Goal: Transaction & Acquisition: Purchase product/service

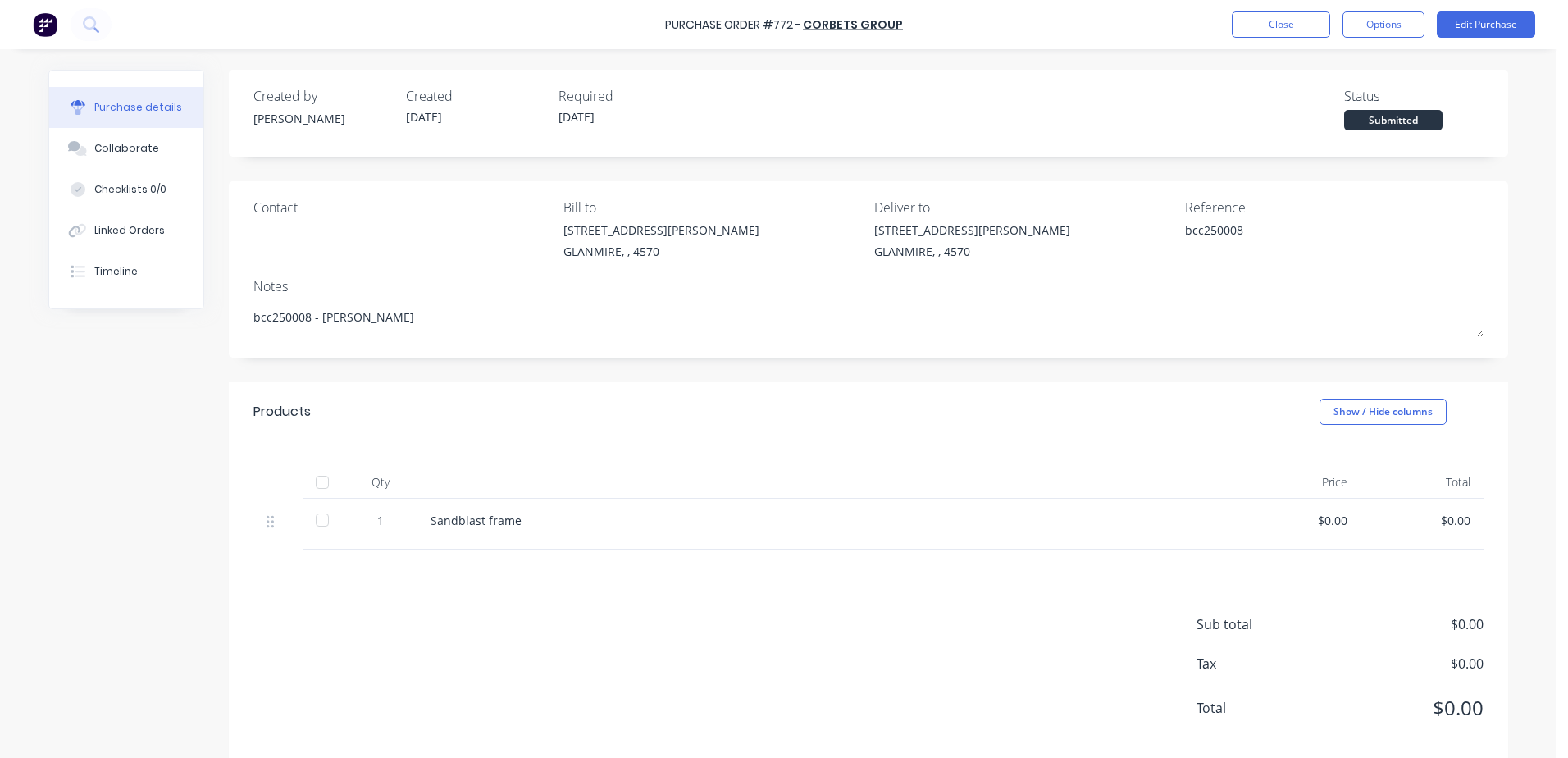
click at [1275, 17] on button "Close" at bounding box center [1280, 25] width 98 height 26
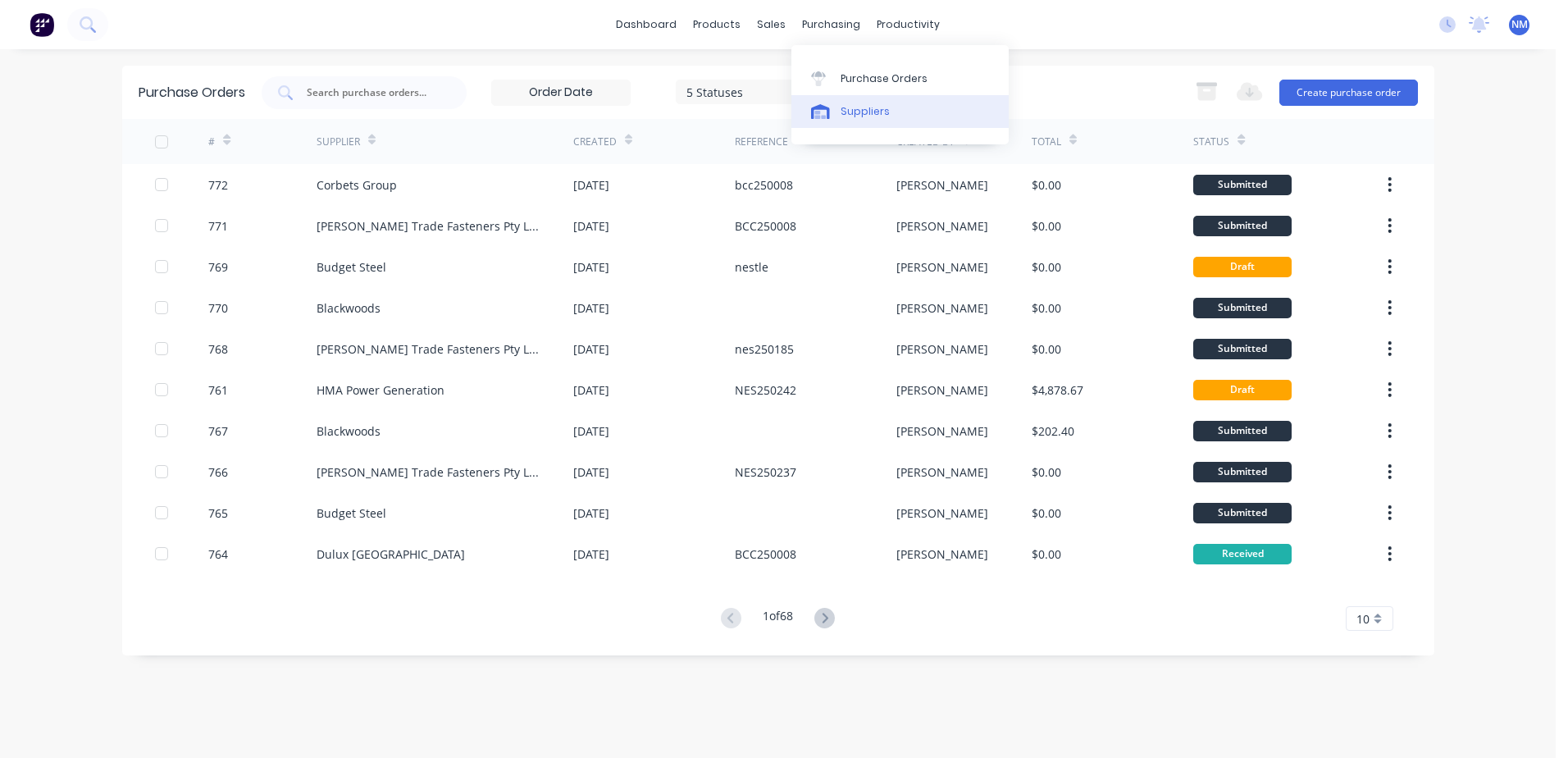
click at [846, 115] on div "Suppliers" at bounding box center [865, 112] width 50 height 15
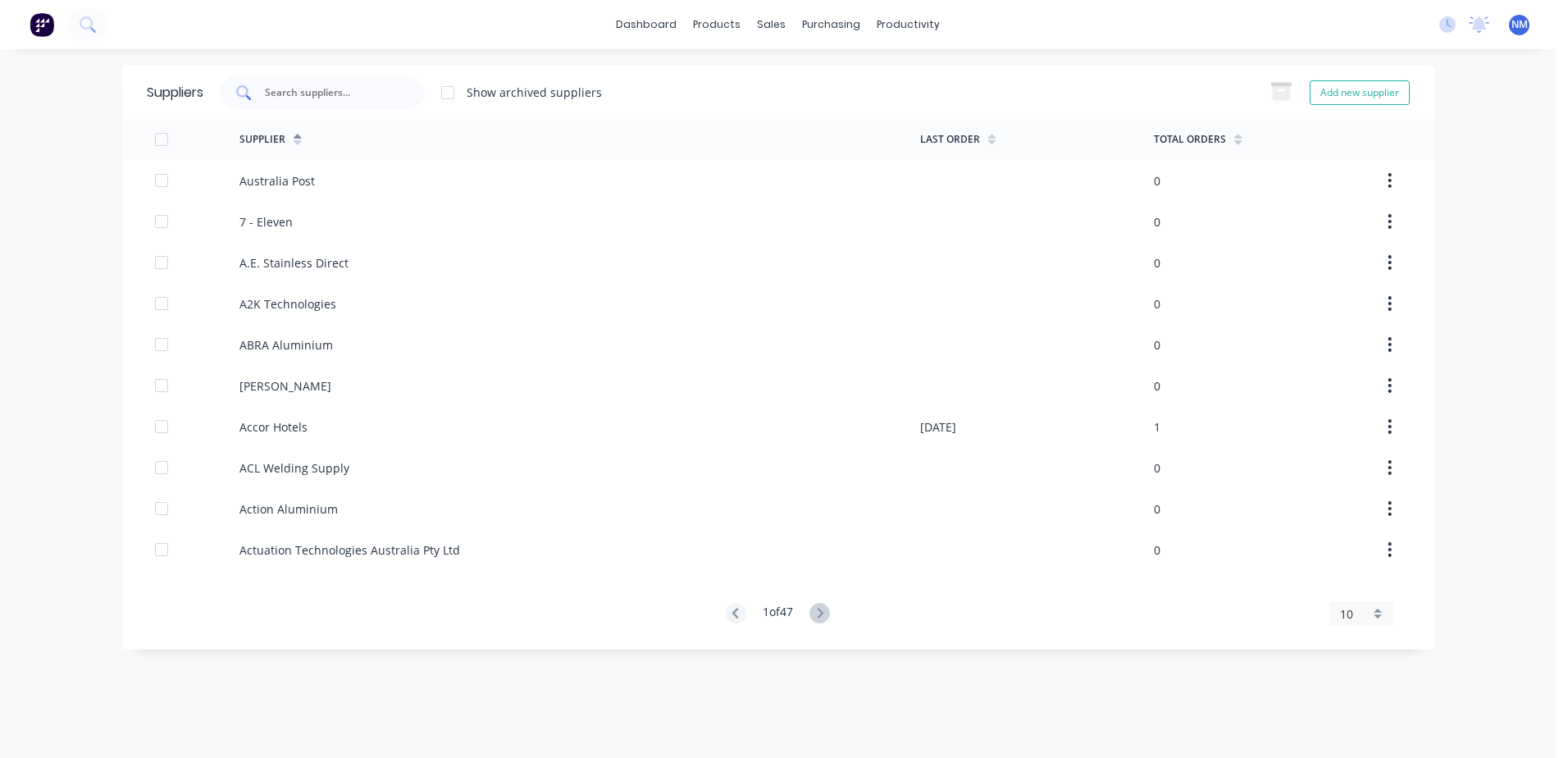
click at [307, 95] on input "text" at bounding box center [331, 93] width 136 height 17
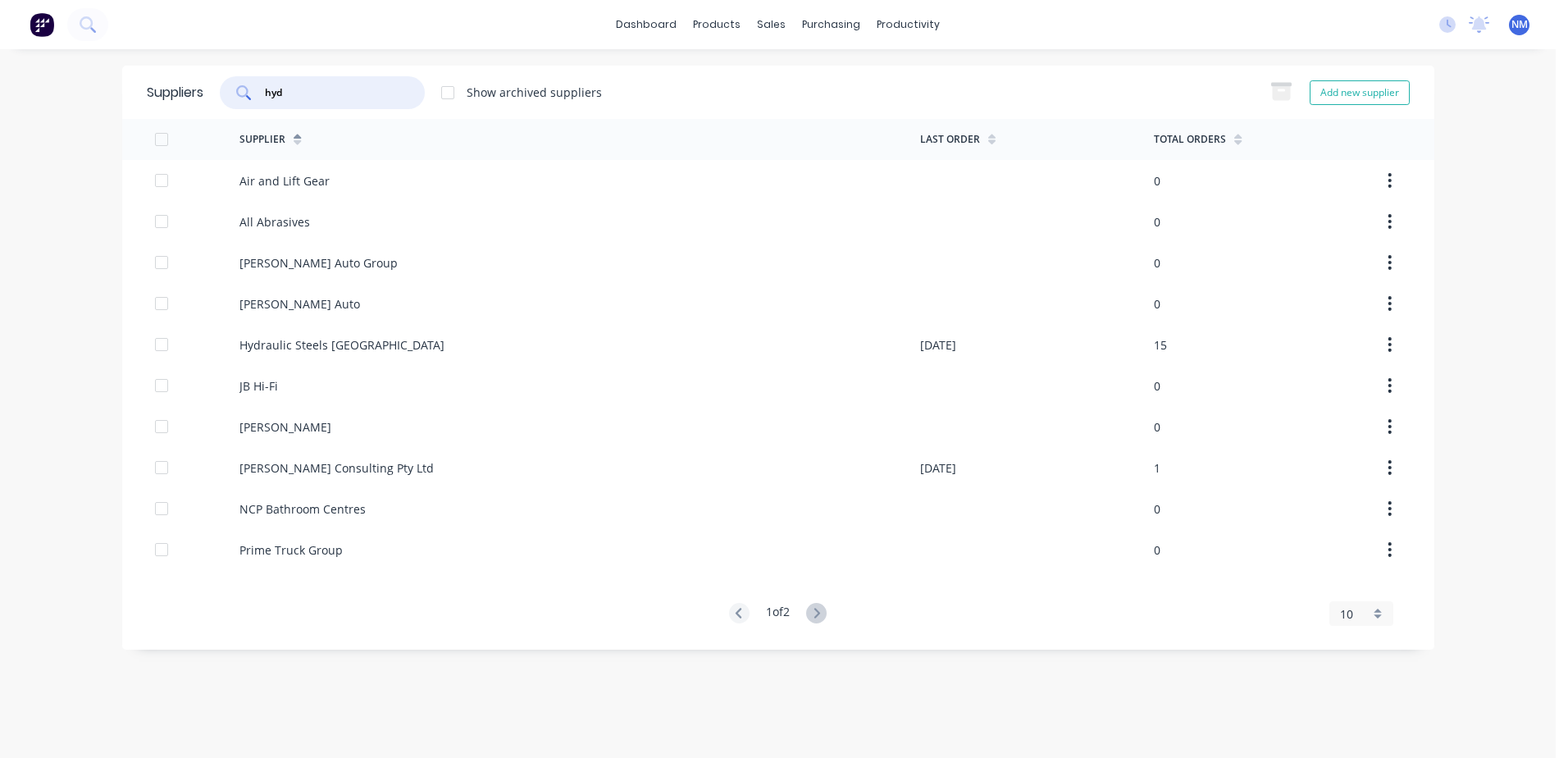
type input "hyda"
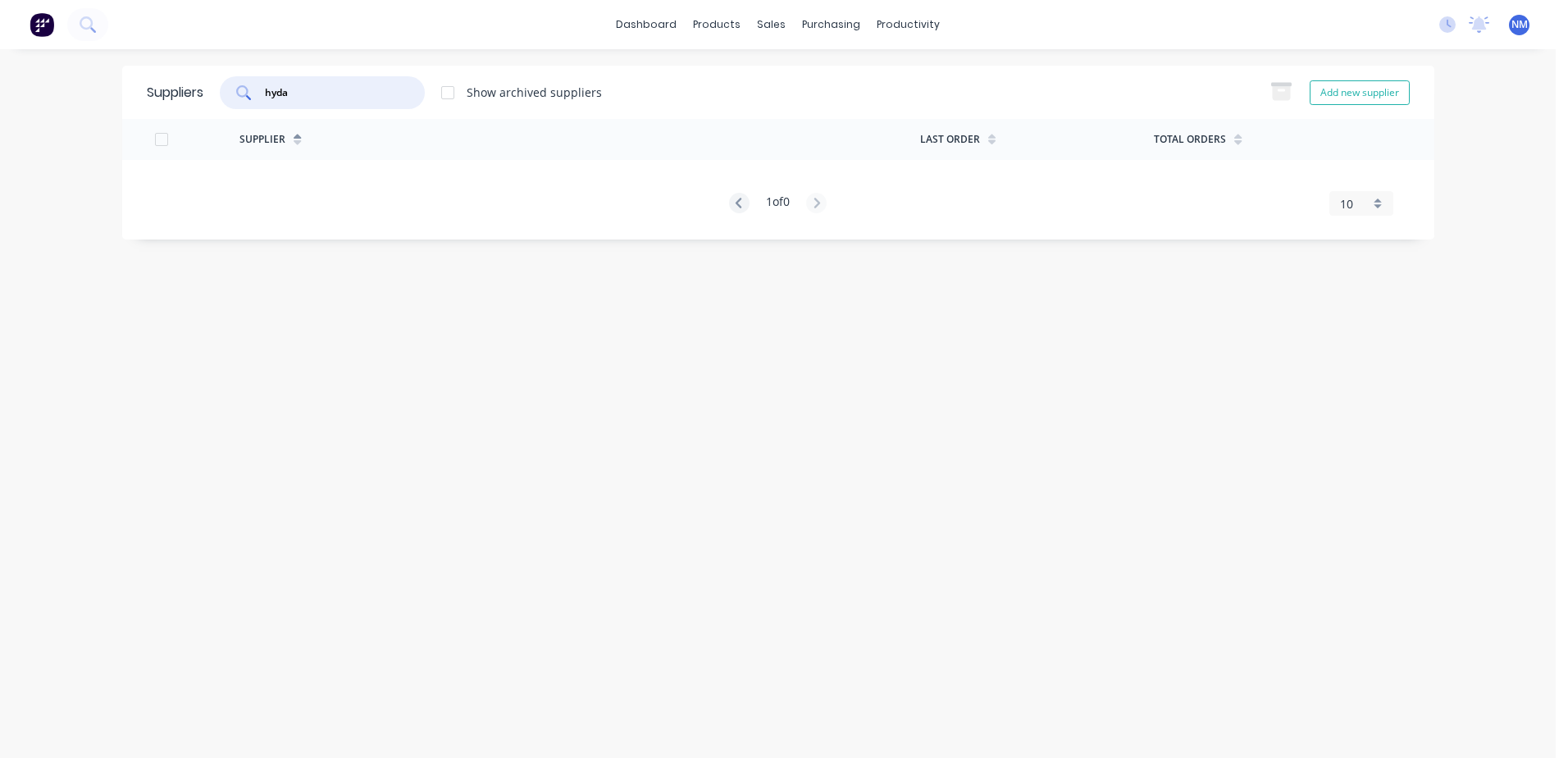
drag, startPoint x: 304, startPoint y: 90, endPoint x: 265, endPoint y: 97, distance: 39.6
click at [265, 97] on input "hyda" at bounding box center [331, 93] width 136 height 17
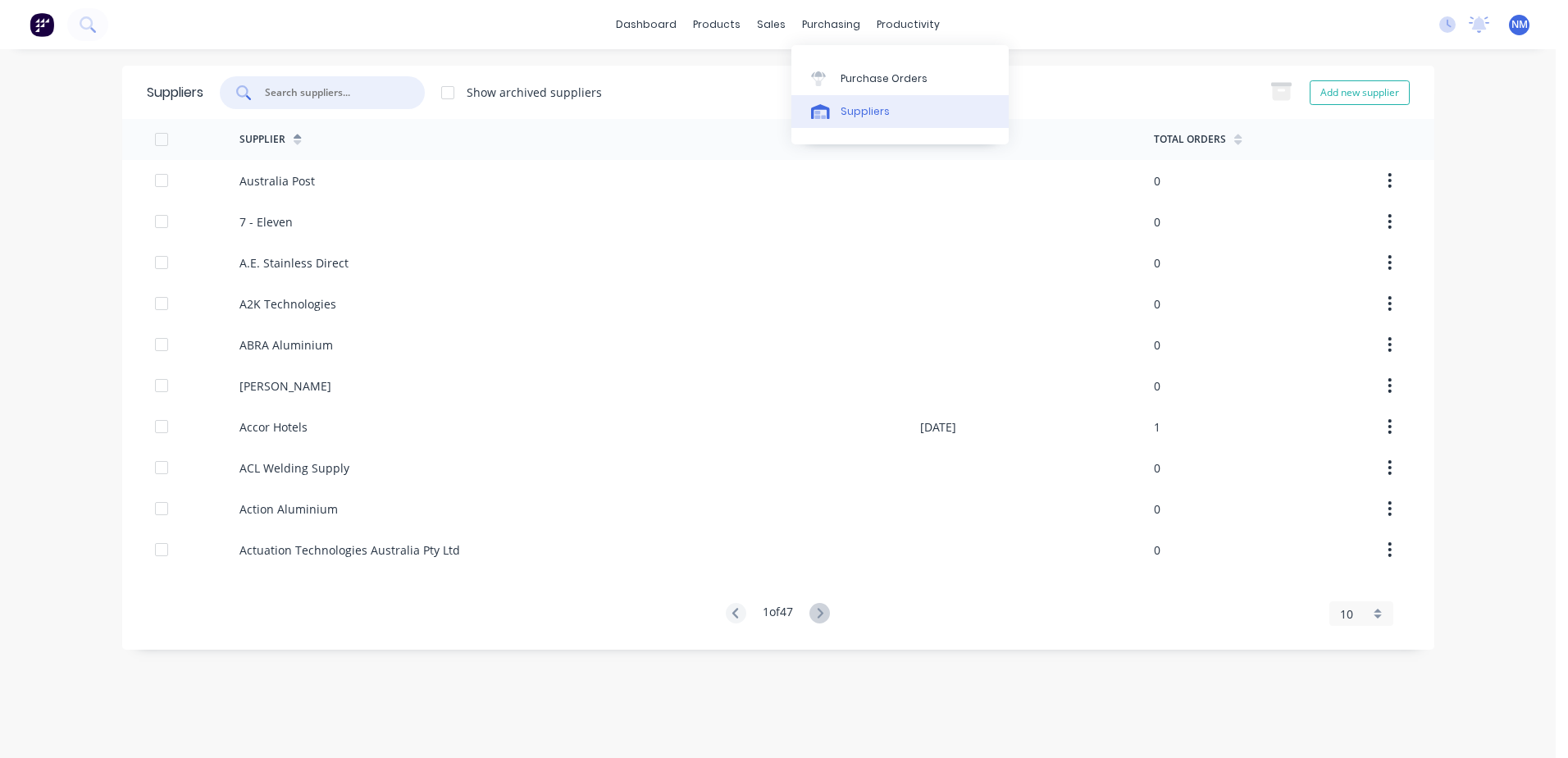
click at [855, 111] on div "Suppliers" at bounding box center [865, 112] width 50 height 15
click at [359, 94] on input "text" at bounding box center [331, 93] width 136 height 17
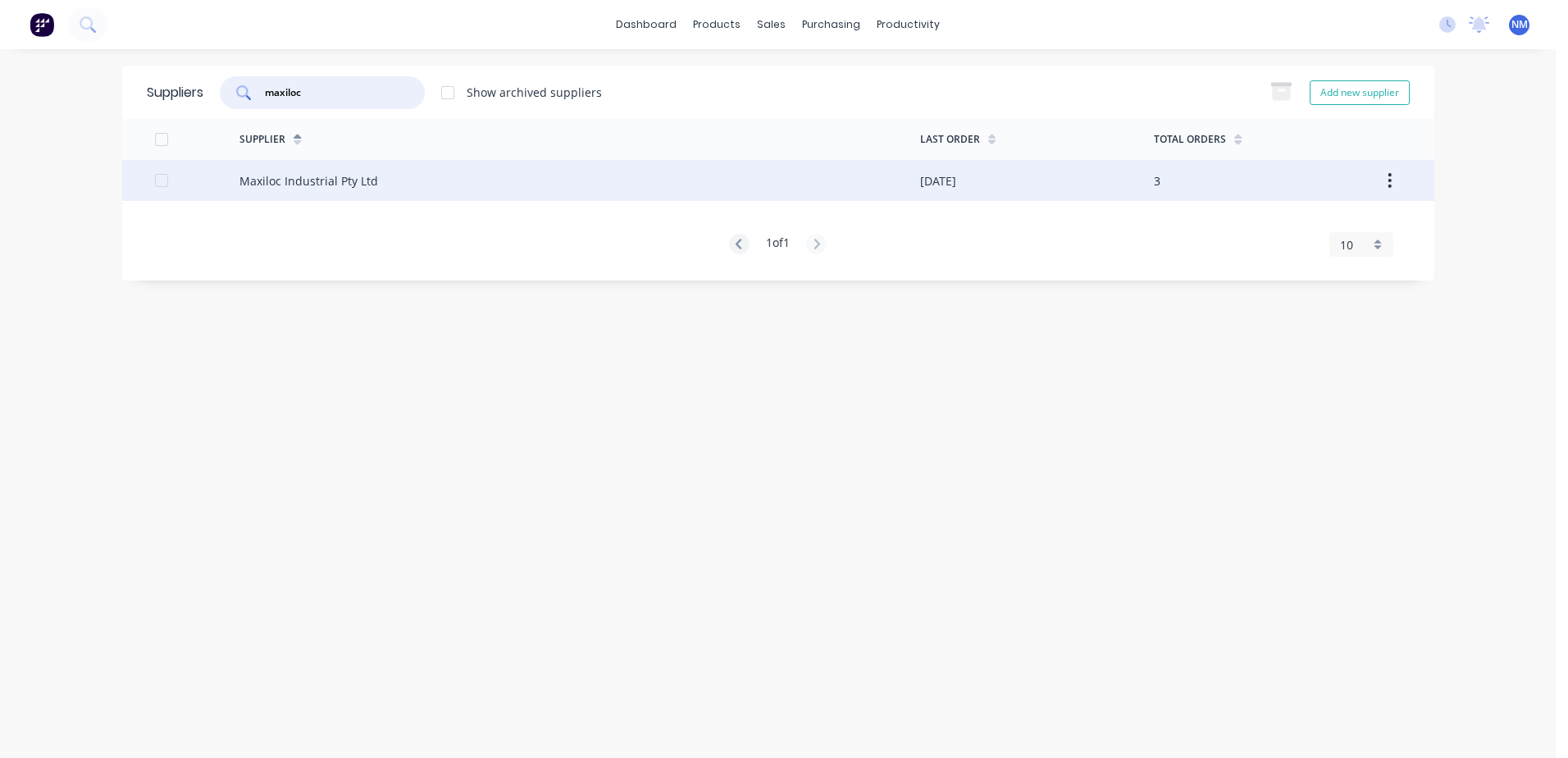
type input "maxiloc"
click at [826, 193] on div "Maxiloc Industrial Pty Ltd" at bounding box center [579, 180] width 680 height 41
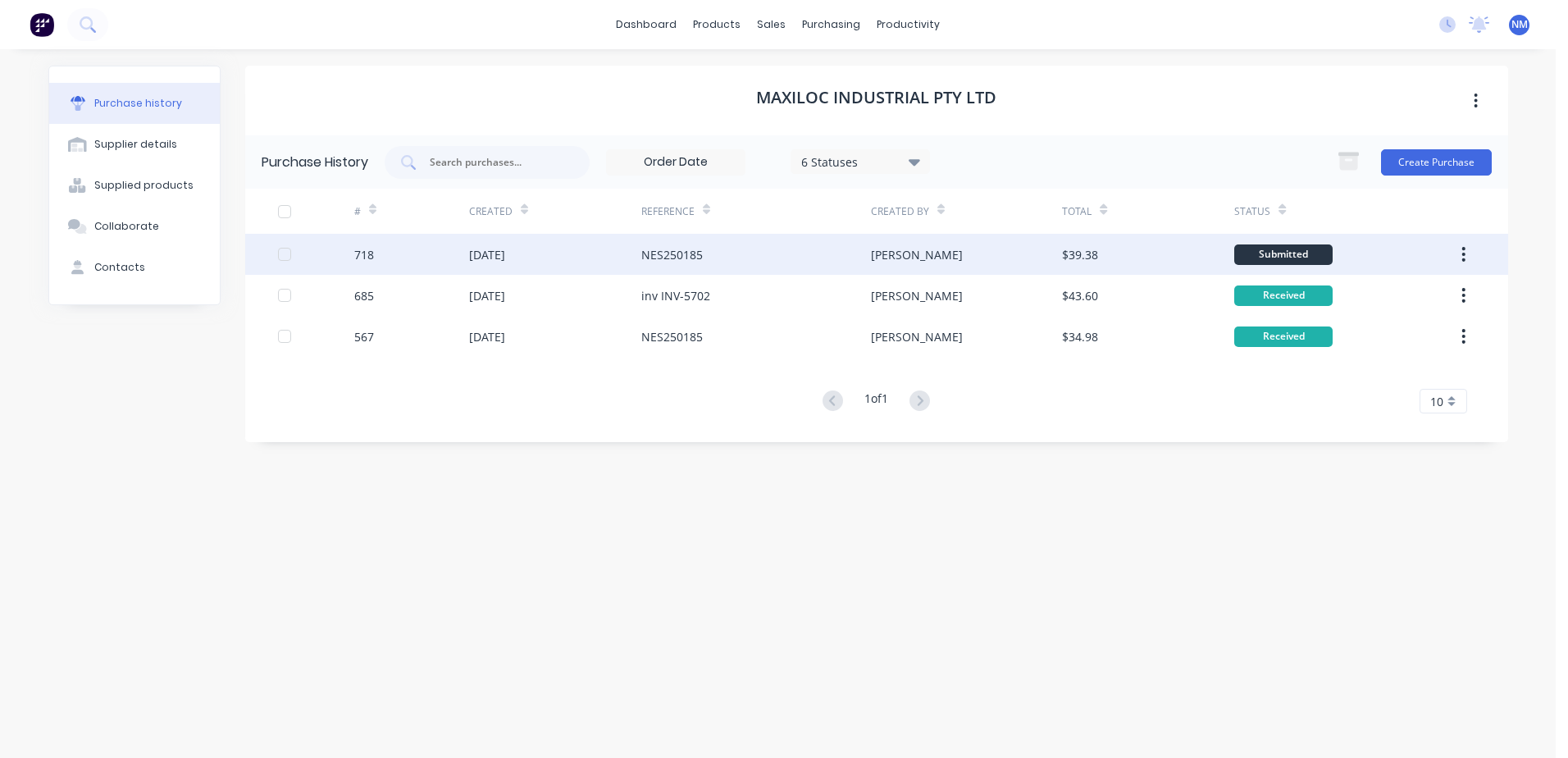
click at [986, 247] on div "[PERSON_NAME]" at bounding box center [965, 255] width 191 height 41
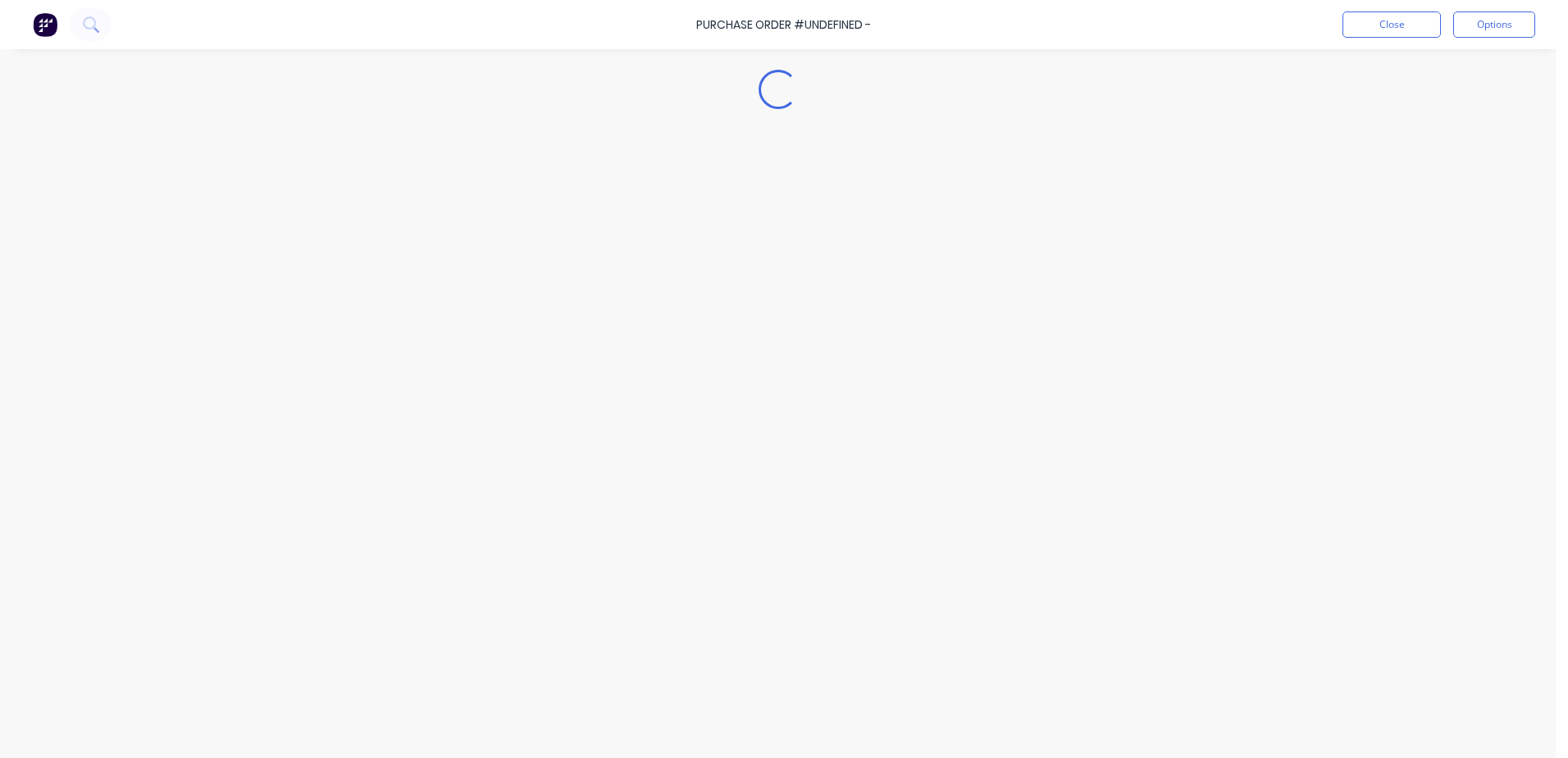
type textarea "x"
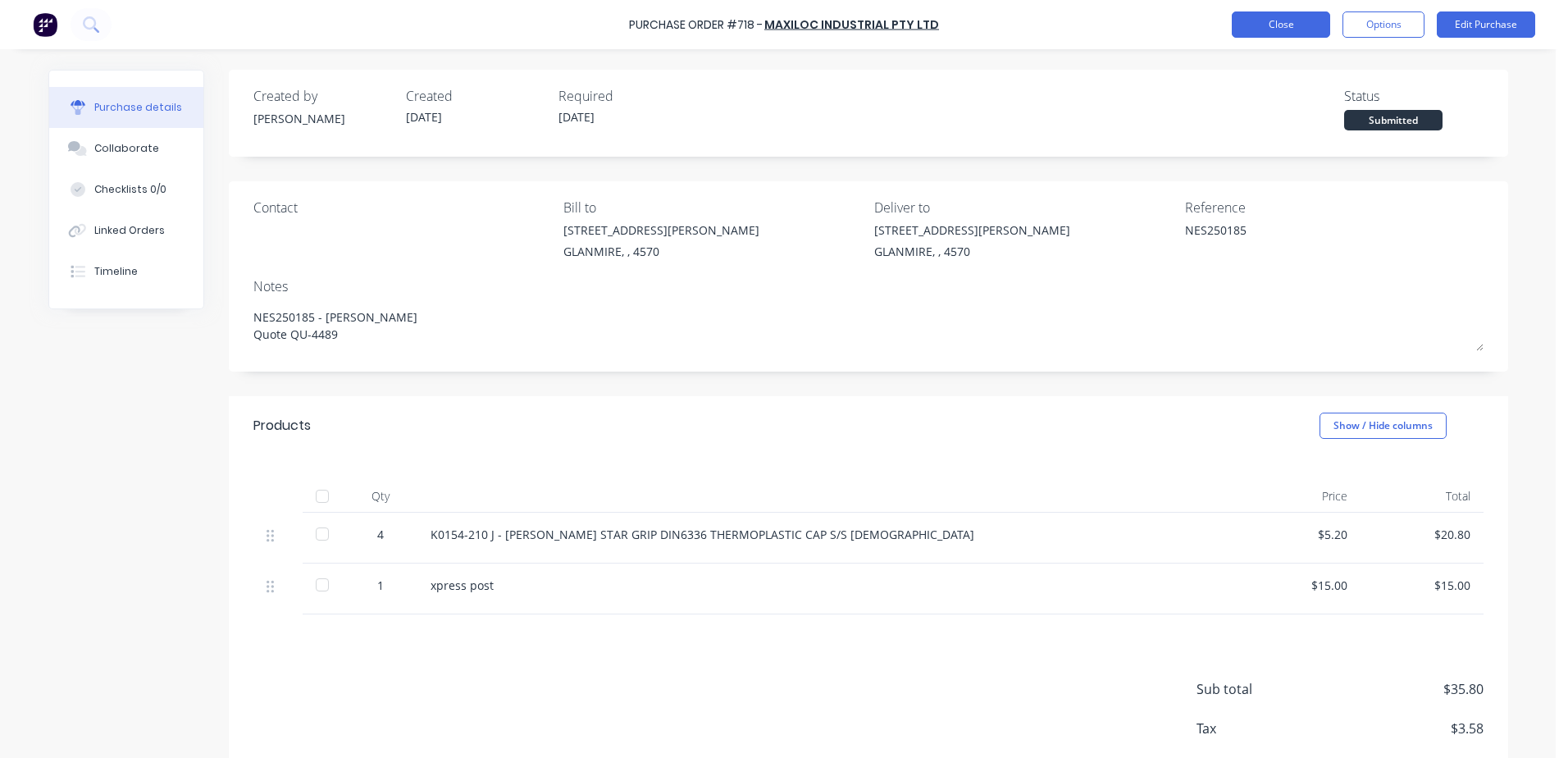
click at [1270, 26] on button "Close" at bounding box center [1280, 25] width 98 height 26
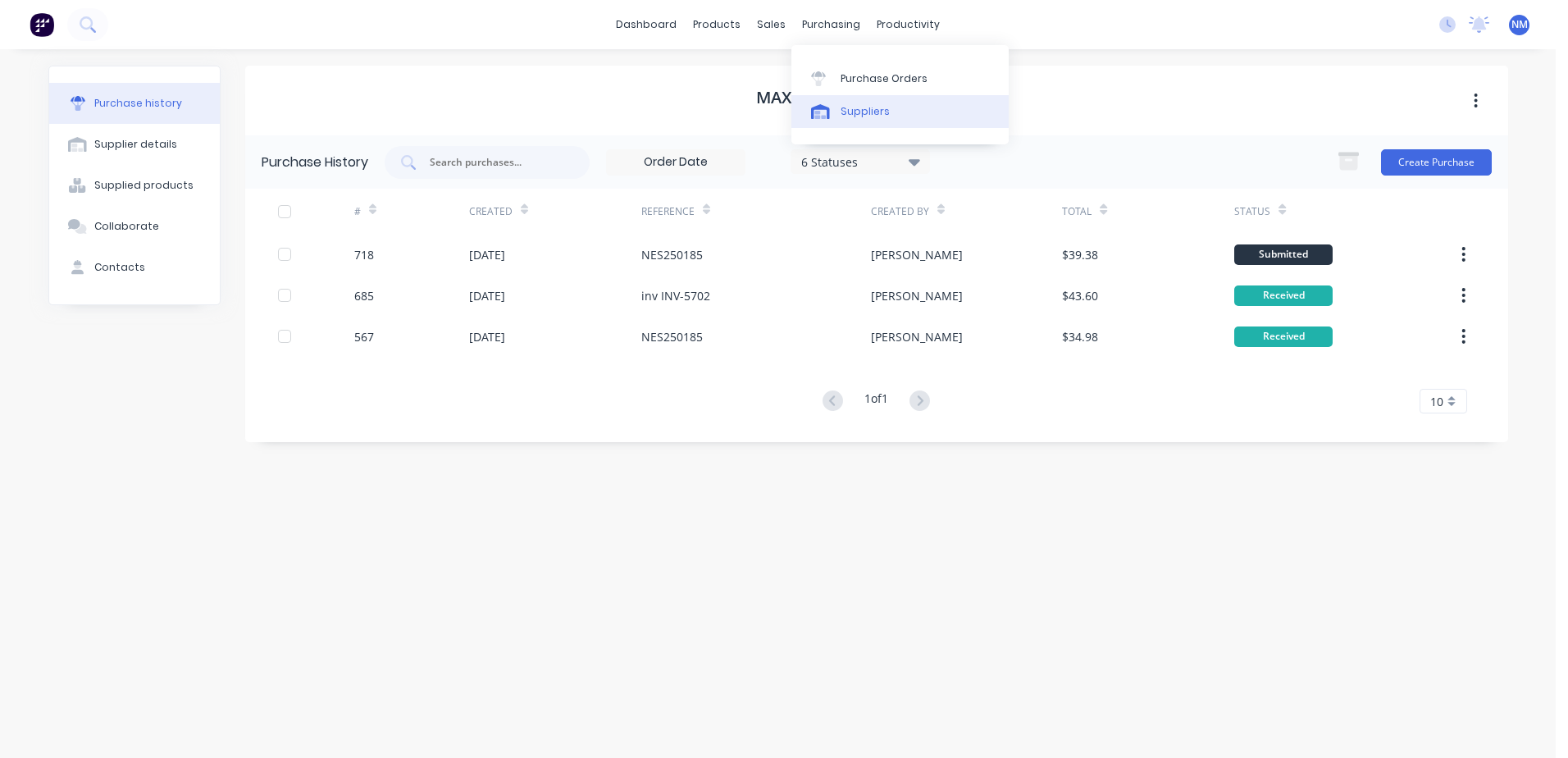
click at [872, 124] on link "Suppliers" at bounding box center [899, 112] width 217 height 33
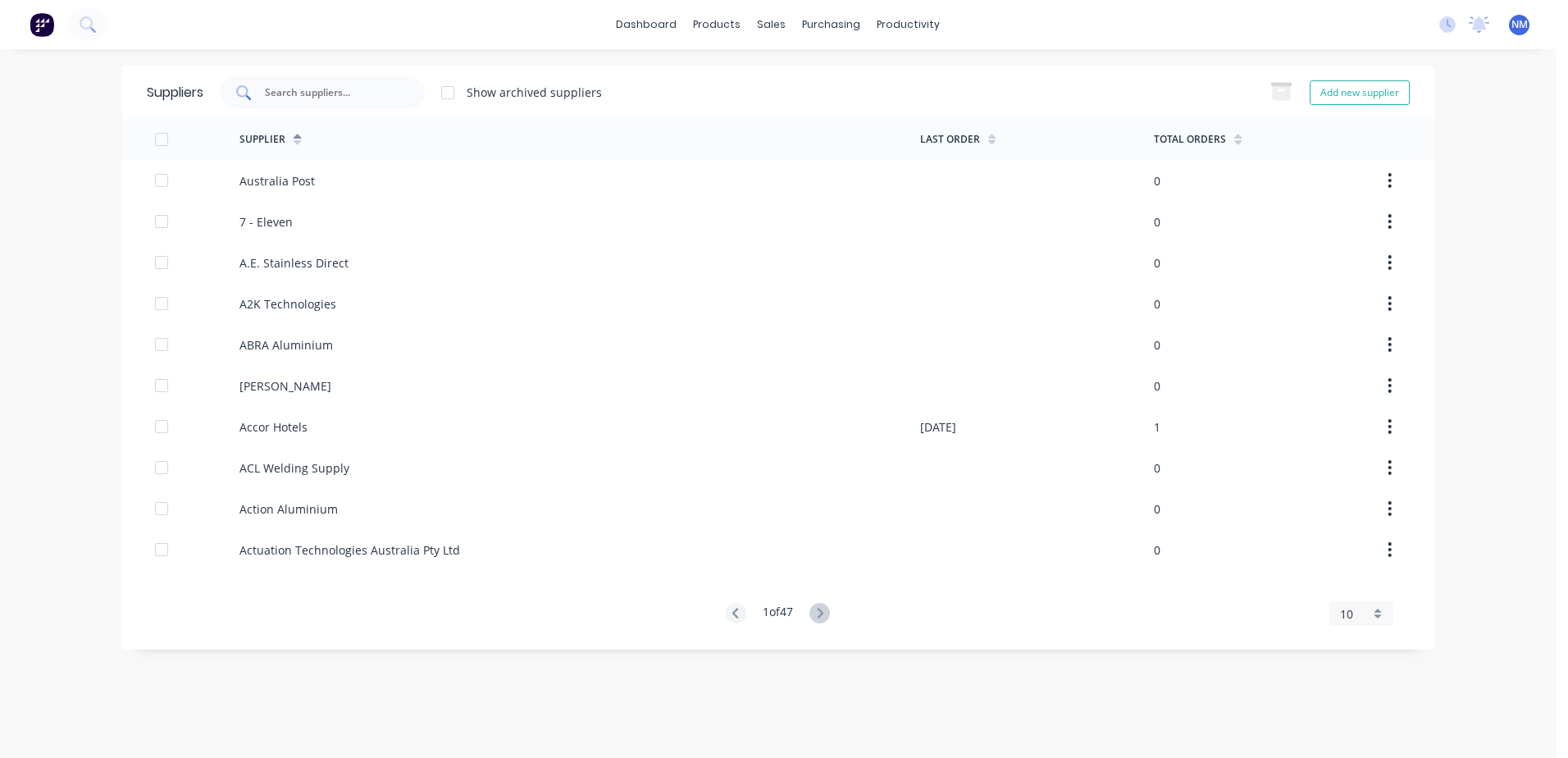
click at [341, 97] on input "text" at bounding box center [331, 93] width 136 height 17
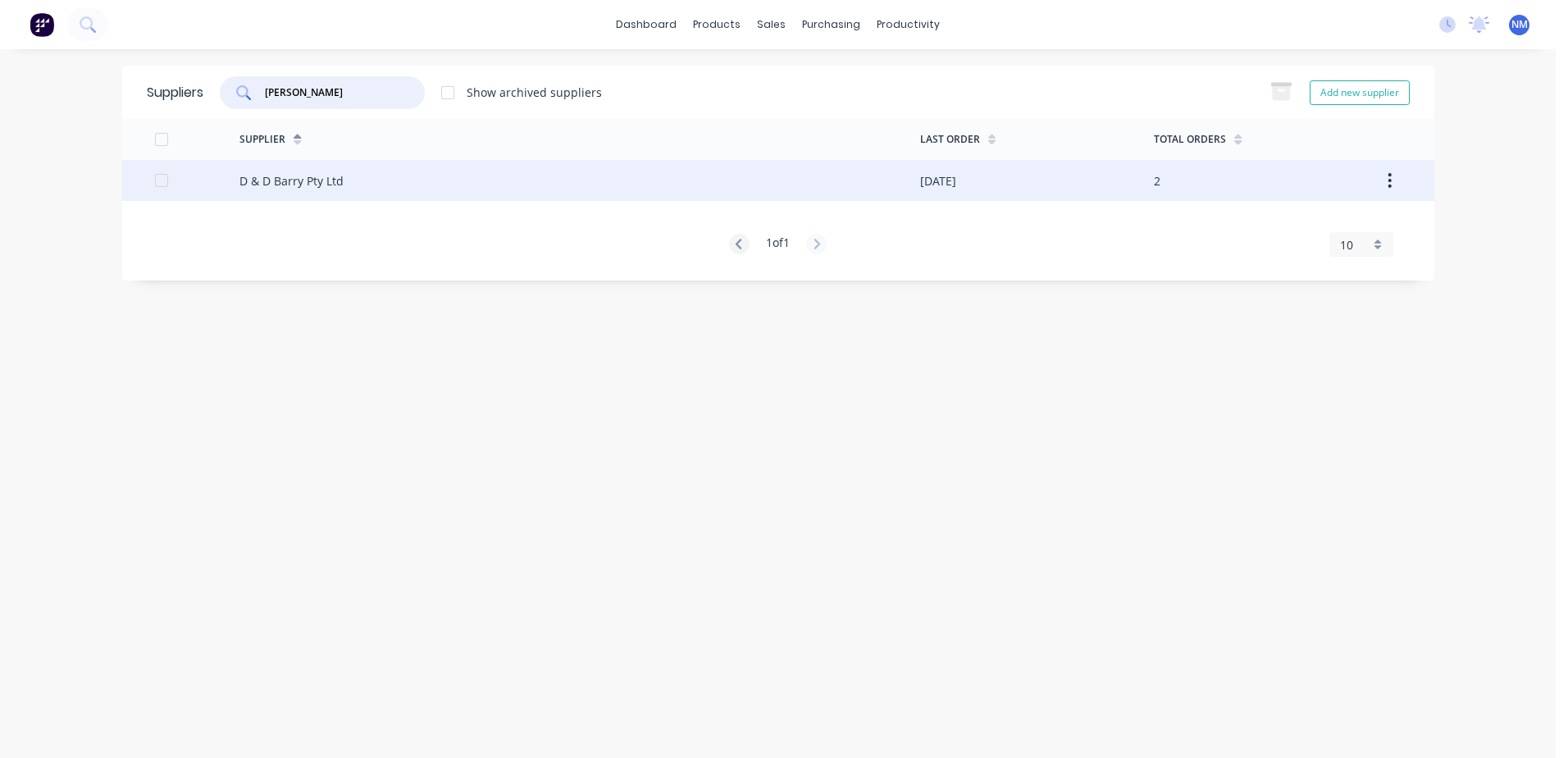
type input "[PERSON_NAME]"
click at [755, 180] on div "D & D Barry Pty Ltd" at bounding box center [579, 180] width 680 height 41
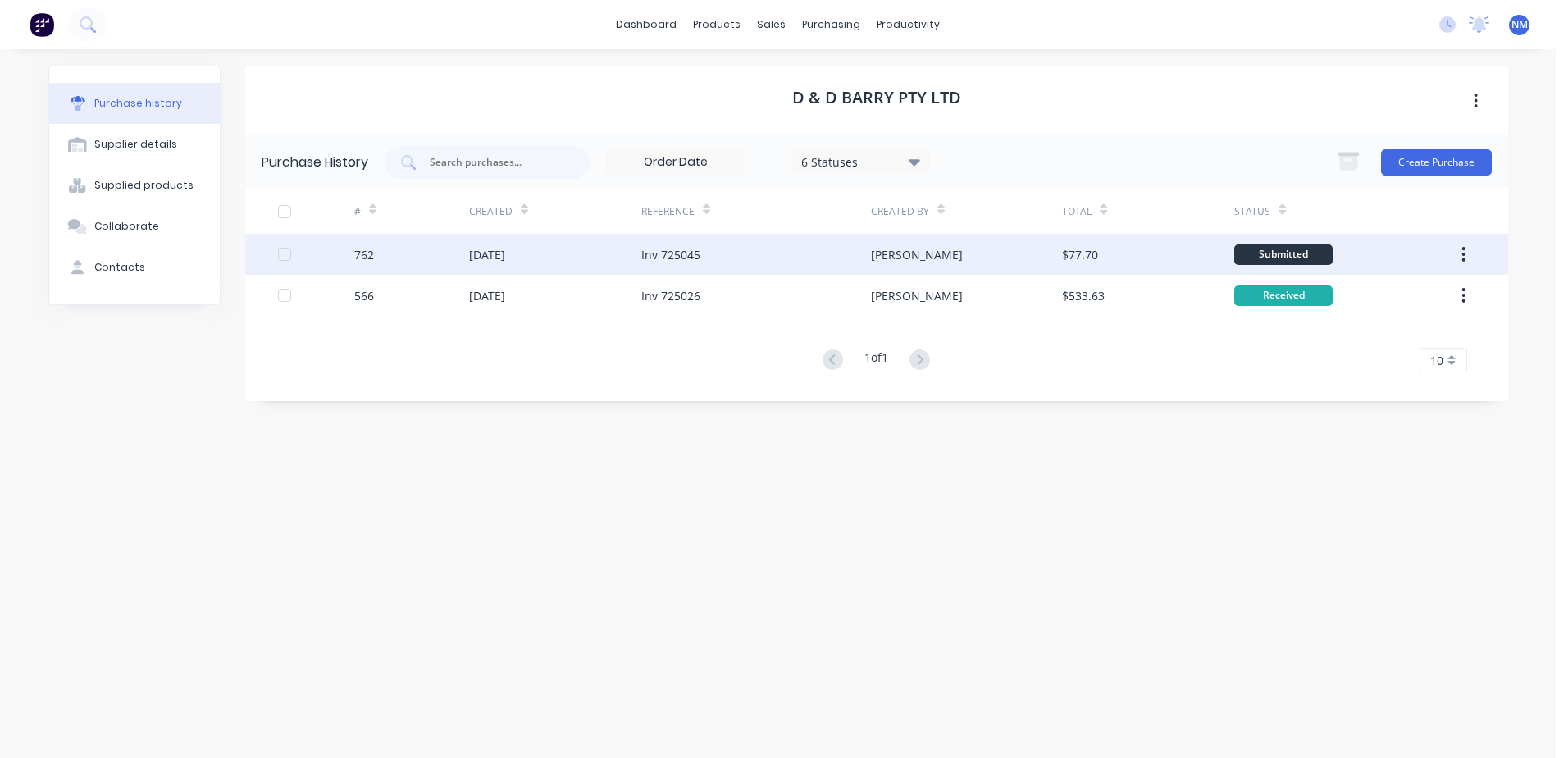
click at [1028, 256] on div "[PERSON_NAME]" at bounding box center [965, 255] width 191 height 41
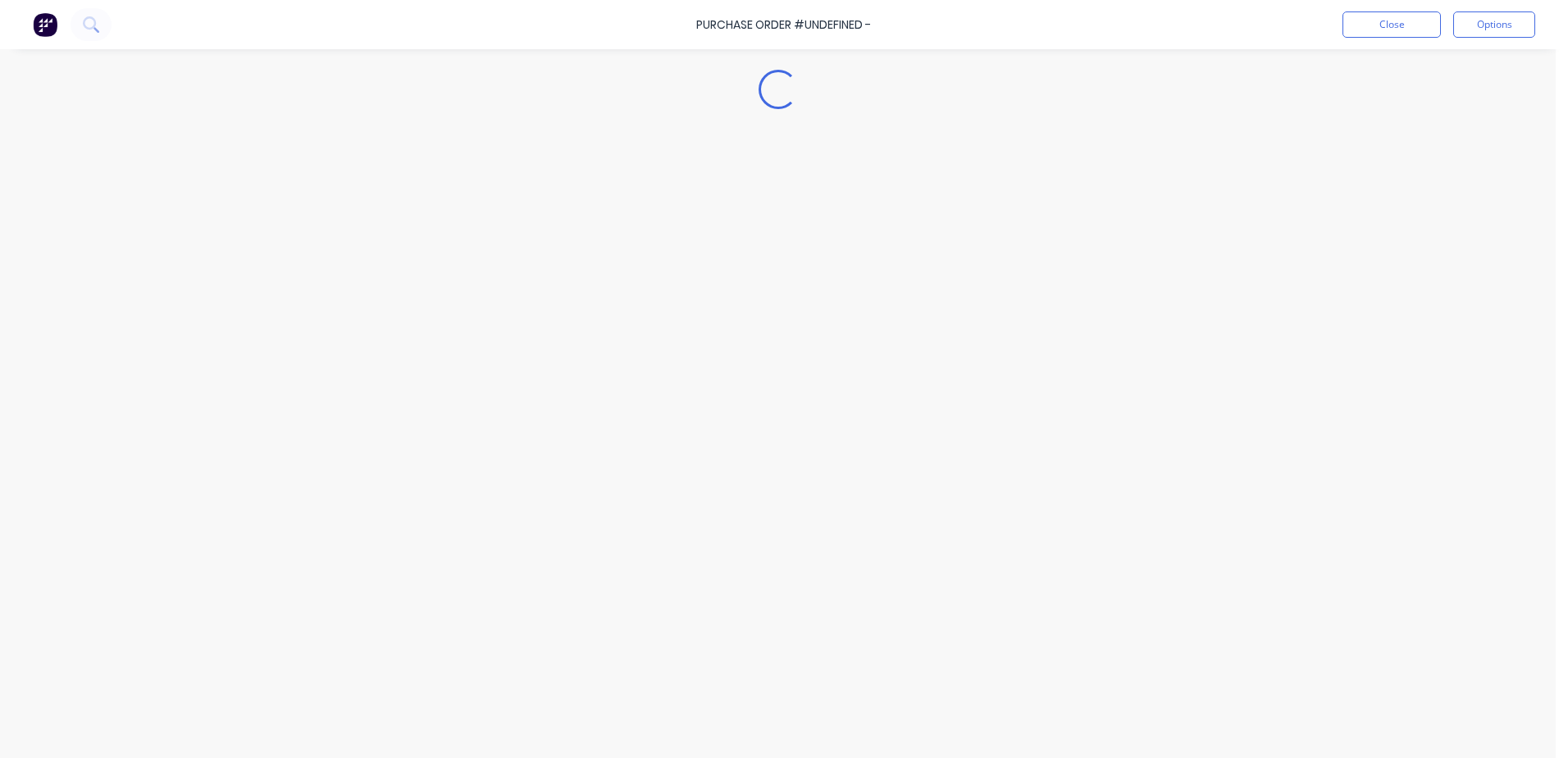
type textarea "x"
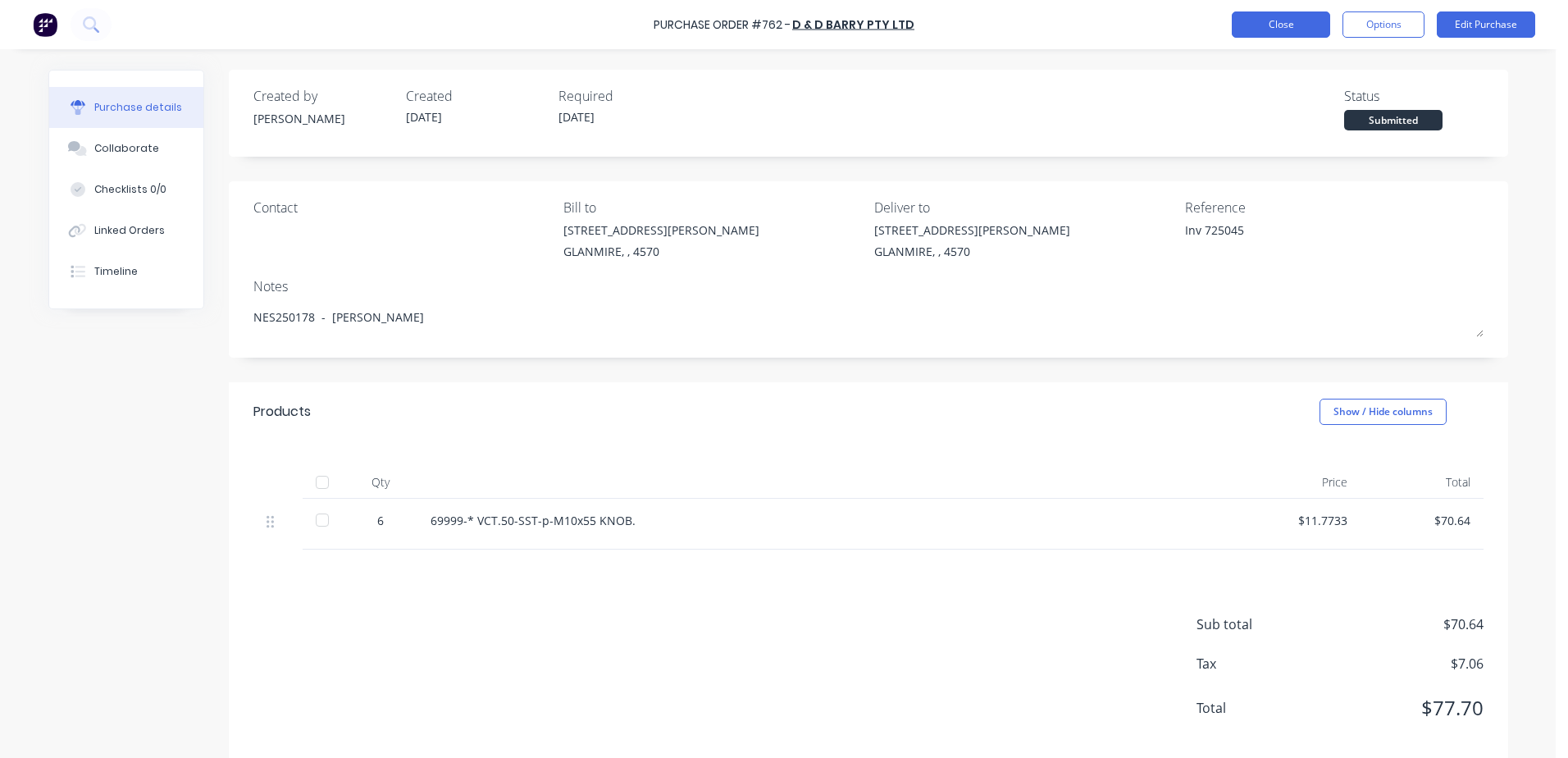
click at [1308, 21] on button "Close" at bounding box center [1280, 25] width 98 height 26
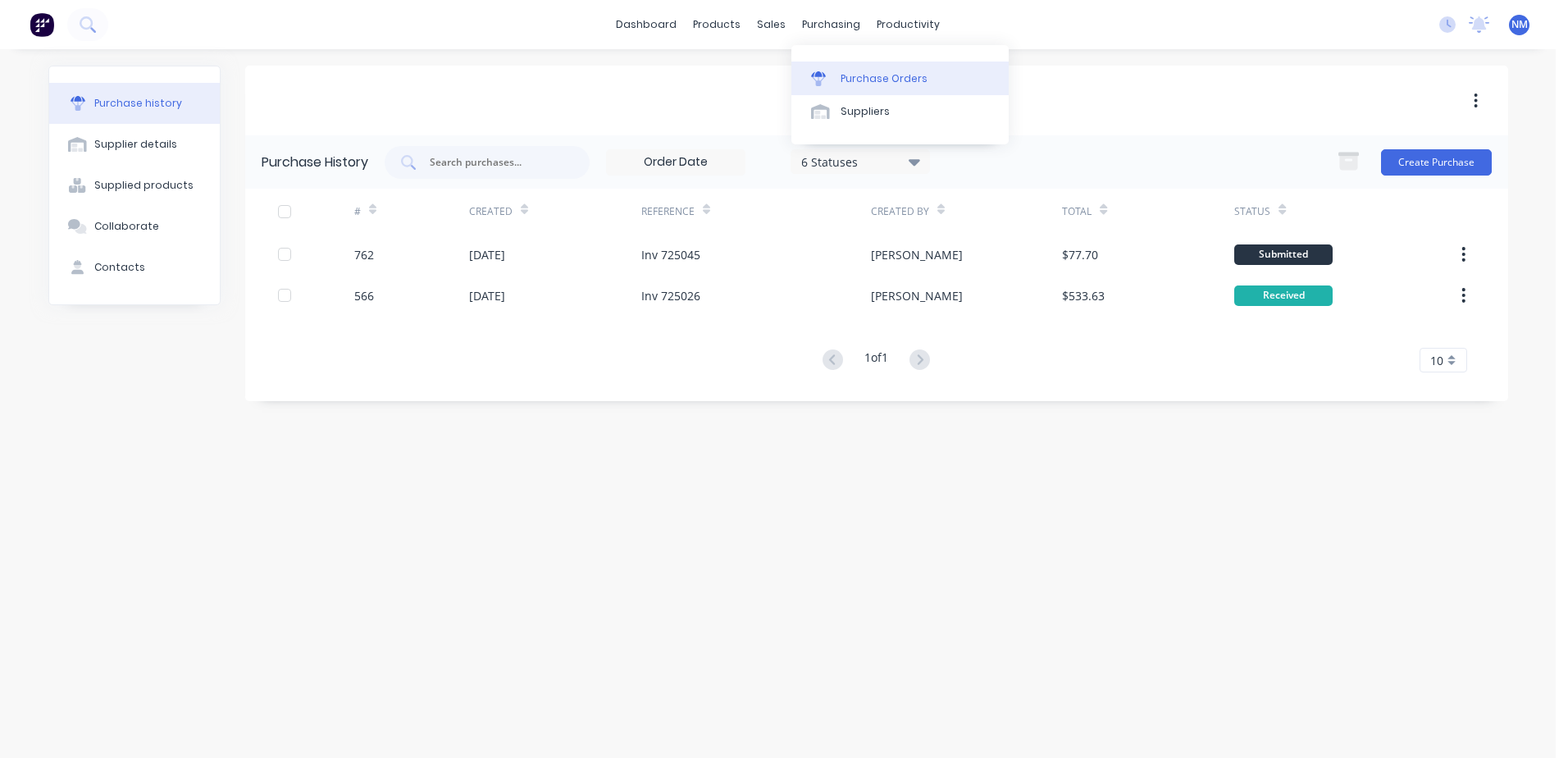
click at [893, 71] on div "Purchase Orders" at bounding box center [884, 79] width 87 height 15
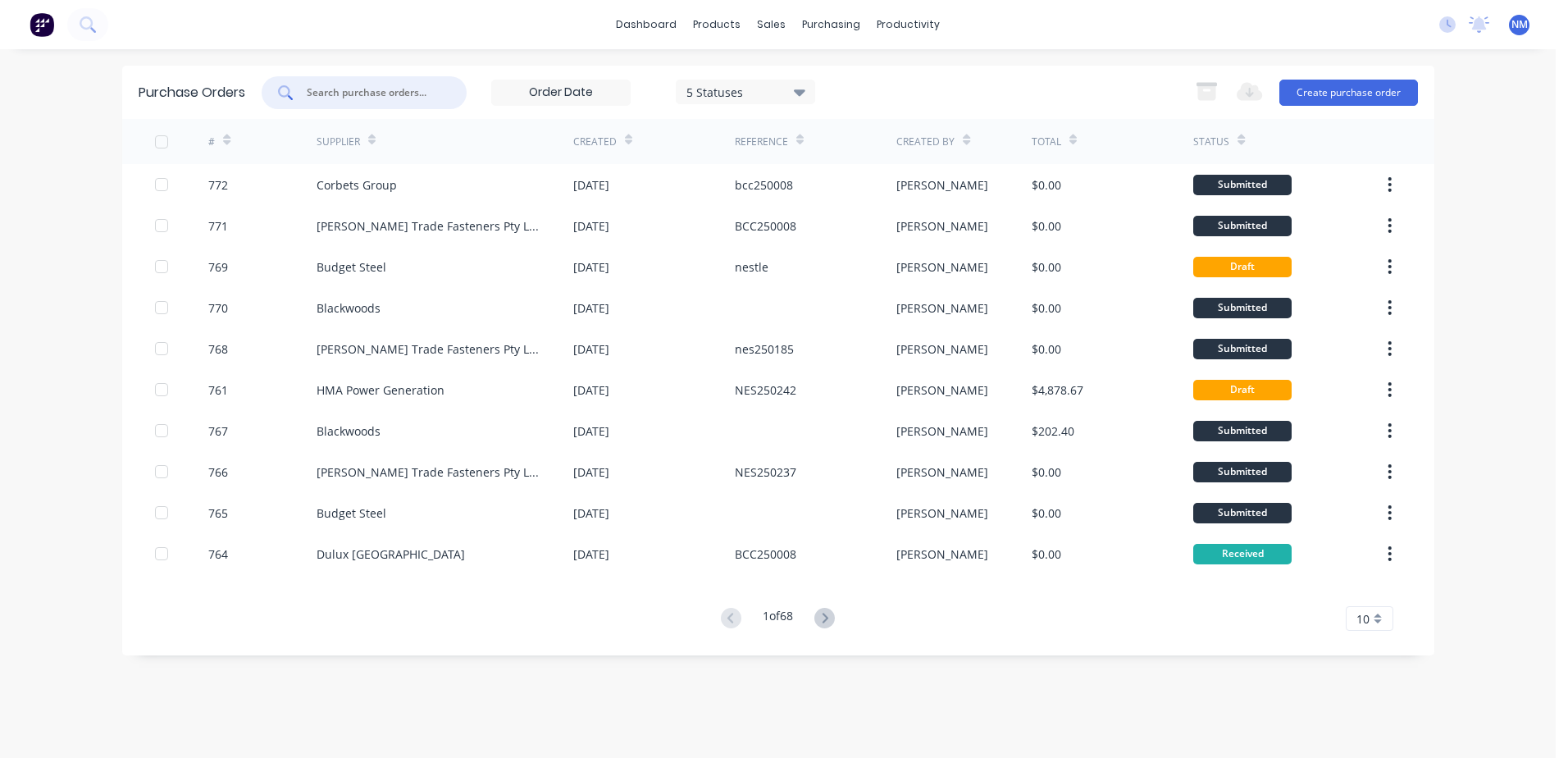
click at [357, 93] on input "text" at bounding box center [373, 93] width 136 height 17
type input "578"
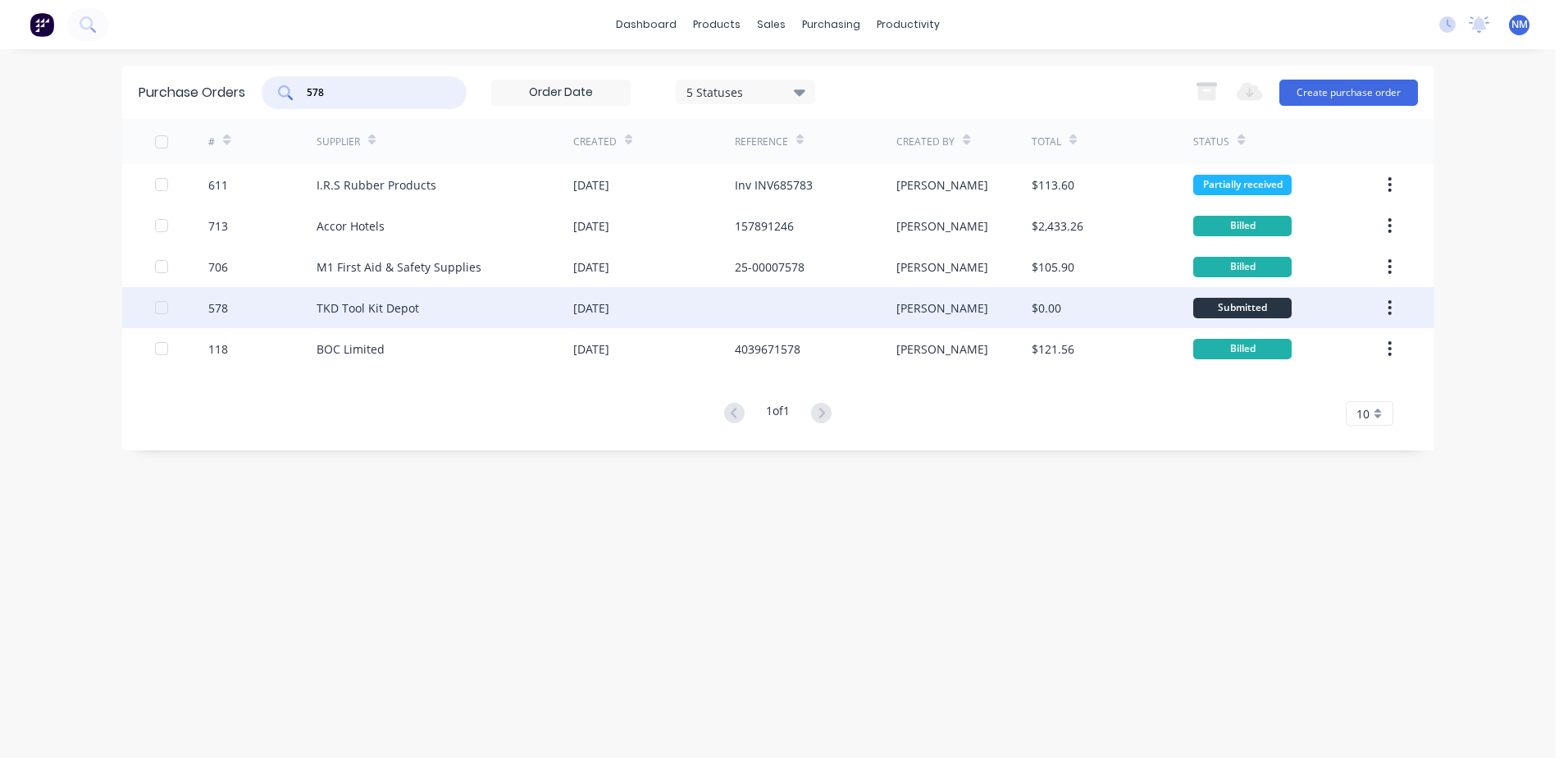
click at [1102, 312] on div "$0.00" at bounding box center [1112, 307] width 161 height 41
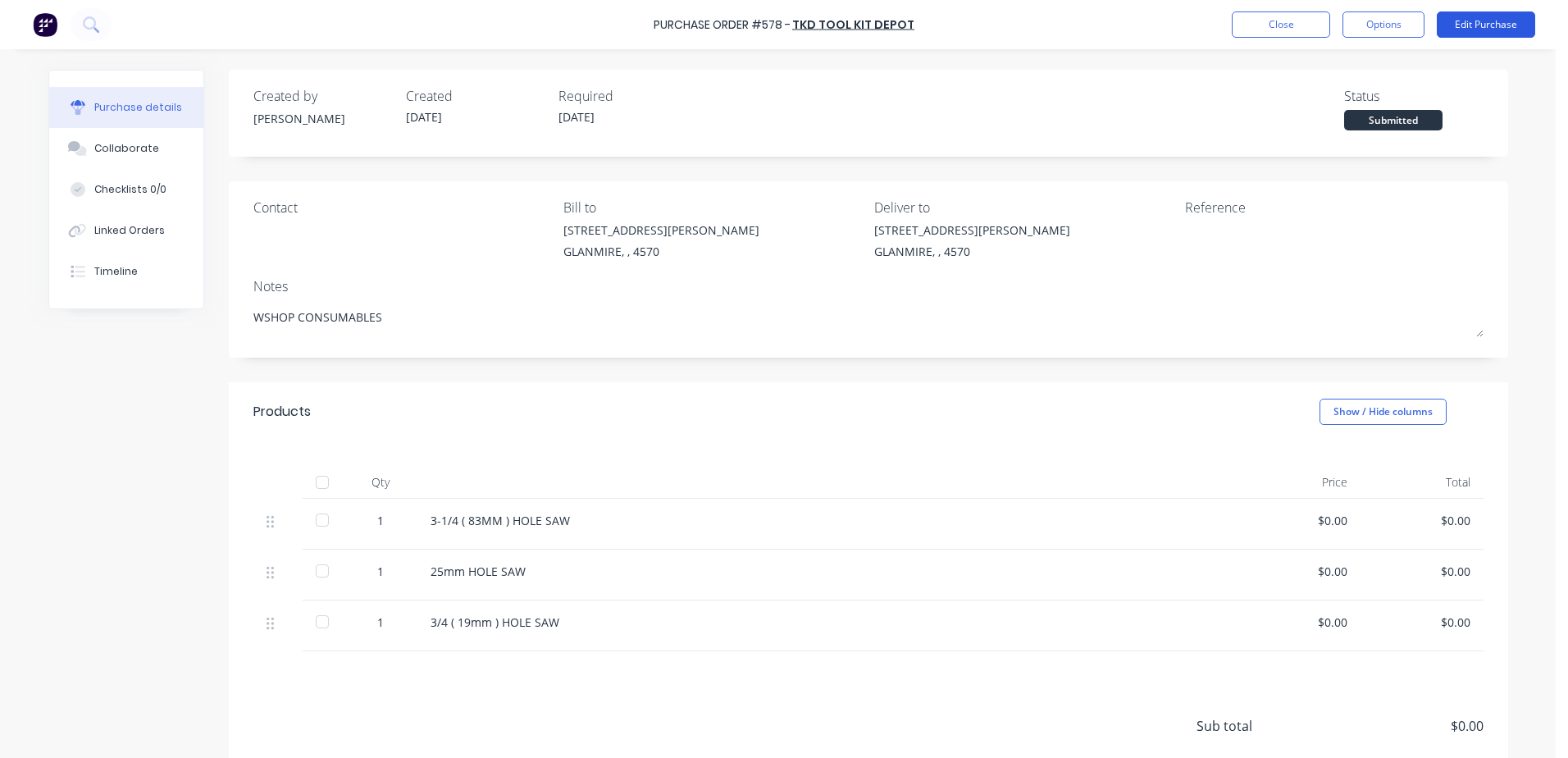
click at [1481, 25] on button "Edit Purchase" at bounding box center [1485, 25] width 98 height 26
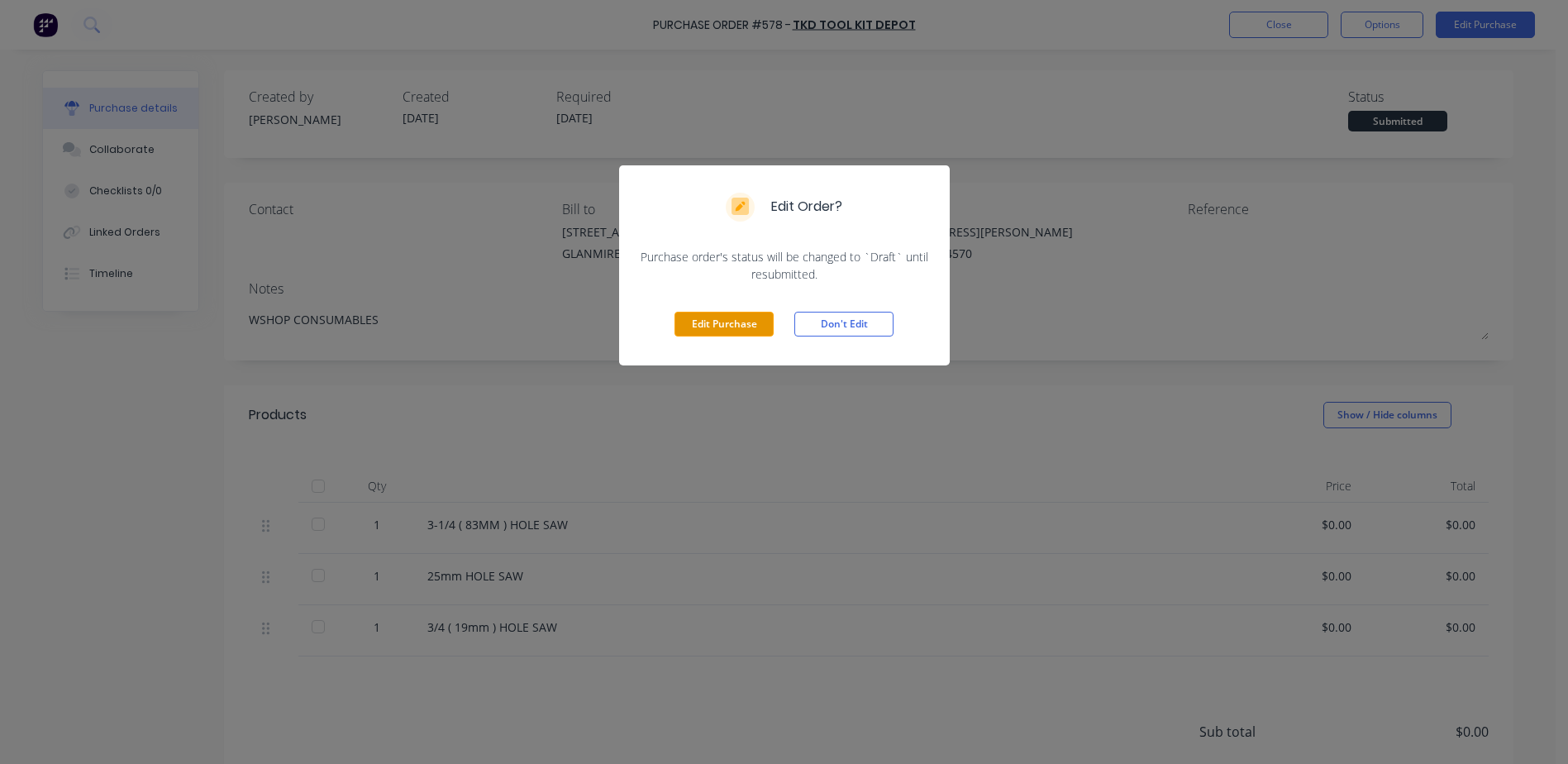
click at [732, 326] on button "Edit Purchase" at bounding box center [723, 324] width 99 height 25
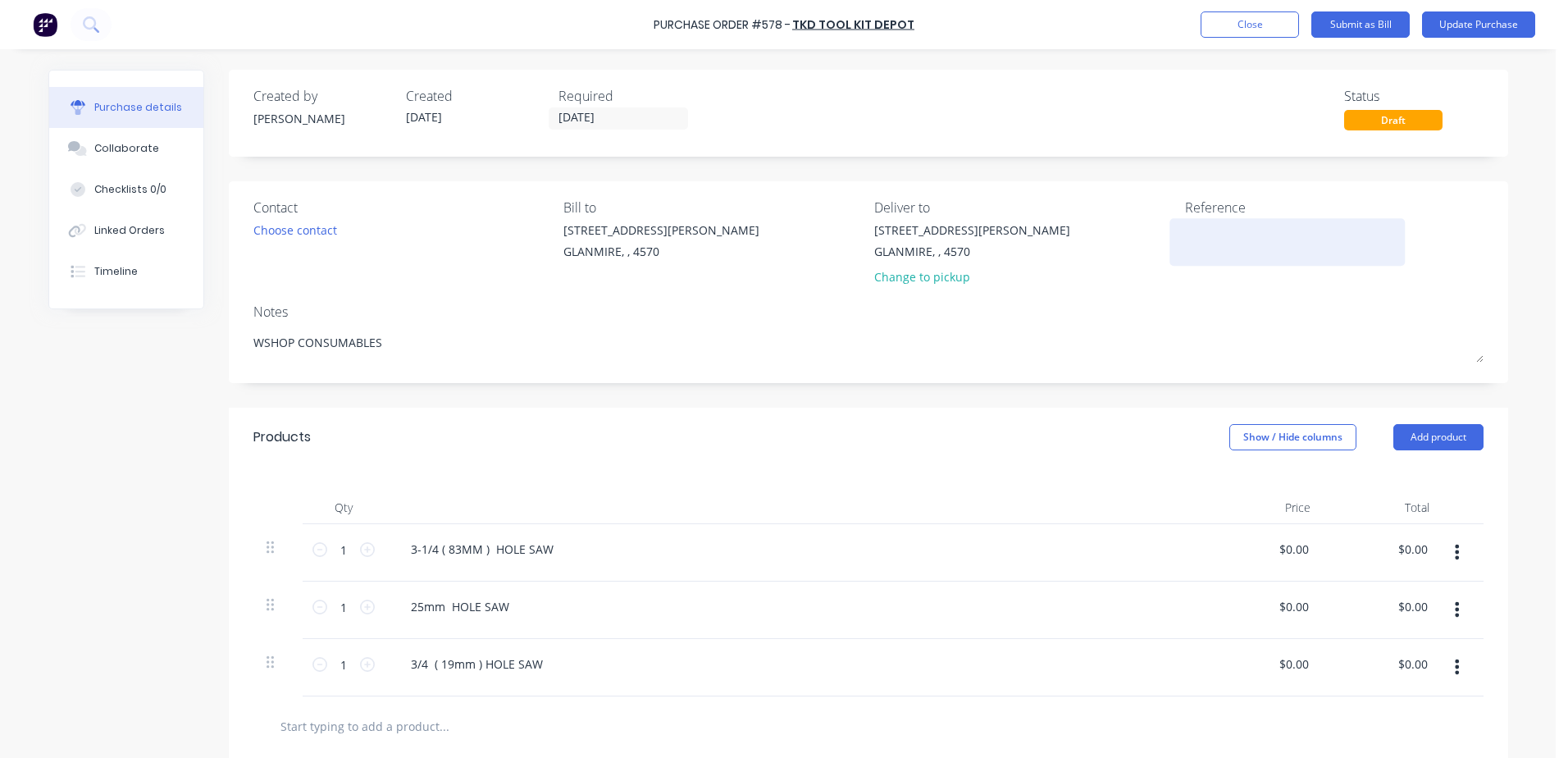
type textarea "x"
click at [1184, 236] on div at bounding box center [1287, 242] width 205 height 41
click at [1208, 249] on textarea at bounding box center [1287, 240] width 205 height 37
type textarea "Inv 15964JV"
type textarea "x"
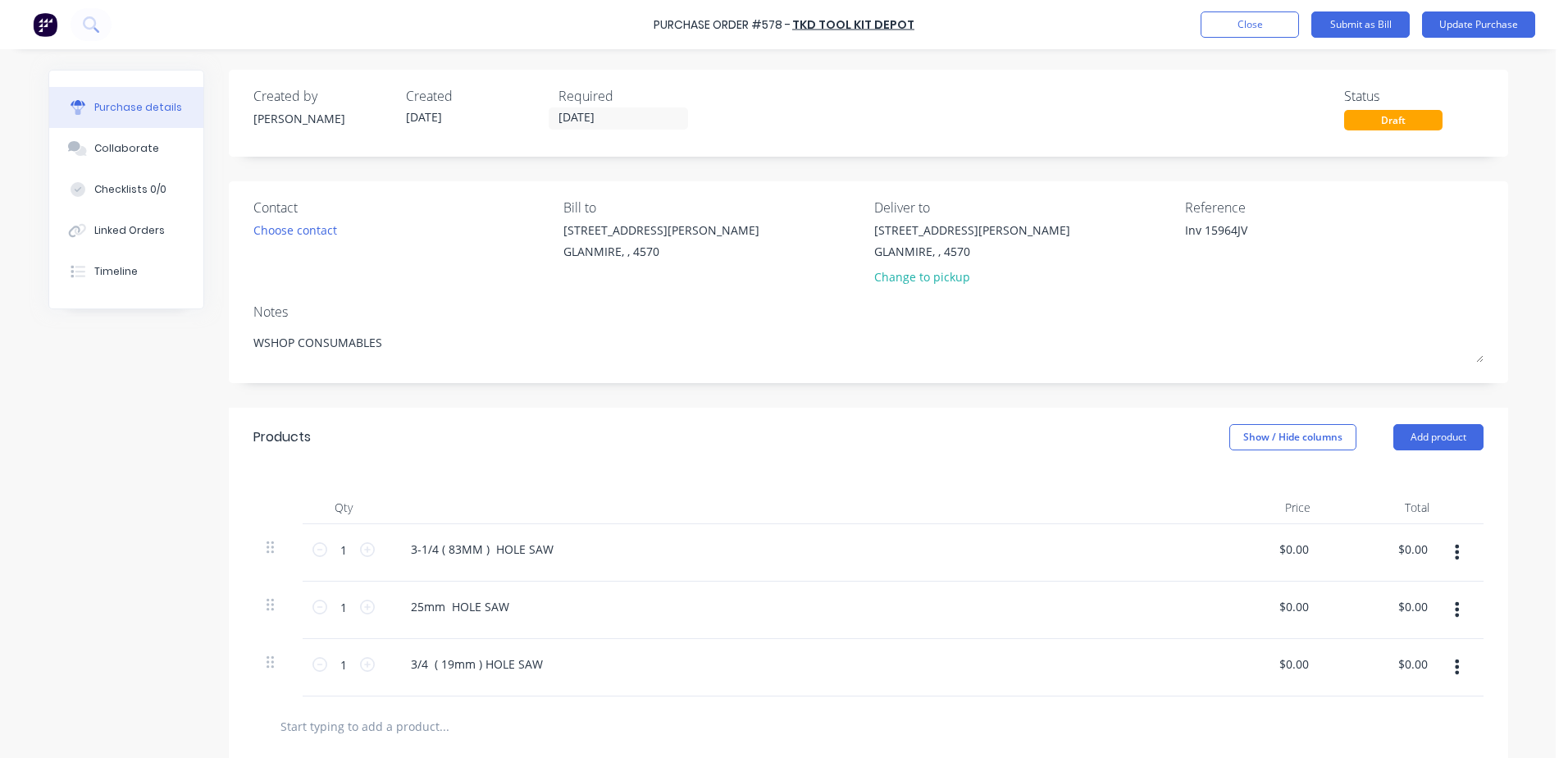
type textarea "Inv 15964JV"
type input "0.00"
click at [1273, 551] on div "0.00 $0.00" at bounding box center [1264, 552] width 119 height 57
type textarea "x"
drag, startPoint x: 1273, startPoint y: 551, endPoint x: 1363, endPoint y: 544, distance: 90.3
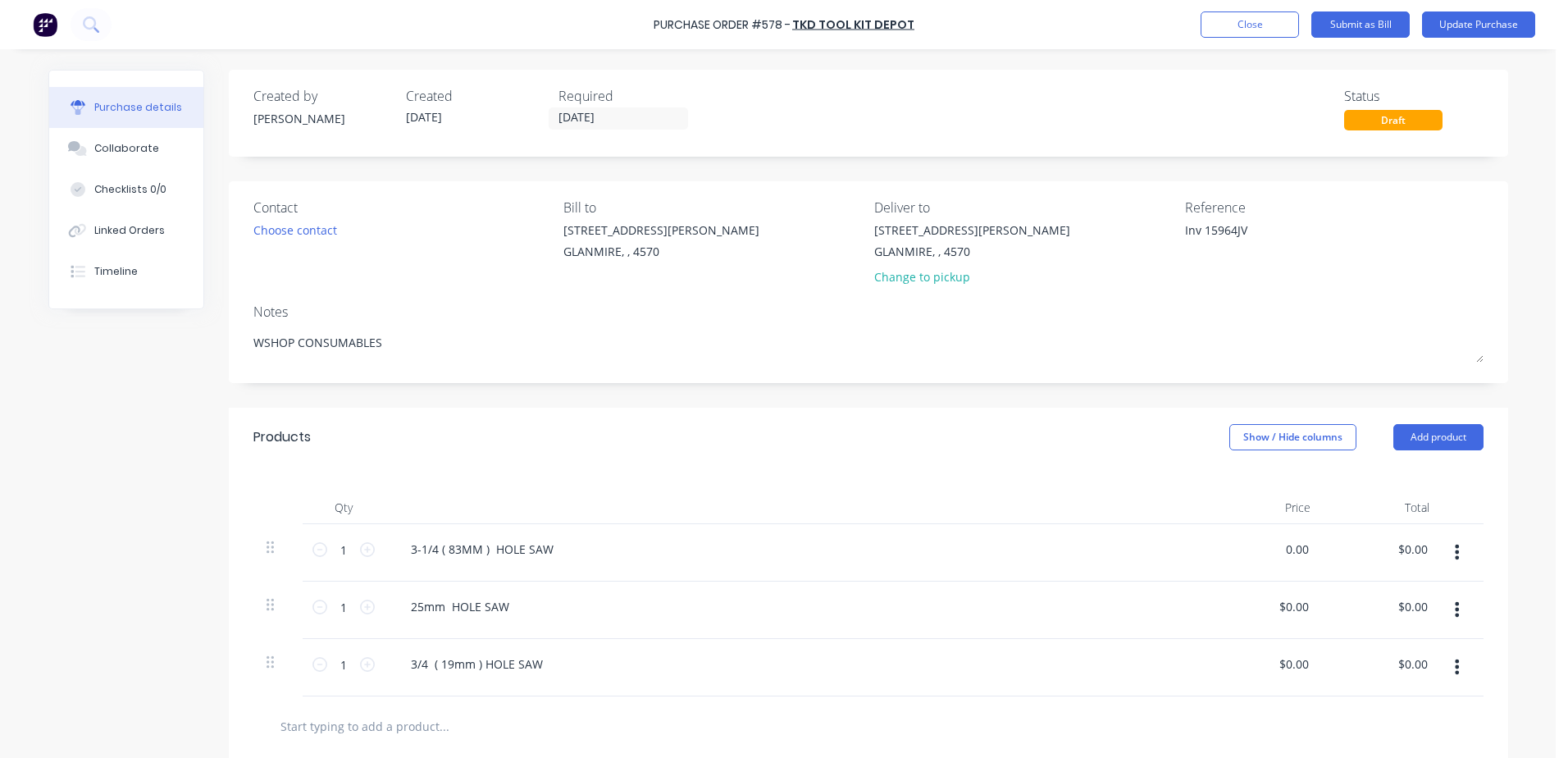
click at [1363, 544] on div "1 1 3-1/4 ( 83MM ) HOLE SAW 0.00 0.00 $0.00 $0.00" at bounding box center [869, 552] width 1230 height 57
type input "43.14"
type textarea "x"
type input "$43.14"
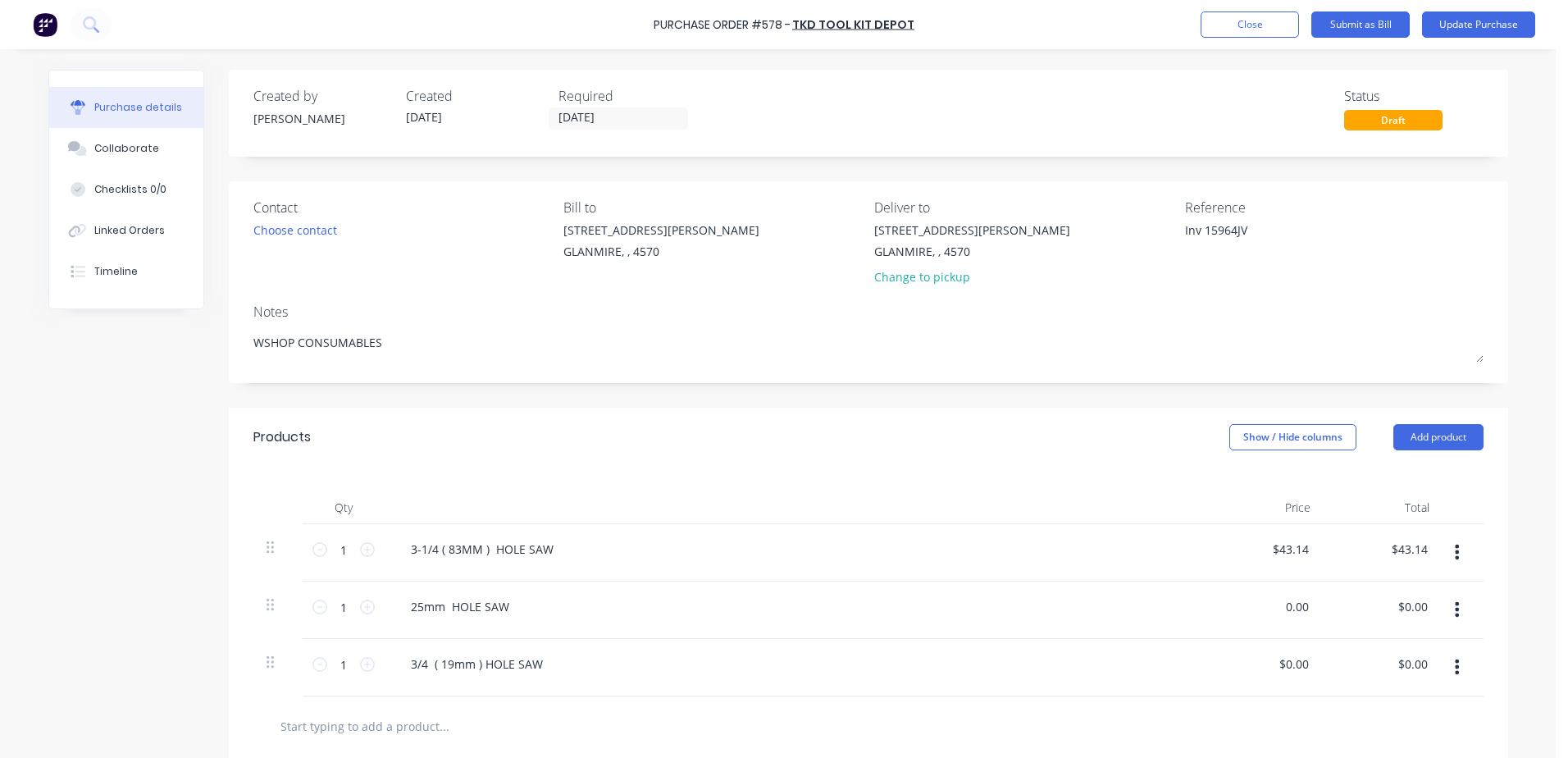
drag, startPoint x: 1274, startPoint y: 606, endPoint x: 1567, endPoint y: 581, distance: 294.1
click at [1567, 581] on html "Purchase Order #578 - TKD Tool Kit Depot Add product Close Submit as Bill Updat…" at bounding box center [784, 379] width 1568 height 758
type input "23.32"
type textarea "x"
type input "$23.32"
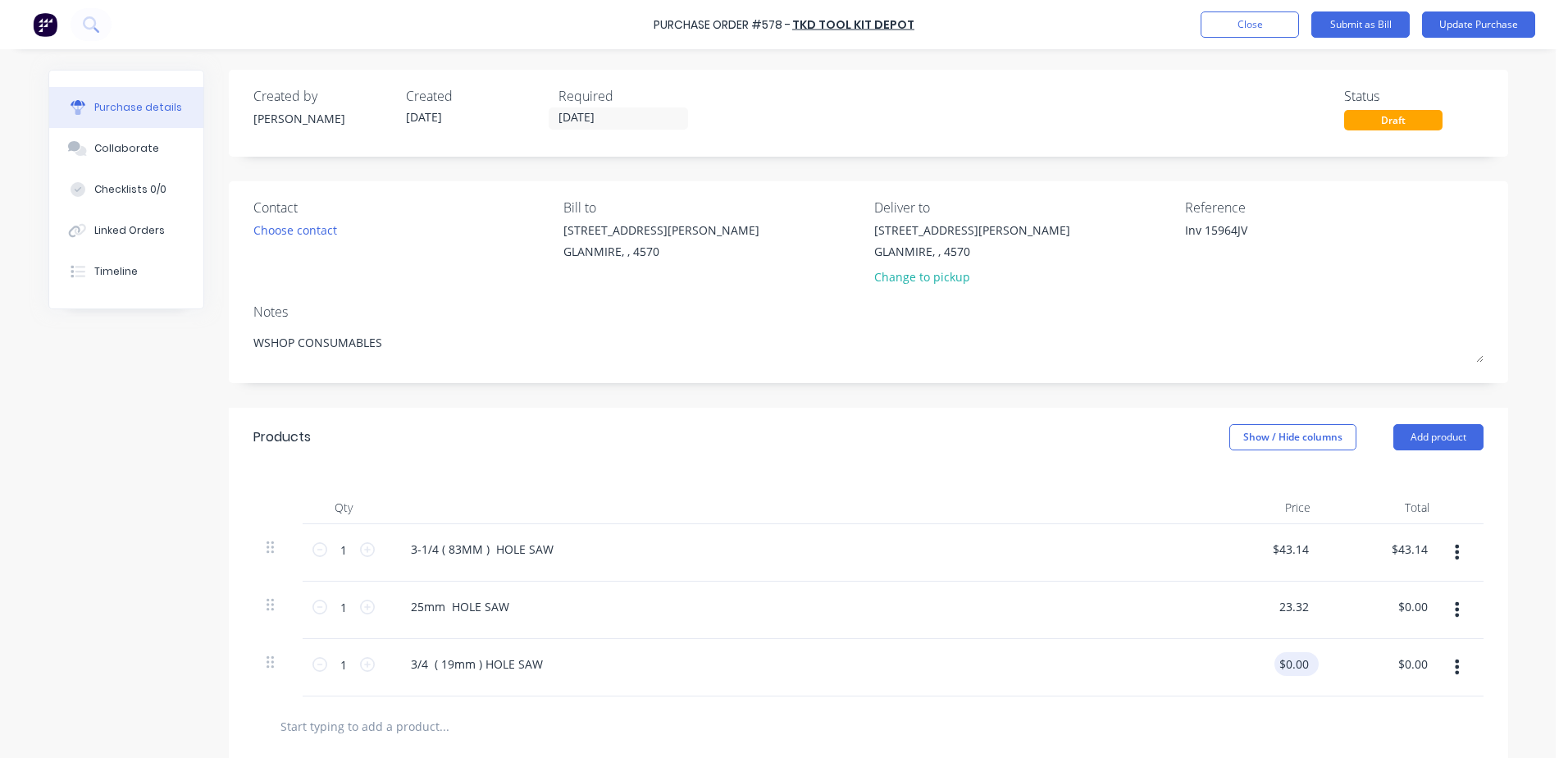
type input "$23.32"
drag, startPoint x: 1274, startPoint y: 663, endPoint x: 1570, endPoint y: 617, distance: 299.6
click at [1567, 617] on html "Purchase Order #578 - TKD Tool Kit Depot Add product Close Submit as Bill Updat…" at bounding box center [784, 379] width 1568 height 758
type input "26.72"
type textarea "x"
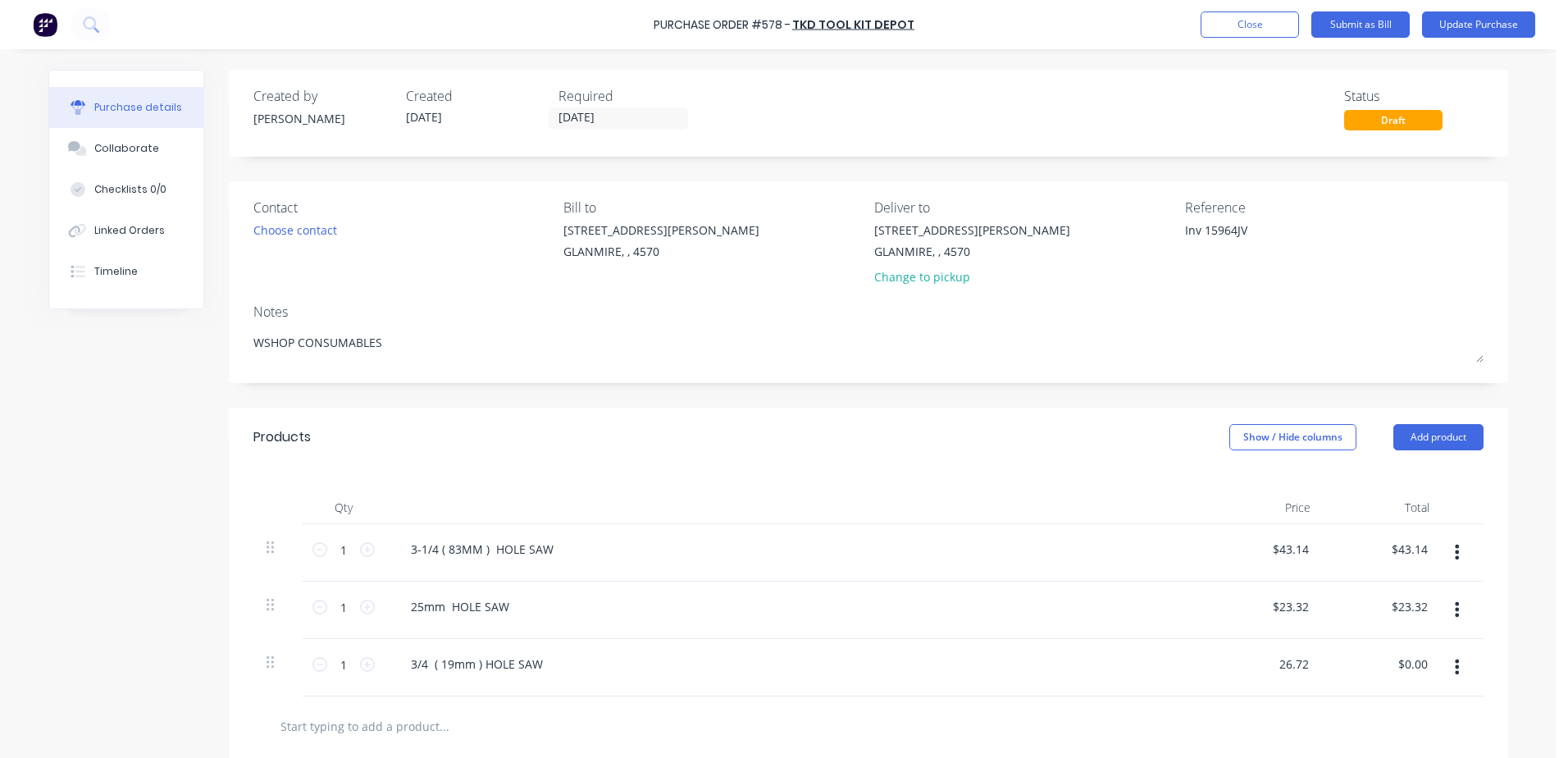
type input "$26.72"
click at [679, 690] on div "3/4 ( 19mm ) HOLE SAW" at bounding box center [794, 667] width 820 height 57
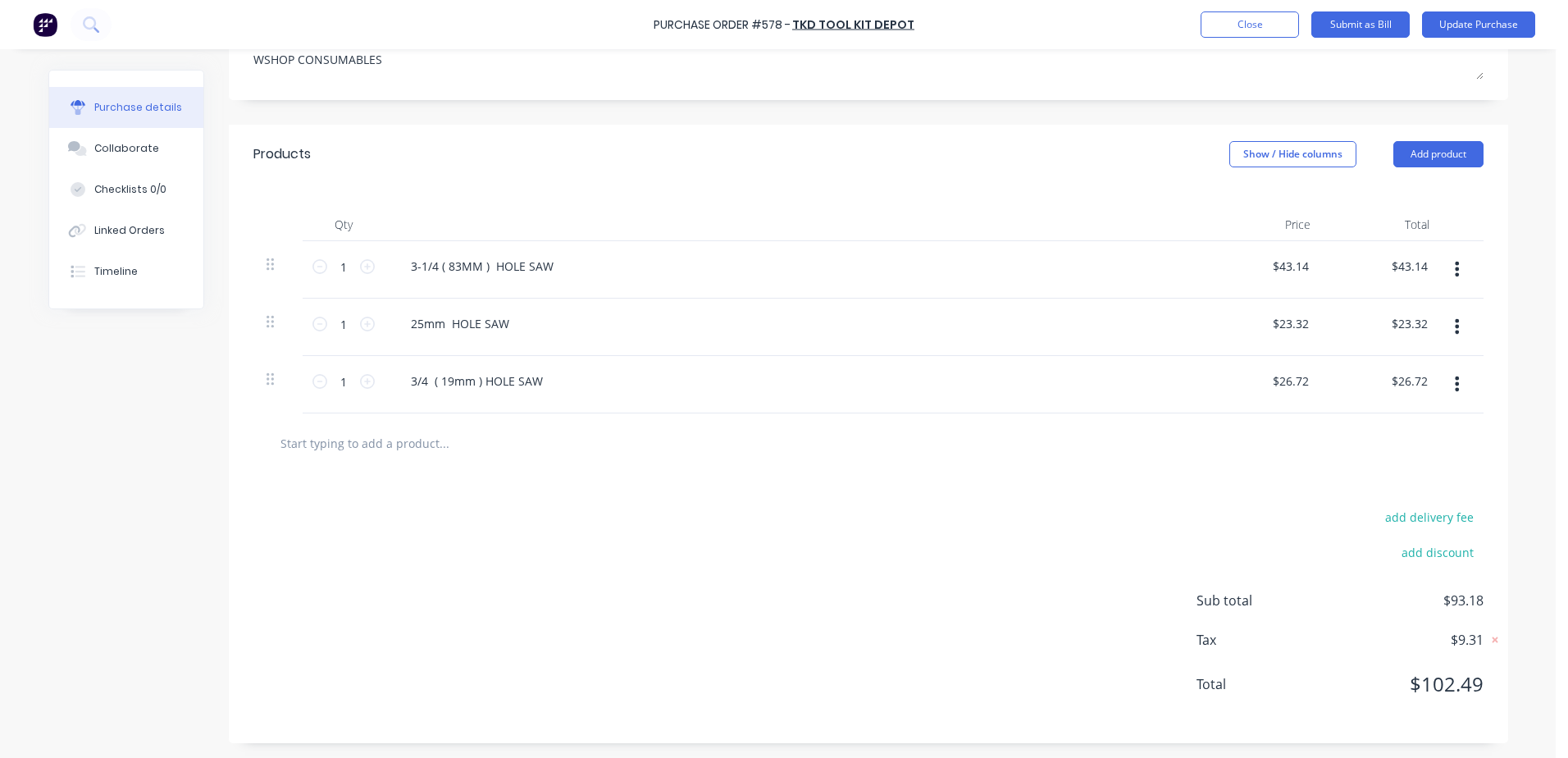
scroll to position [284, 0]
type textarea "x"
drag, startPoint x: 1414, startPoint y: 383, endPoint x: 1515, endPoint y: 312, distance: 123.5
click at [1507, 325] on div "Purchase details Collaborate Checklists 0/0 Linked Orders Timeline Created by […" at bounding box center [778, 69] width 1492 height 675
type input "26.73"
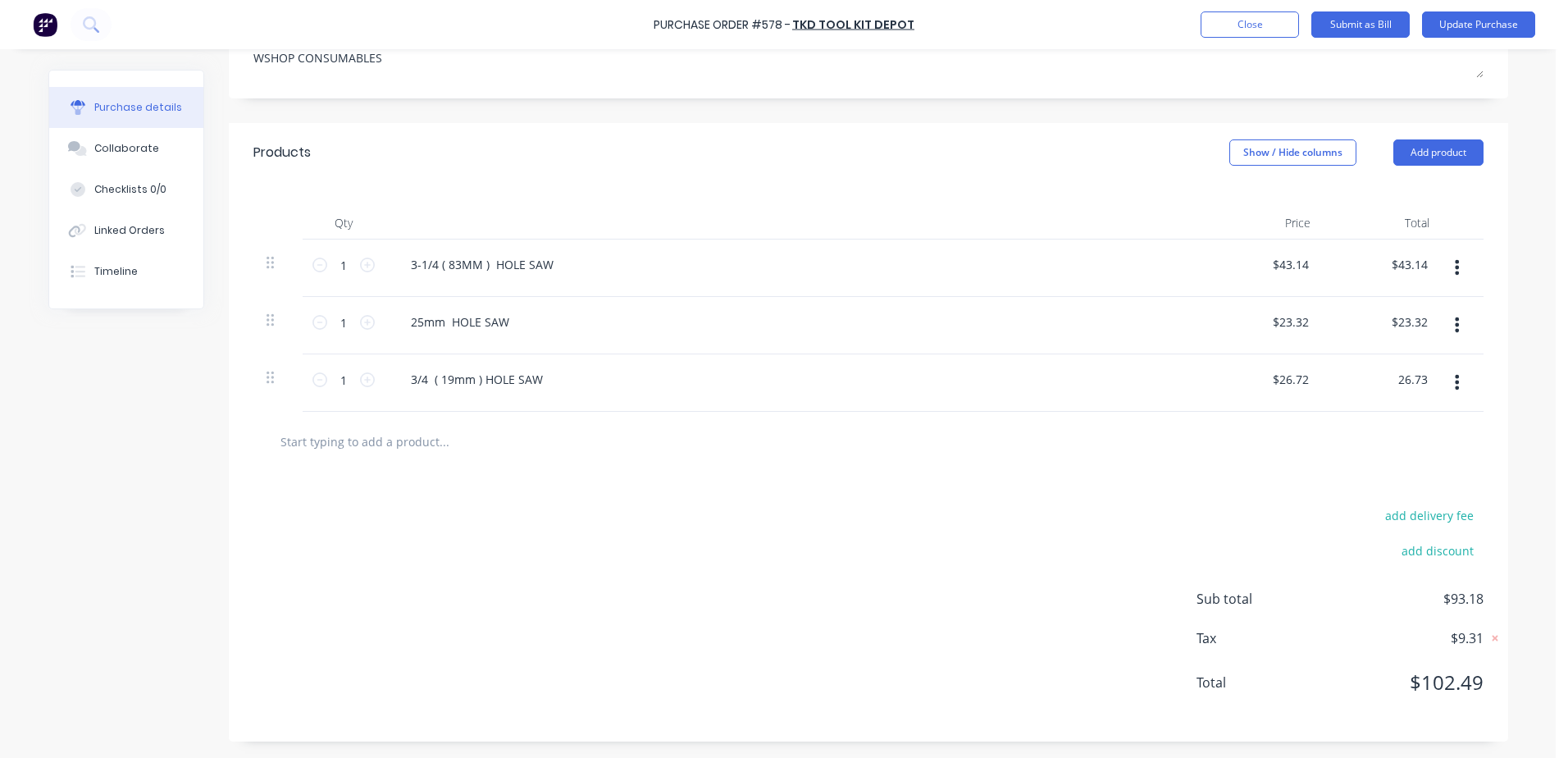
type textarea "x"
type input "$26.73"
click at [791, 507] on div "add delivery fee add discount Sub total $93.18 Tax $9.31 Total $102.49" at bounding box center [869, 606] width 1280 height 269
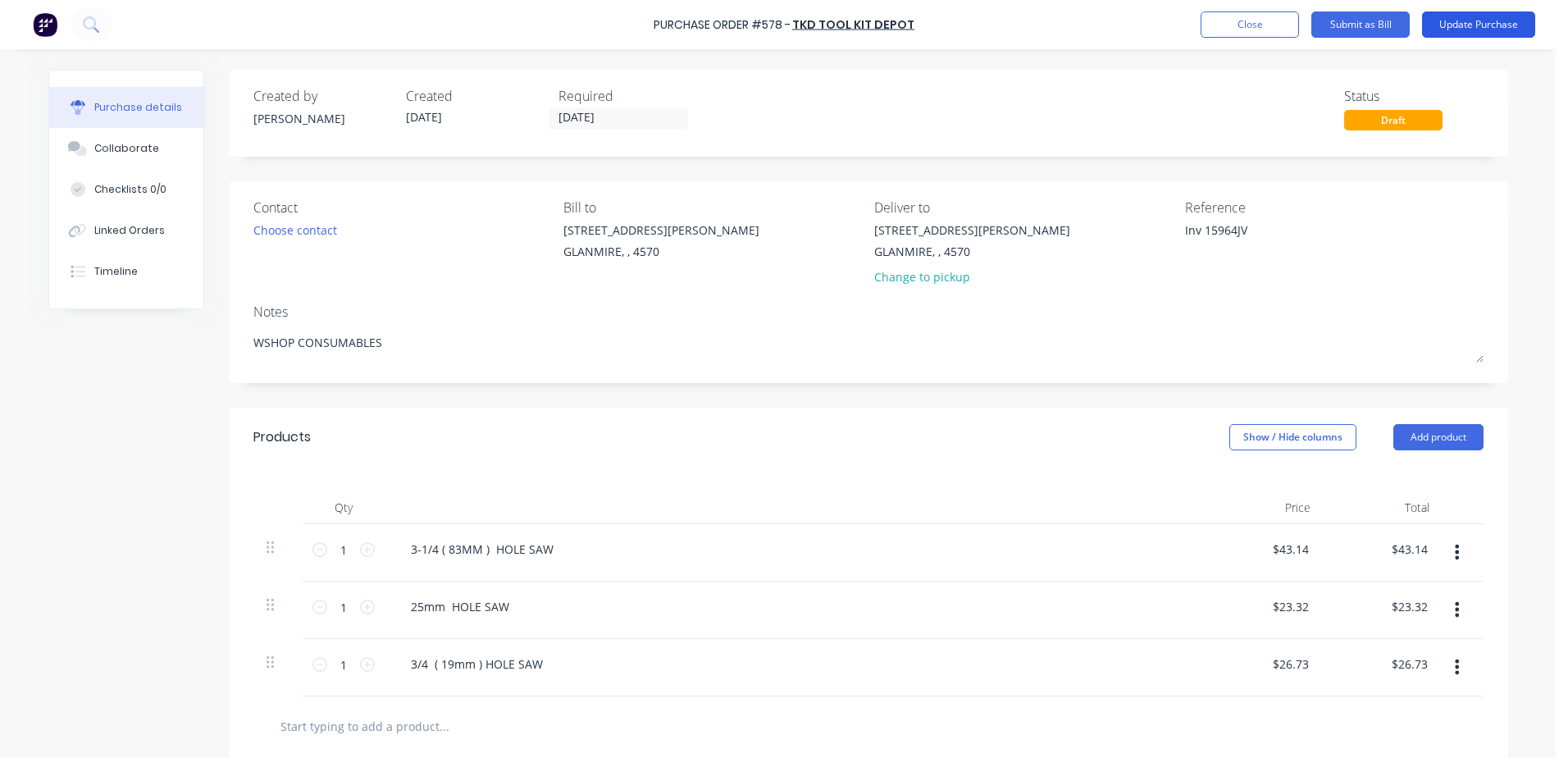
click at [1466, 17] on button "Update Purchase" at bounding box center [1478, 25] width 113 height 26
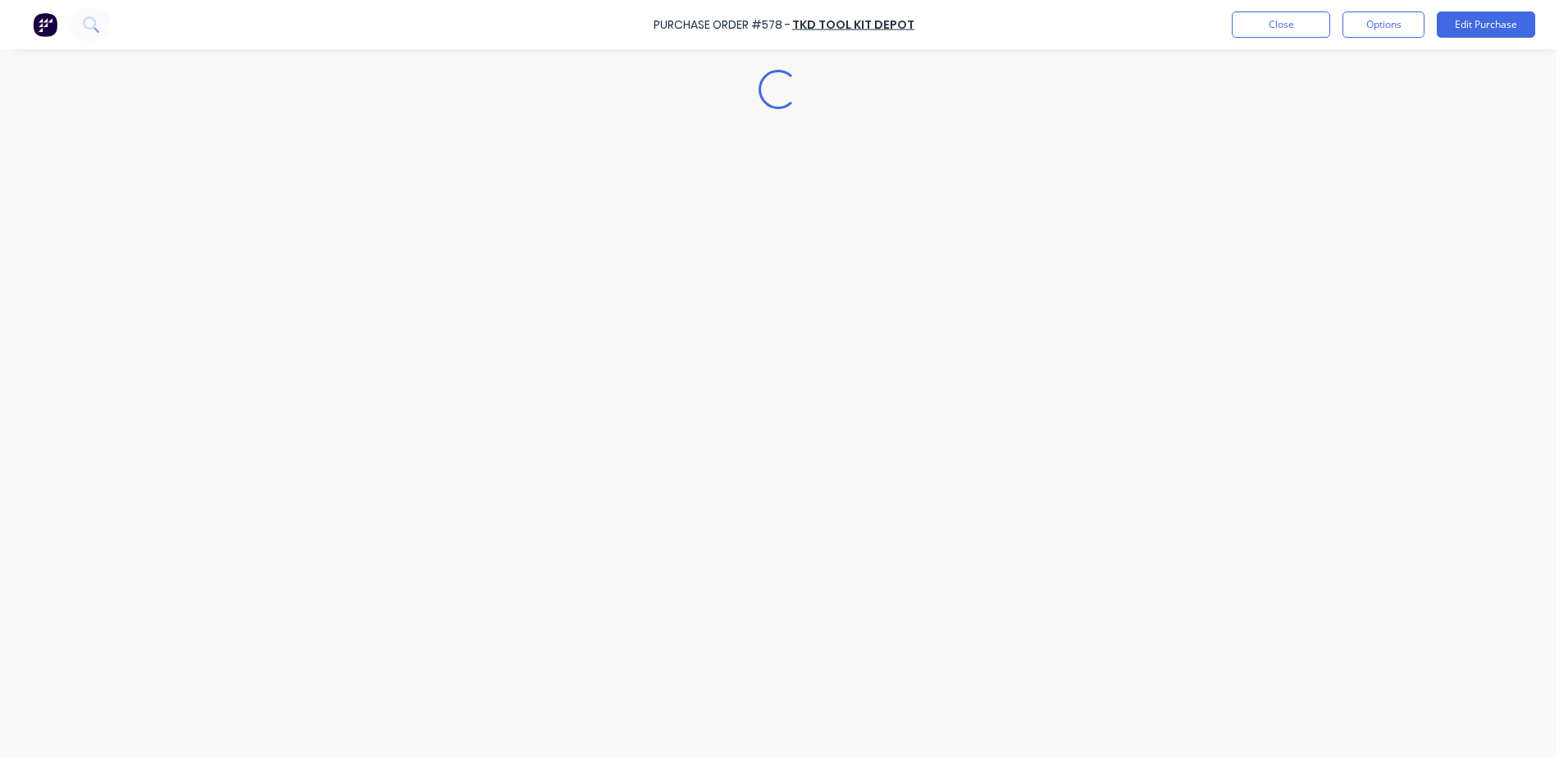
type textarea "x"
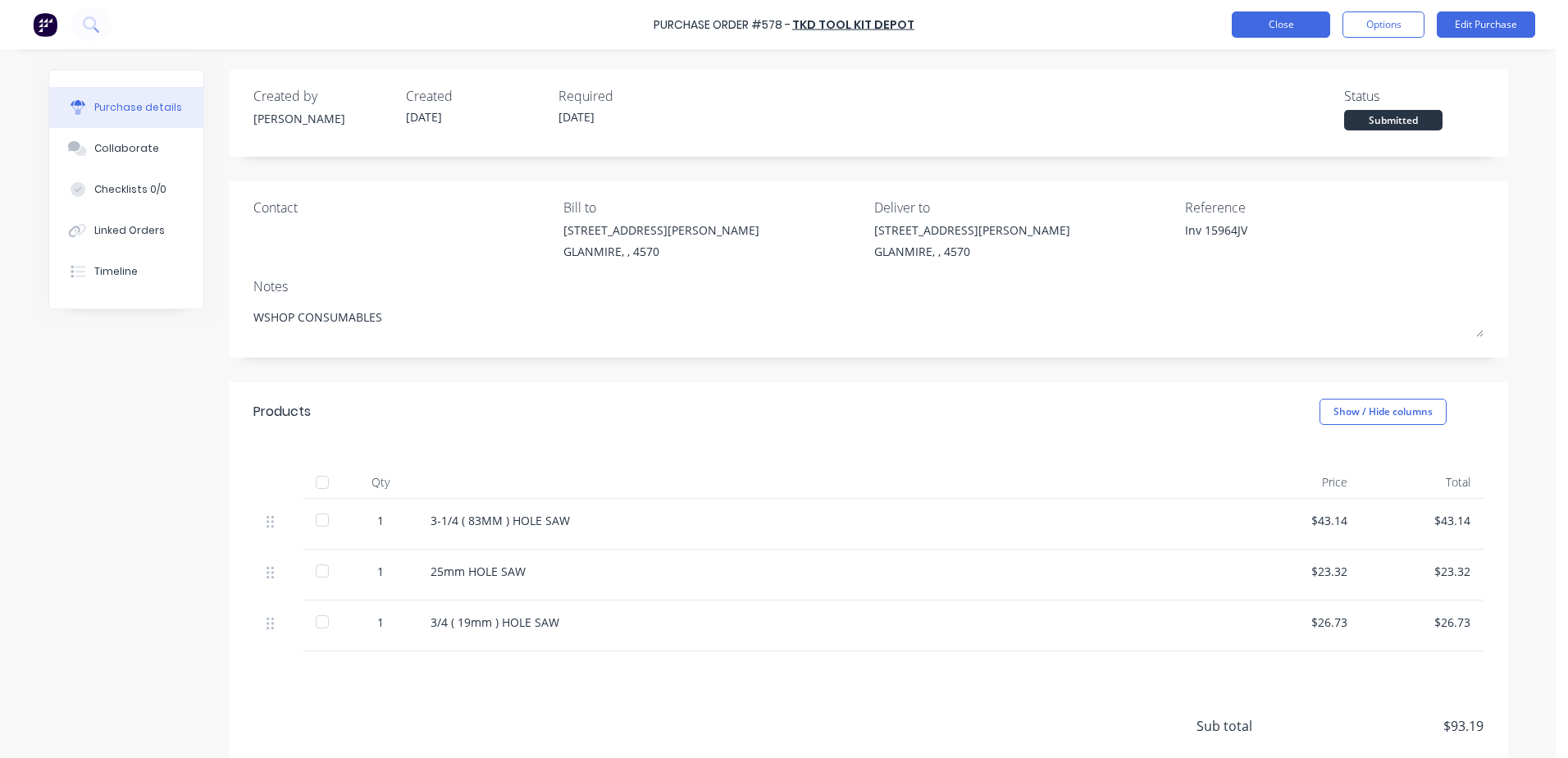
click at [1278, 36] on button "Close" at bounding box center [1280, 25] width 98 height 26
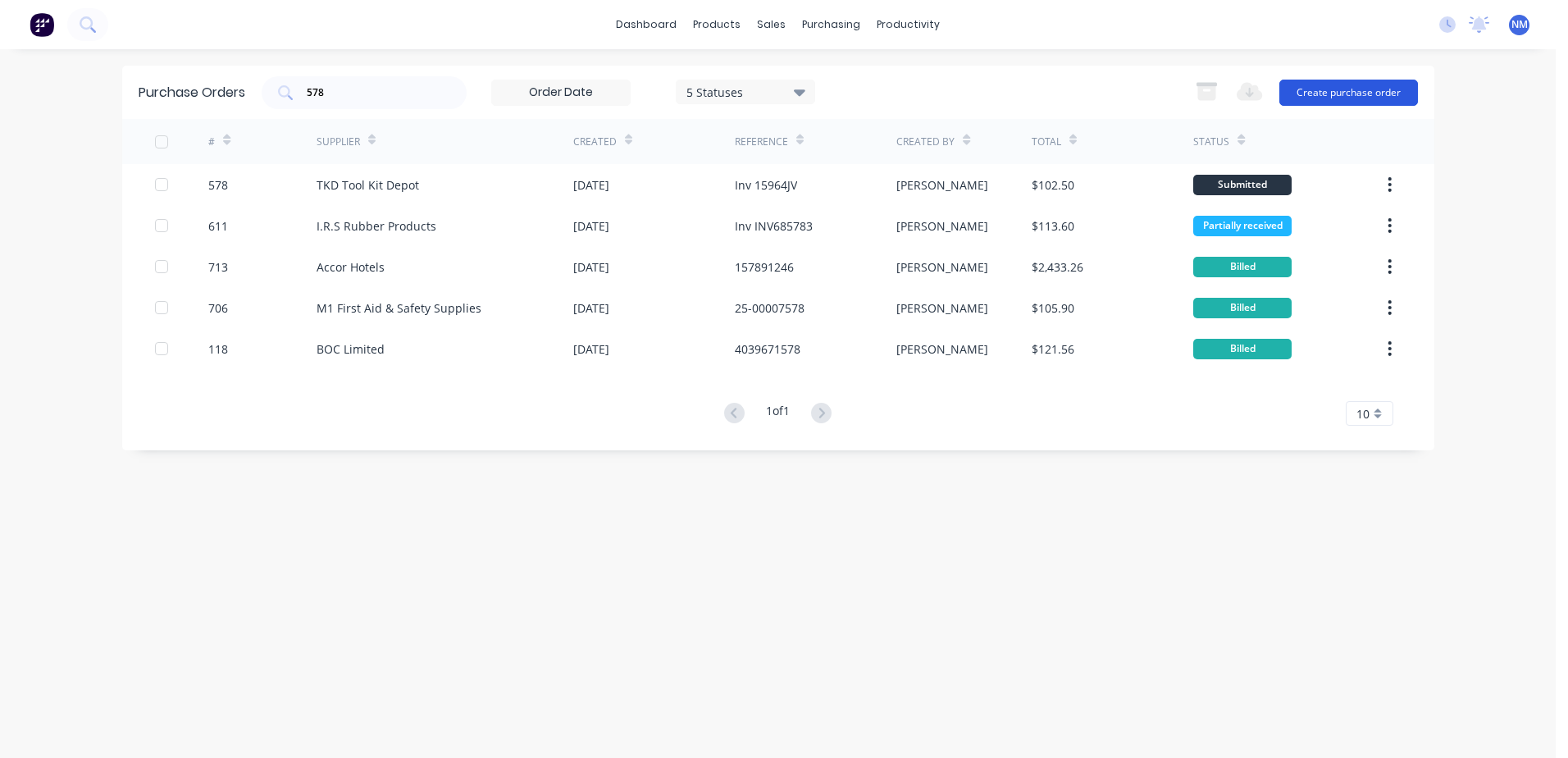
click at [1366, 96] on button "Create purchase order" at bounding box center [1349, 93] width 139 height 26
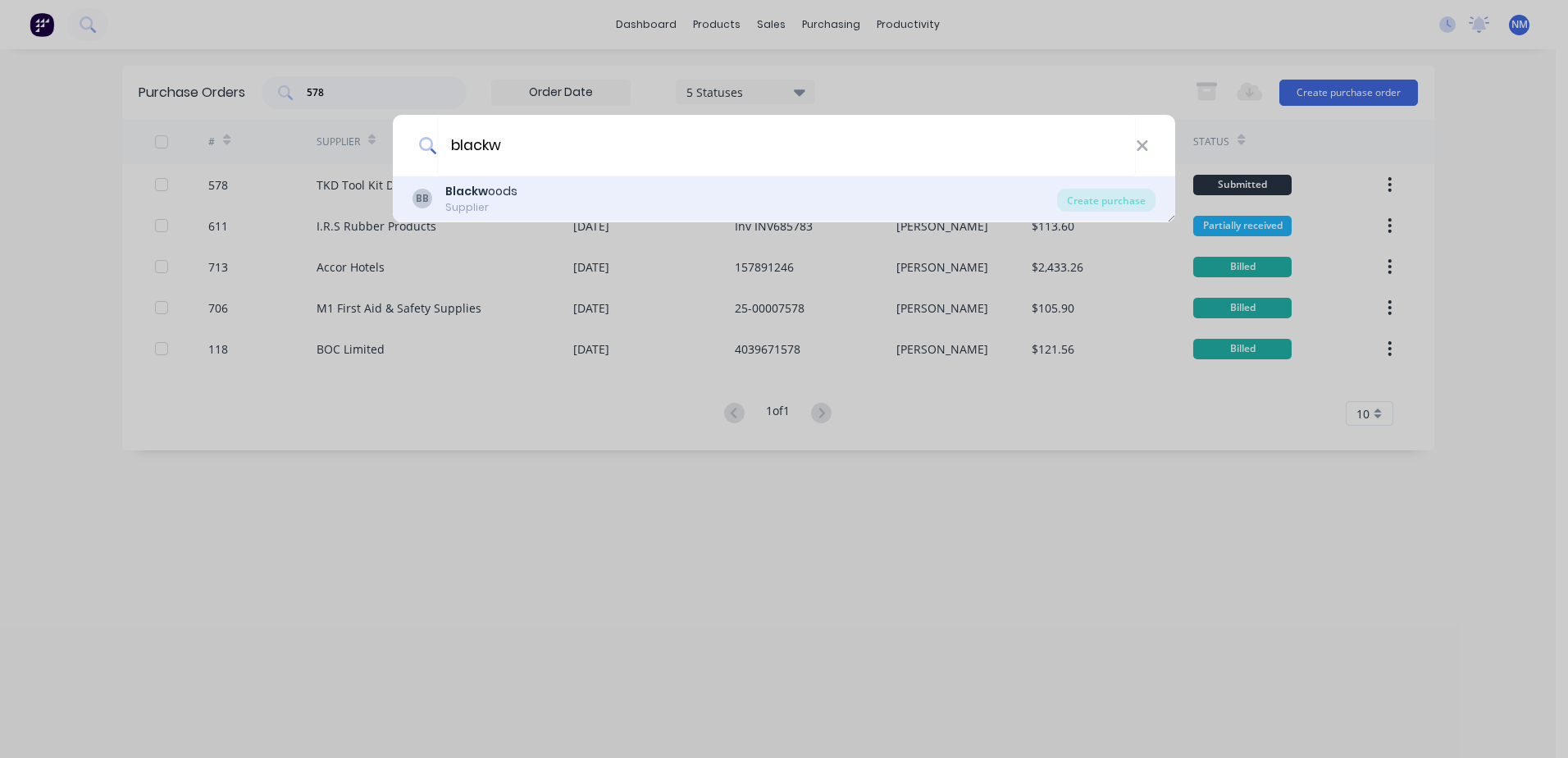
type input "blackw"
click at [571, 199] on div "BB Blackw oods Supplier" at bounding box center [735, 198] width 645 height 32
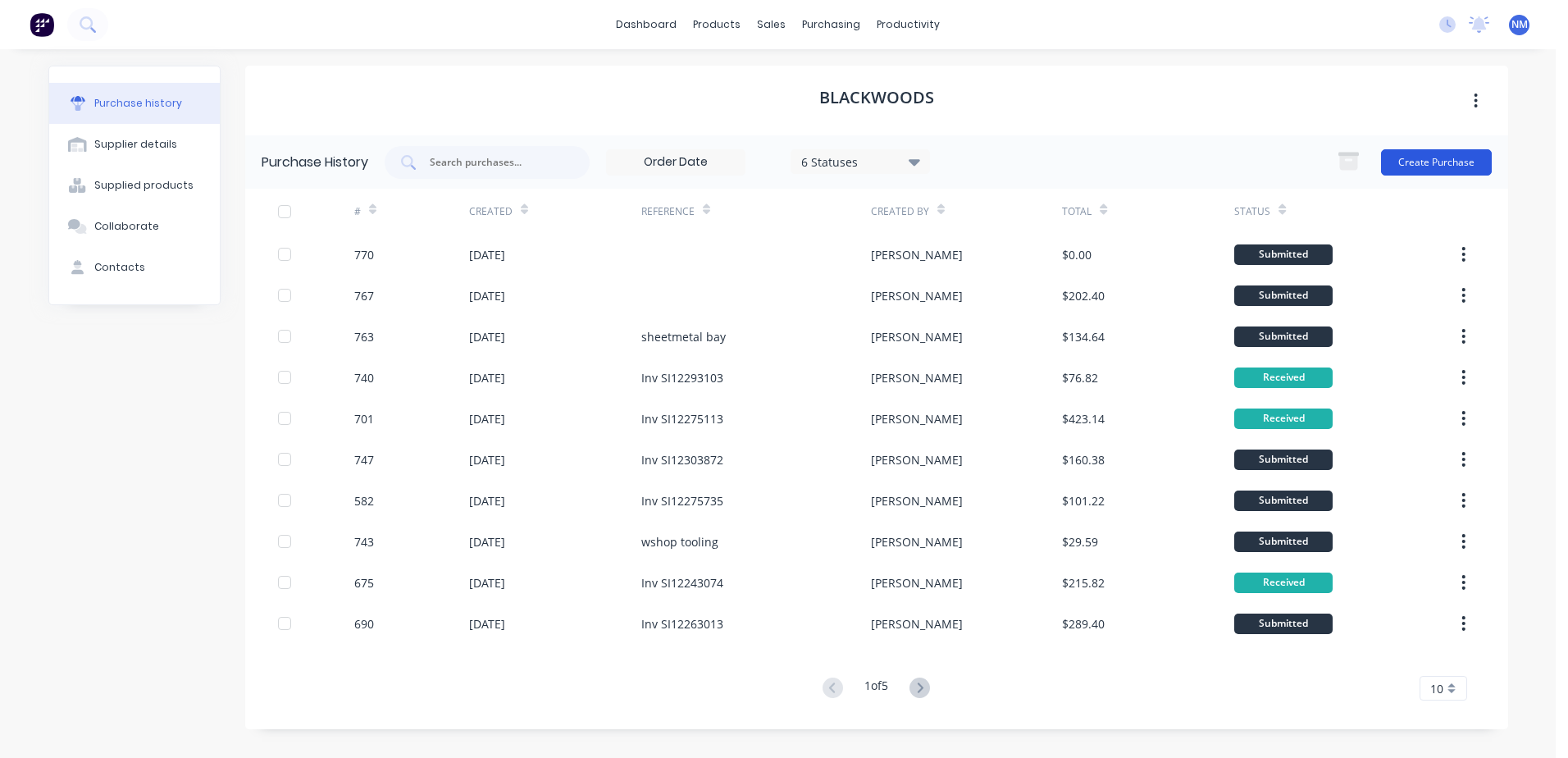
click at [1442, 161] on button "Create Purchase" at bounding box center [1437, 163] width 111 height 26
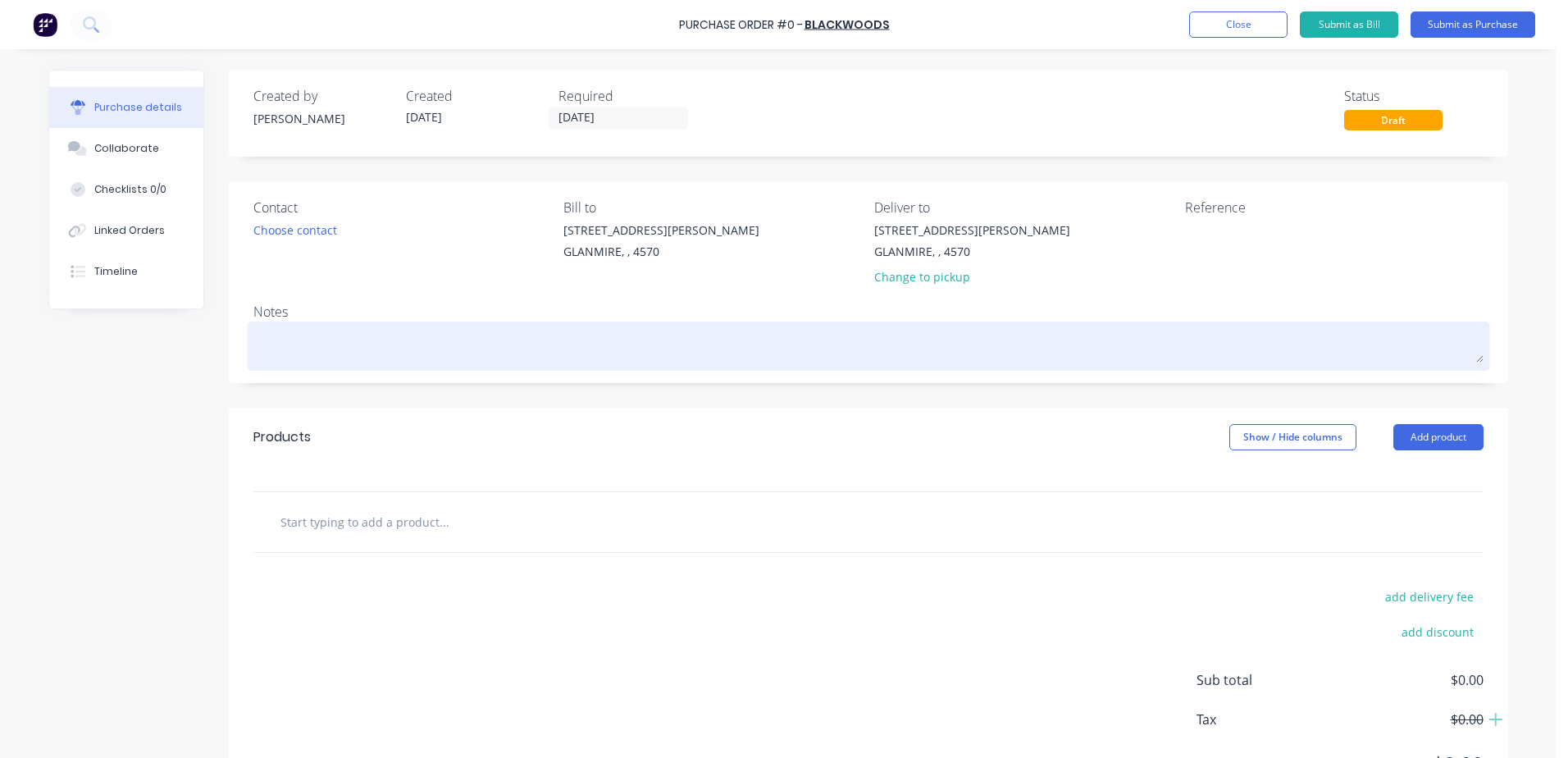
drag, startPoint x: 306, startPoint y: 336, endPoint x: 292, endPoint y: 324, distance: 18.4
click at [303, 335] on textarea at bounding box center [869, 344] width 1230 height 37
type textarea "x"
type textarea "ws"
type textarea "x"
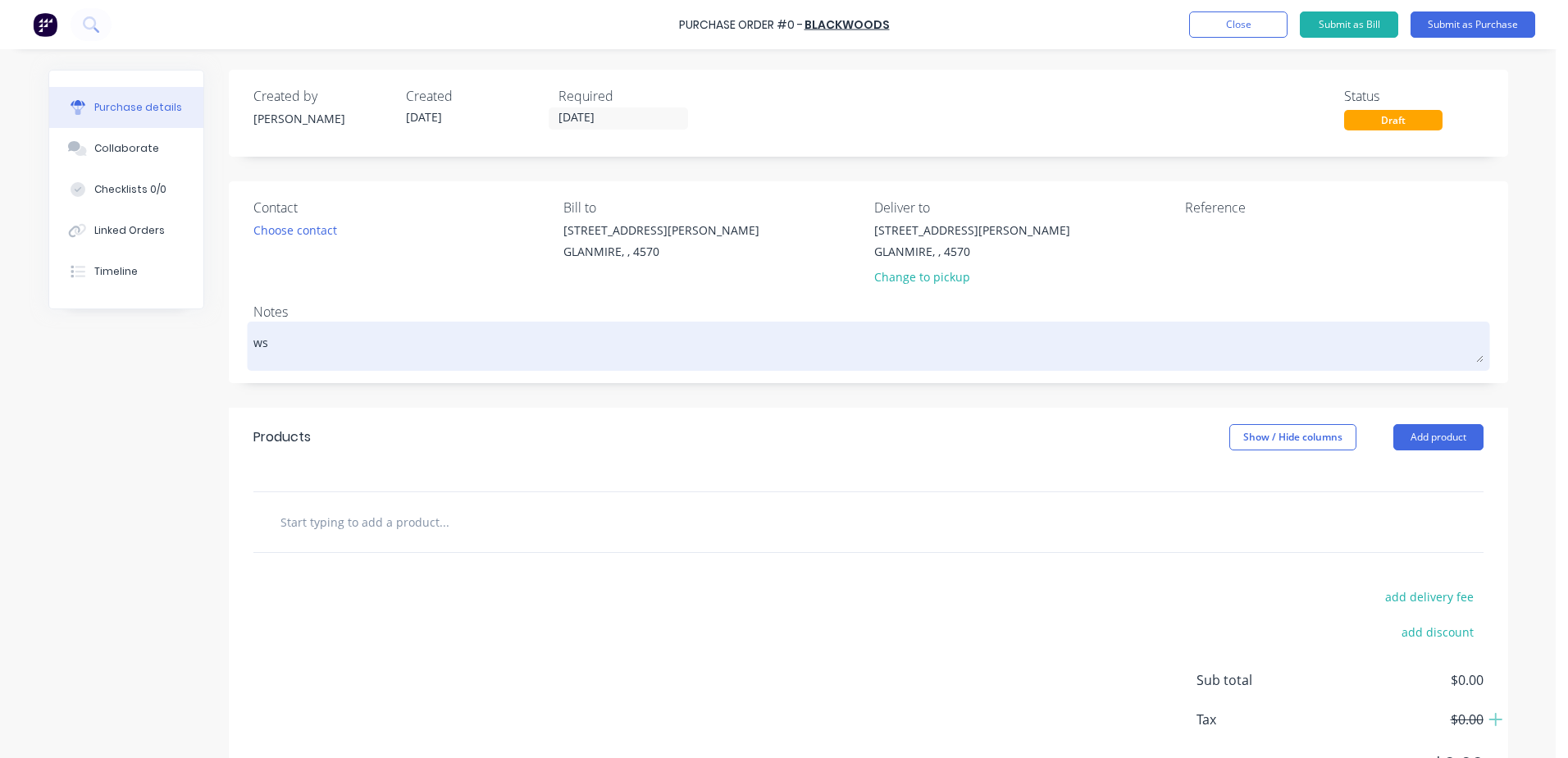
type textarea "wsh"
type textarea "x"
type textarea "wsho"
type textarea "x"
type textarea "wshop"
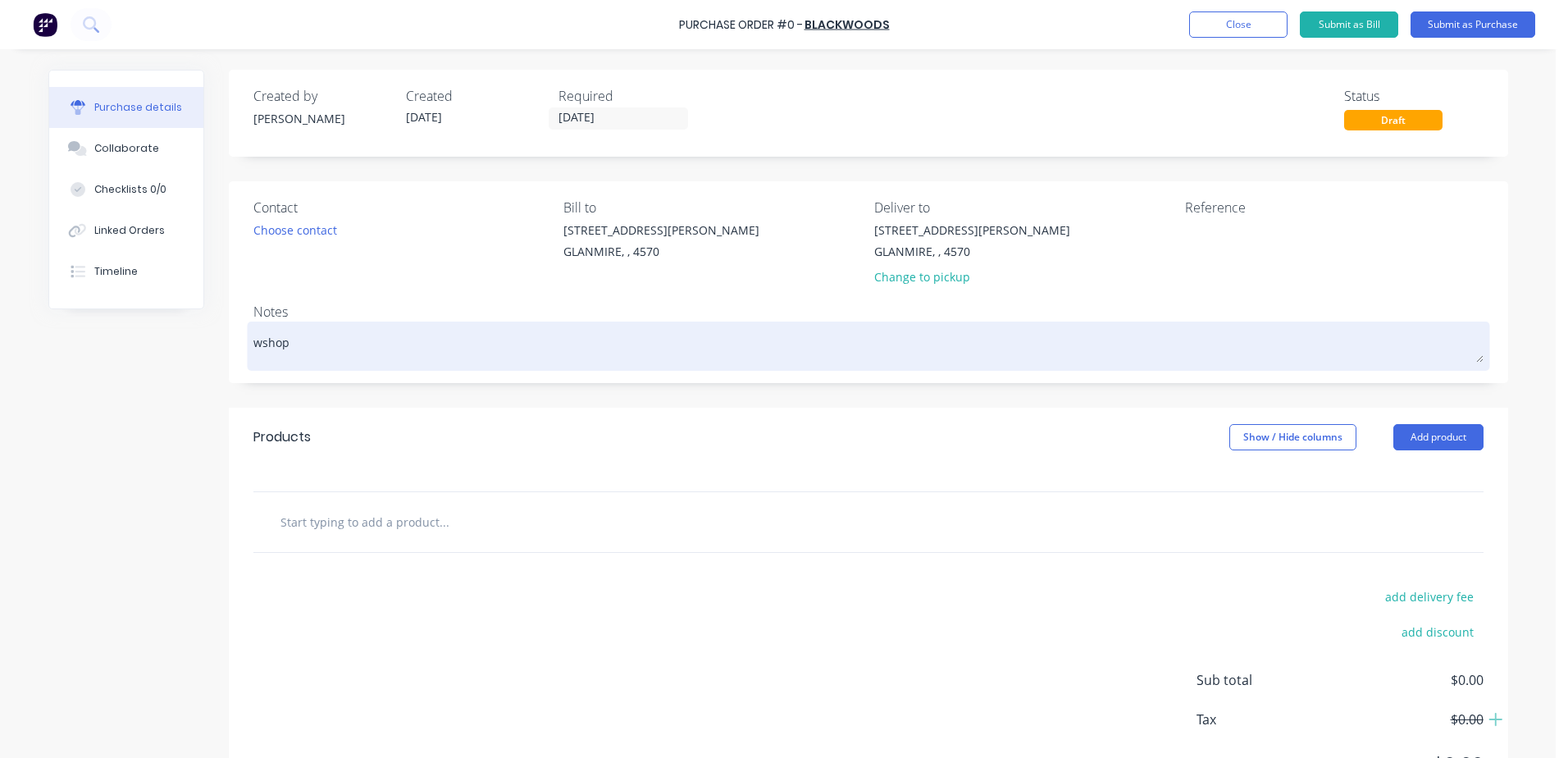
type textarea "x"
type textarea "wshop"
type textarea "x"
type textarea "wshop c"
type textarea "x"
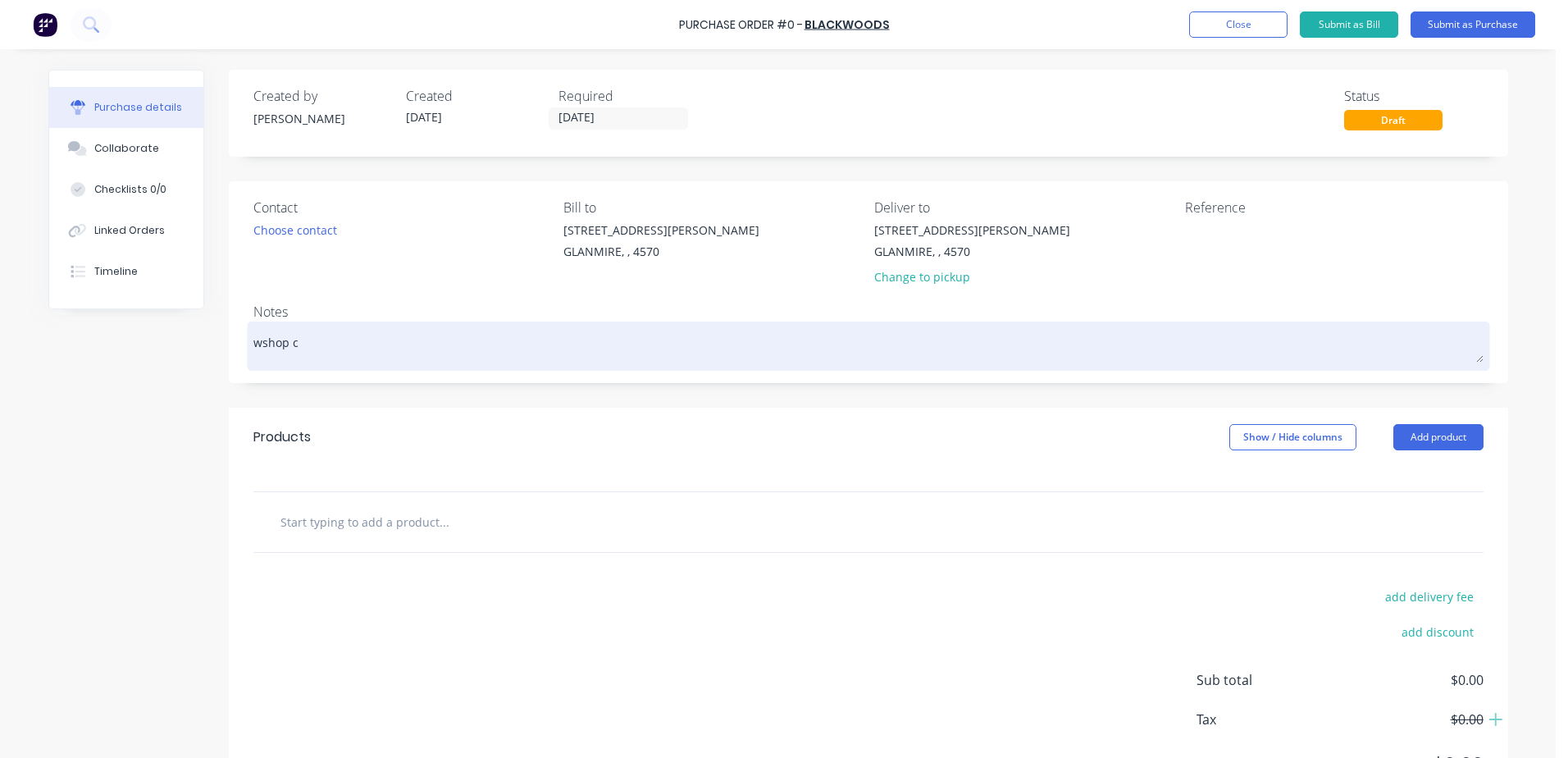
type textarea "wshop co"
type textarea "x"
type textarea "wshop con"
type textarea "x"
type textarea "wshop cons"
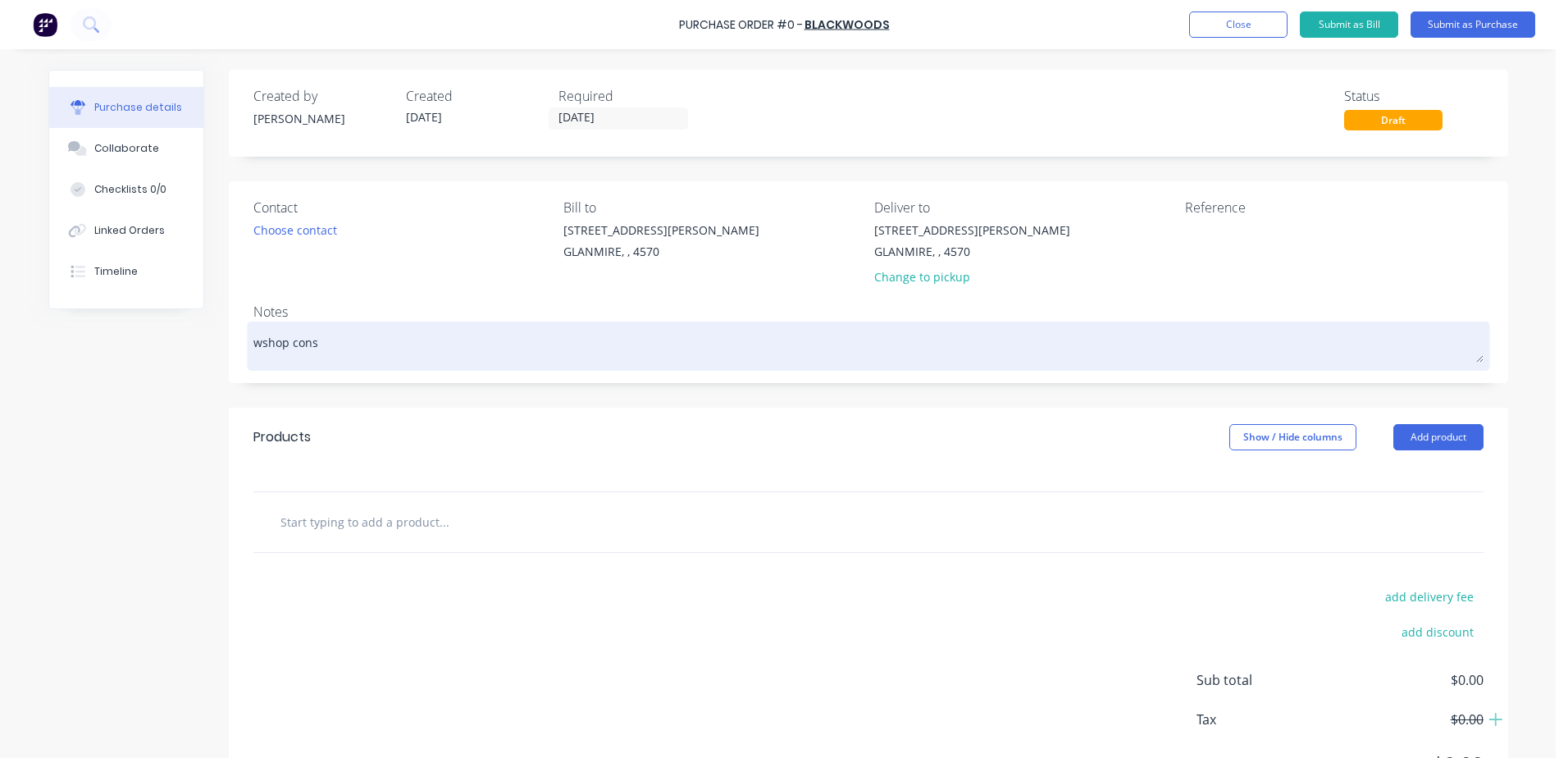
type textarea "x"
type textarea "wshop consu"
type textarea "x"
type textarea "wshop consum"
type textarea "x"
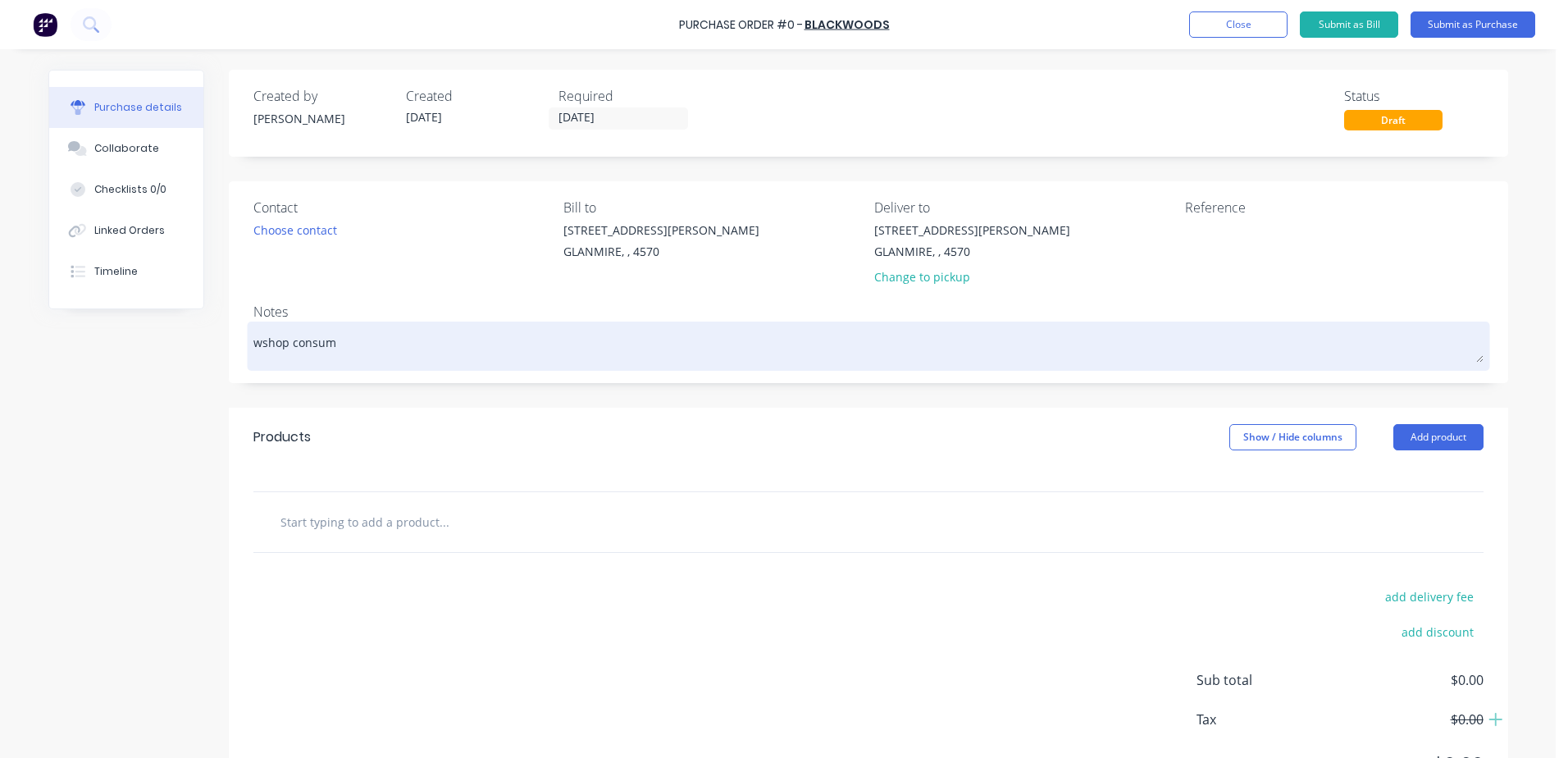
type textarea "wshop consuma"
type textarea "x"
type textarea "wshop consumab"
type textarea "x"
type textarea "wshop consumabl"
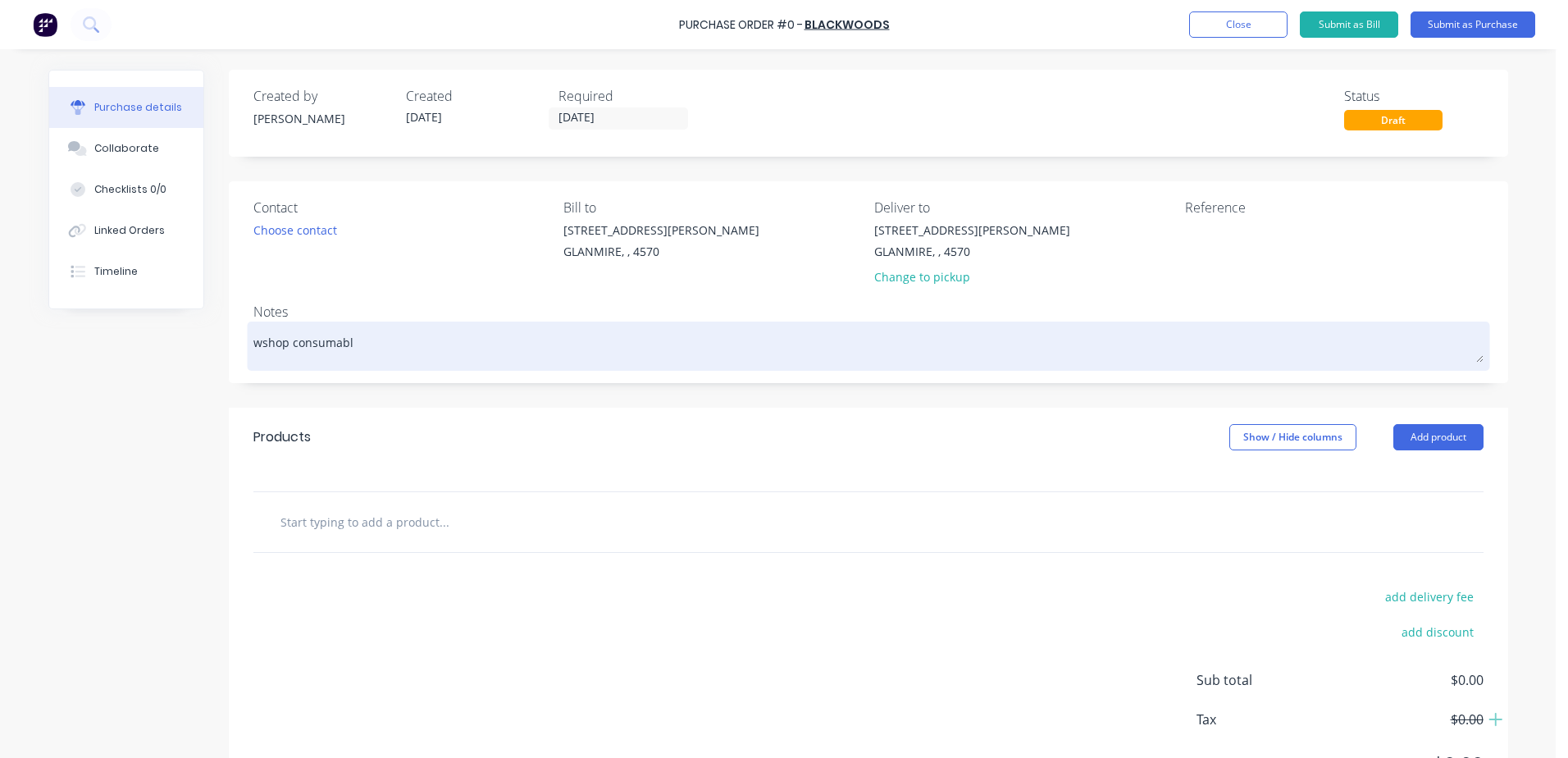
type textarea "x"
type textarea "wshop consumable"
type textarea "x"
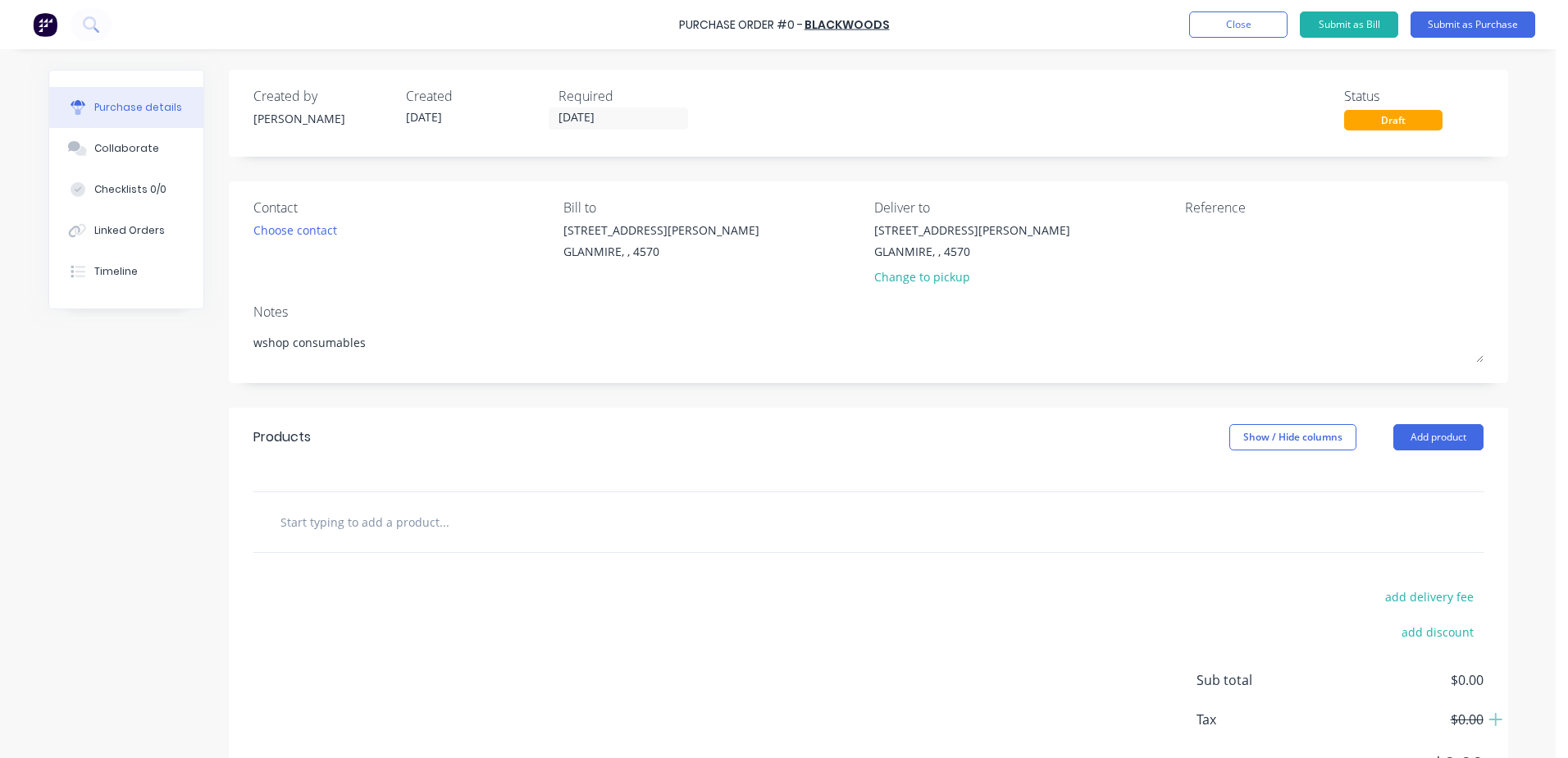
type textarea "wshop consumables"
type textarea "x"
type textarea "wshop consumables"
click at [317, 518] on input "text" at bounding box center [443, 522] width 328 height 33
type textarea "x"
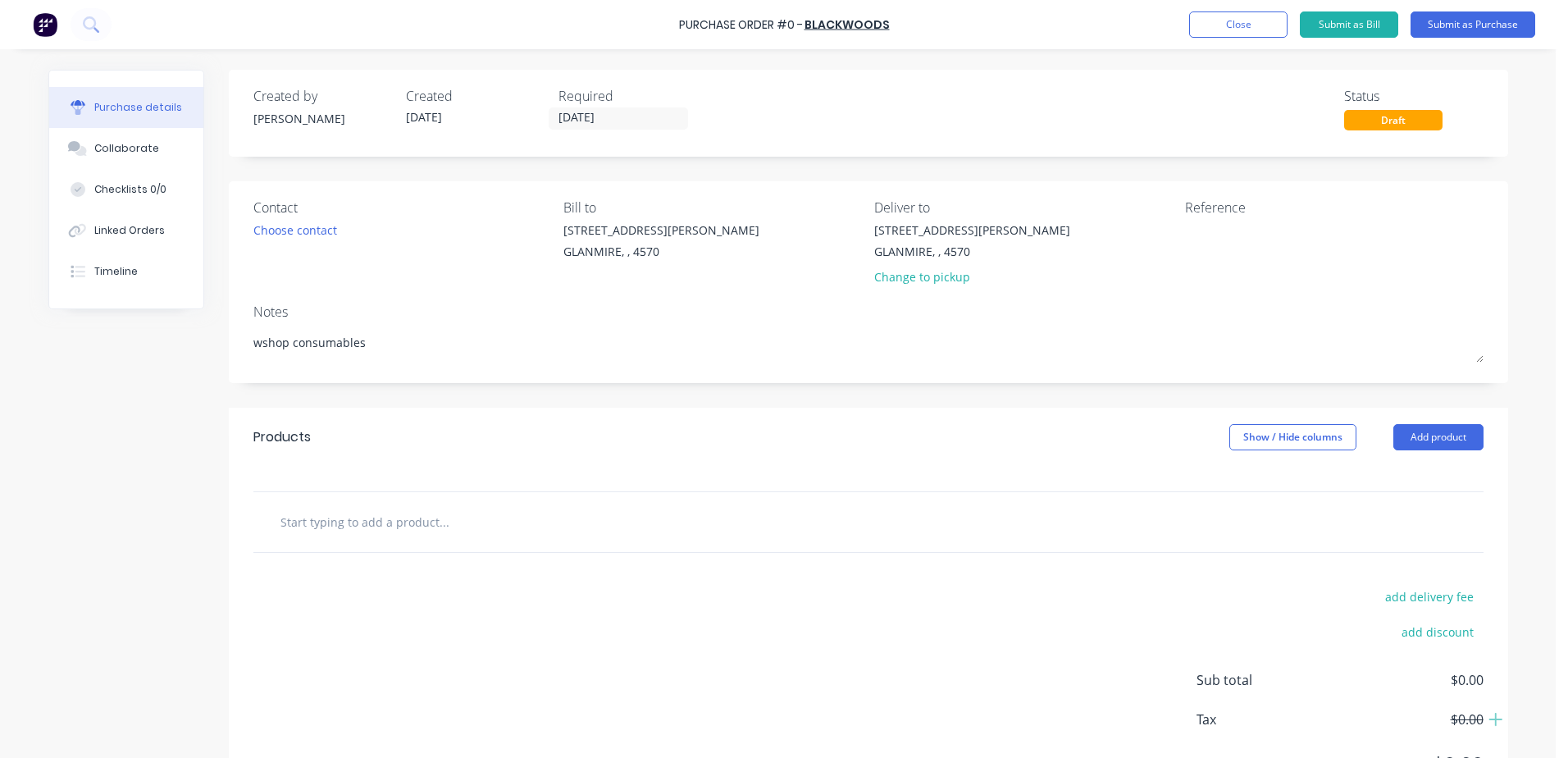
type input "6"
type textarea "x"
type input "66"
type textarea "x"
type input "666"
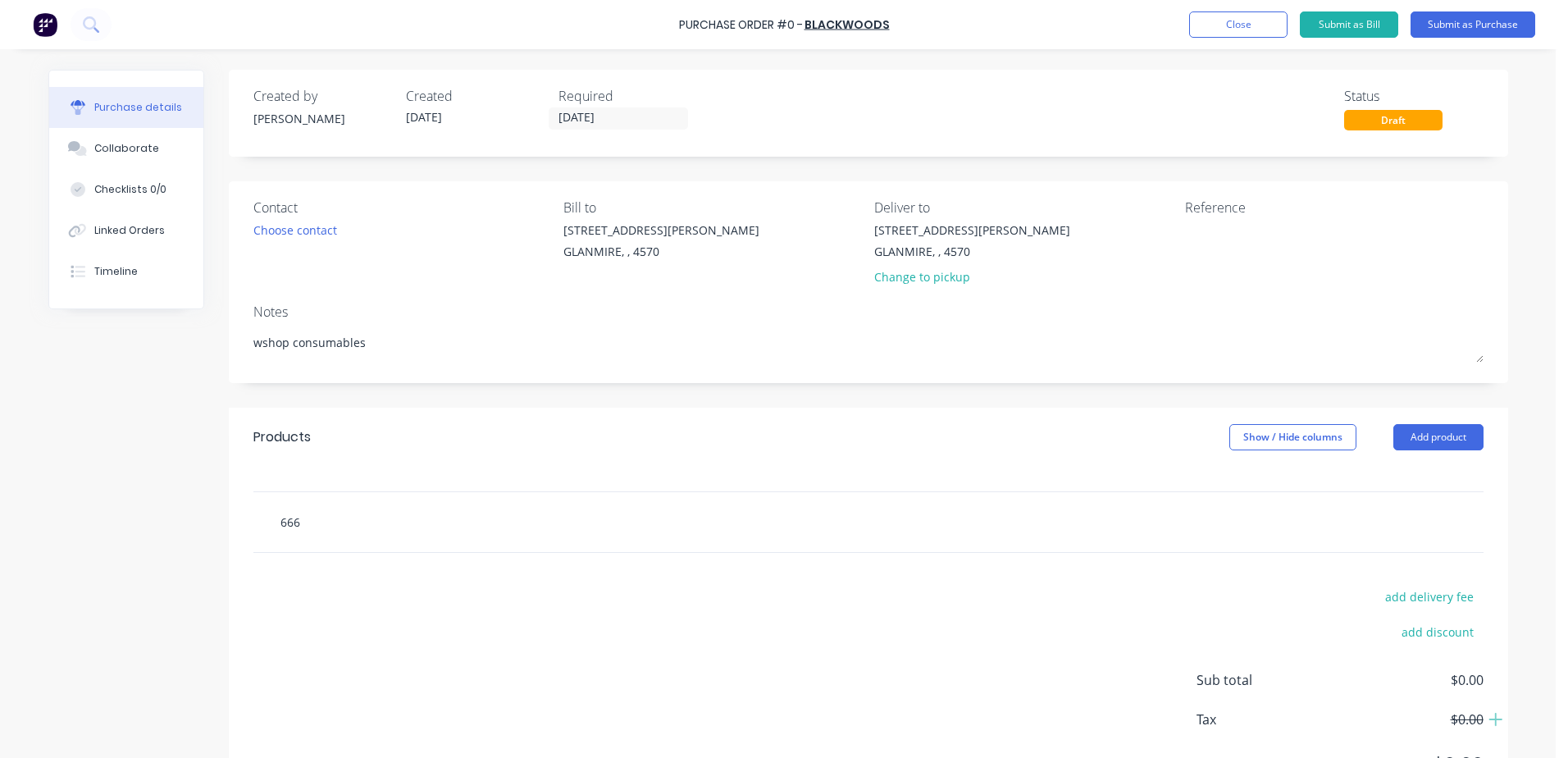
type textarea "x"
type input "6662"
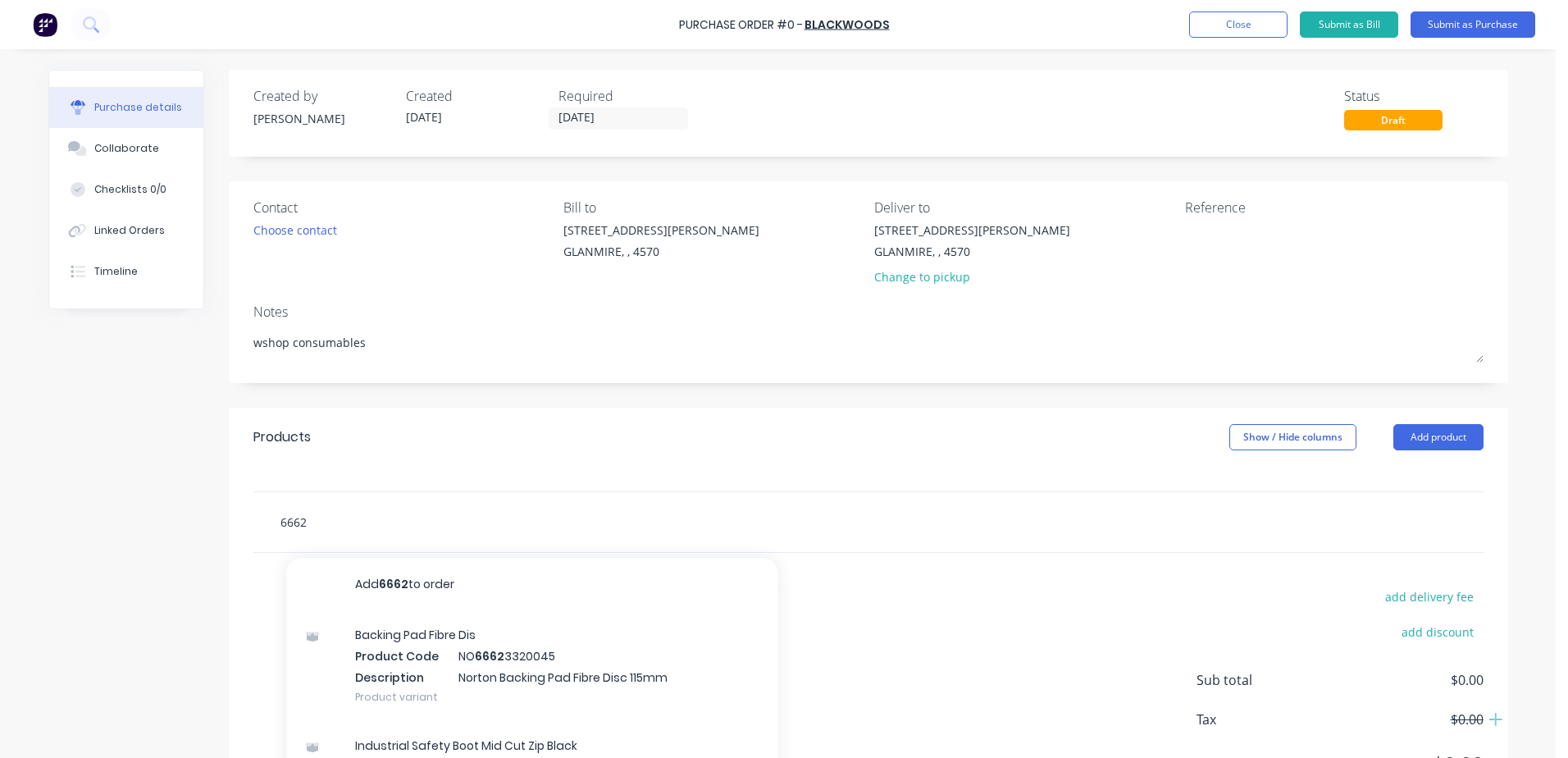
type textarea "x"
type input "66623"
type textarea "x"
type input "666233"
type textarea "x"
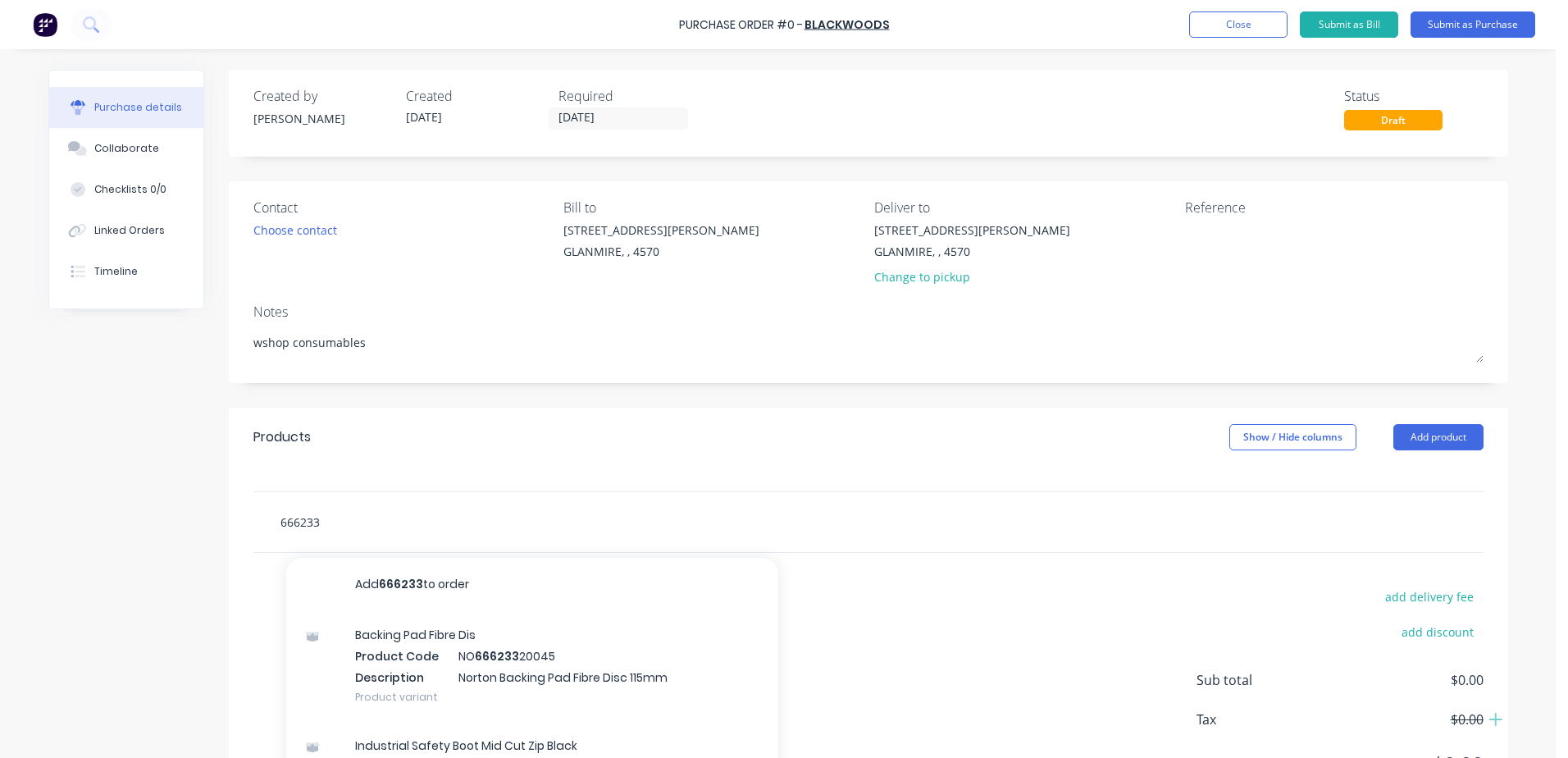
type input "6662332"
type textarea "x"
type input "66623320"
type textarea "x"
type input "666233207"
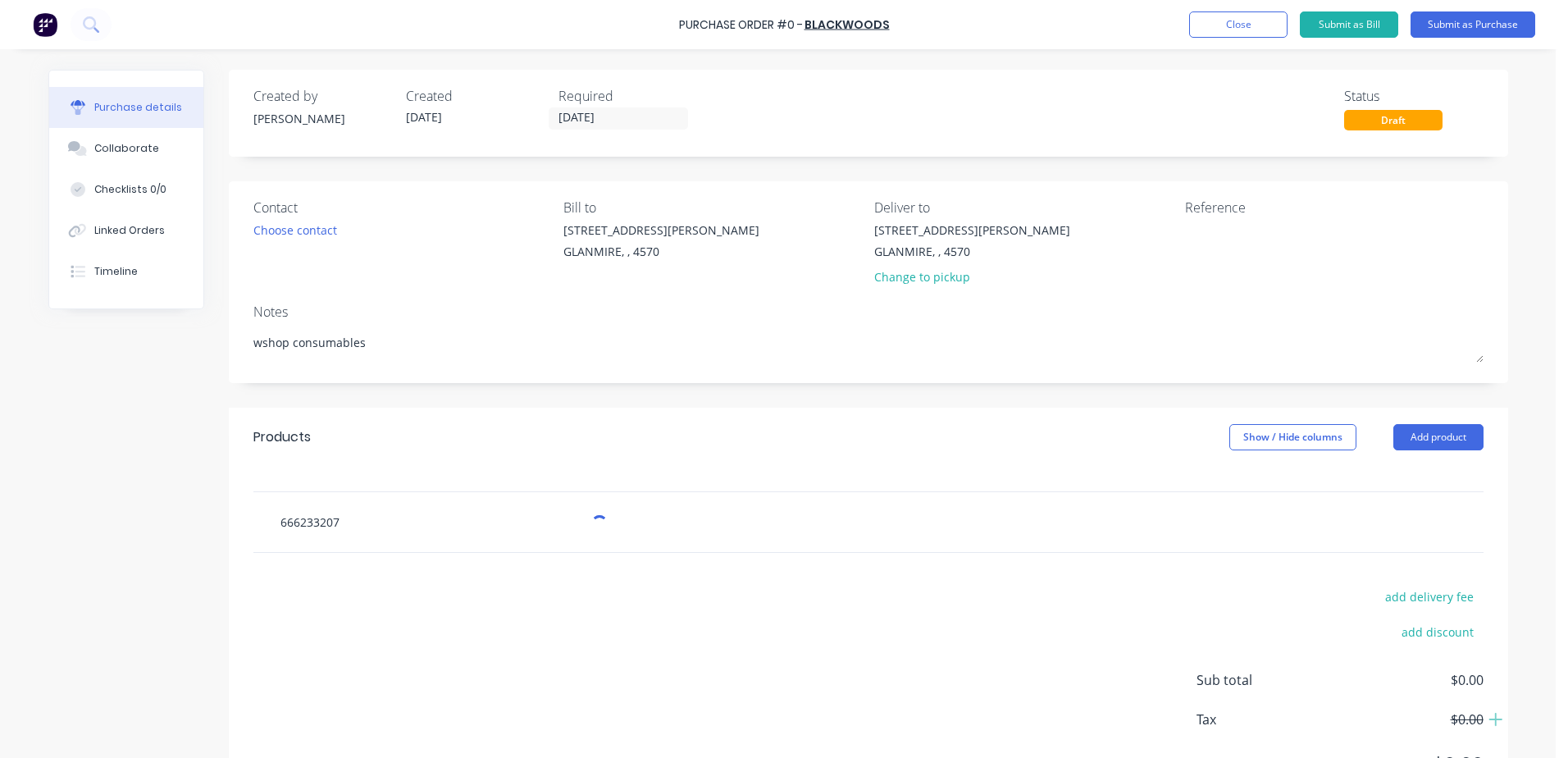
type textarea "x"
type input "6662332079"
type textarea "x"
type input "66623320795"
type textarea "x"
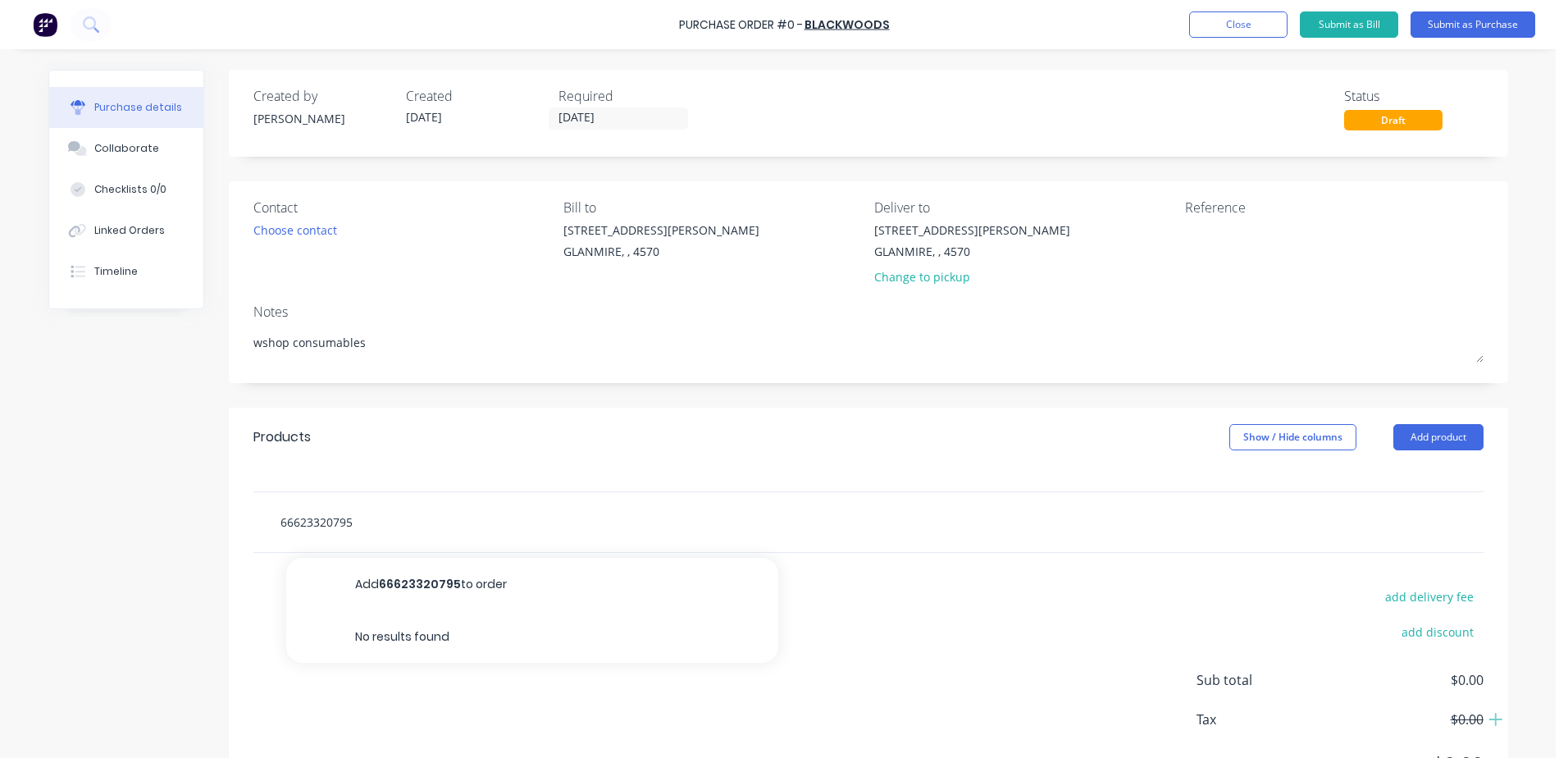
type input "6662332079"
type textarea "x"
type input "666233207"
type textarea "x"
type input "666233207"
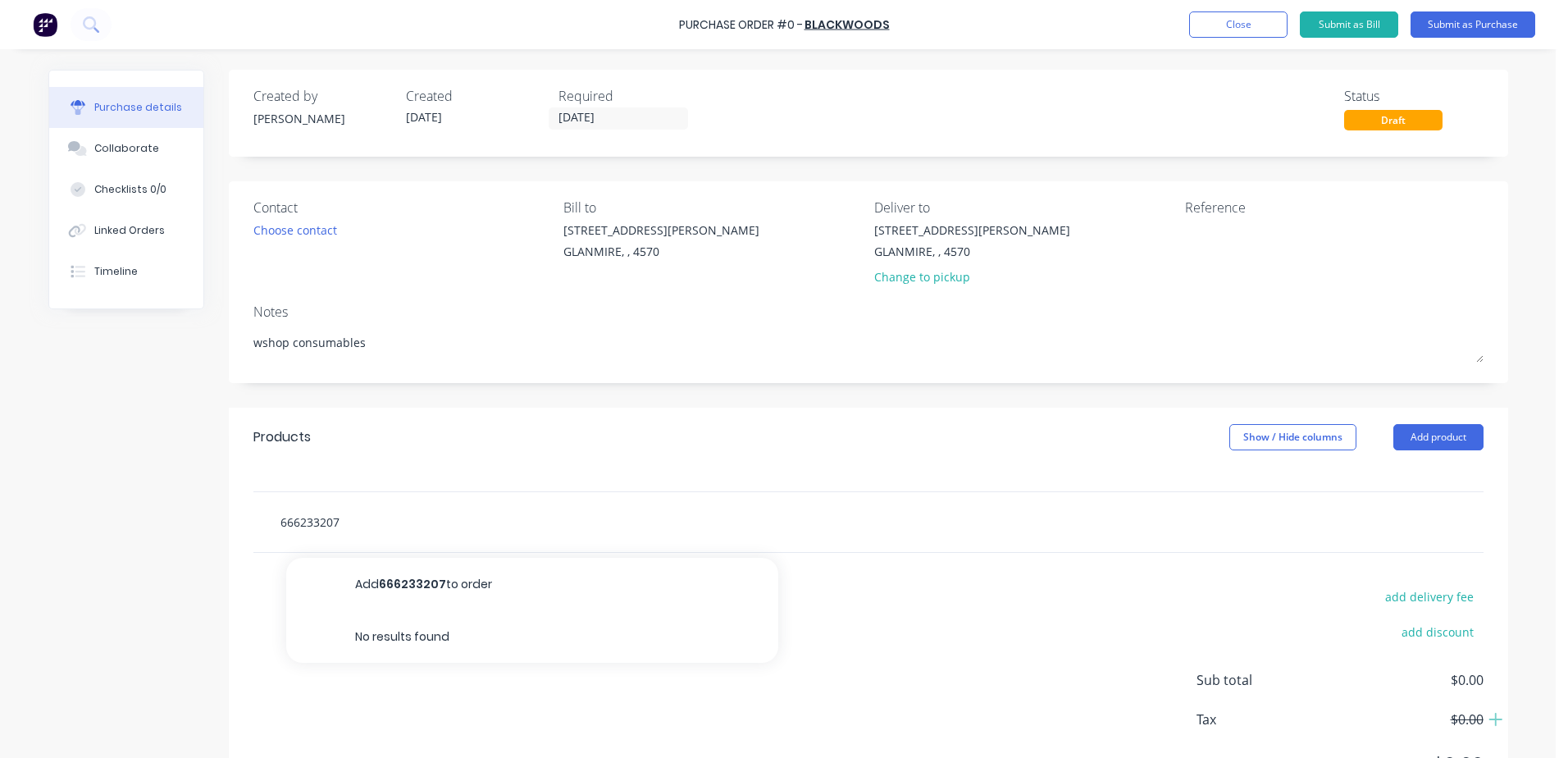
drag, startPoint x: 357, startPoint y: 513, endPoint x: 243, endPoint y: 527, distance: 114.9
click at [243, 527] on div "666233207 Add 666233207 to order No results found" at bounding box center [869, 522] width 1280 height 61
type textarea "x"
type input "0"
type textarea "x"
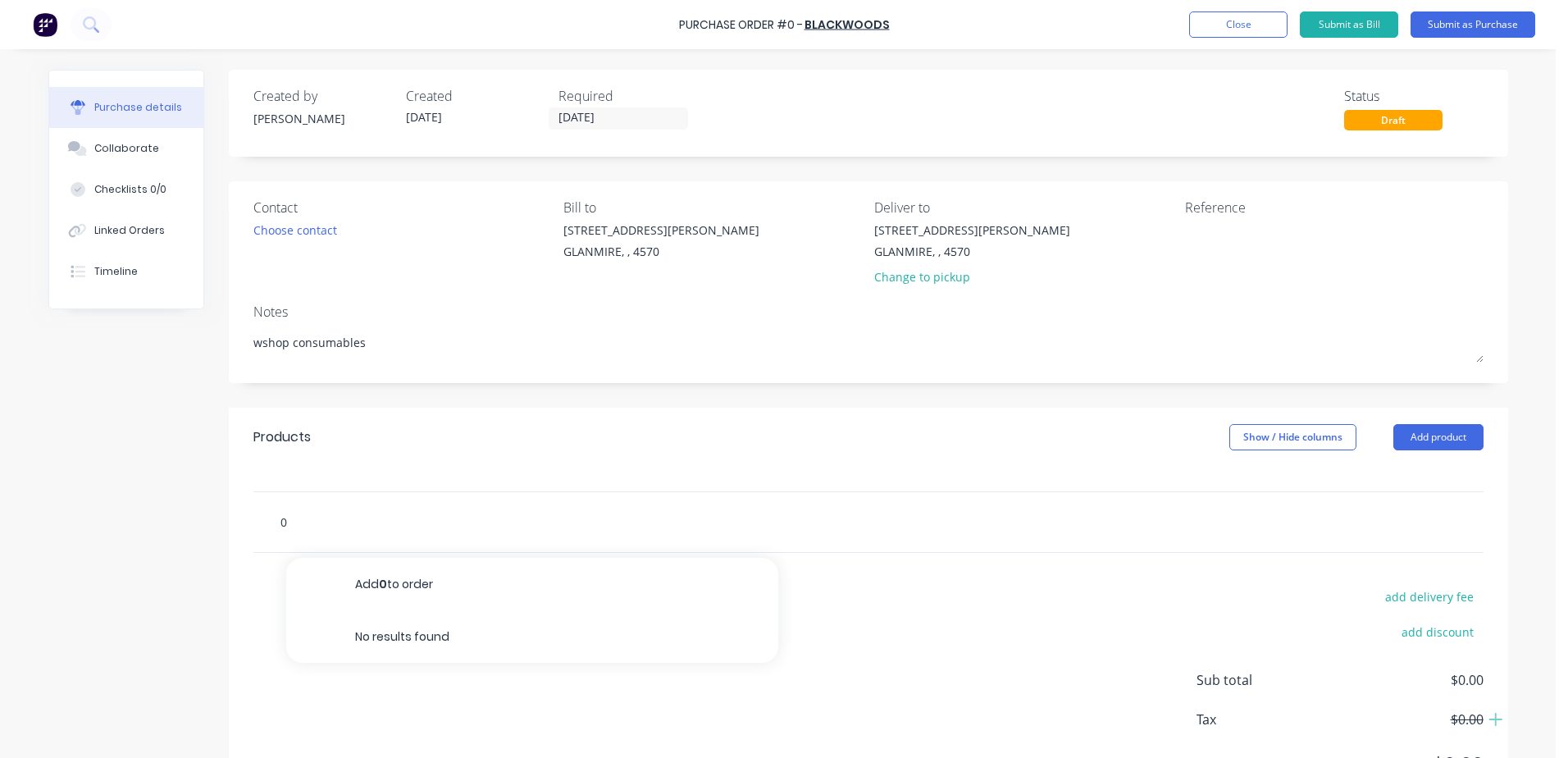
type input "00"
type textarea "x"
type input "002"
type textarea "x"
type input "0025"
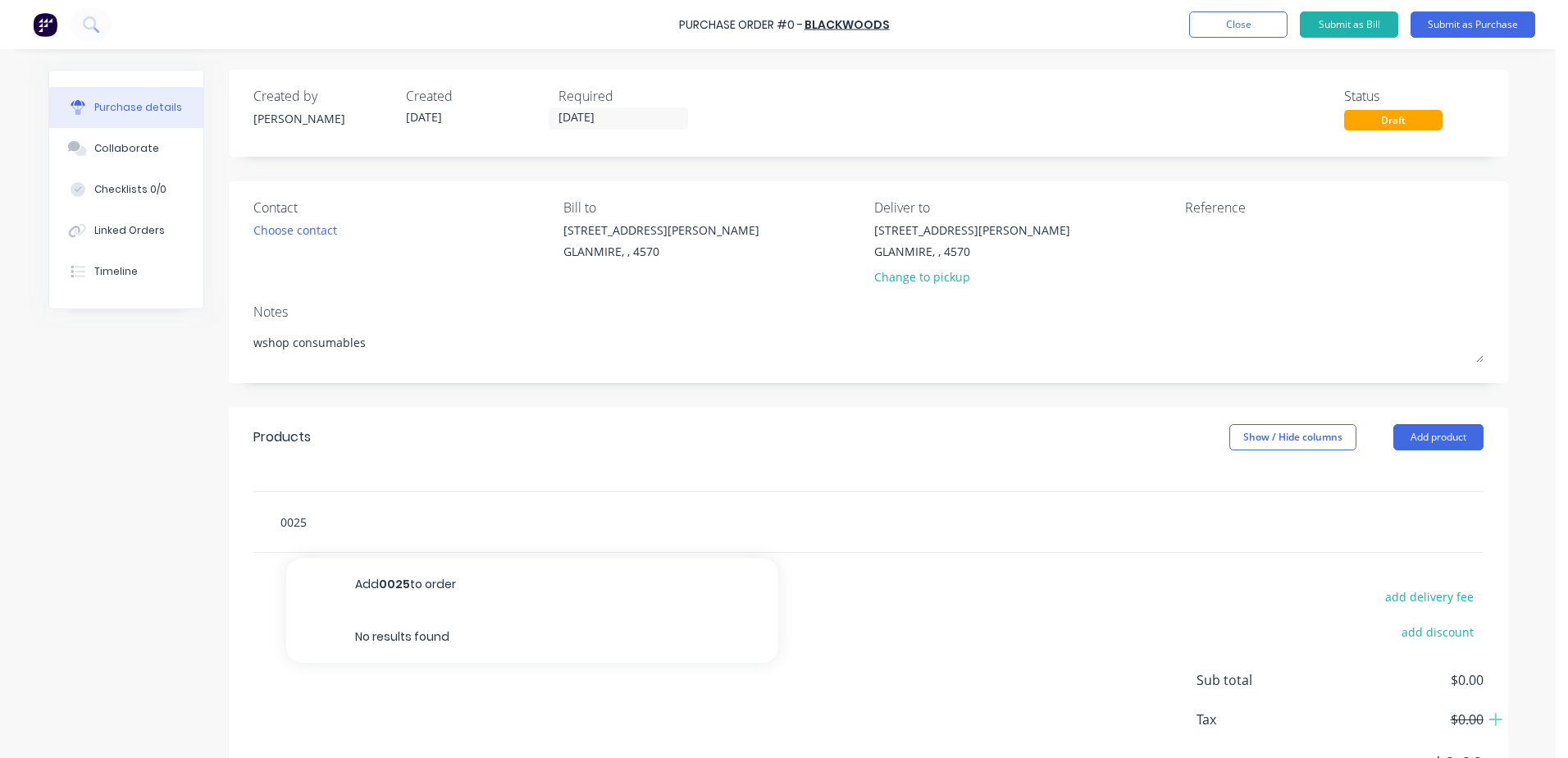
type textarea "x"
type input "00250"
type textarea "x"
type input "002505"
type textarea "x"
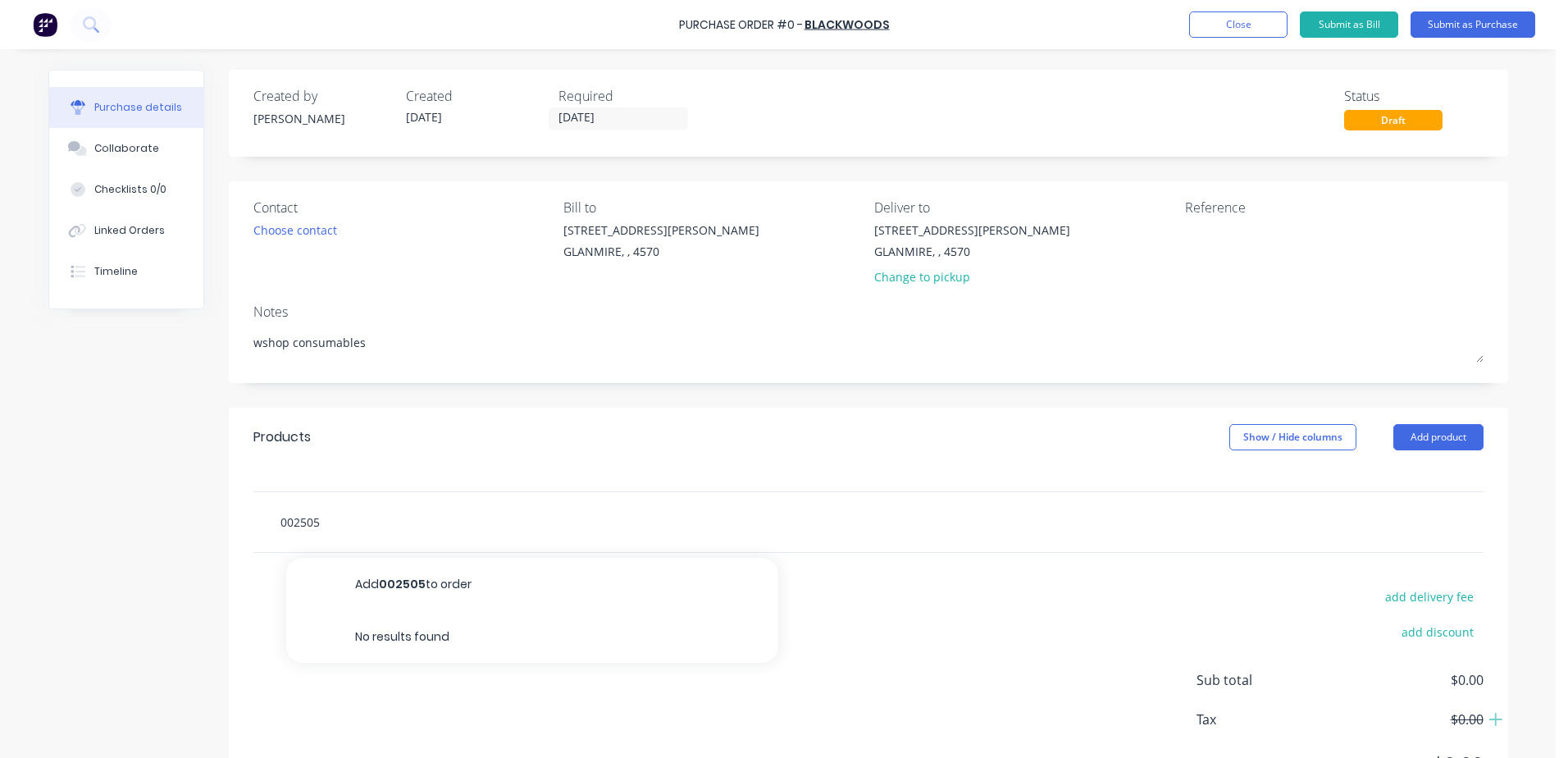
type input "002505"
type textarea "x"
type input "0025050"
type textarea "x"
type input "00250504"
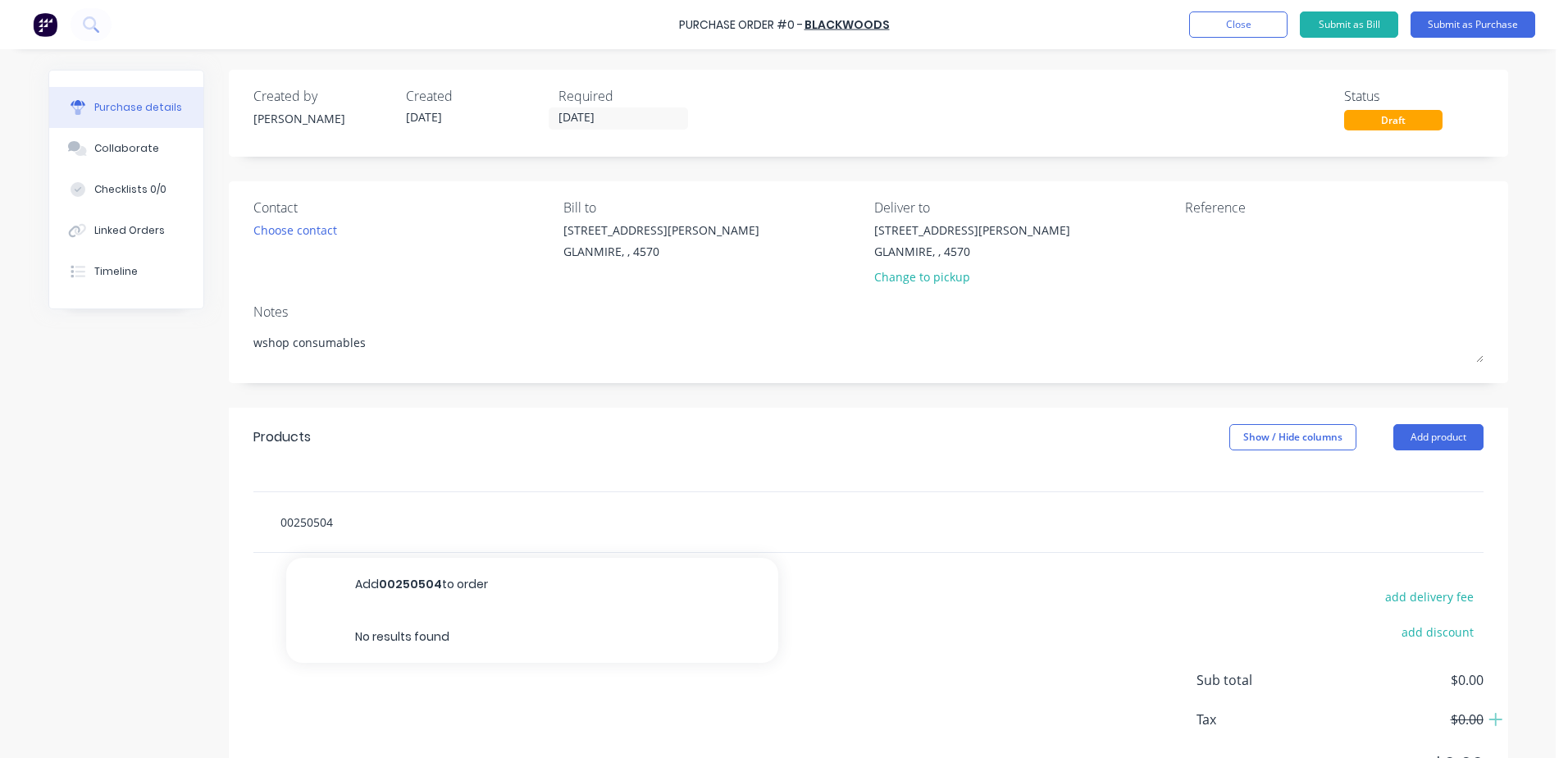
click at [279, 518] on input "00250504" at bounding box center [443, 522] width 328 height 33
type textarea "x"
type input "600250504"
type textarea "x"
type input "6600250504"
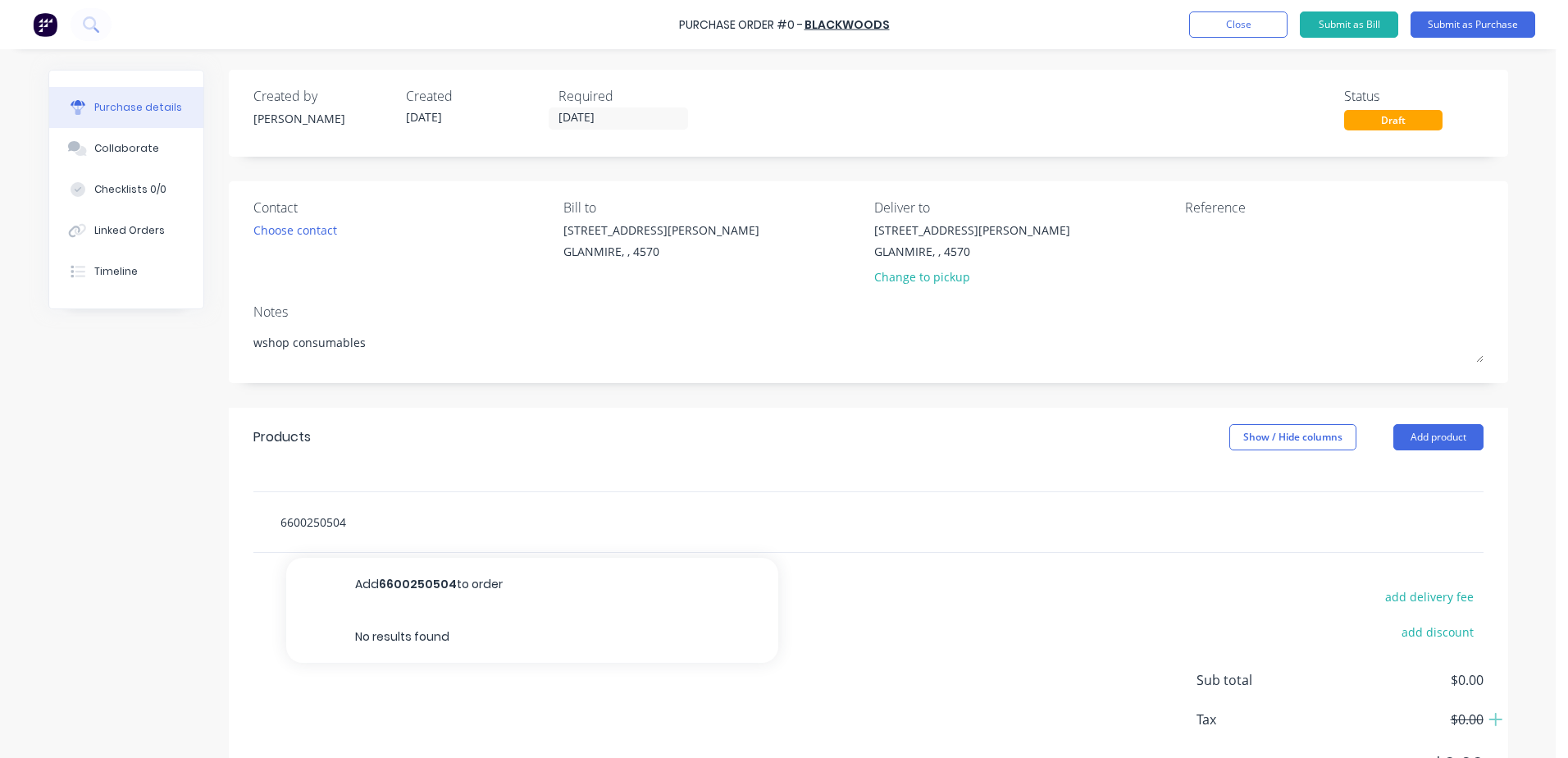
type textarea "x"
type input "66600250504"
type textarea "x"
type input "666200250504"
type textarea "x"
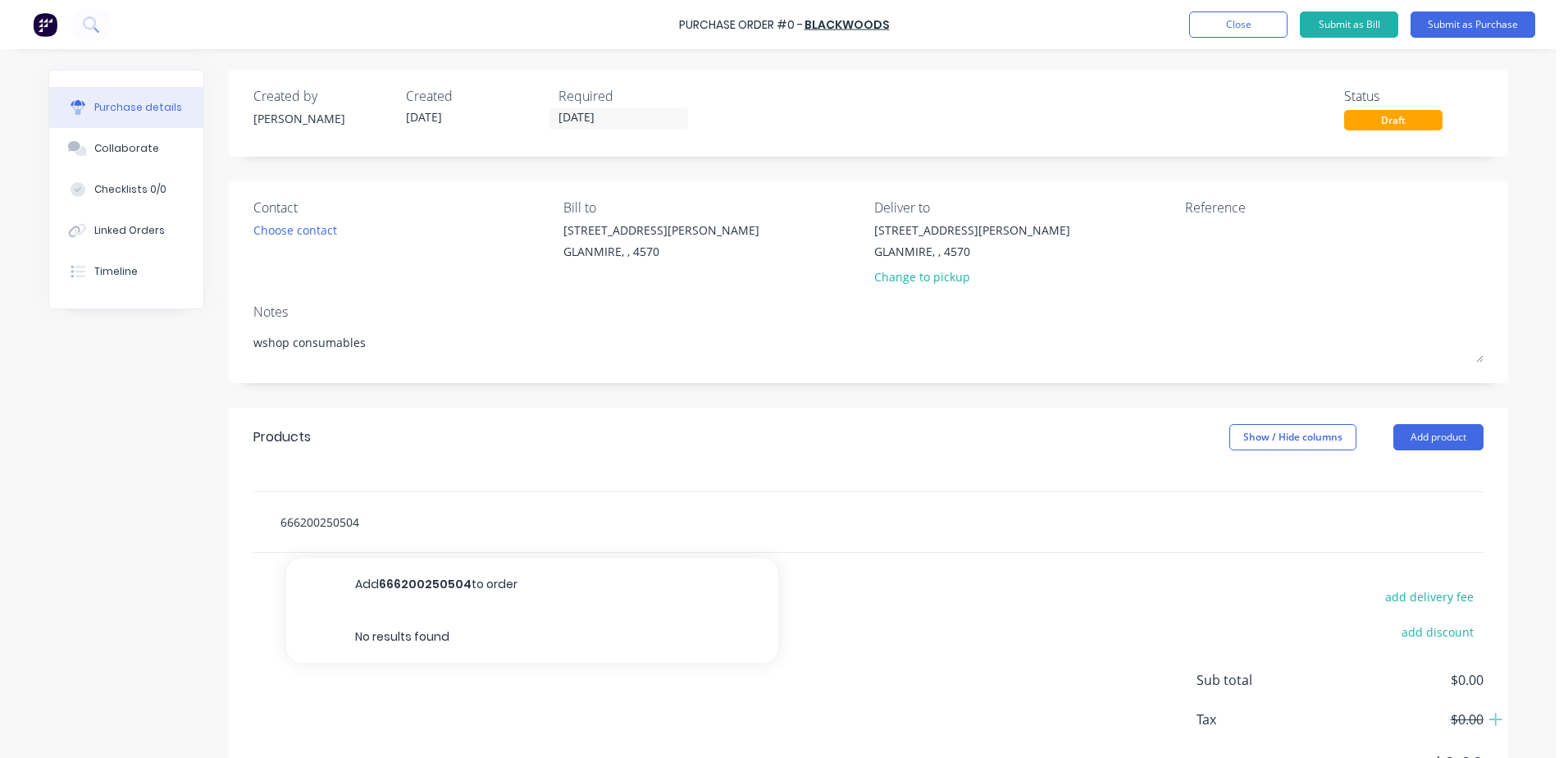
type input "[CREDIT_CARD_NUMBER]"
type textarea "x"
type input "66623300250504"
type textarea "x"
type input "666233200250504"
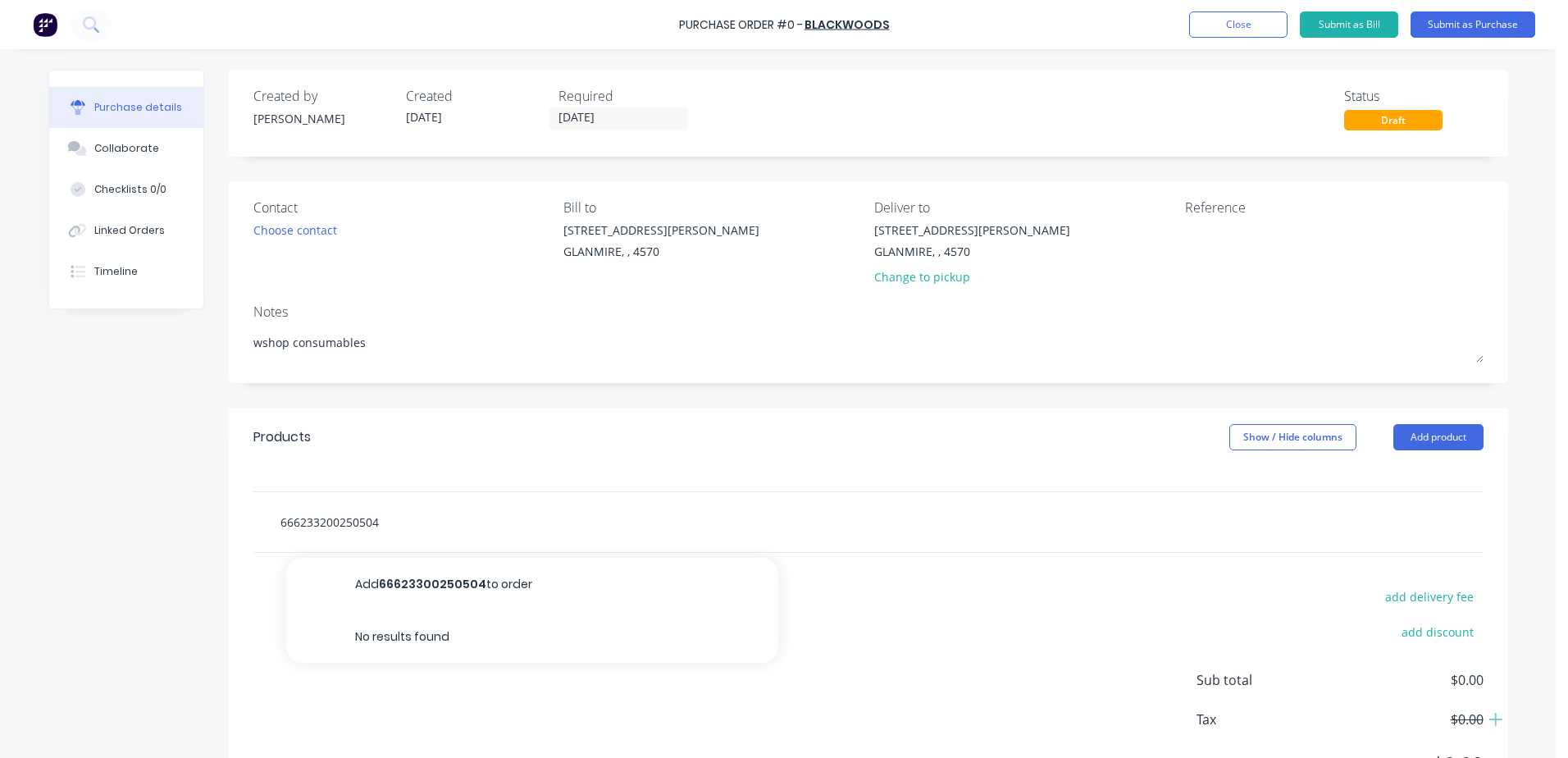
type textarea "x"
type input "6662332000250504"
type textarea "x"
type input "66623320700250504"
type textarea "x"
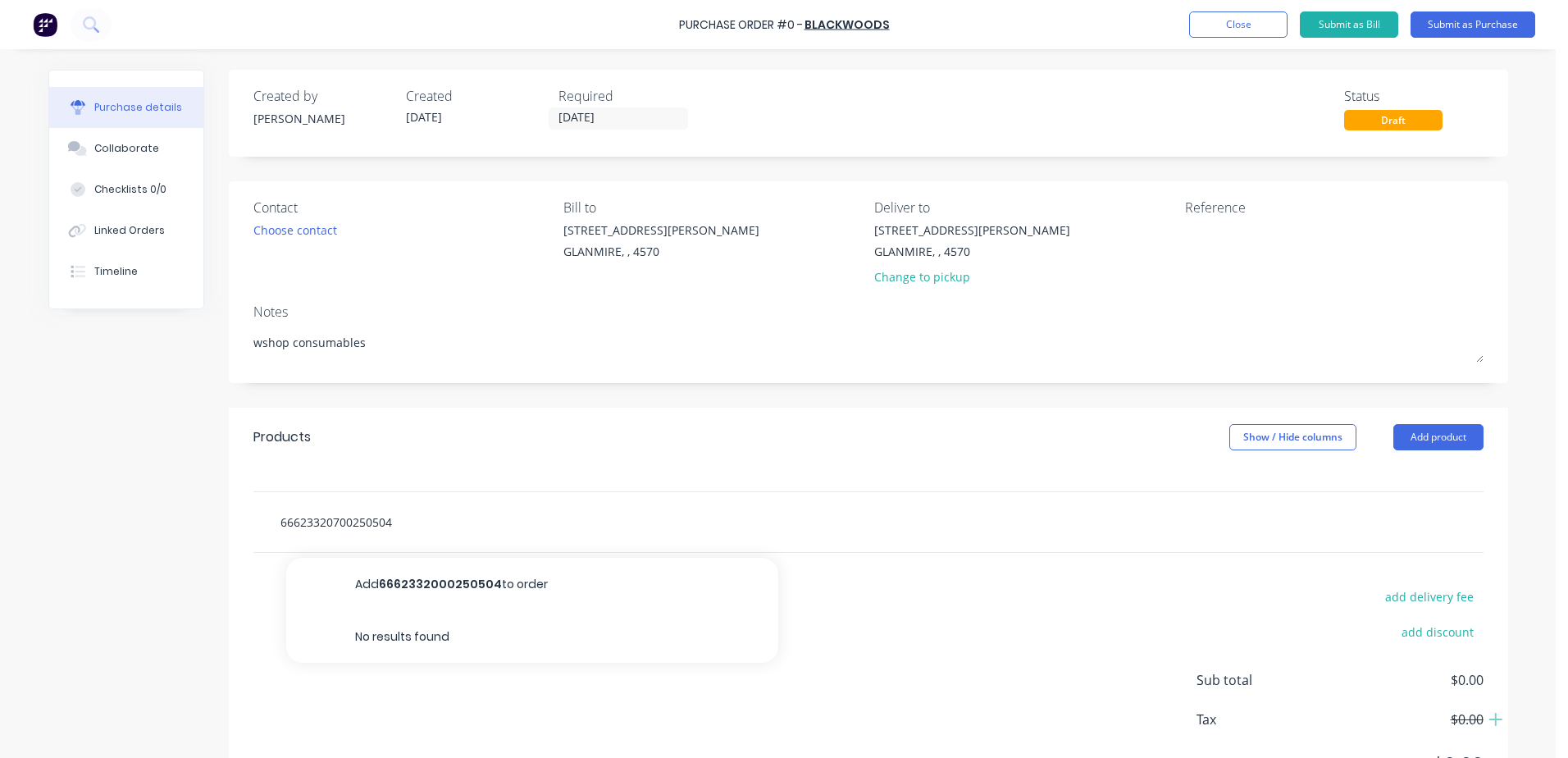
type input "666233207900250504"
type textarea "x"
type input "6662332079500250504"
type textarea "x"
type input "66623320795 00250504"
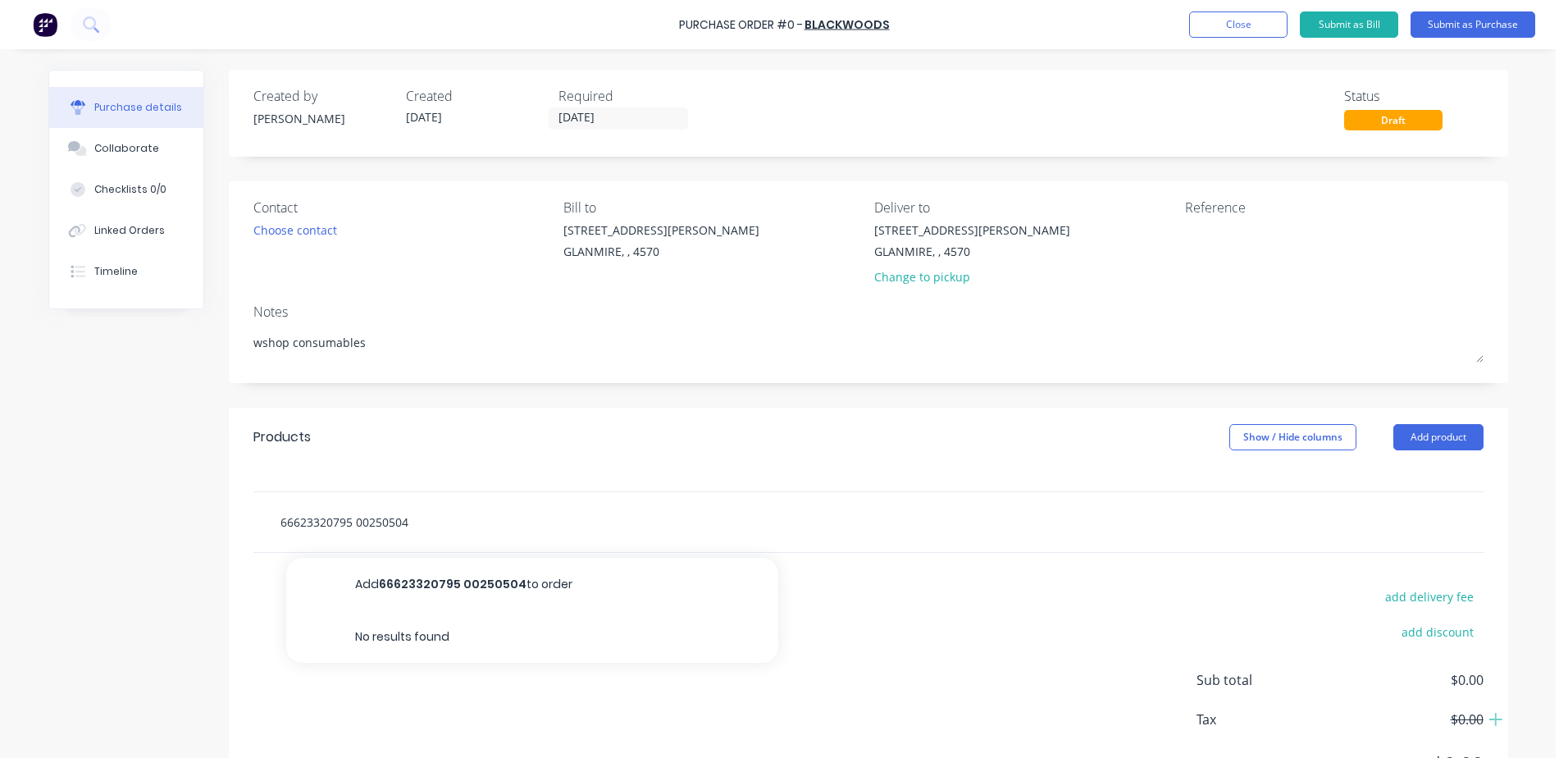
type textarea "x"
type input "66623320795 00250504"
type textarea "x"
type input "66623320795 b00250504"
type textarea "x"
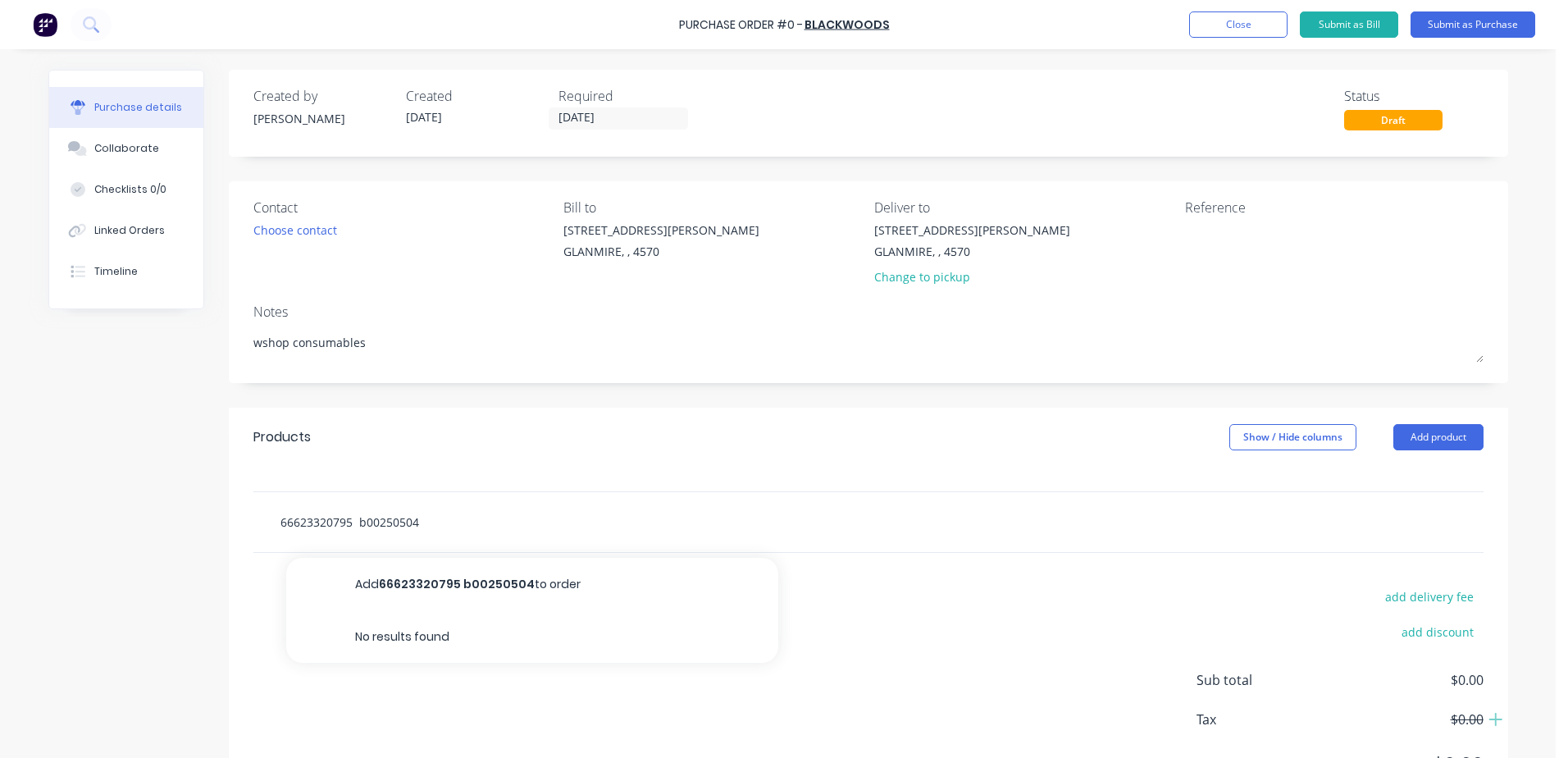
type input "66623320795 b/00250504"
type textarea "x"
type input "66623320795 b/w00250504"
type textarea "x"
type input "66623320795 b/w 00250504"
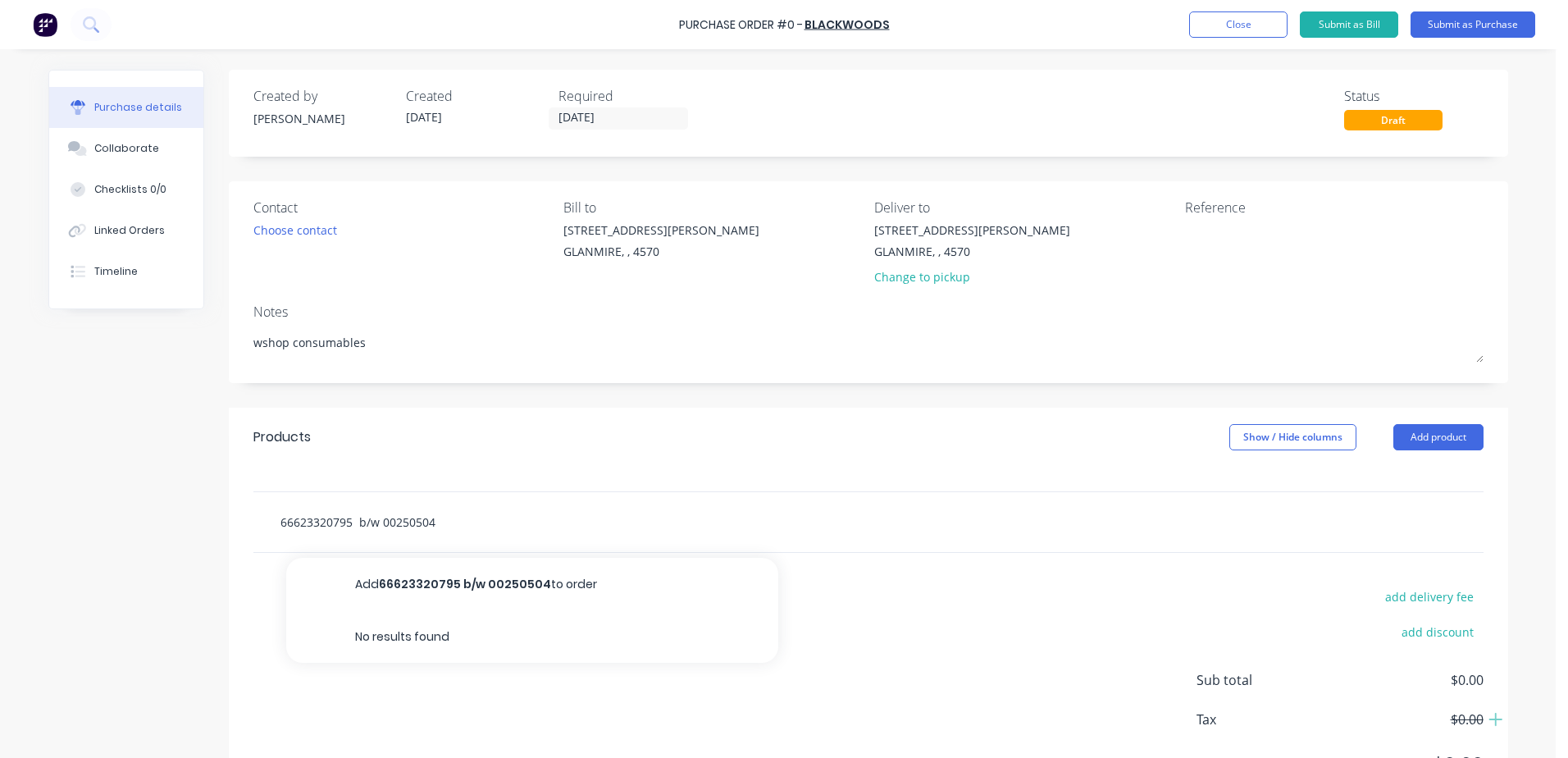
click at [437, 522] on input "66623320795 b/w 00250504" at bounding box center [443, 522] width 328 height 33
type textarea "x"
type input "66623320795 b/w 00250504"
type textarea "x"
type input "66623320795 b/w 00250504"
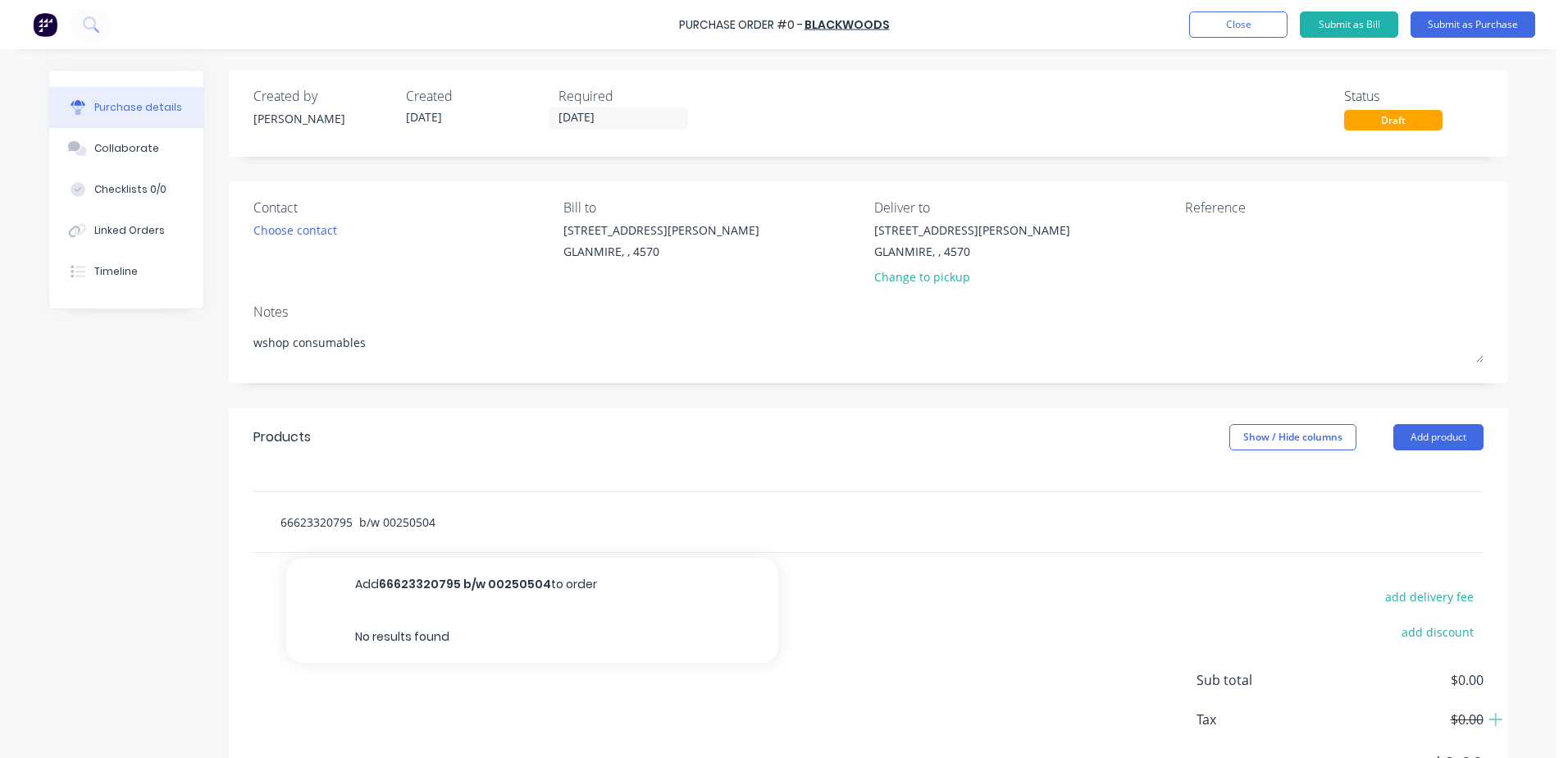
type textarea "x"
type input "66623320795 b/w 00250504 2"
type textarea "x"
type input "66623320795 b/w 00250504 25"
type textarea "x"
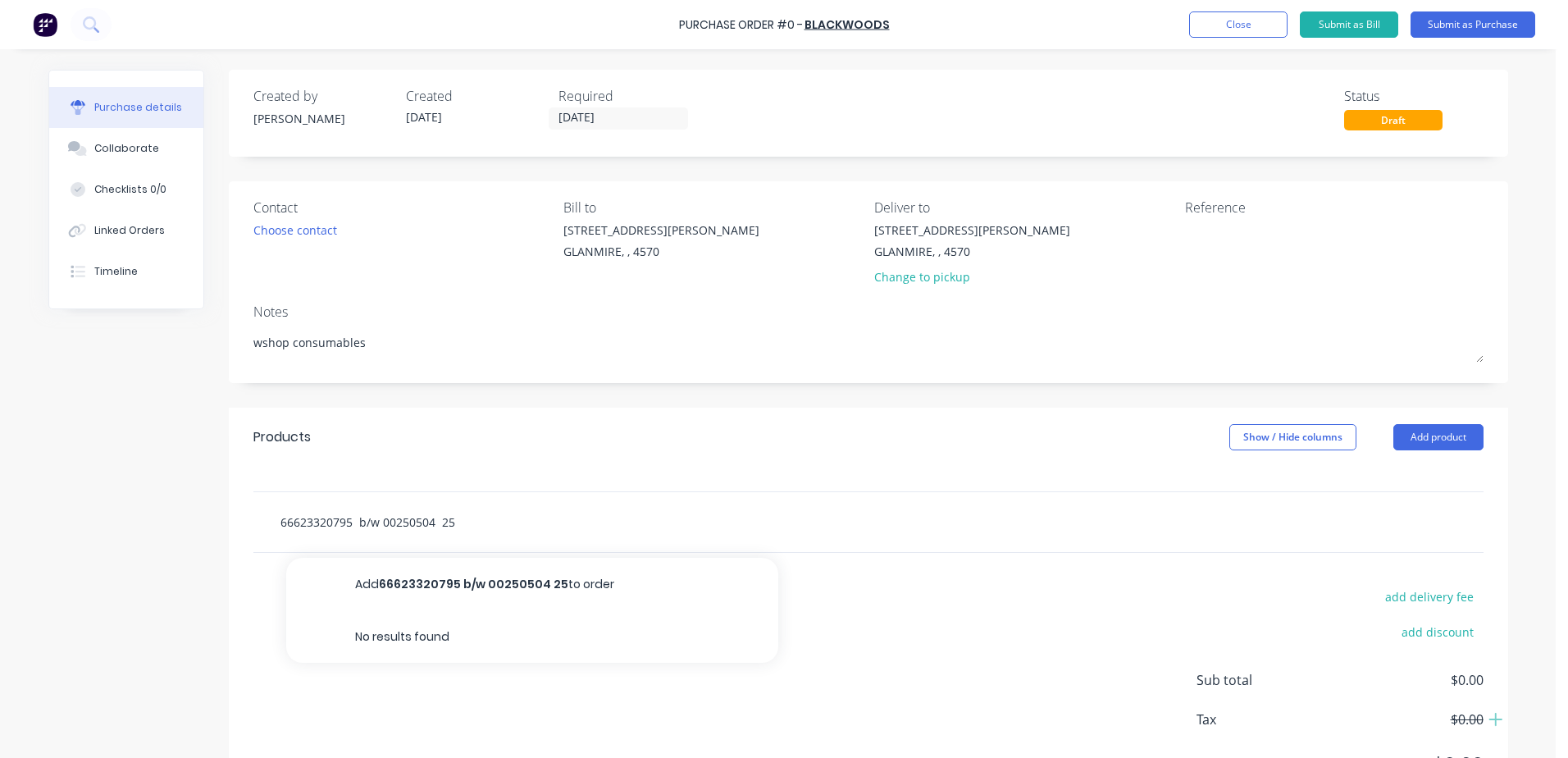
type input "66623320795 b/w 00250504 25m"
type textarea "x"
type input "66623320795 b/w 00250504 25mm"
type textarea "x"
type input "66623320795 b/w 00250504 25mm"
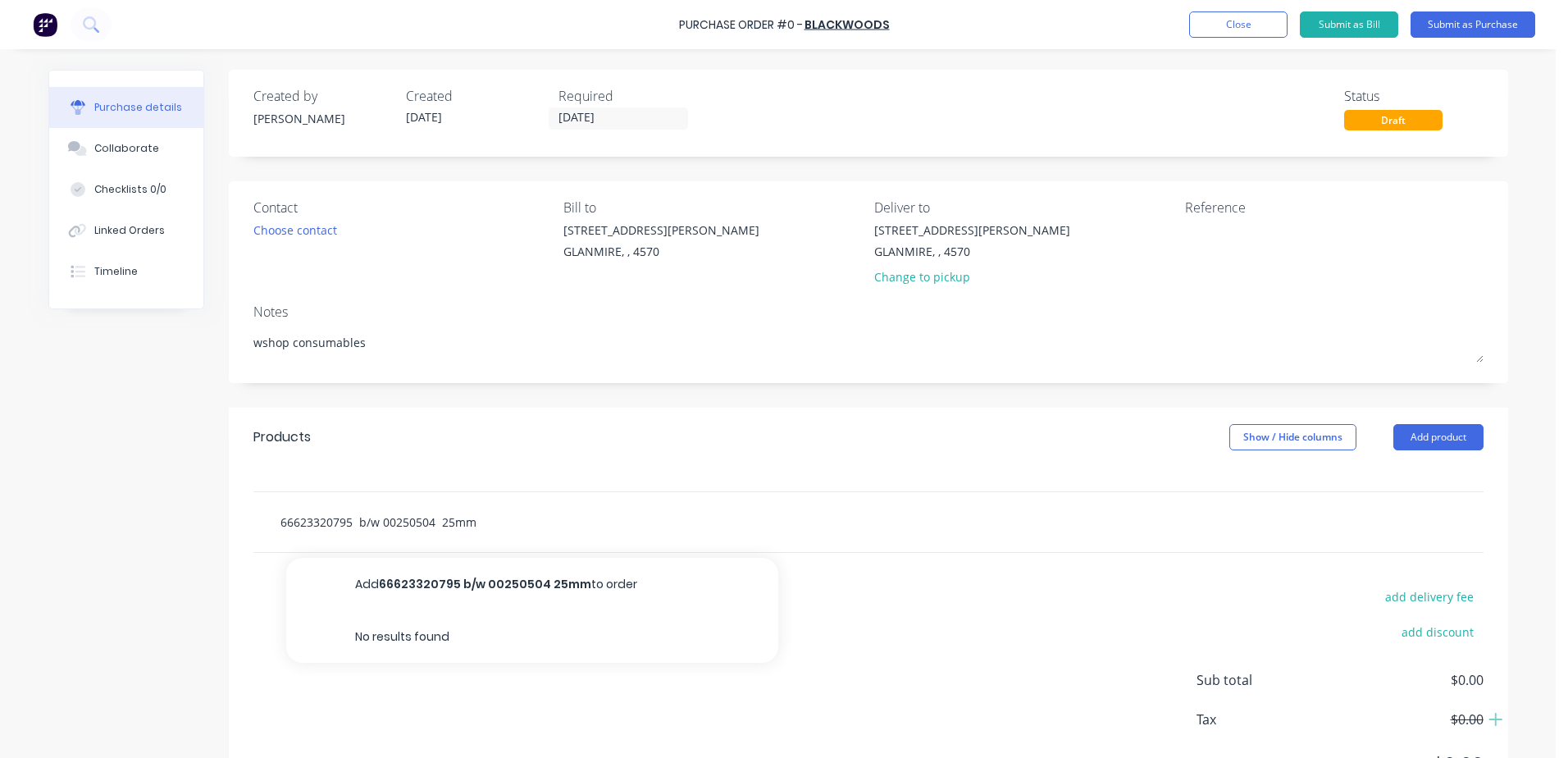
type textarea "x"
type input "66623320795 b/w 00250504 25mm x"
type textarea "x"
type input "66623320795 b/w 00250504 25mm x"
type textarea "x"
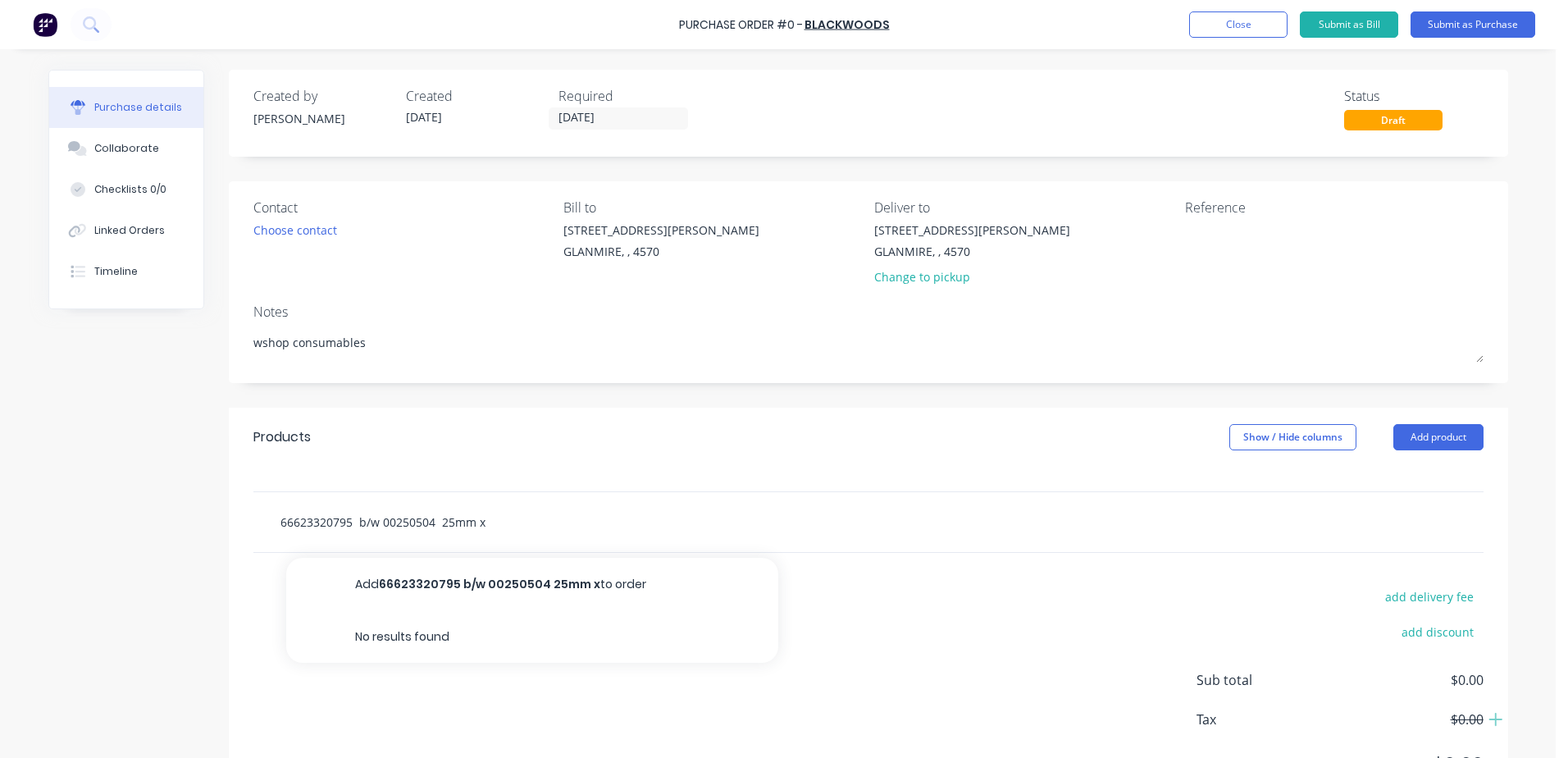
type input "66623320795 b/w 00250504 25mm x 5"
type textarea "x"
type input "66623320795 b/w 00250504 25mm x 50"
type textarea "x"
type input "66623320795 b/w 00250504 25mm x 50m"
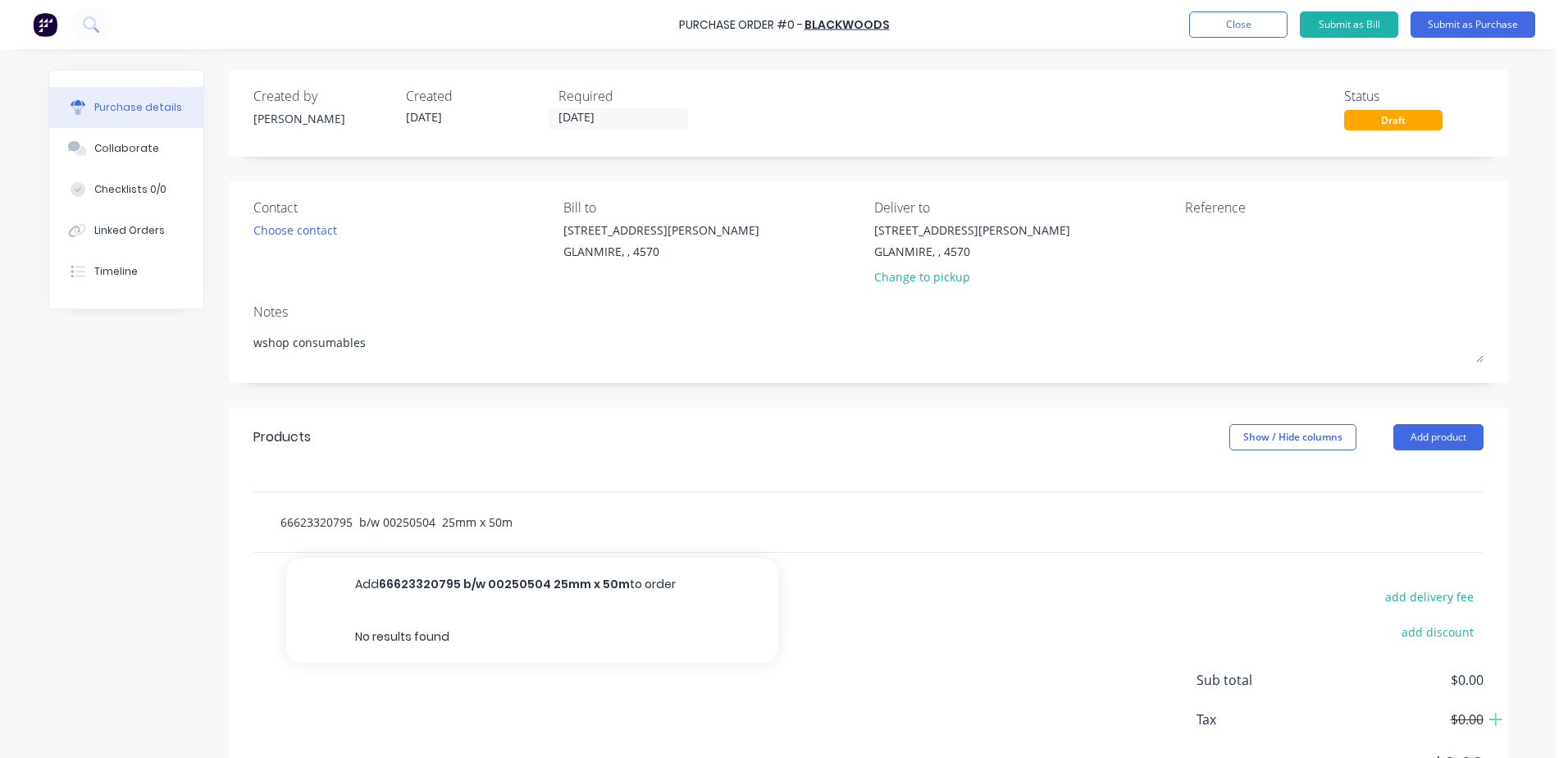
type textarea "x"
type input "66623320795 b/w 00250504 25mm x 50mt"
type textarea "x"
type input "66623320795 b/w 00250504 25mm x 50mtr"
type textarea "x"
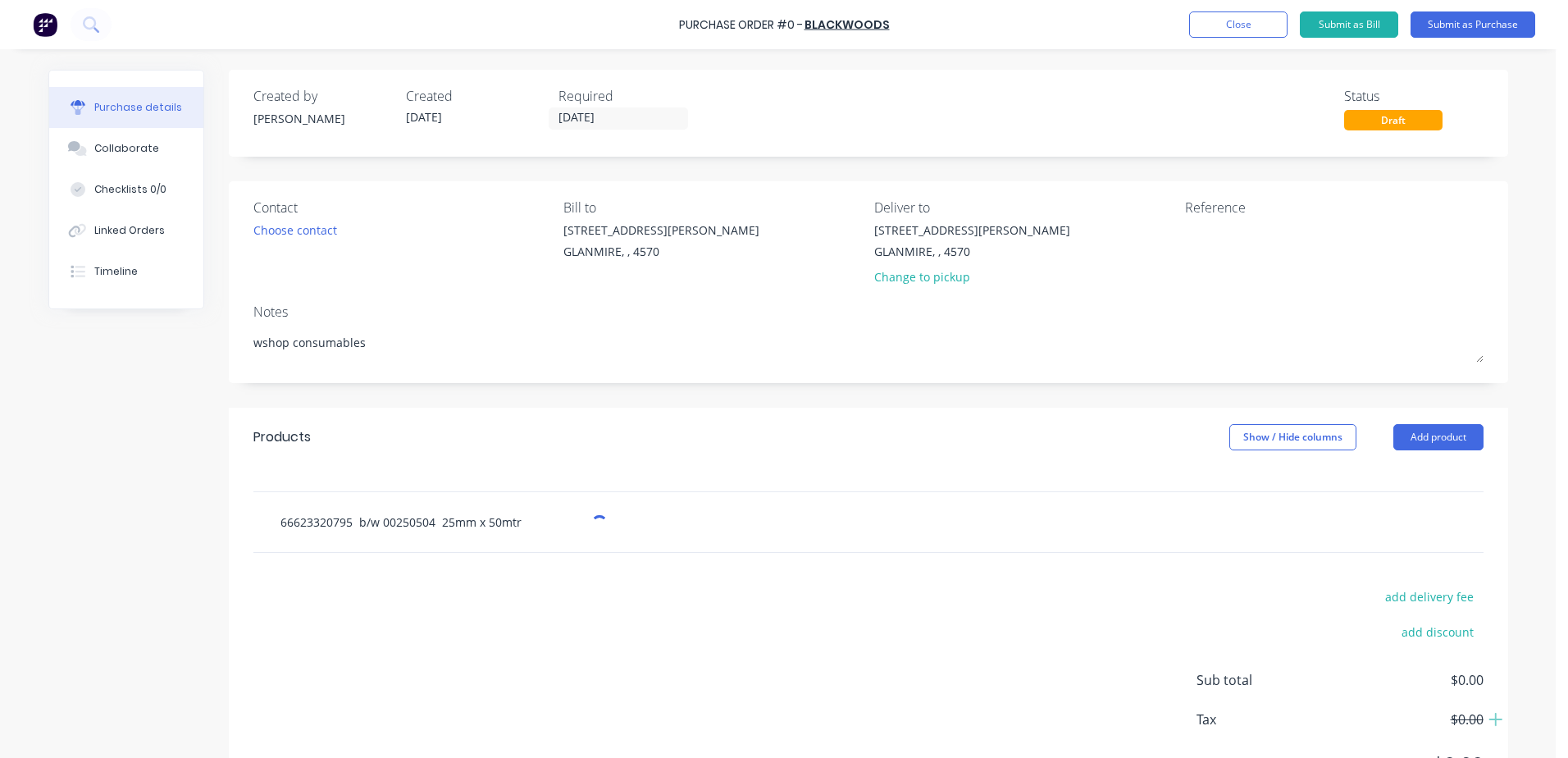
type input "66623320795 b/w 00250504 25mm x 50mtr"
type textarea "x"
type input "66623320795 b/w 00250504 25mm x 50mtr k"
type textarea "x"
type input "66623320795 b/w 00250504 25mm x 50mtr k2"
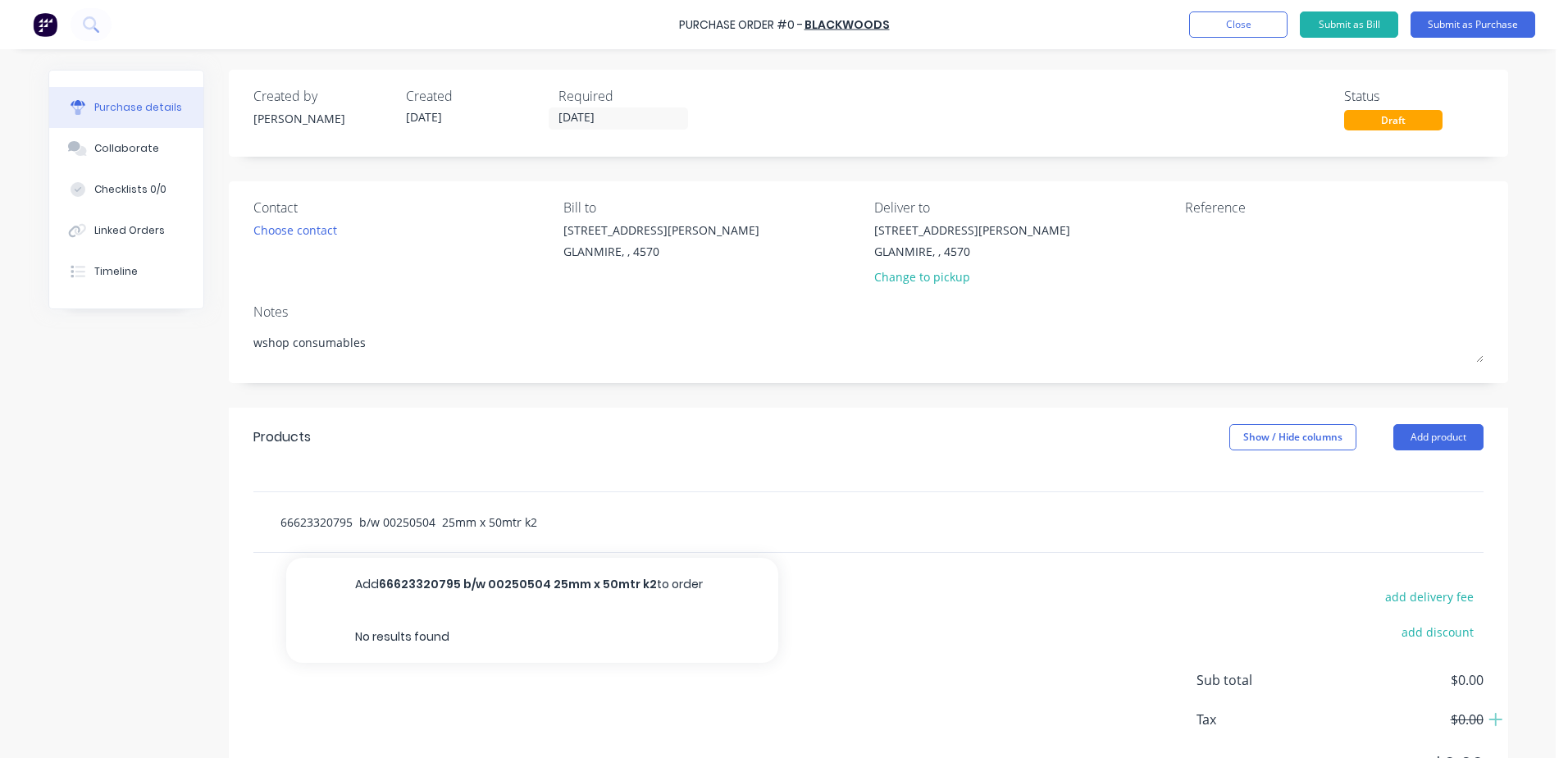
type textarea "x"
type input "66623320795 b/w 00250504 25mm x 50mtr k28"
type textarea "x"
type input "66623320795 b/w 00250504 25mm x 50mtr k283"
type textarea "x"
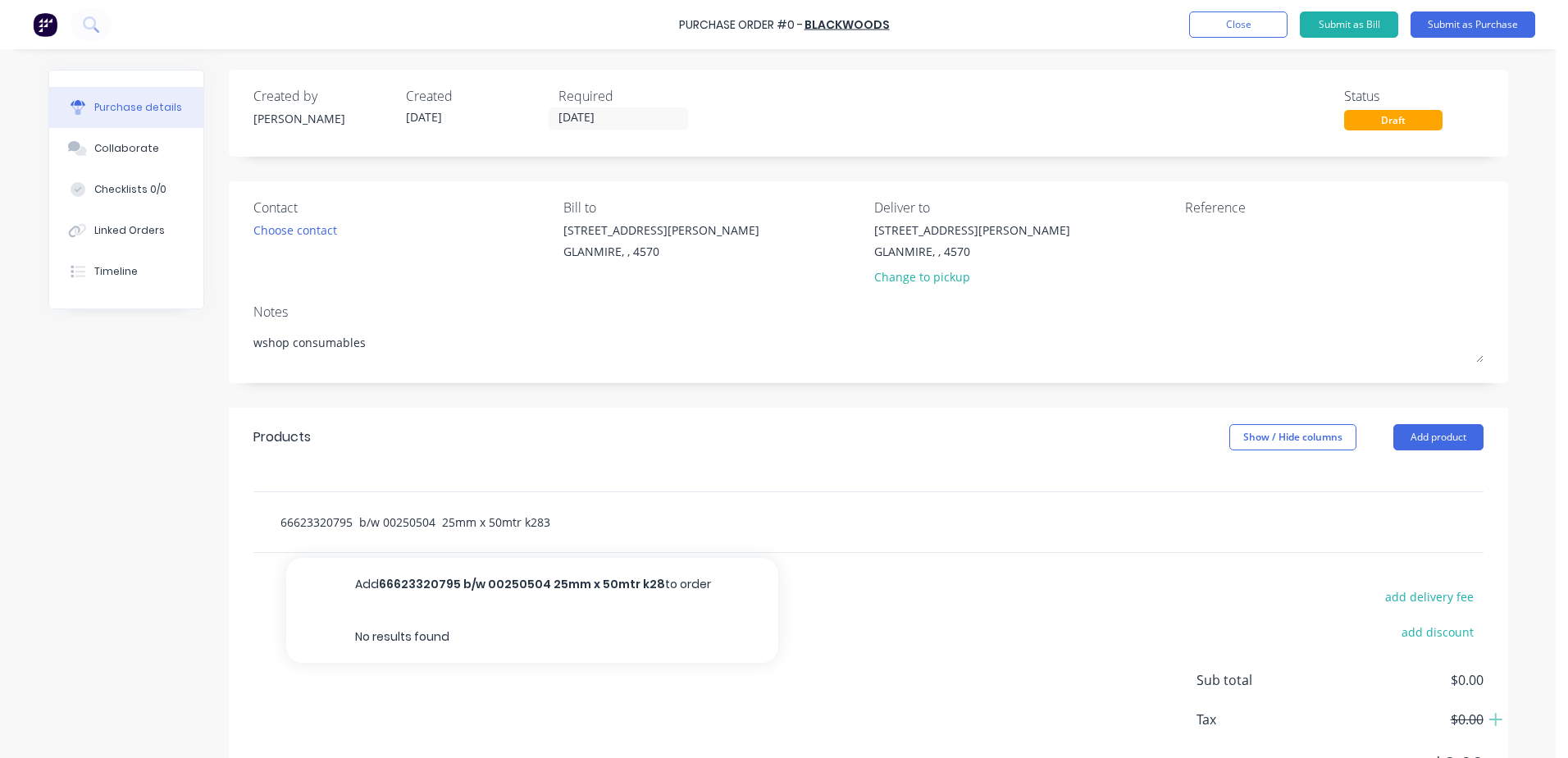
type input "66623320795 b/w 00250504 25mm x 50mtr k283"
type textarea "x"
type input "66623320795 b/w 00250504 25mm x 50mtr k283 6"
type textarea "x"
type input "66623320795 b/w 00250504 25mm x 50mtr k283 60"
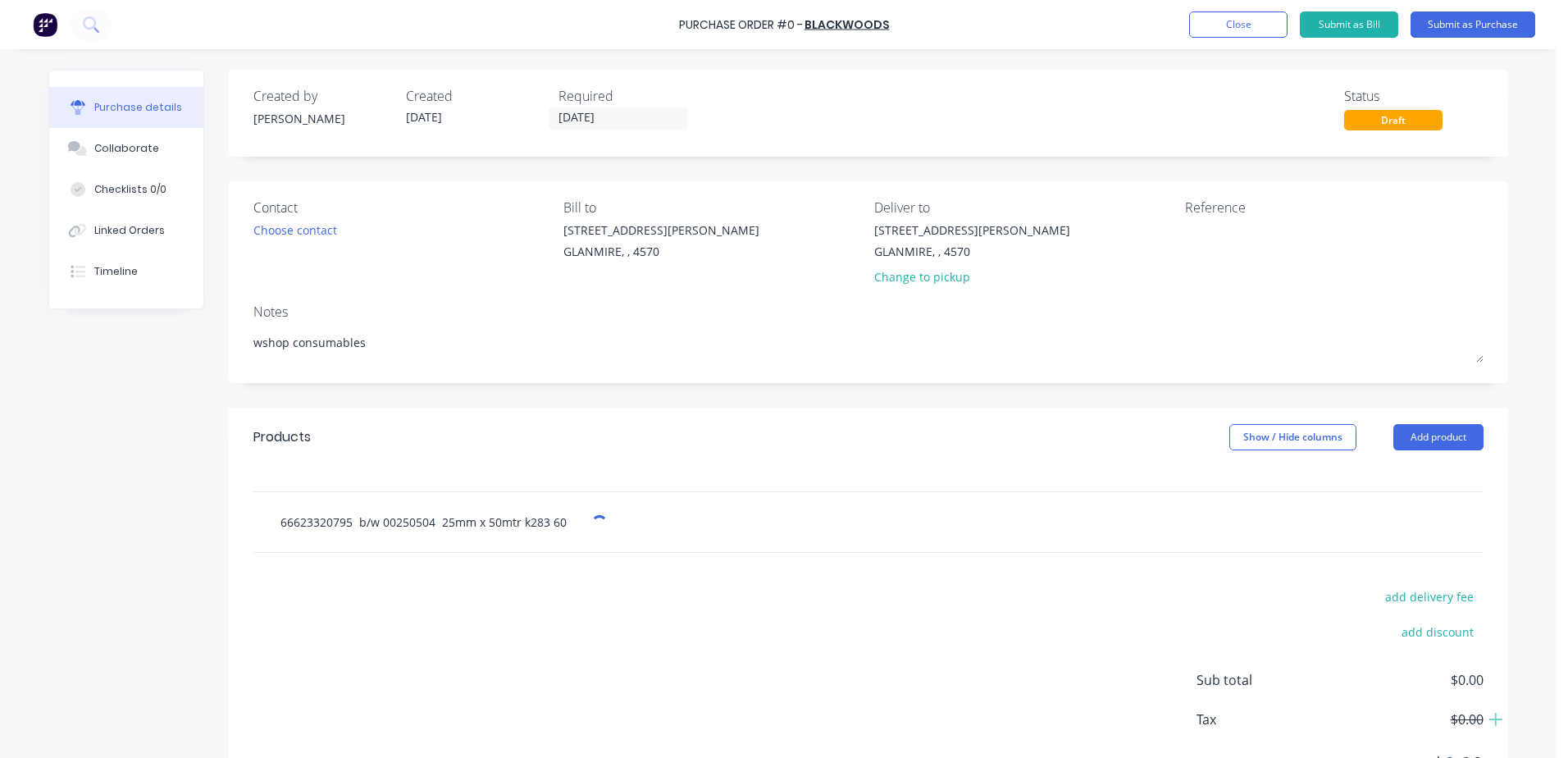
type textarea "x"
type input "66623320795 b/w 00250504 25mm x 50mtr k283 60g"
type textarea "x"
type input "66623320795 b/w 00250504 25mm x 50mtr k283 60gr"
type textarea "x"
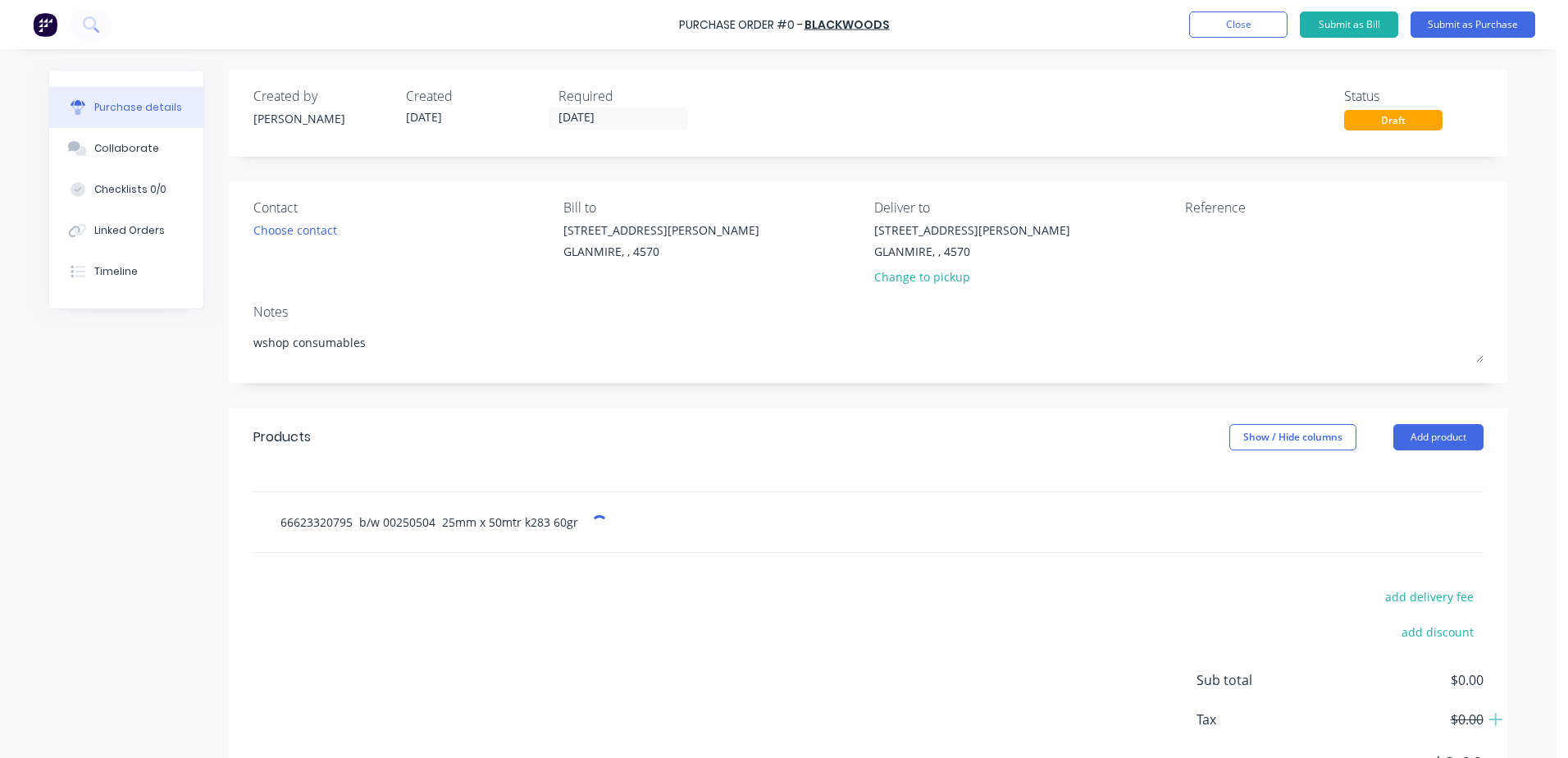
type input "66623320795 b/w 00250504 25mm x 50mtr k283 60gri"
type textarea "x"
type input "66623320795 b/w 00250504 25mm x 50mtr k283 60grit"
type textarea "x"
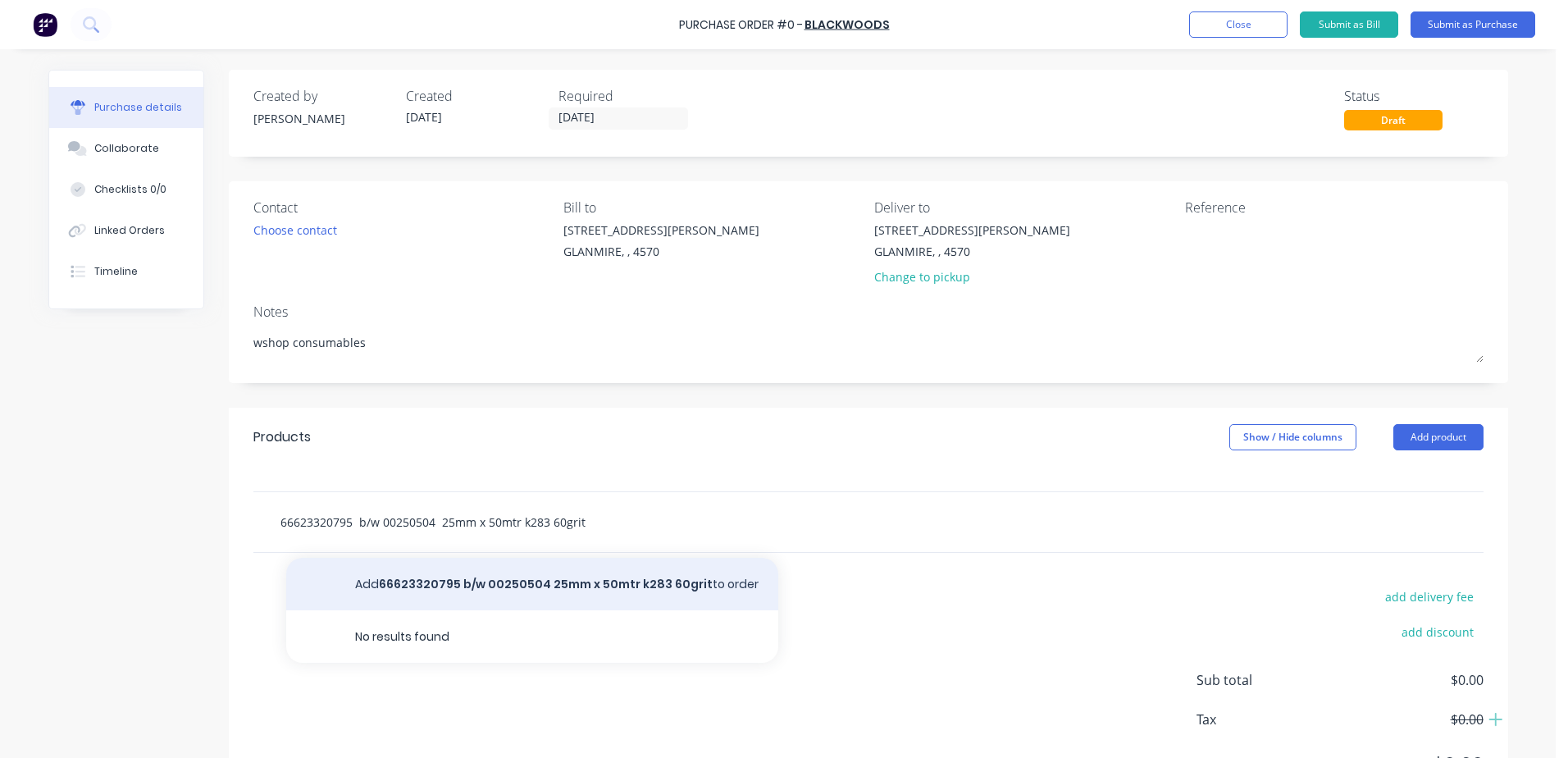
type input "66623320795 b/w 00250504 25mm x 50mtr k283 60grit"
click at [499, 579] on button "Add 66623320795 b/w 00250504 25mm x 50mtr k283 60grit to order" at bounding box center [531, 584] width 492 height 52
type textarea "x"
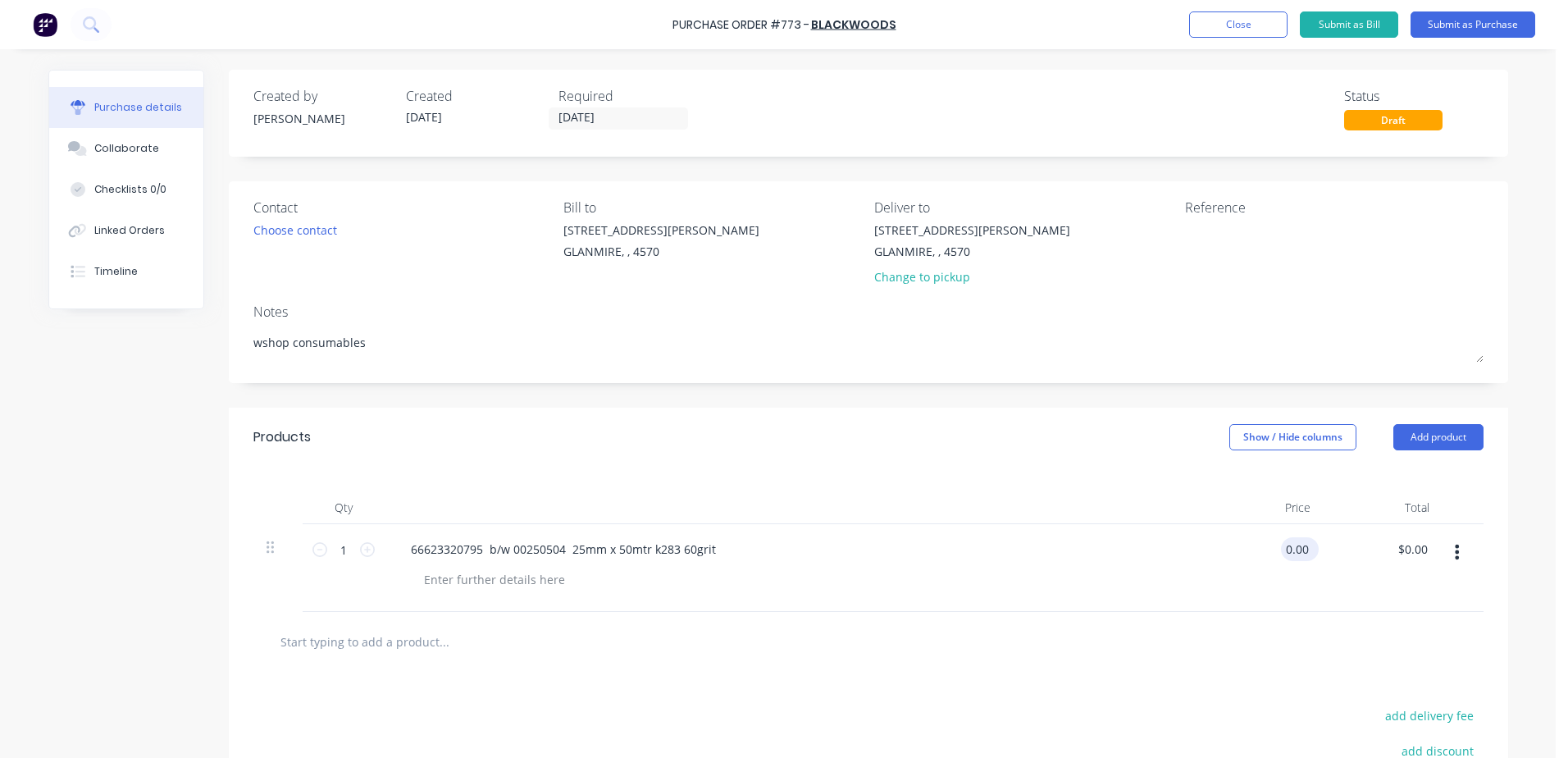
click at [1293, 555] on input "0.00" at bounding box center [1296, 549] width 31 height 24
drag, startPoint x: 1264, startPoint y: 549, endPoint x: 1446, endPoint y: 547, distance: 182.0
click at [1446, 547] on div "1 1 66623320795 b/w 00250504 25mm x 50mtr k283 60grit 0.0033 0.0033 $0.00 $0.00" at bounding box center [869, 568] width 1230 height 88
click at [759, 580] on div at bounding box center [801, 579] width 780 height 24
click at [1499, 27] on button "Submit as Purchase" at bounding box center [1472, 25] width 125 height 26
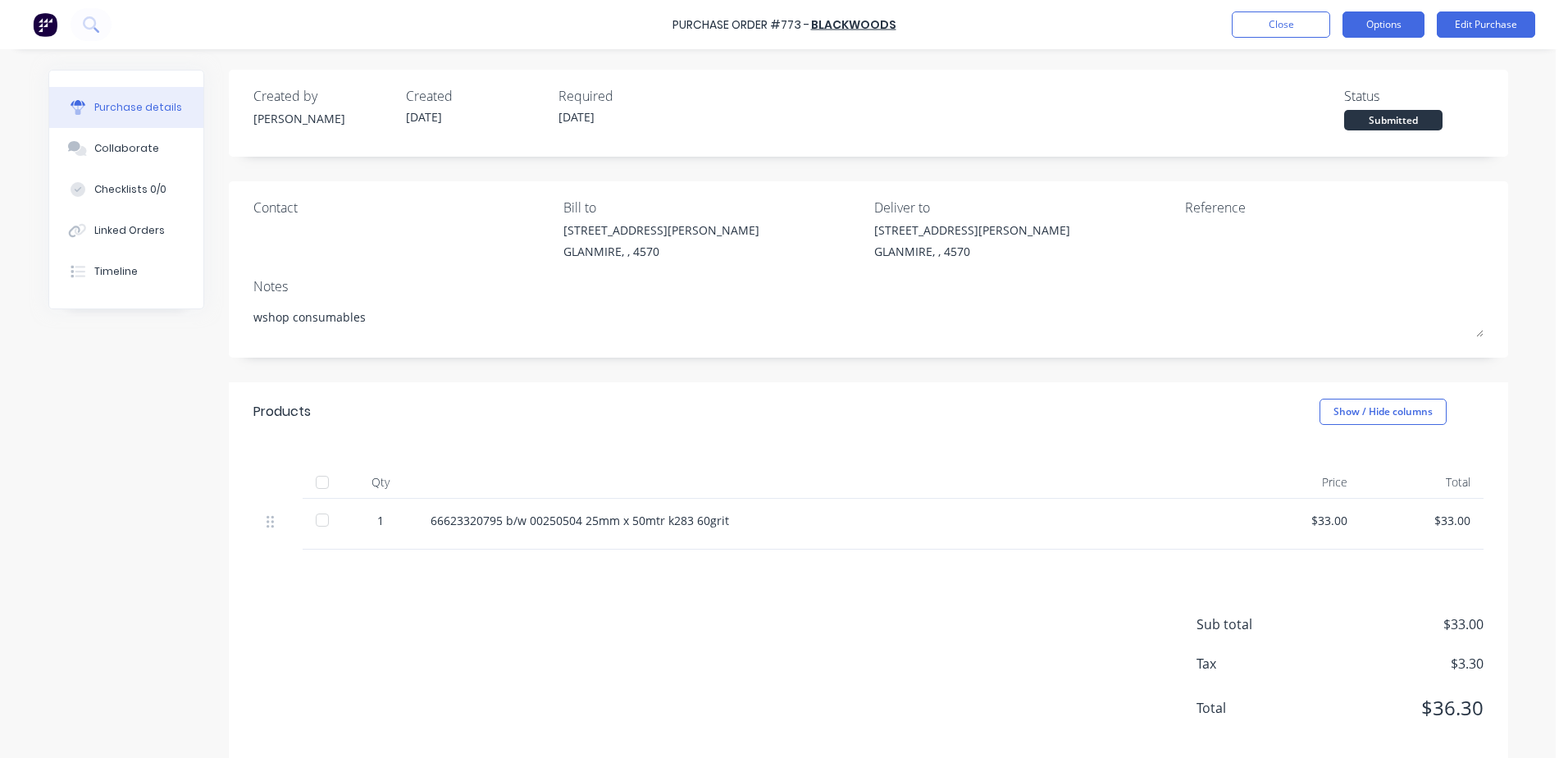
click at [1378, 33] on button "Options" at bounding box center [1383, 25] width 82 height 26
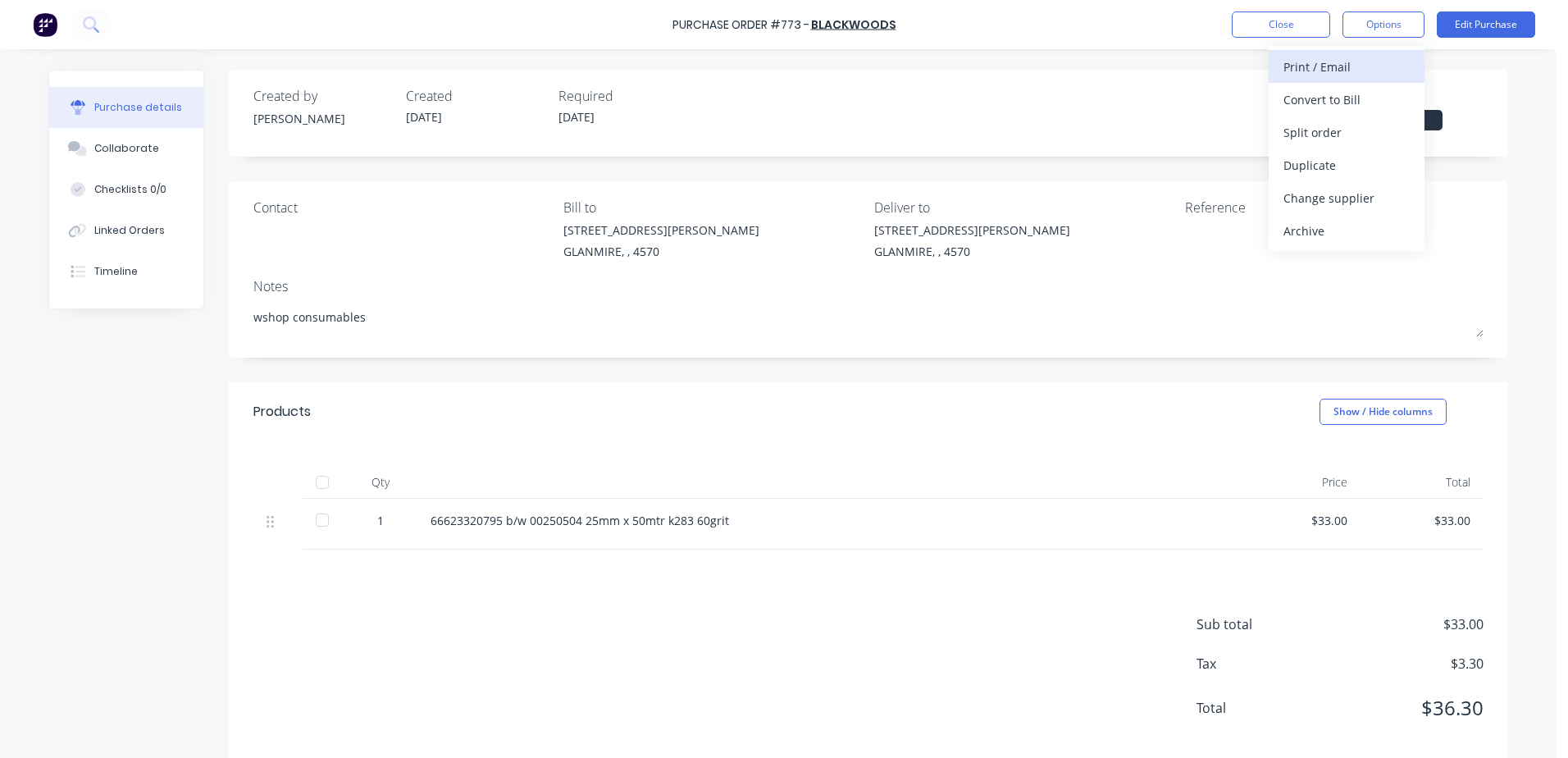
click at [1358, 69] on div "Print / Email" at bounding box center [1346, 66] width 126 height 24
click at [1346, 102] on div "With pricing" at bounding box center [1346, 99] width 126 height 24
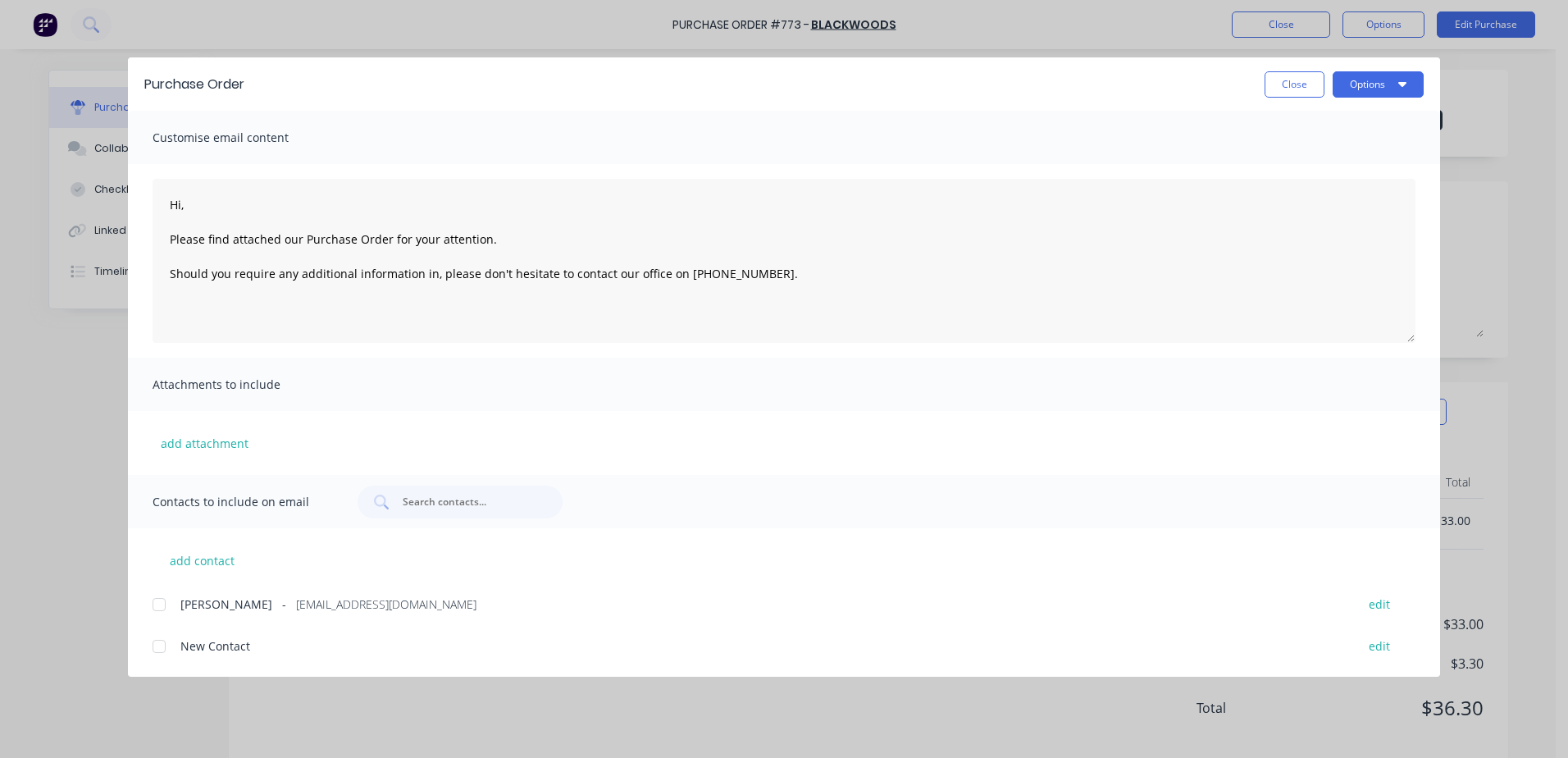
click at [160, 607] on div at bounding box center [160, 604] width 33 height 33
click at [1392, 88] on button "Options" at bounding box center [1378, 84] width 91 height 26
click at [1334, 187] on div "Email" at bounding box center [1345, 191] width 126 height 24
click at [1289, 87] on button "Close" at bounding box center [1294, 84] width 60 height 26
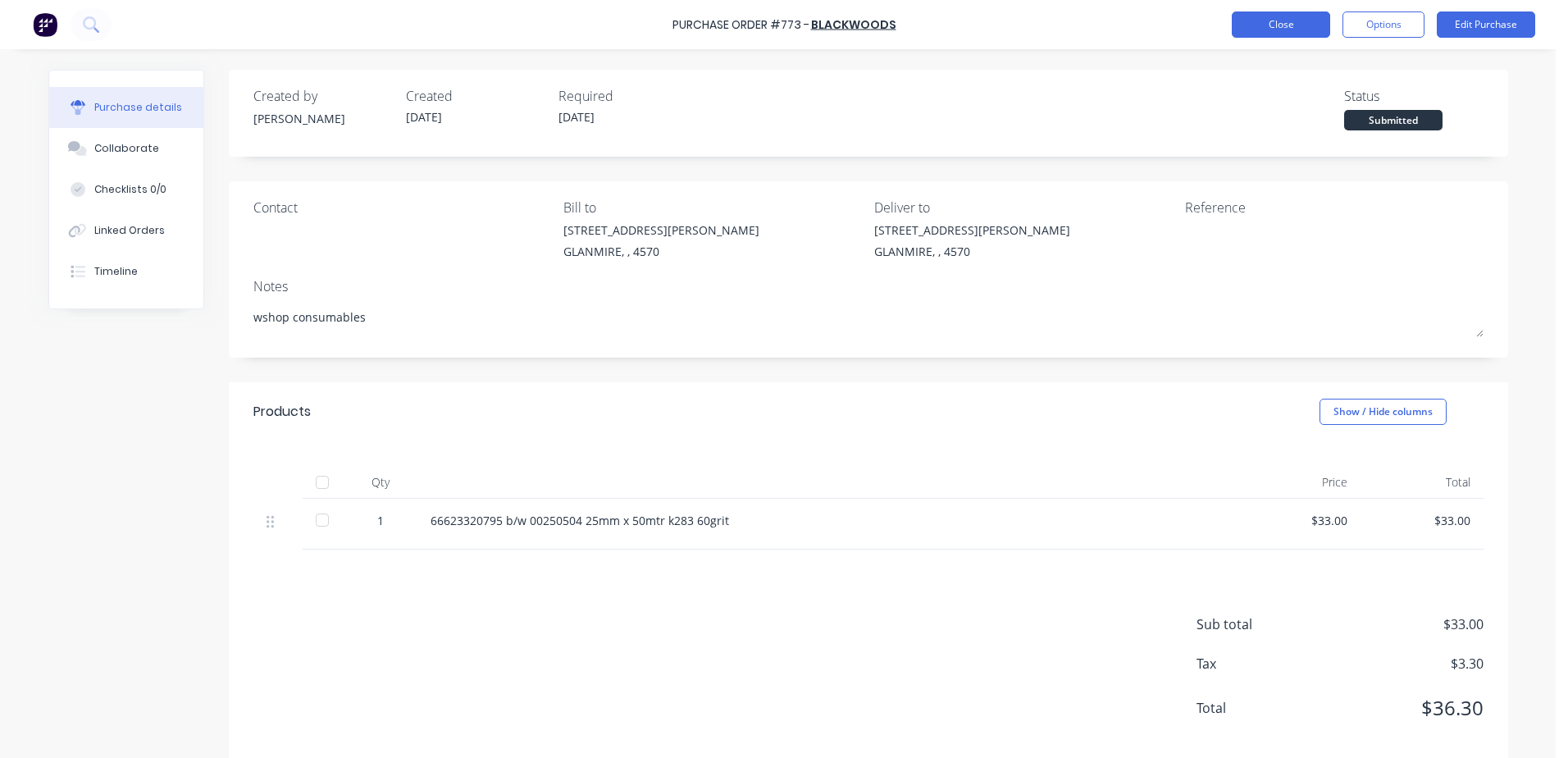
click at [1265, 29] on button "Close" at bounding box center [1280, 25] width 98 height 26
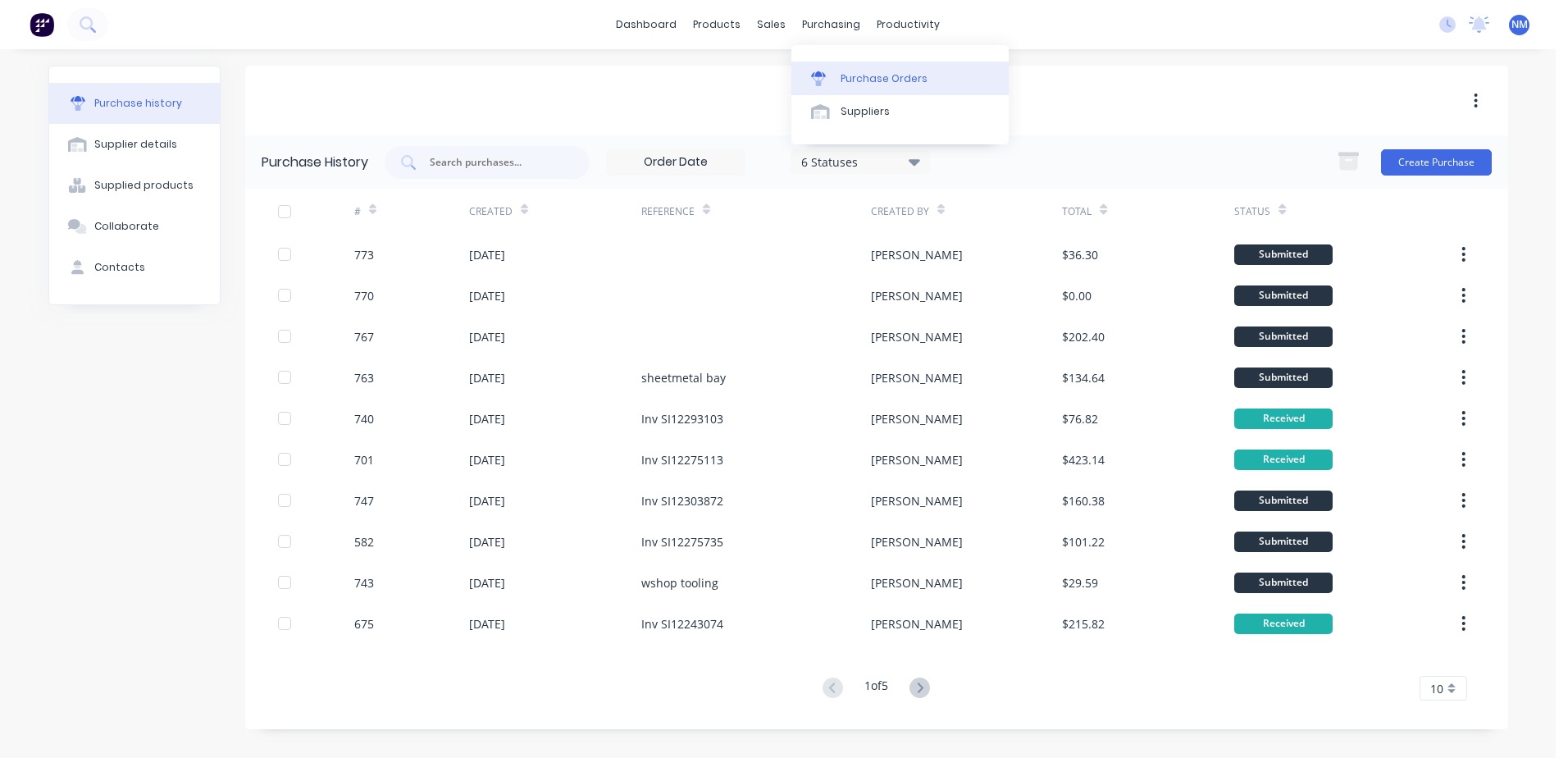
click at [850, 80] on div "Purchase Orders" at bounding box center [884, 79] width 87 height 15
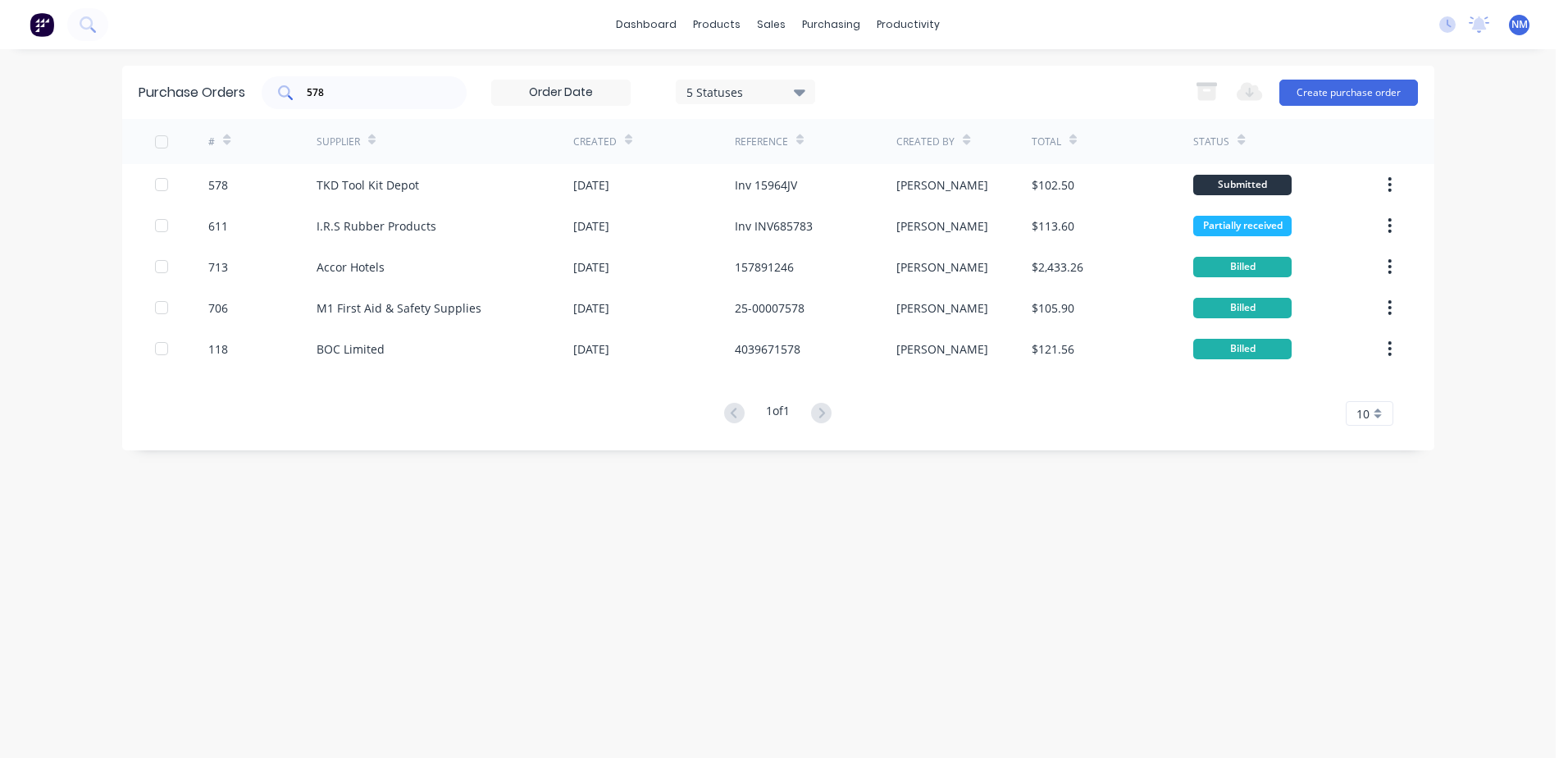
click at [341, 93] on input "578" at bounding box center [373, 93] width 136 height 17
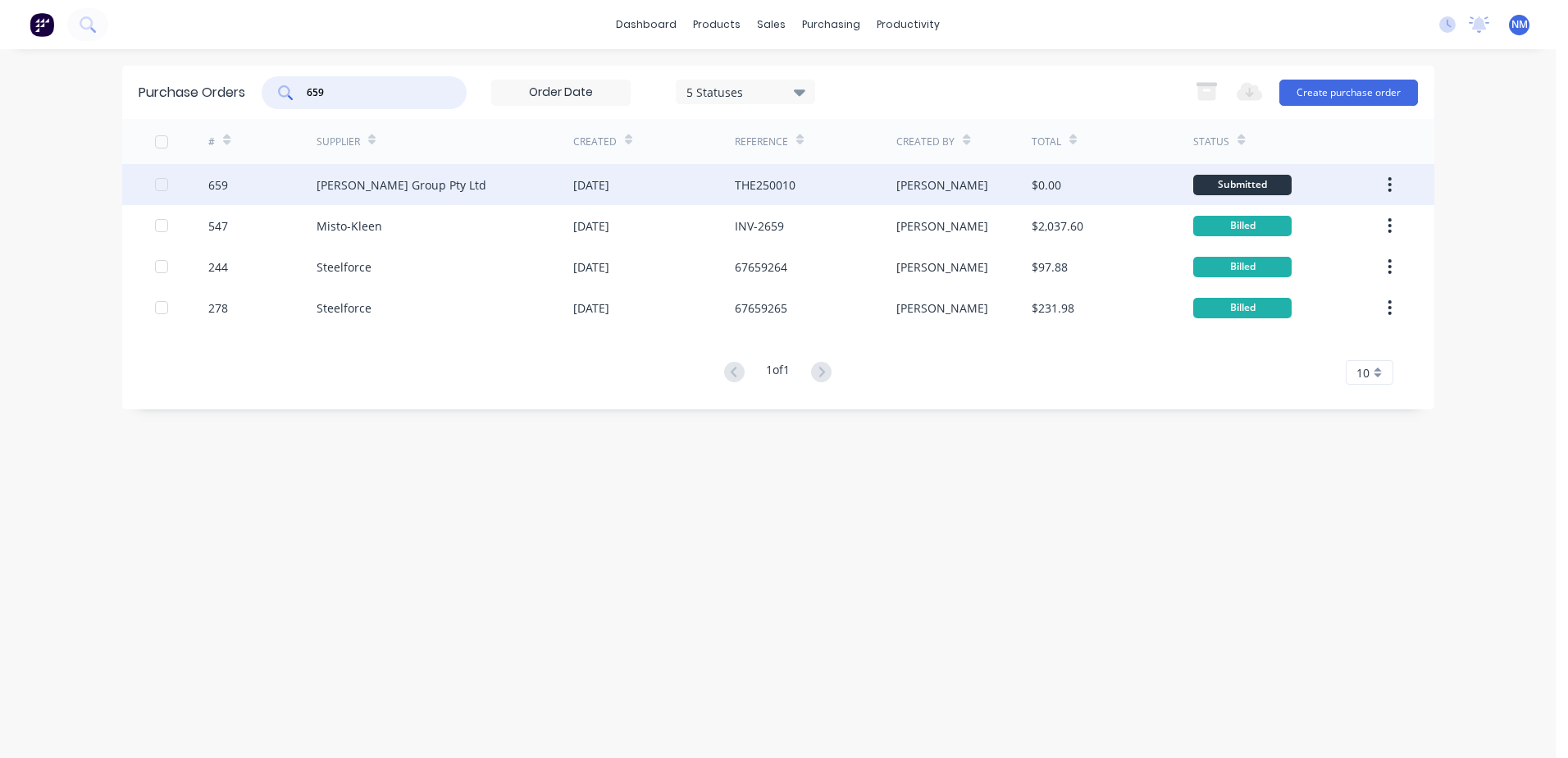
click at [999, 185] on div "[PERSON_NAME]" at bounding box center [964, 184] width 136 height 41
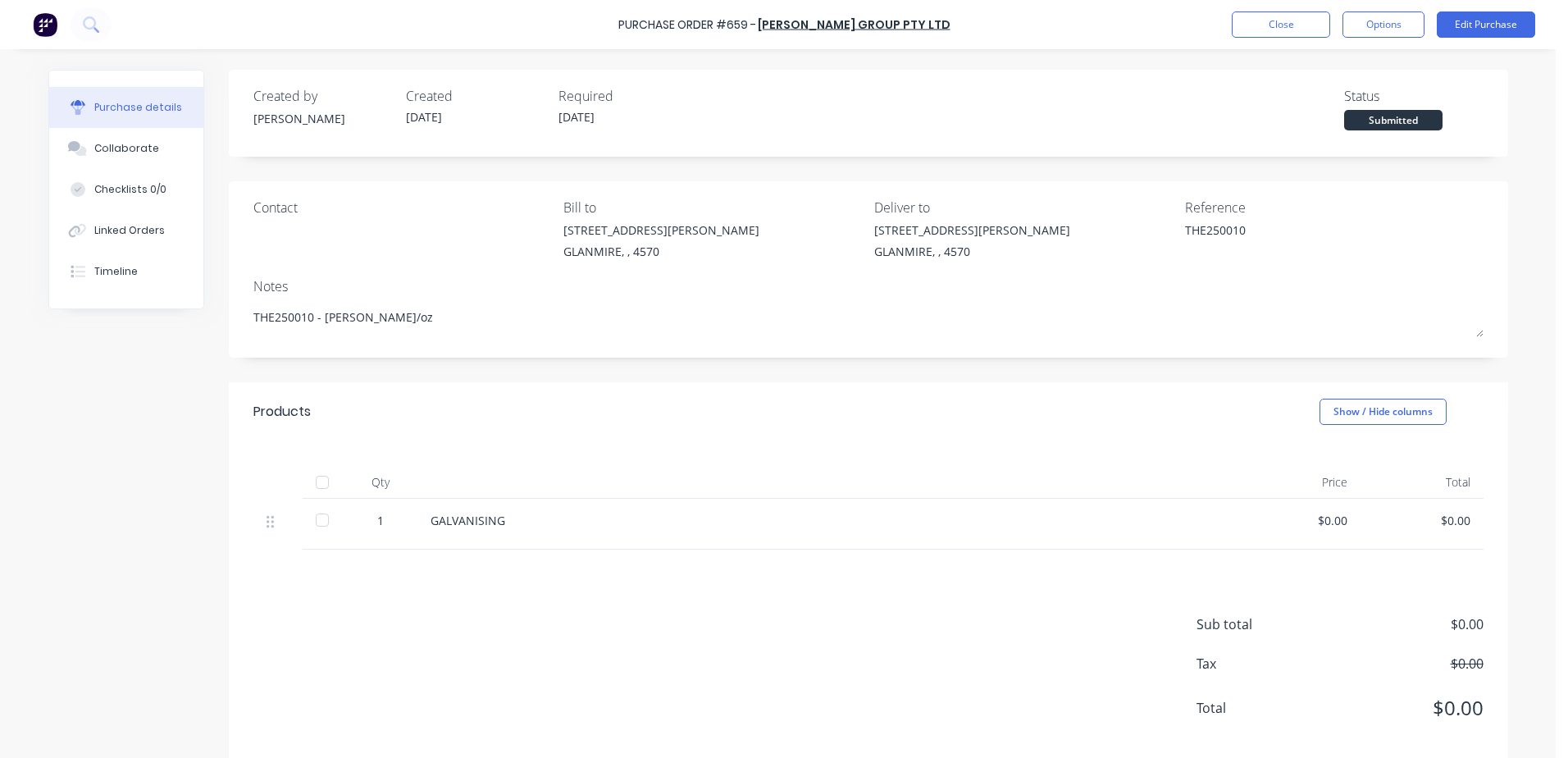
click at [317, 484] on div at bounding box center [322, 482] width 33 height 33
click at [1265, 28] on button "Close" at bounding box center [1280, 25] width 98 height 26
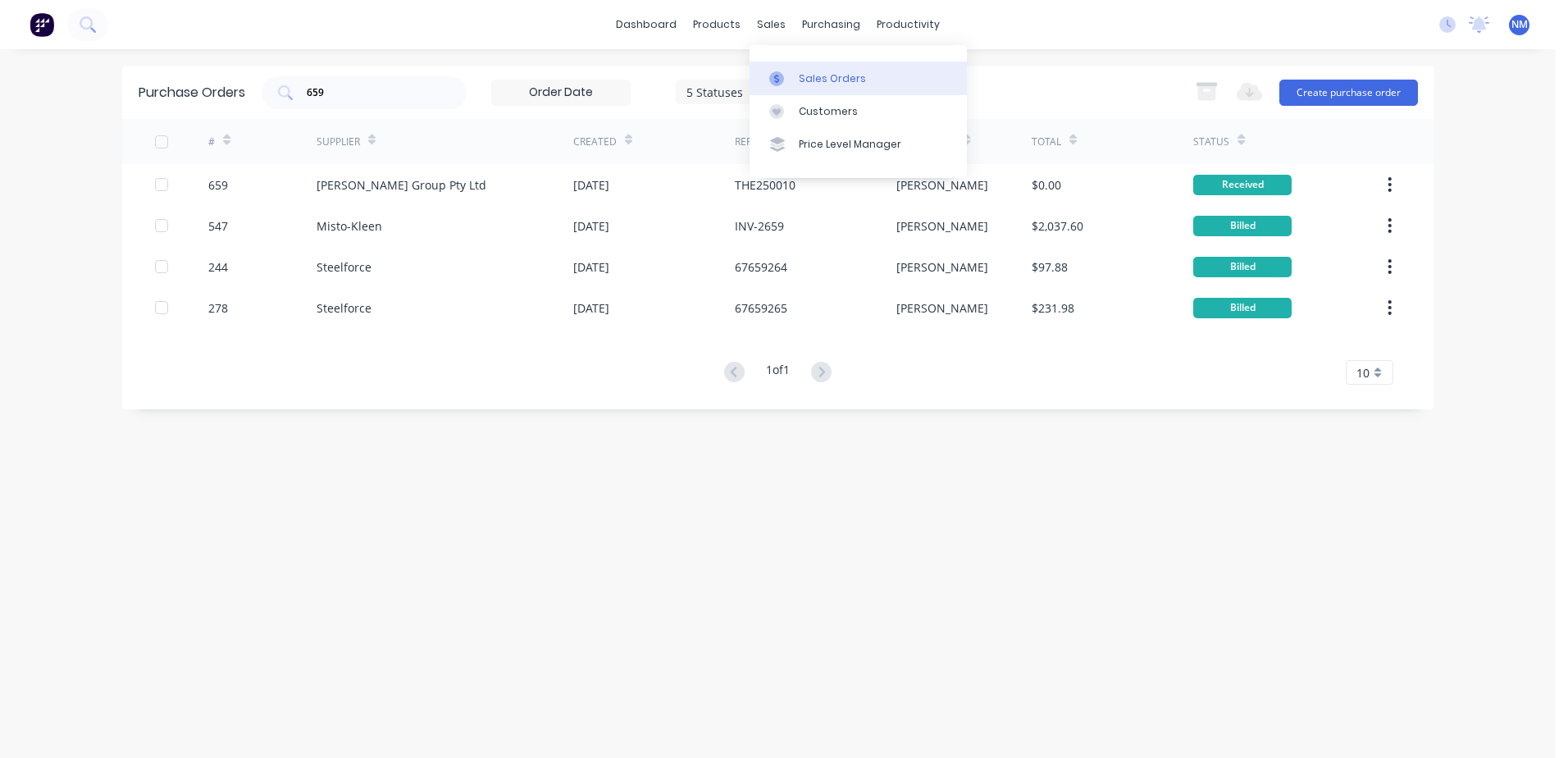
click at [822, 77] on div "Sales Orders" at bounding box center [832, 79] width 67 height 15
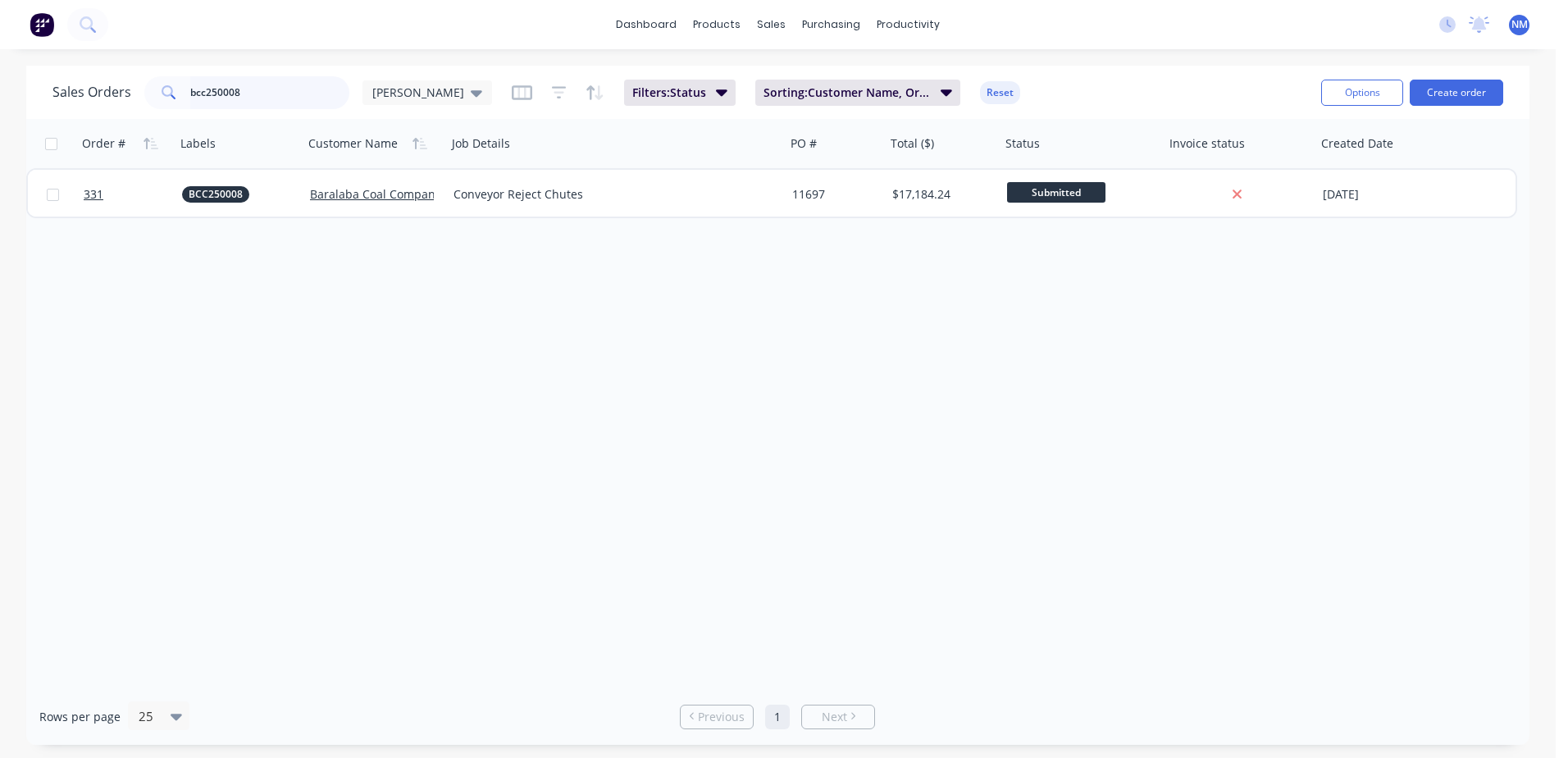
click at [29, 120] on div "Sales Orders bcc250008 [PERSON_NAME]: Status Sorting: Customer Name, Order # Re…" at bounding box center [778, 404] width 1503 height 679
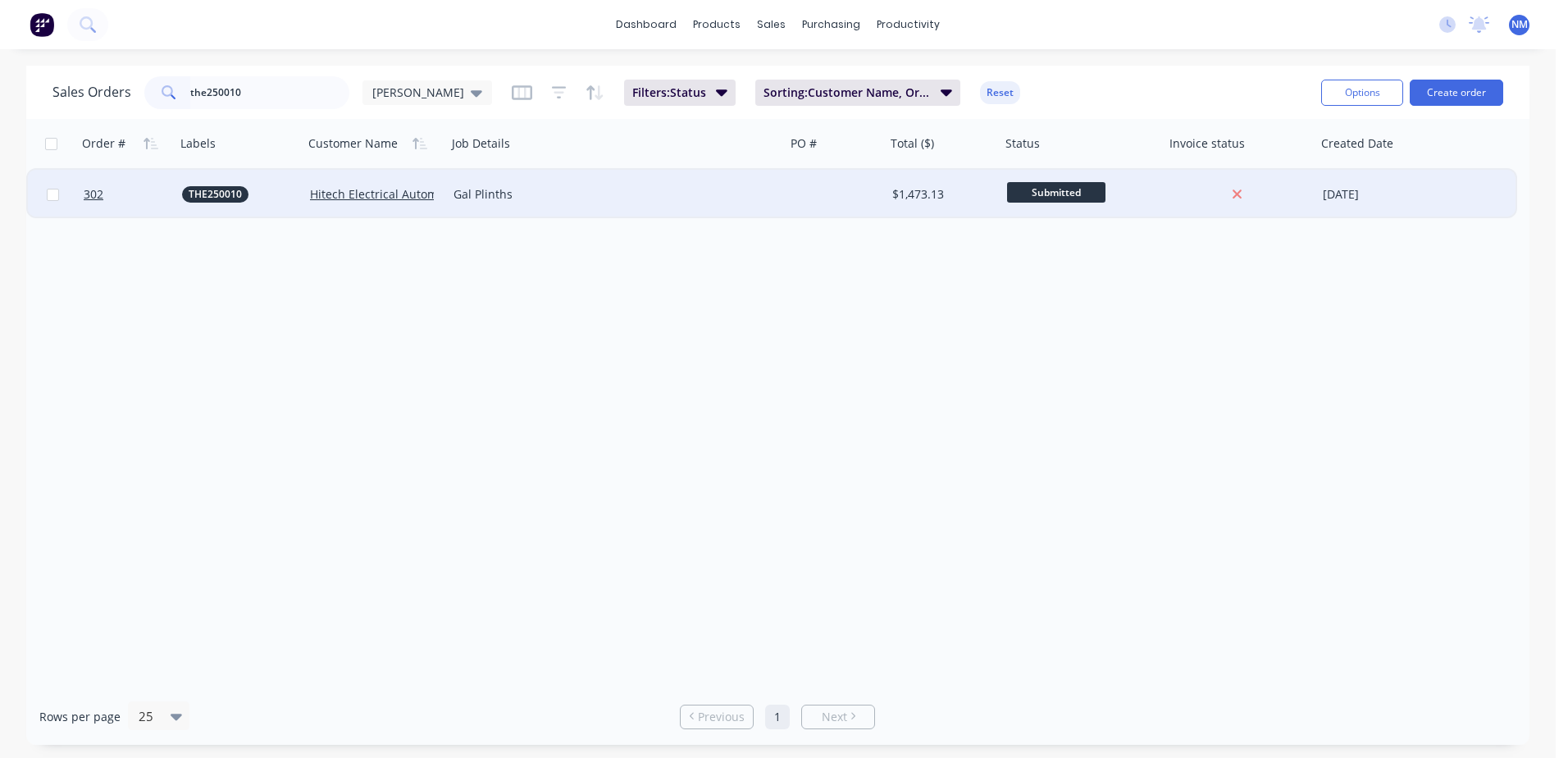
click at [871, 202] on div at bounding box center [835, 194] width 100 height 50
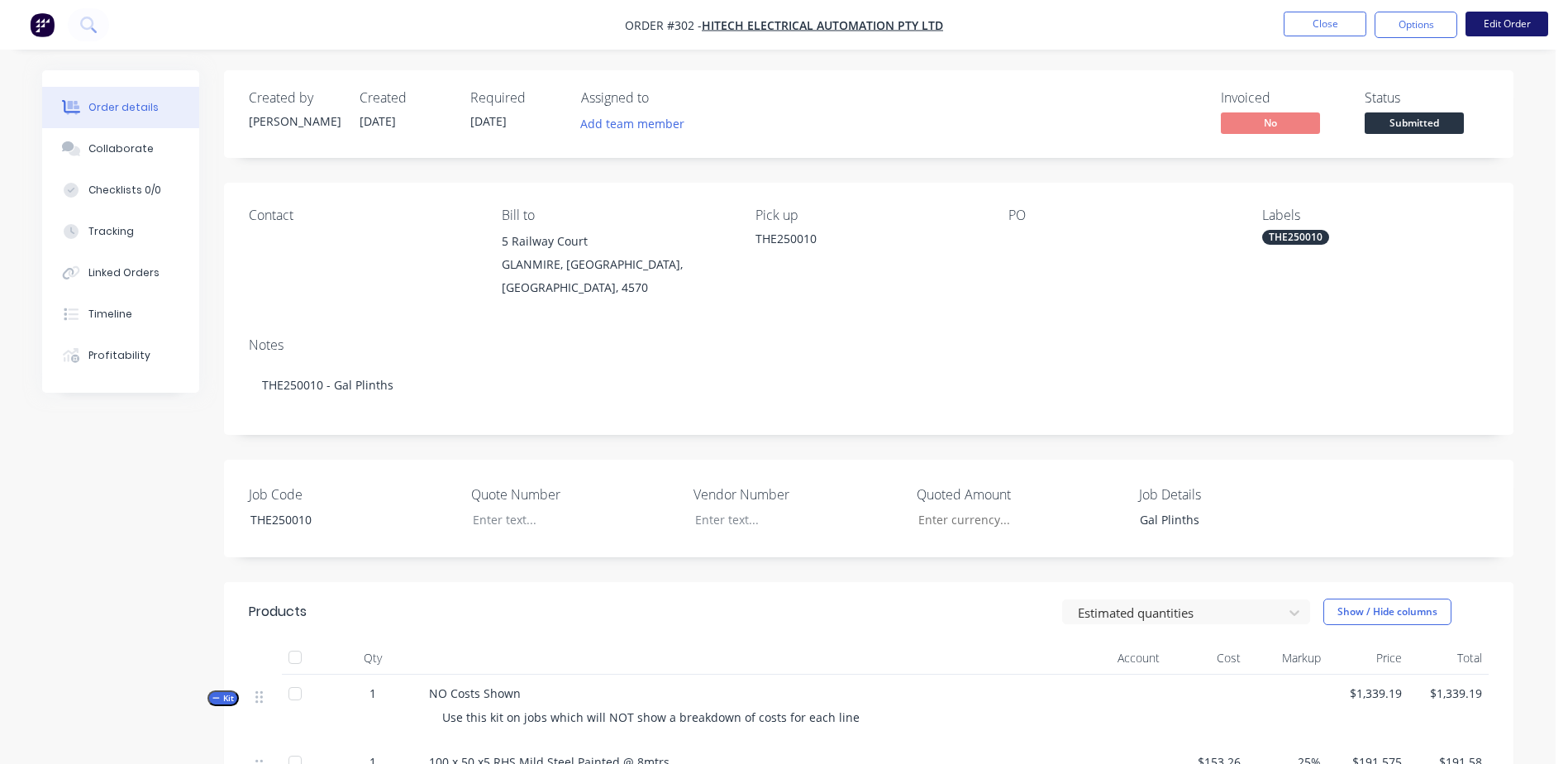
click at [1511, 18] on button "Edit Order" at bounding box center [1506, 24] width 82 height 25
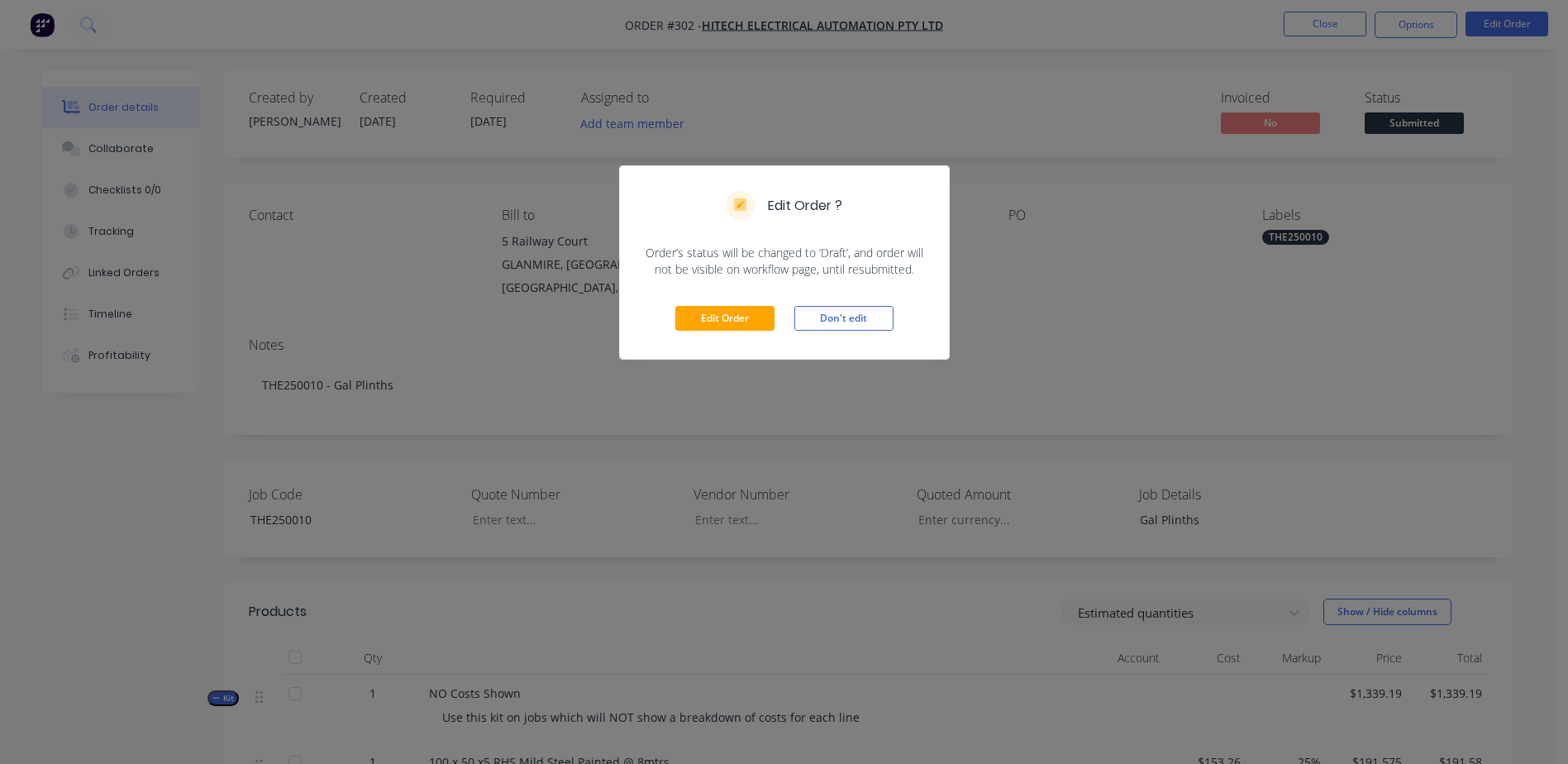
click at [743, 299] on div "Edit Order Don't edit" at bounding box center [784, 317] width 329 height 81
click at [742, 319] on button "Edit Order" at bounding box center [724, 318] width 99 height 25
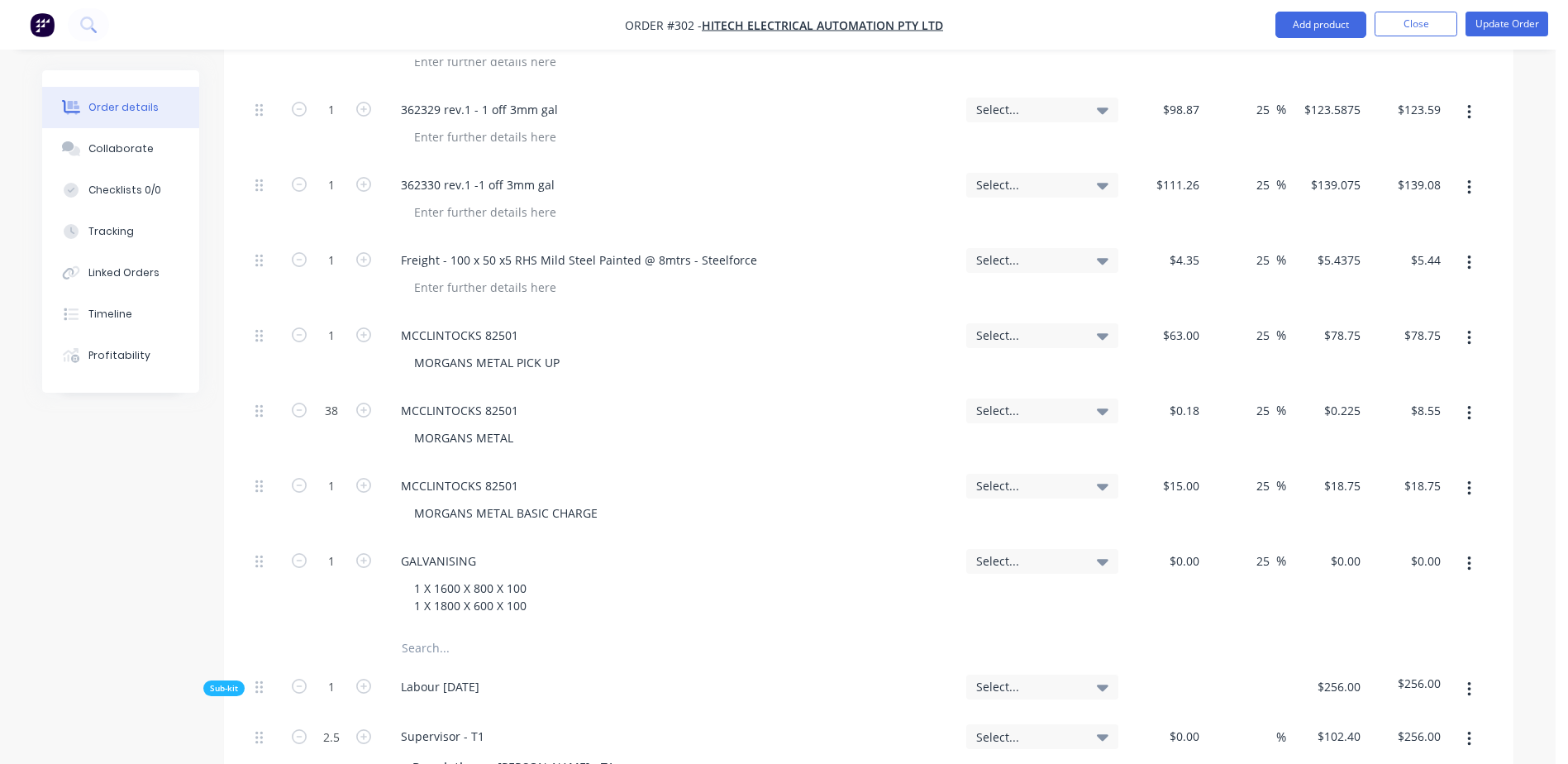
scroll to position [1075, 0]
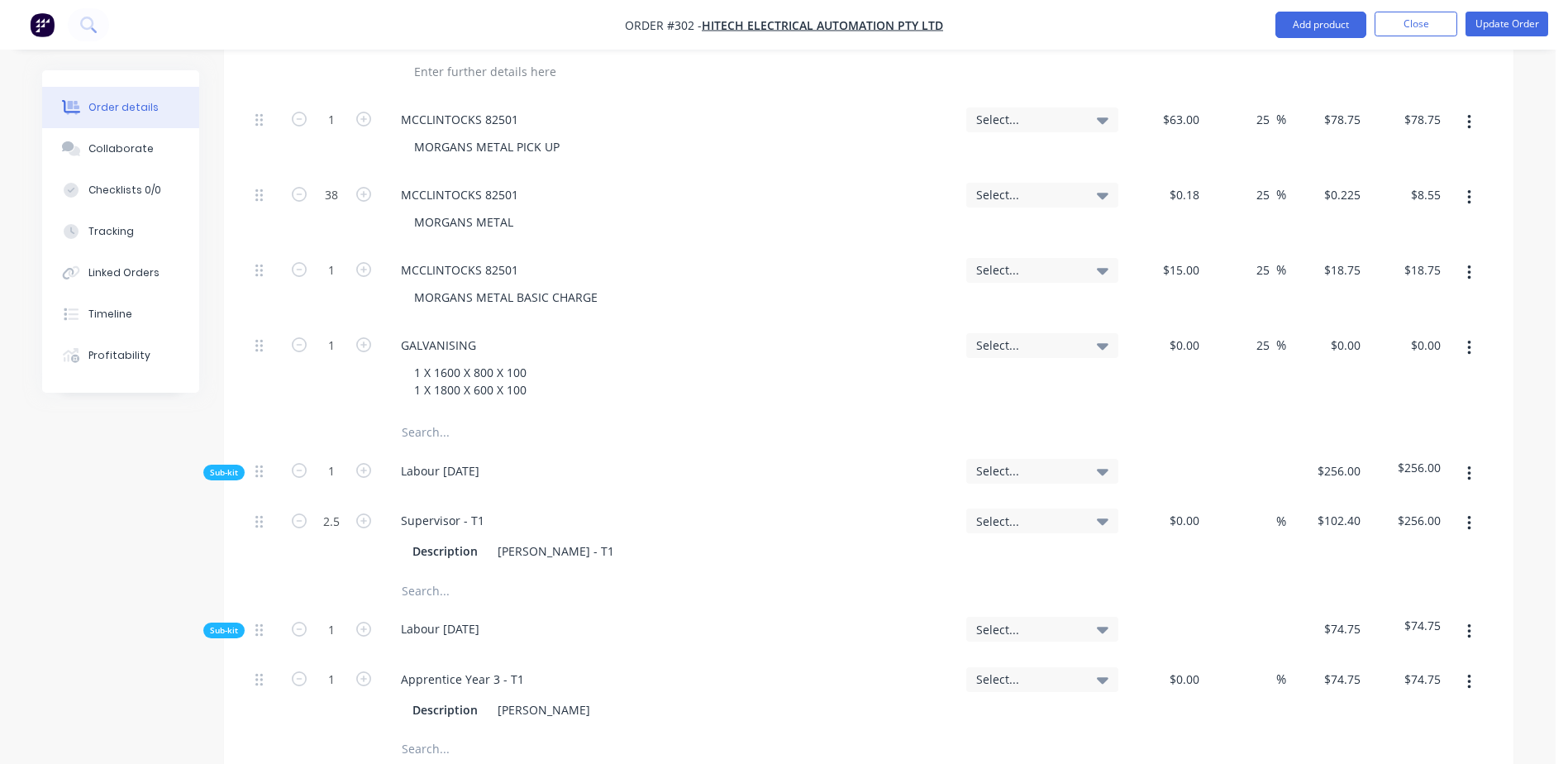
click at [417, 416] on input "text" at bounding box center [566, 432] width 331 height 33
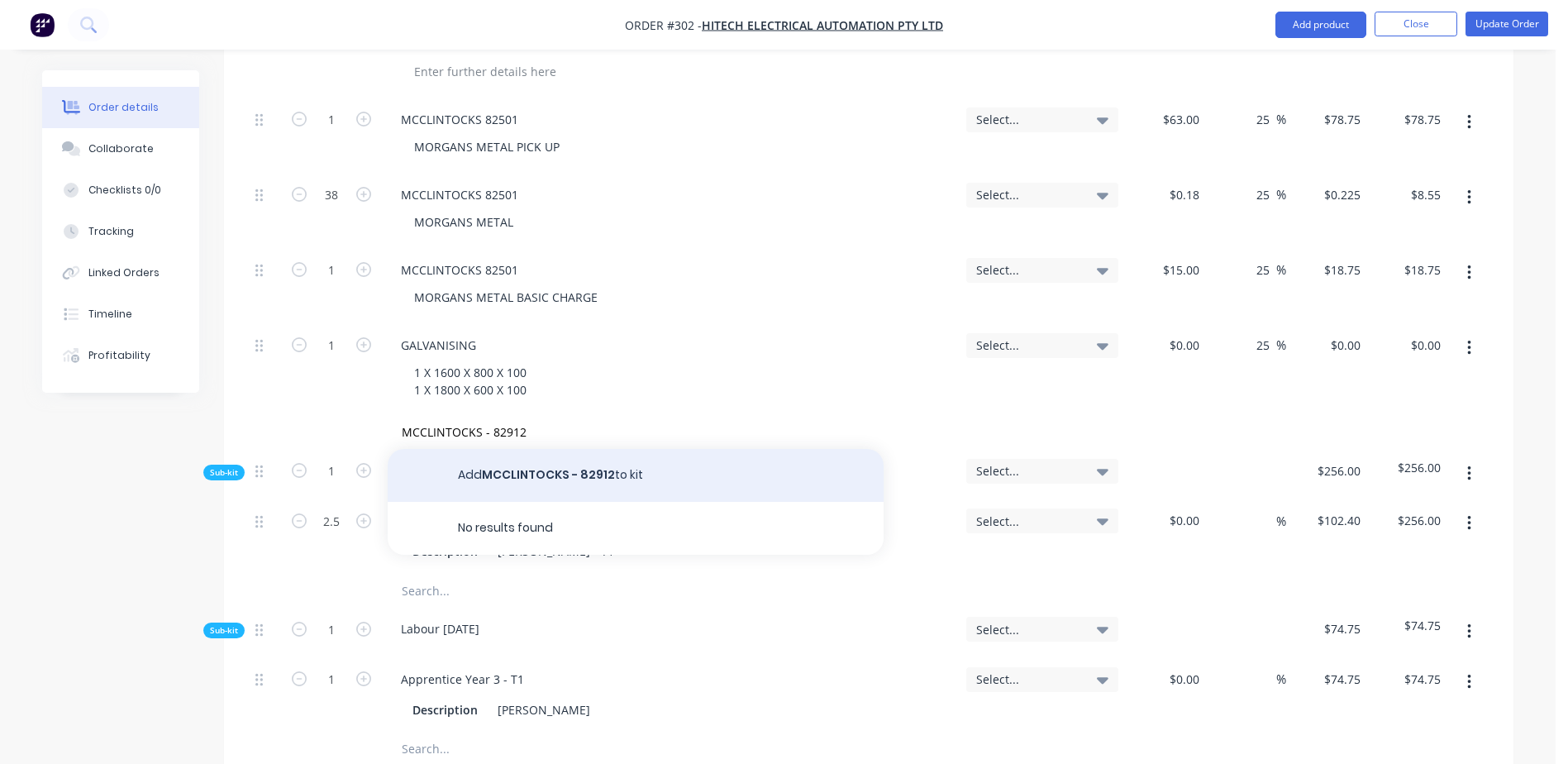
click at [513, 449] on button "Add MCCLINTOCKS - 82912 to kit" at bounding box center [635, 475] width 496 height 52
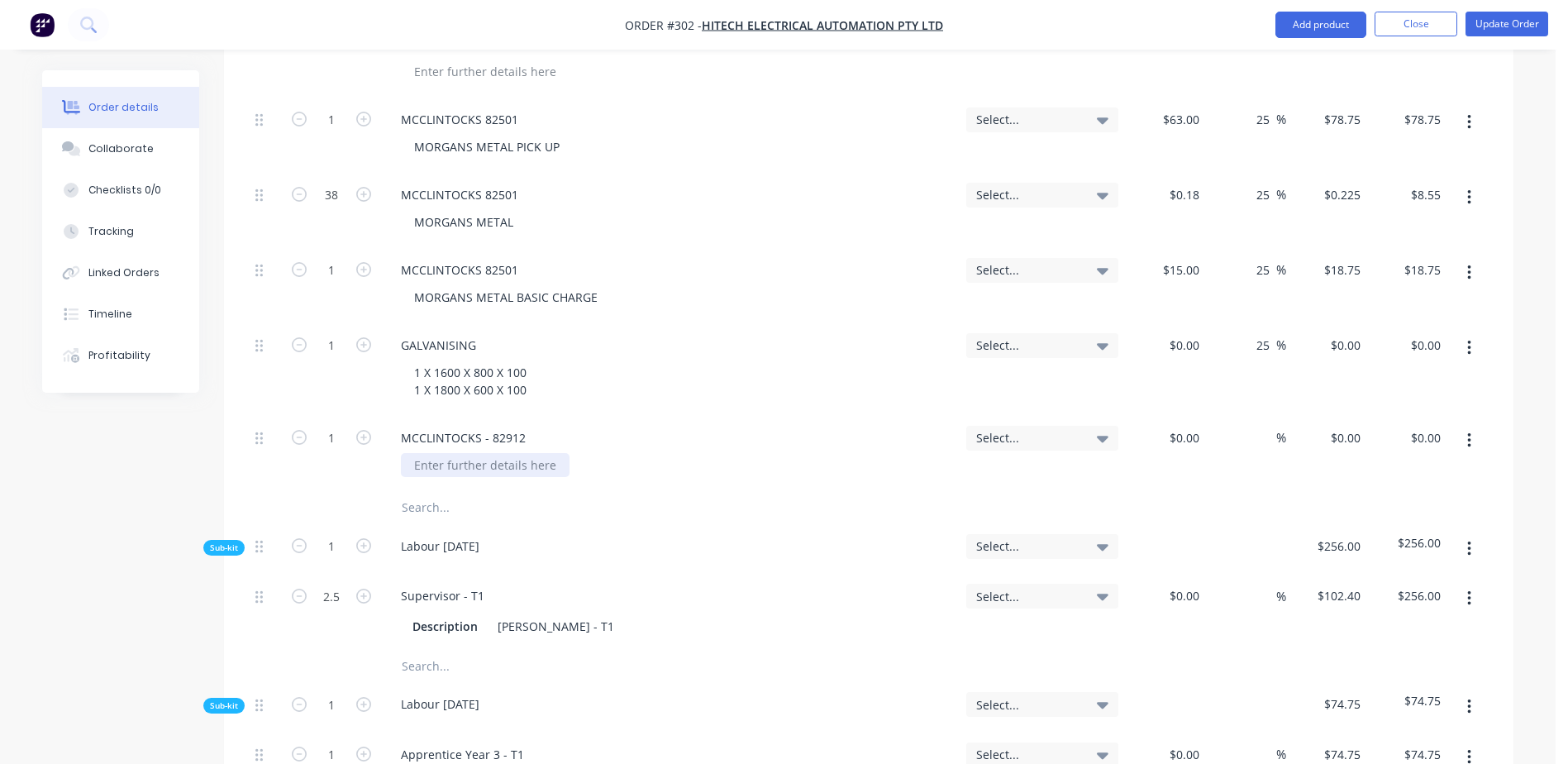
click at [454, 453] on div at bounding box center [485, 465] width 168 height 24
click at [1194, 426] on input at bounding box center [1196, 437] width 19 height 24
click at [772, 491] on div at bounding box center [635, 507] width 496 height 33
click at [1497, 22] on button "Update Order" at bounding box center [1506, 24] width 82 height 25
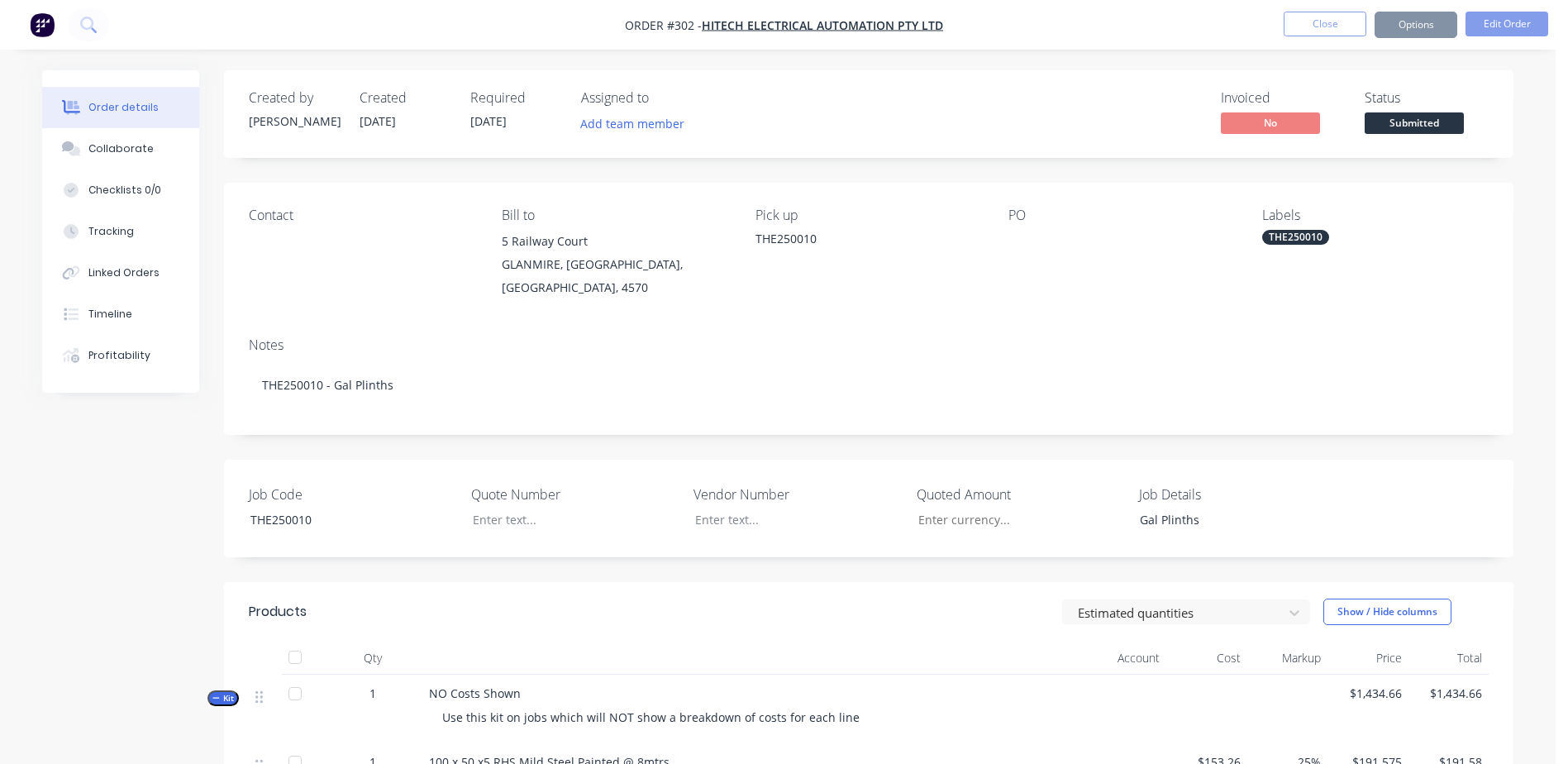
click at [1361, 30] on button "Close" at bounding box center [1325, 24] width 82 height 25
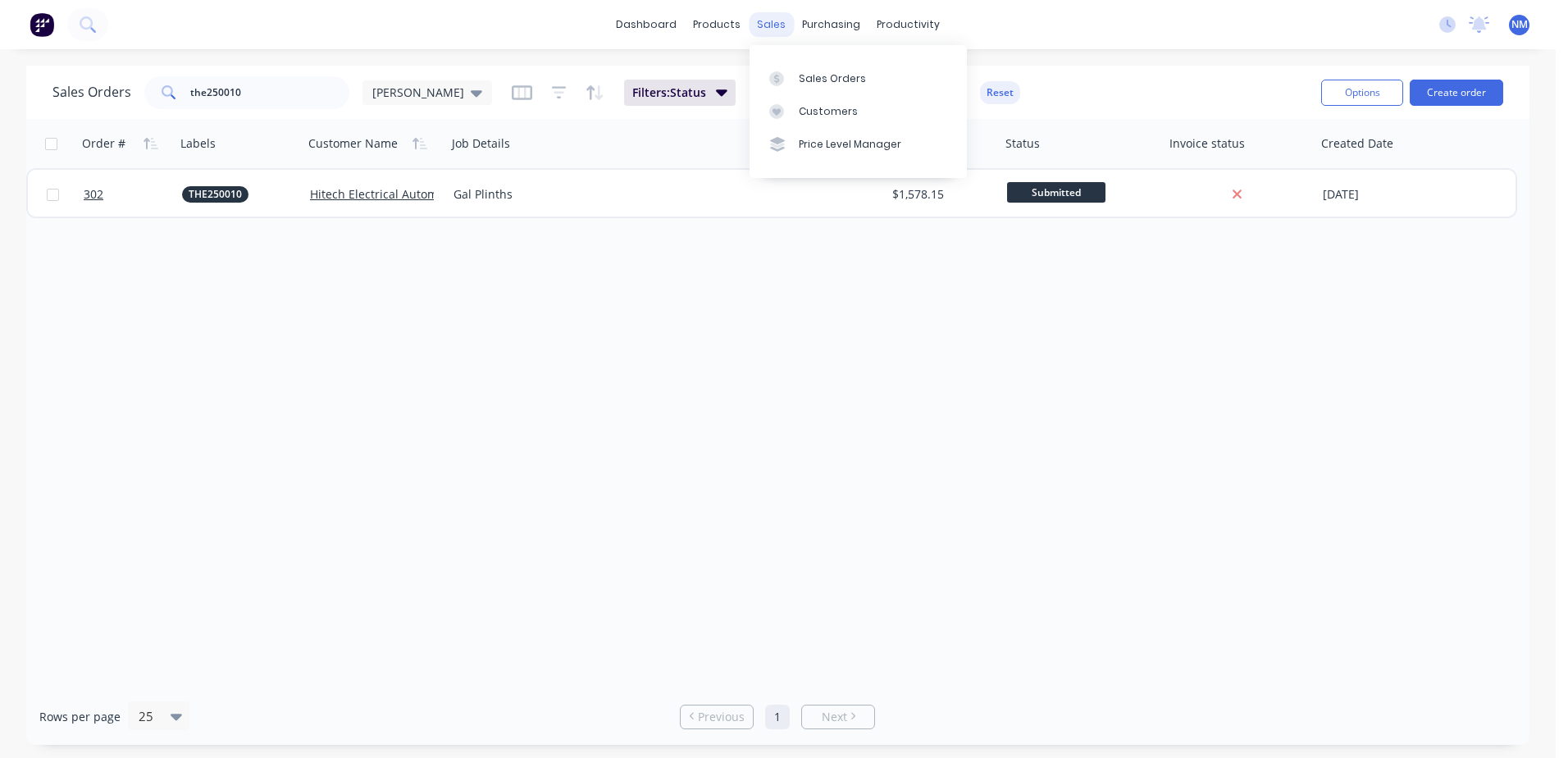
click at [770, 20] on div "sales" at bounding box center [771, 25] width 45 height 25
click at [812, 75] on div "Sales Orders" at bounding box center [832, 79] width 67 height 15
drag, startPoint x: 250, startPoint y: 96, endPoint x: 50, endPoint y: 98, distance: 200.0
click at [50, 98] on div "Sales Orders the250010 [PERSON_NAME]: Status Sorting: Customer Name, Order # Re…" at bounding box center [778, 92] width 1503 height 53
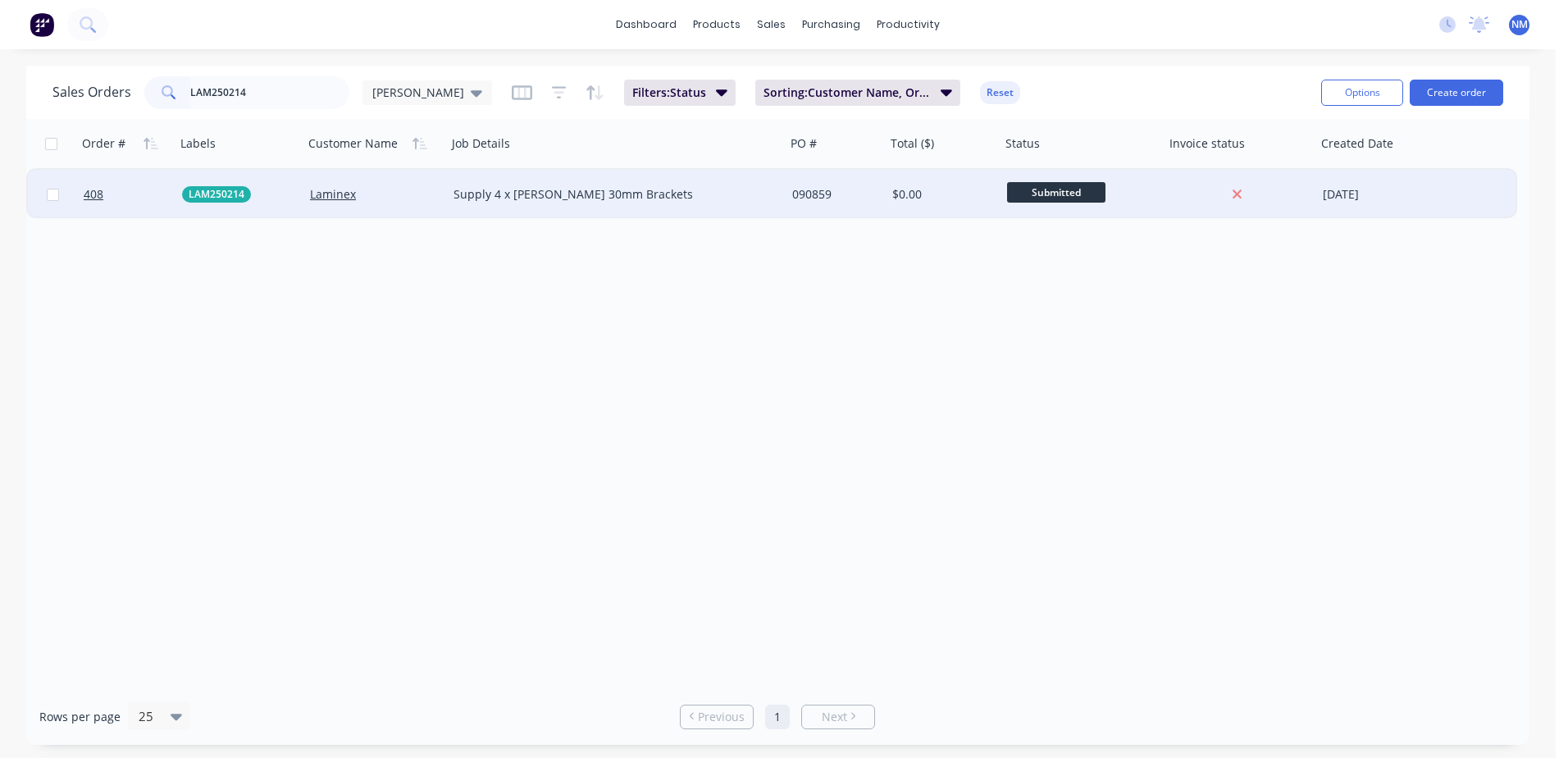
click at [975, 191] on div "$0.00" at bounding box center [940, 194] width 97 height 17
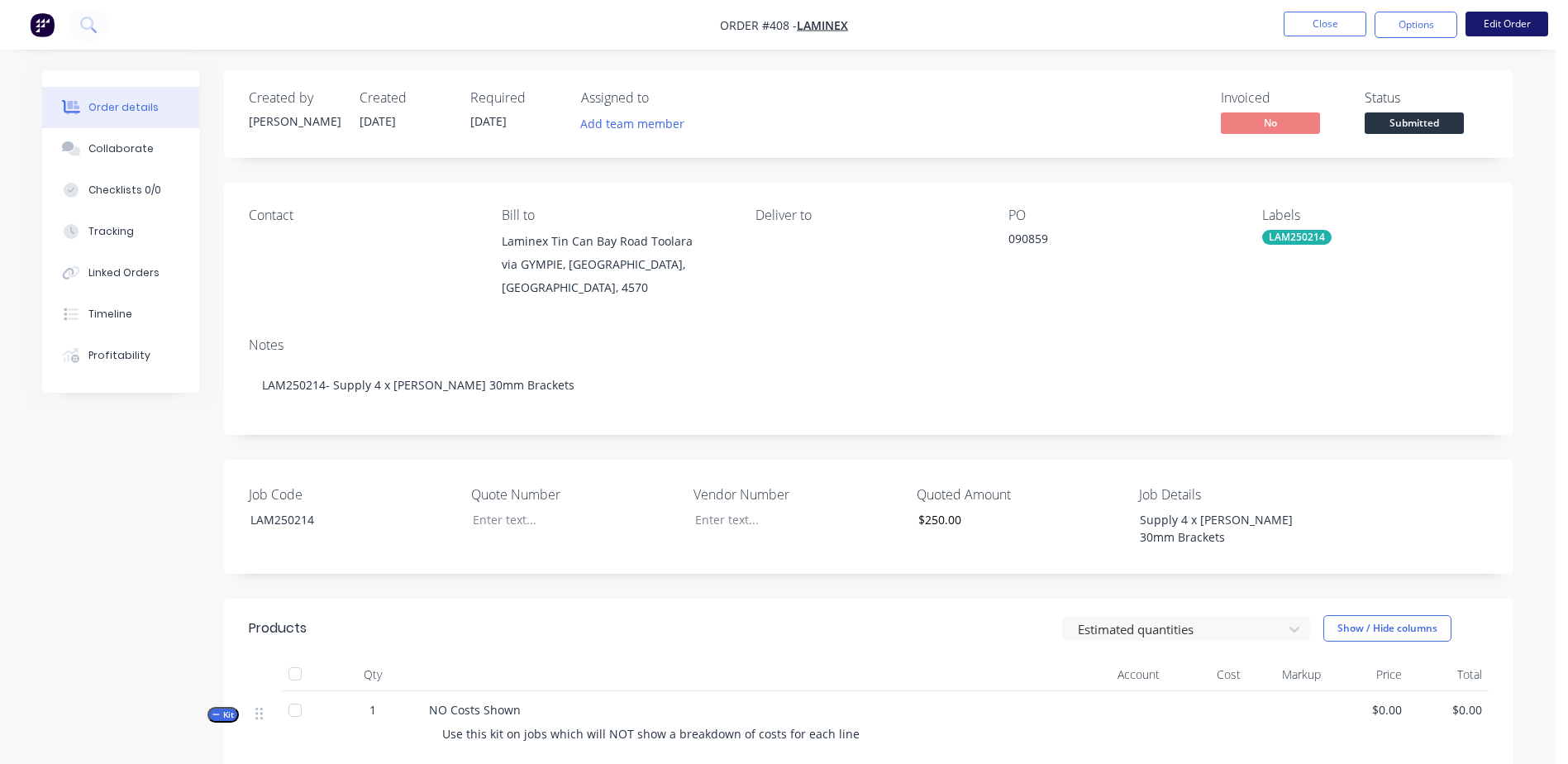
click at [1490, 25] on button "Edit Order" at bounding box center [1506, 24] width 82 height 25
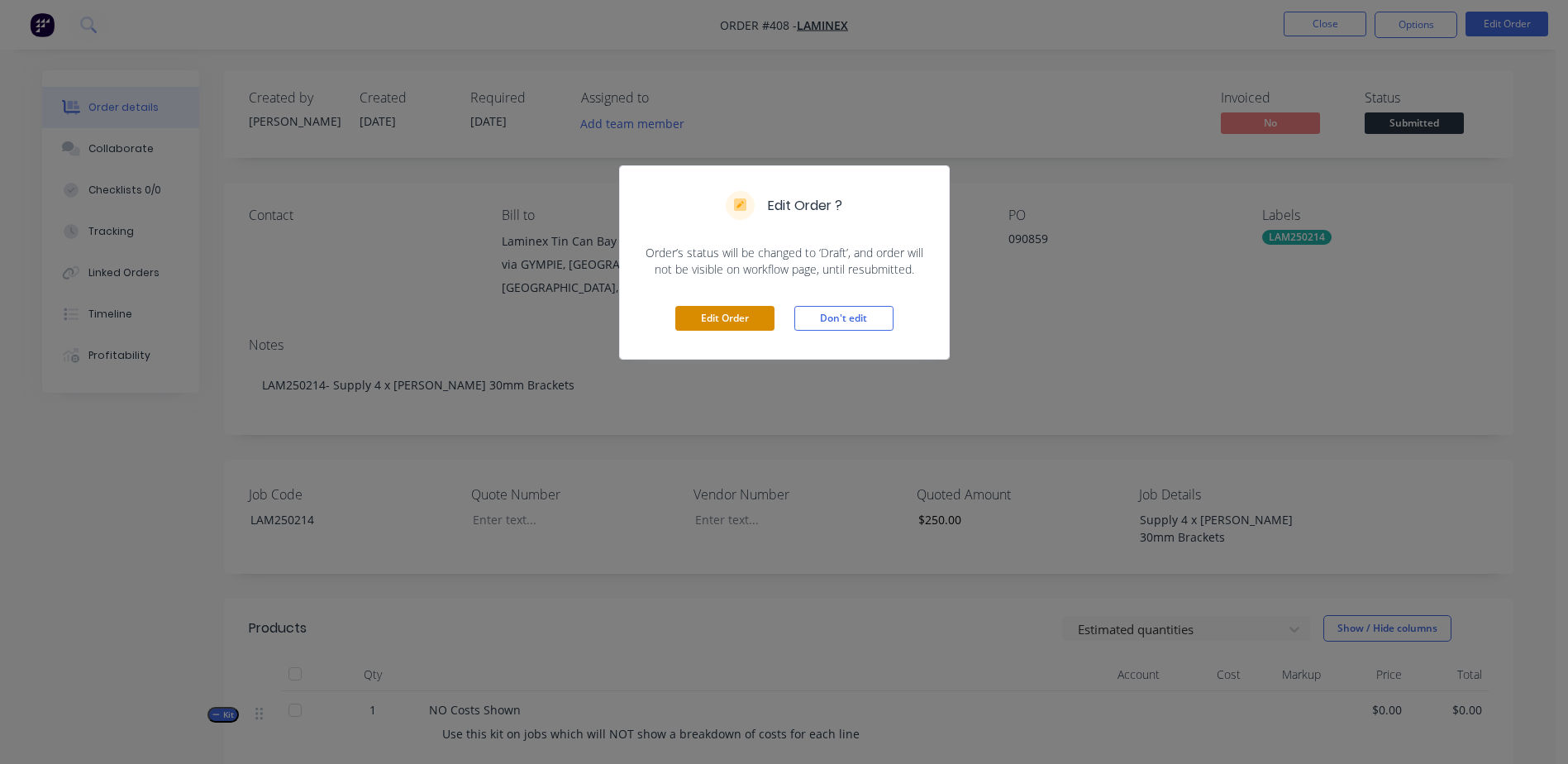
click at [725, 322] on button "Edit Order" at bounding box center [724, 318] width 99 height 25
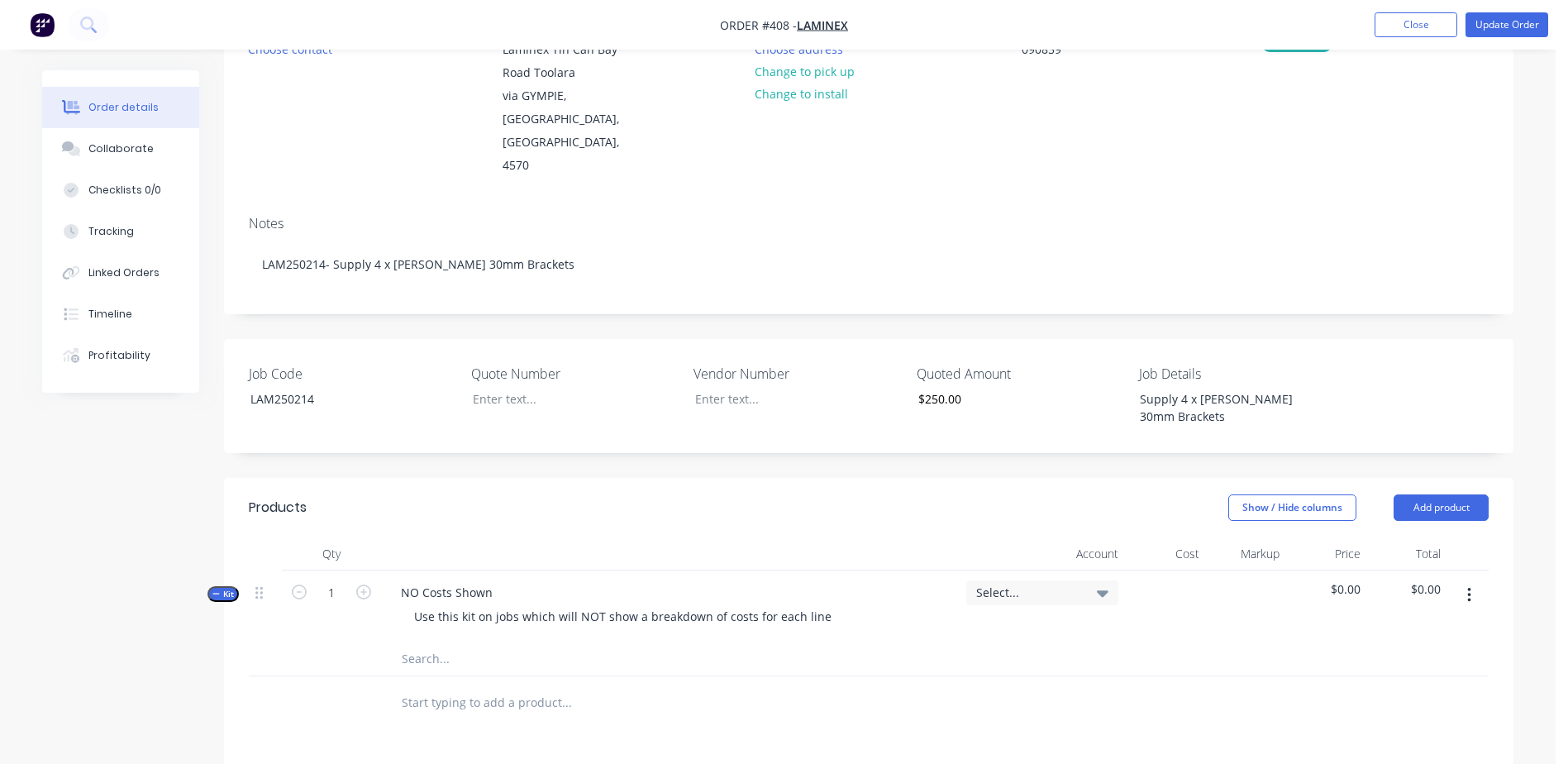
scroll to position [535, 0]
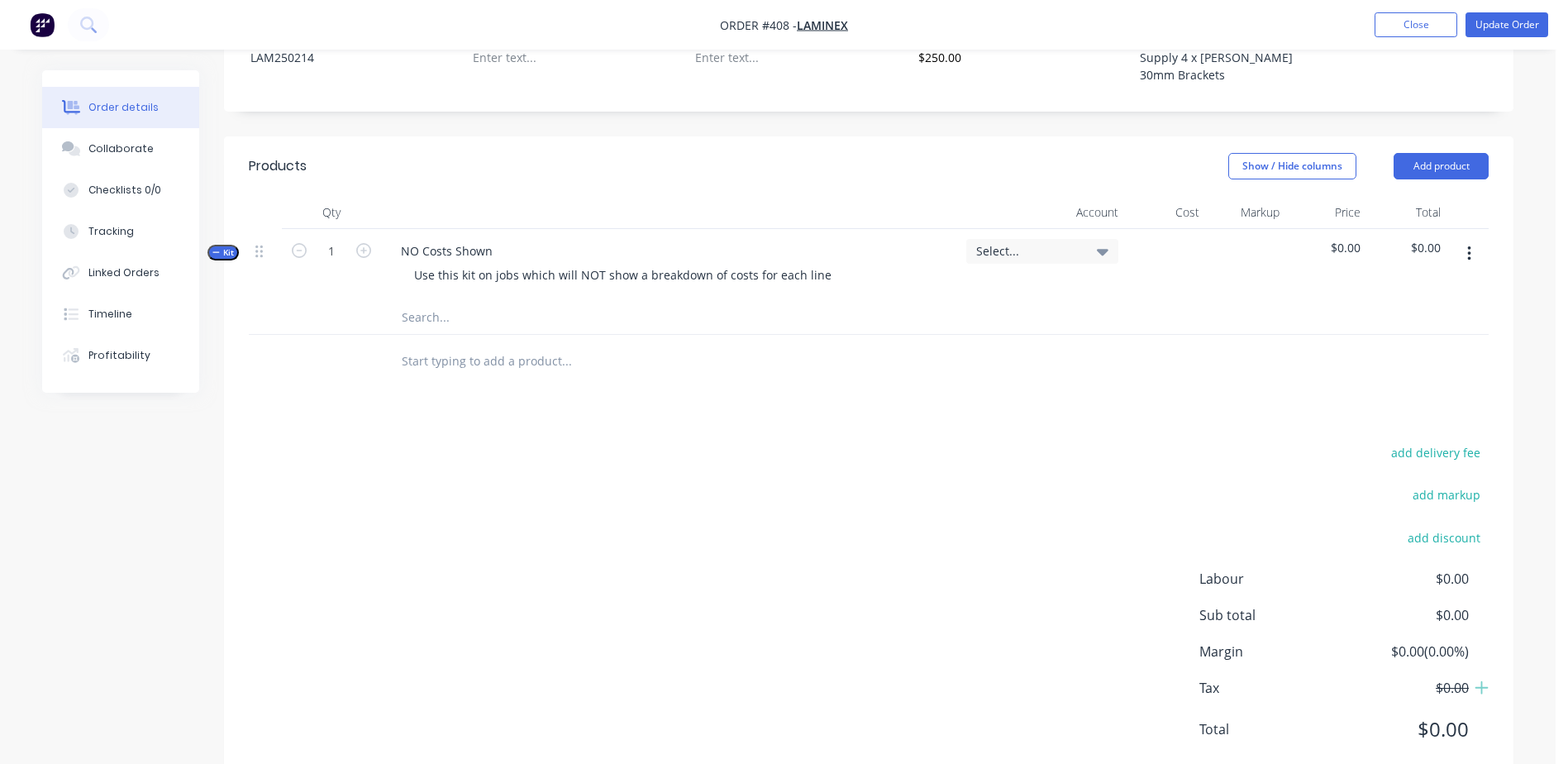
click at [419, 301] on input "text" at bounding box center [566, 317] width 331 height 33
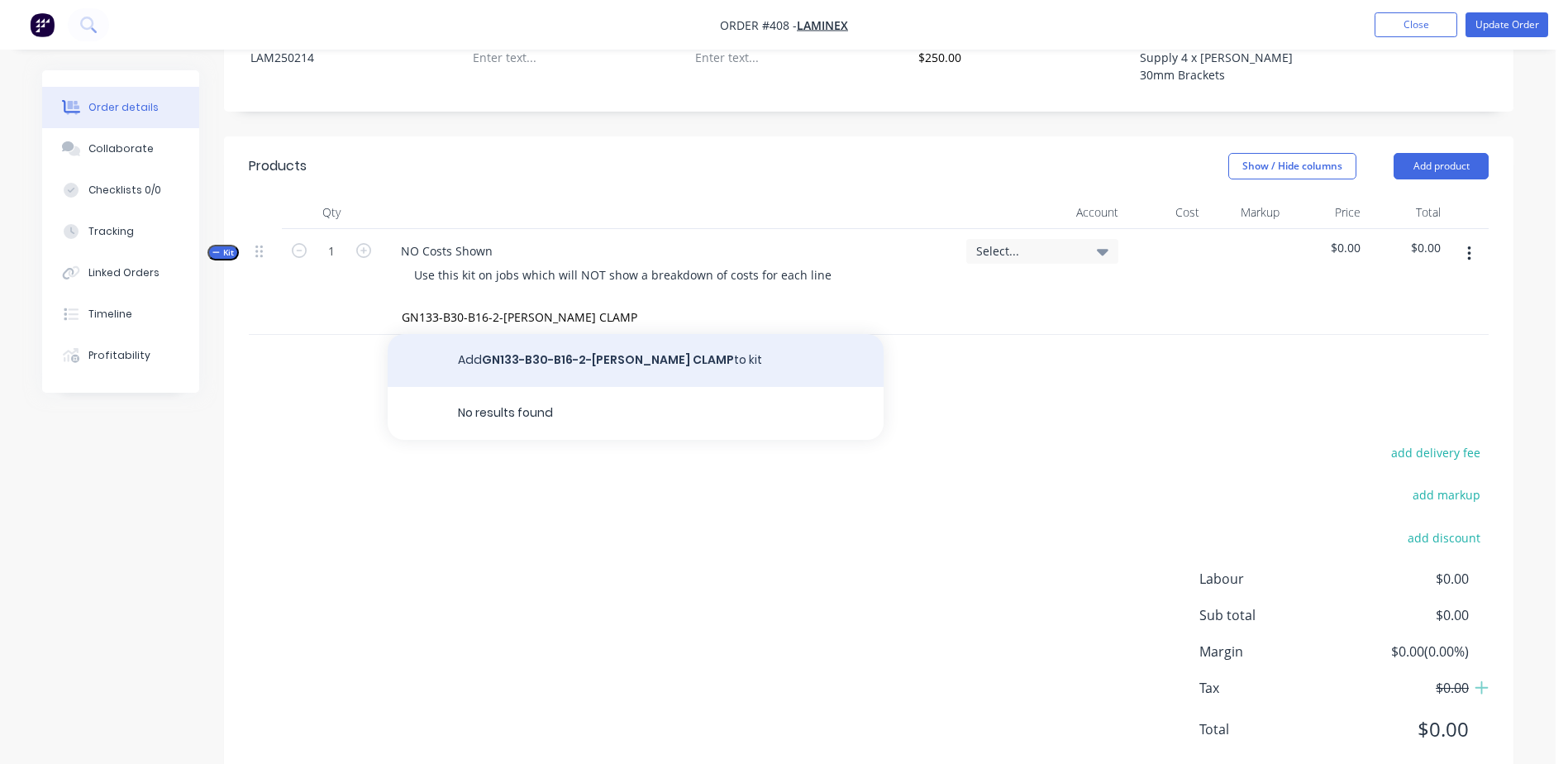
click at [573, 334] on button "Add GN133-B30-B16-2-[PERSON_NAME] CLAMP to kit" at bounding box center [635, 360] width 496 height 52
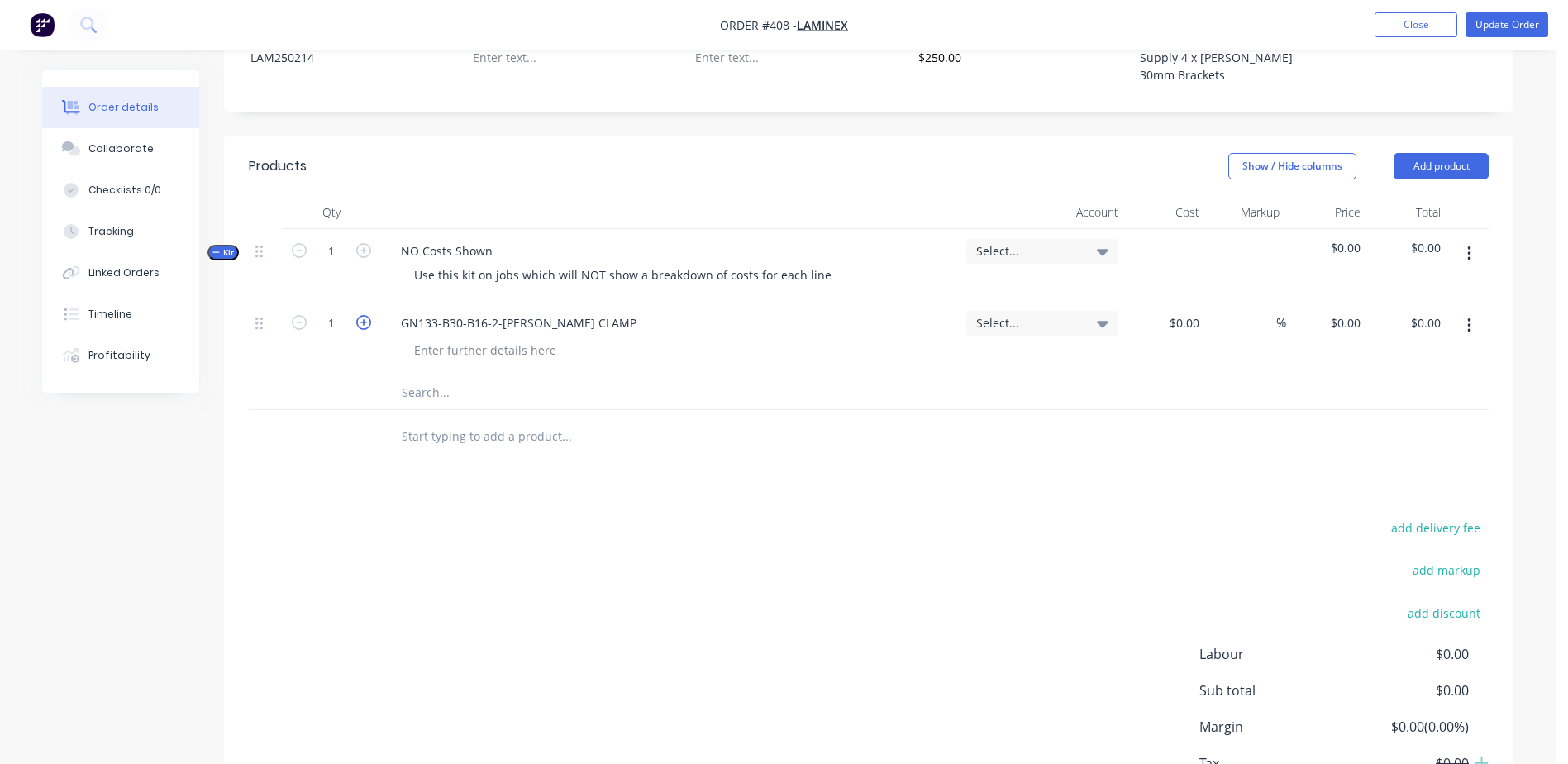
click at [364, 315] on icon "button" at bounding box center [364, 322] width 15 height 15
drag, startPoint x: 1173, startPoint y: 282, endPoint x: 1319, endPoint y: 285, distance: 146.0
click at [1319, 301] on div "4 GN133-B30-B16-2-[PERSON_NAME] CLAMP Select... % $0.00 $0.00 $0.00 $0.00" at bounding box center [869, 338] width 1240 height 75
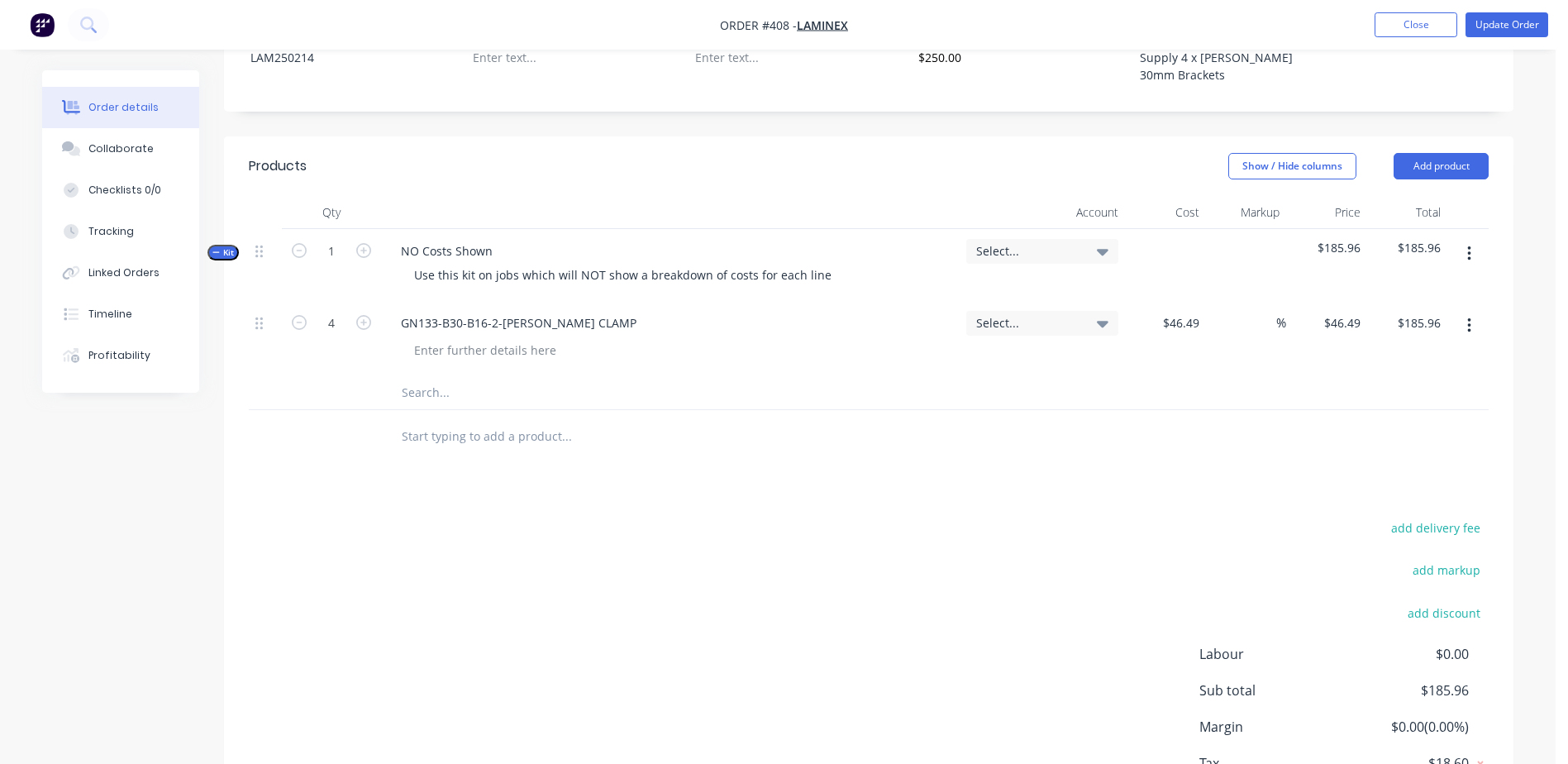
click at [492, 376] on input "text" at bounding box center [566, 392] width 331 height 33
click at [412, 376] on input "text" at bounding box center [566, 392] width 331 height 33
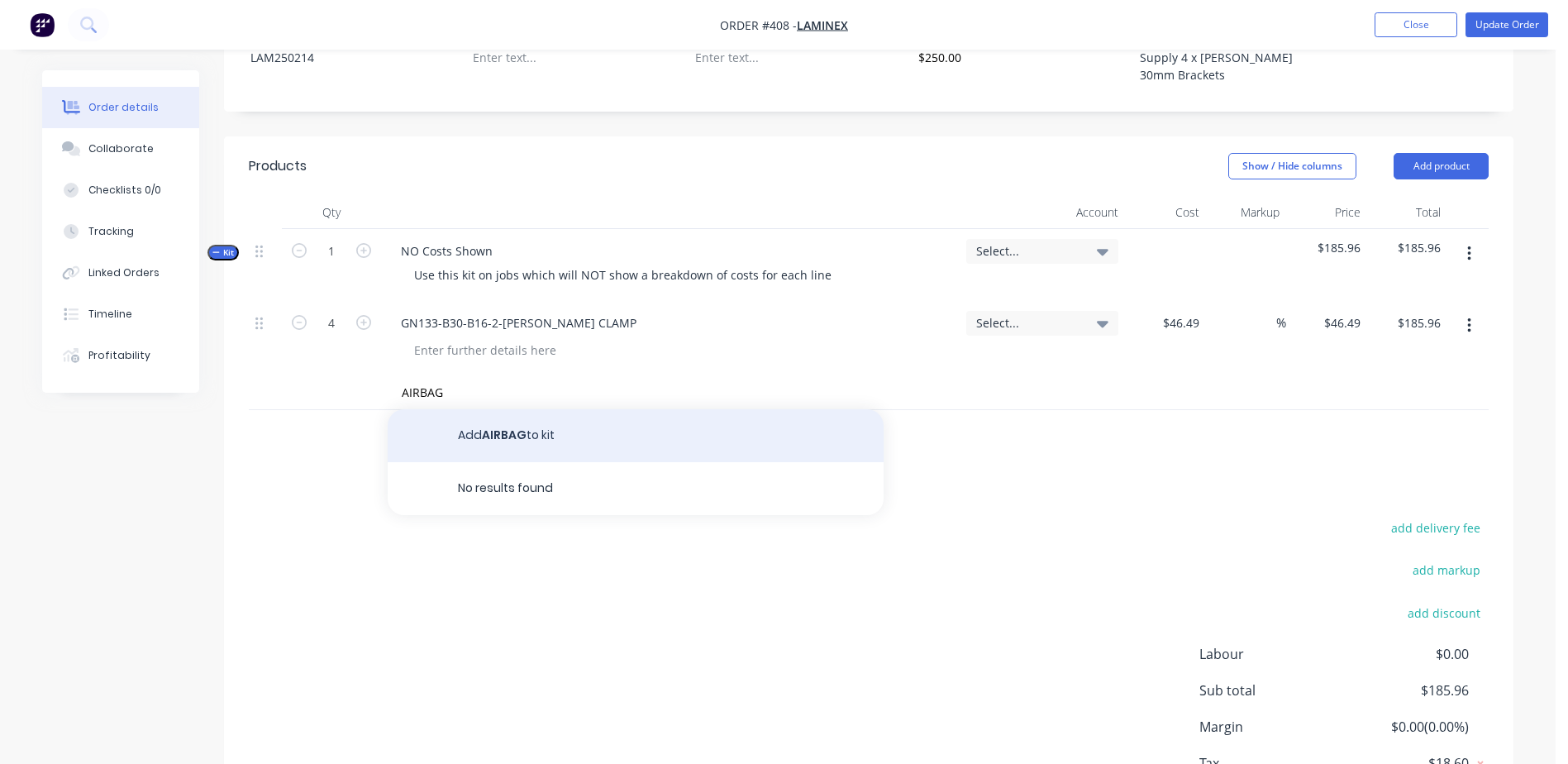
click at [483, 409] on button "Add AIRBAG to kit" at bounding box center [635, 435] width 496 height 52
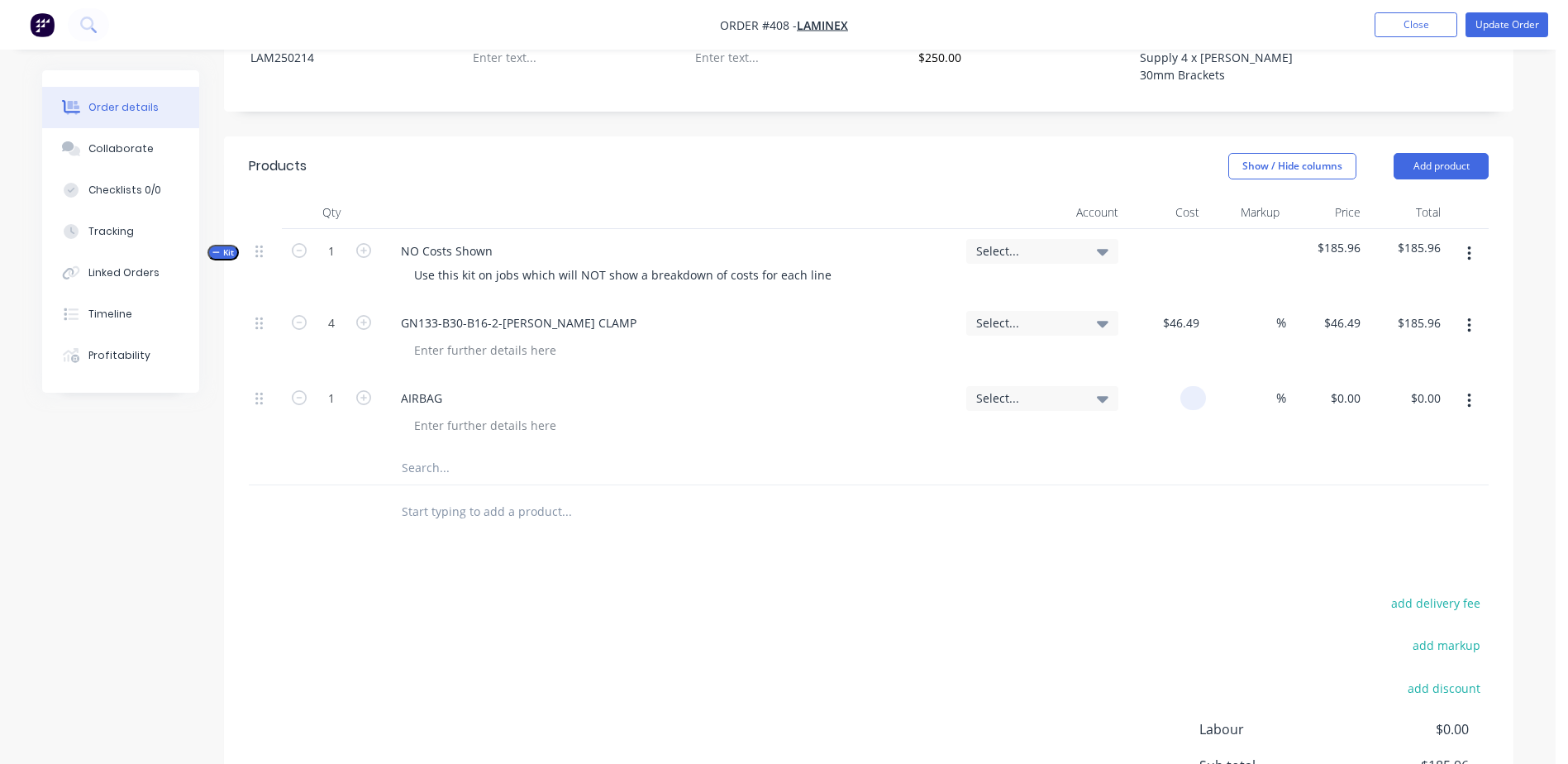
drag, startPoint x: 1172, startPoint y: 349, endPoint x: 1510, endPoint y: 322, distance: 339.1
click at [1505, 322] on div "Qty Account Cost Markup Price Total Kit 1 NO Costs Shown Use this kit on jobs w…" at bounding box center [869, 367] width 1290 height 343
click at [477, 413] on div at bounding box center [485, 425] width 168 height 24
click at [1486, 23] on button "Update Order" at bounding box center [1506, 25] width 82 height 25
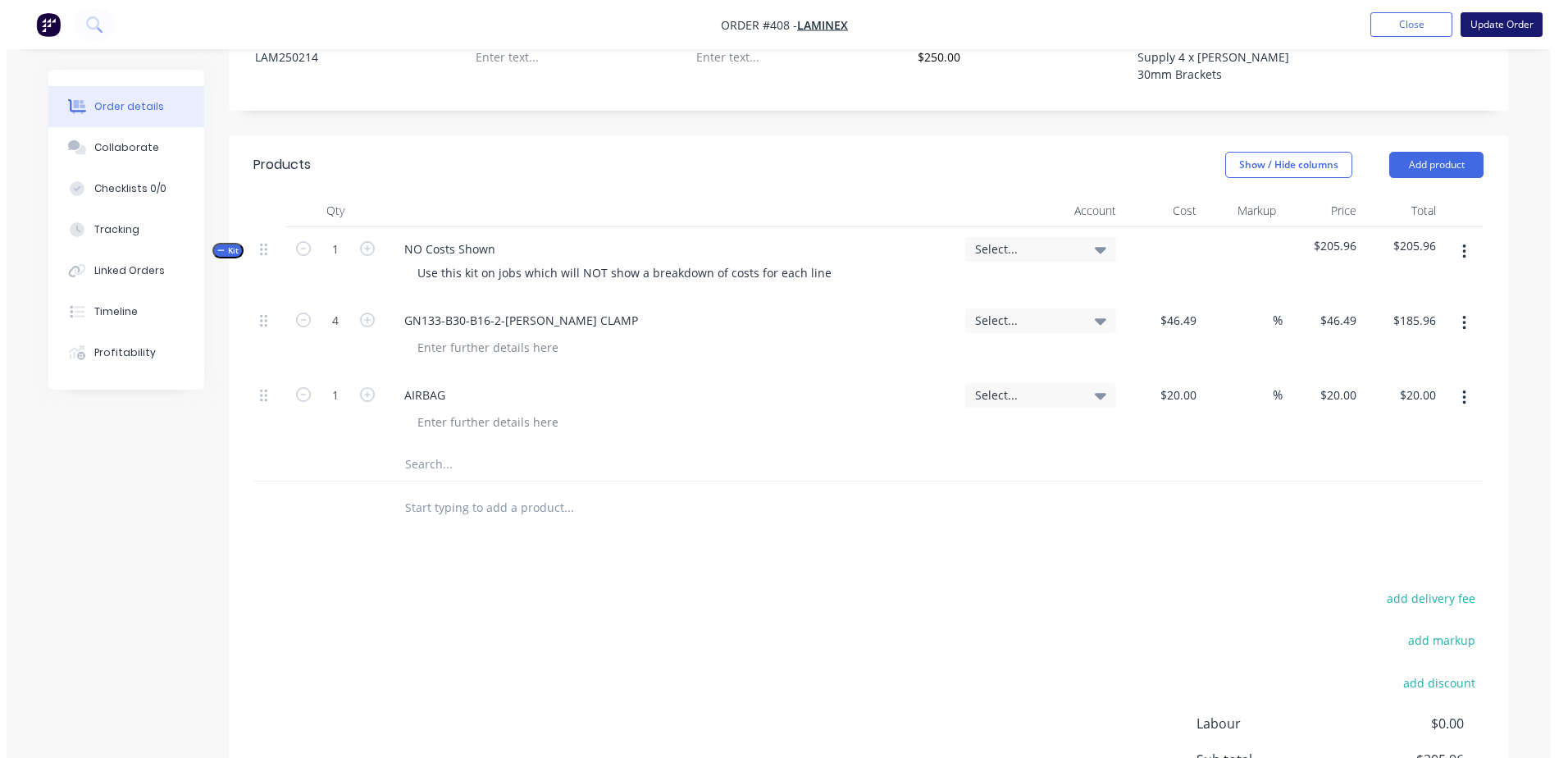
scroll to position [0, 0]
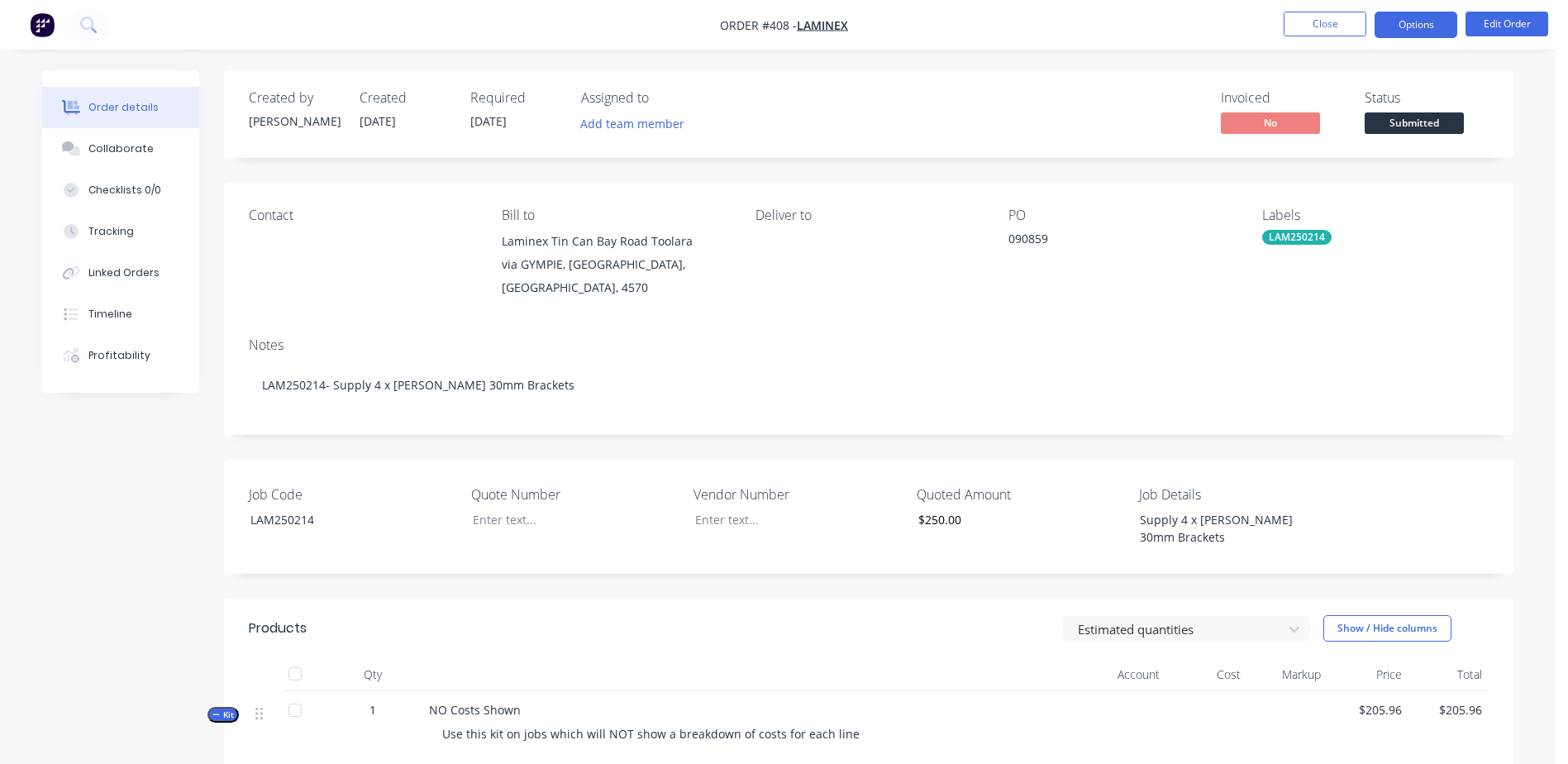
click at [1429, 27] on button "Options" at bounding box center [1416, 25] width 82 height 27
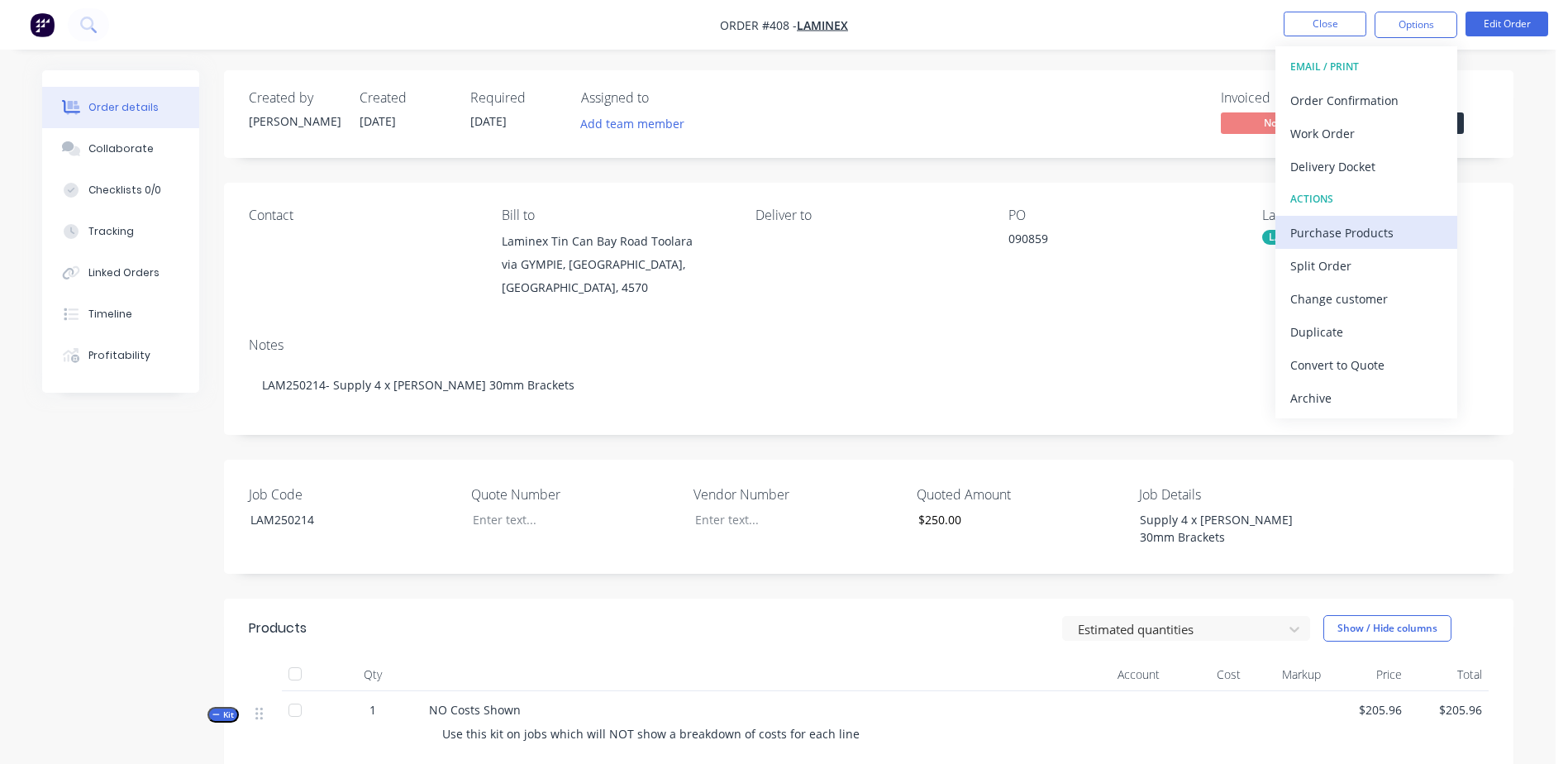
click at [1419, 231] on div "Purchase Products" at bounding box center [1366, 232] width 152 height 24
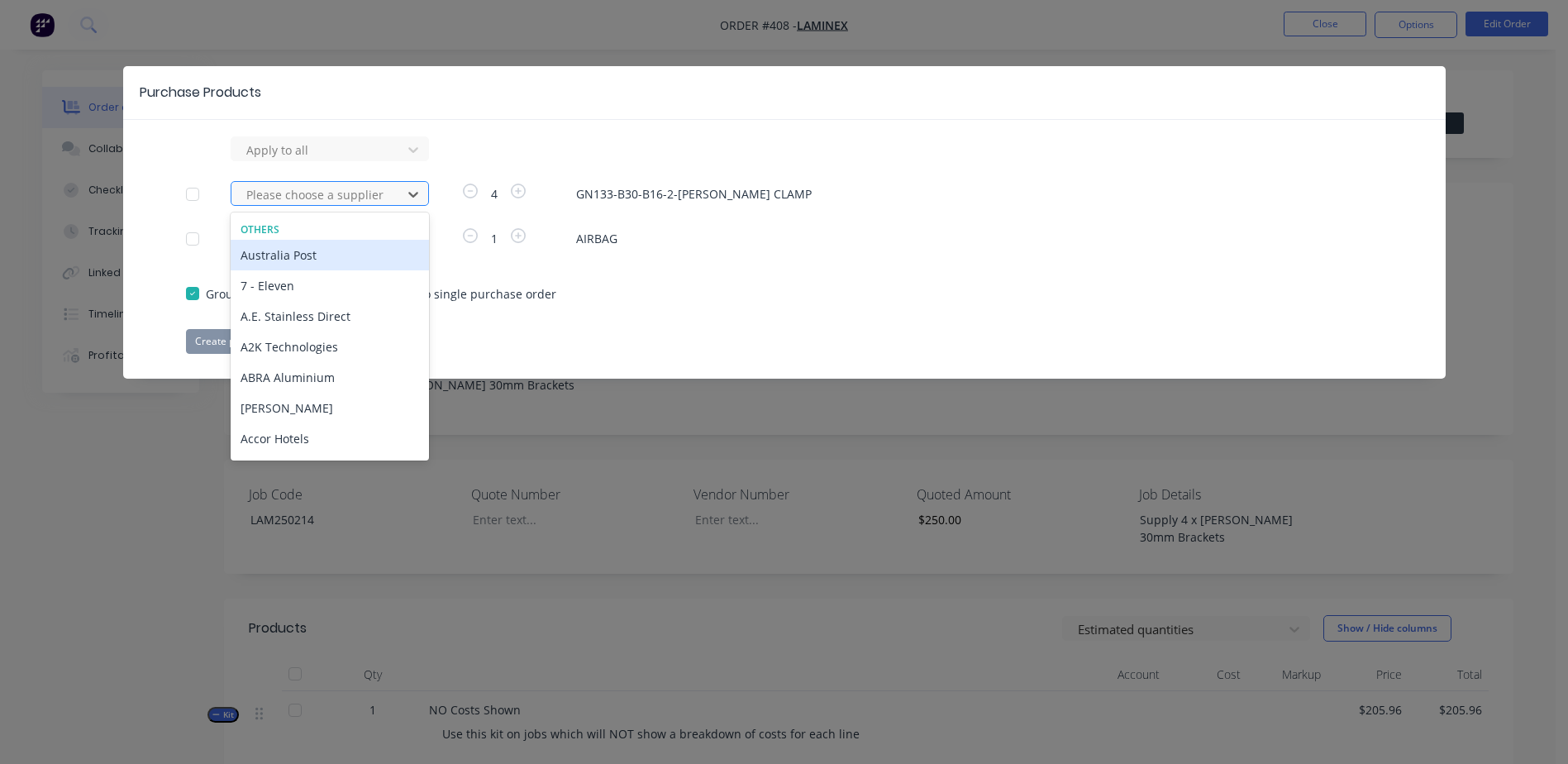
click at [287, 193] on div at bounding box center [319, 194] width 149 height 21
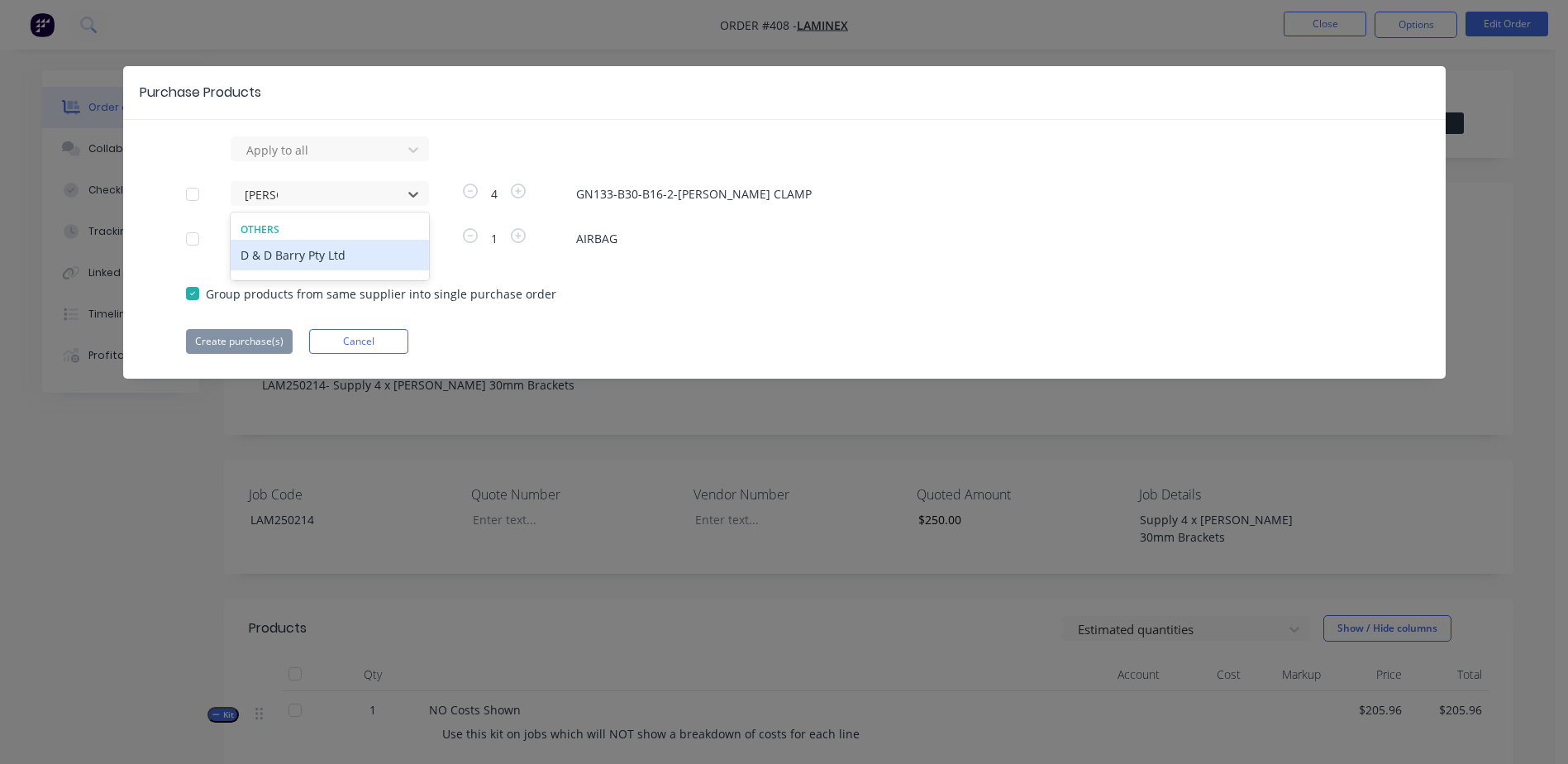
click at [322, 255] on div "D & D Barry Pty Ltd" at bounding box center [330, 255] width 198 height 31
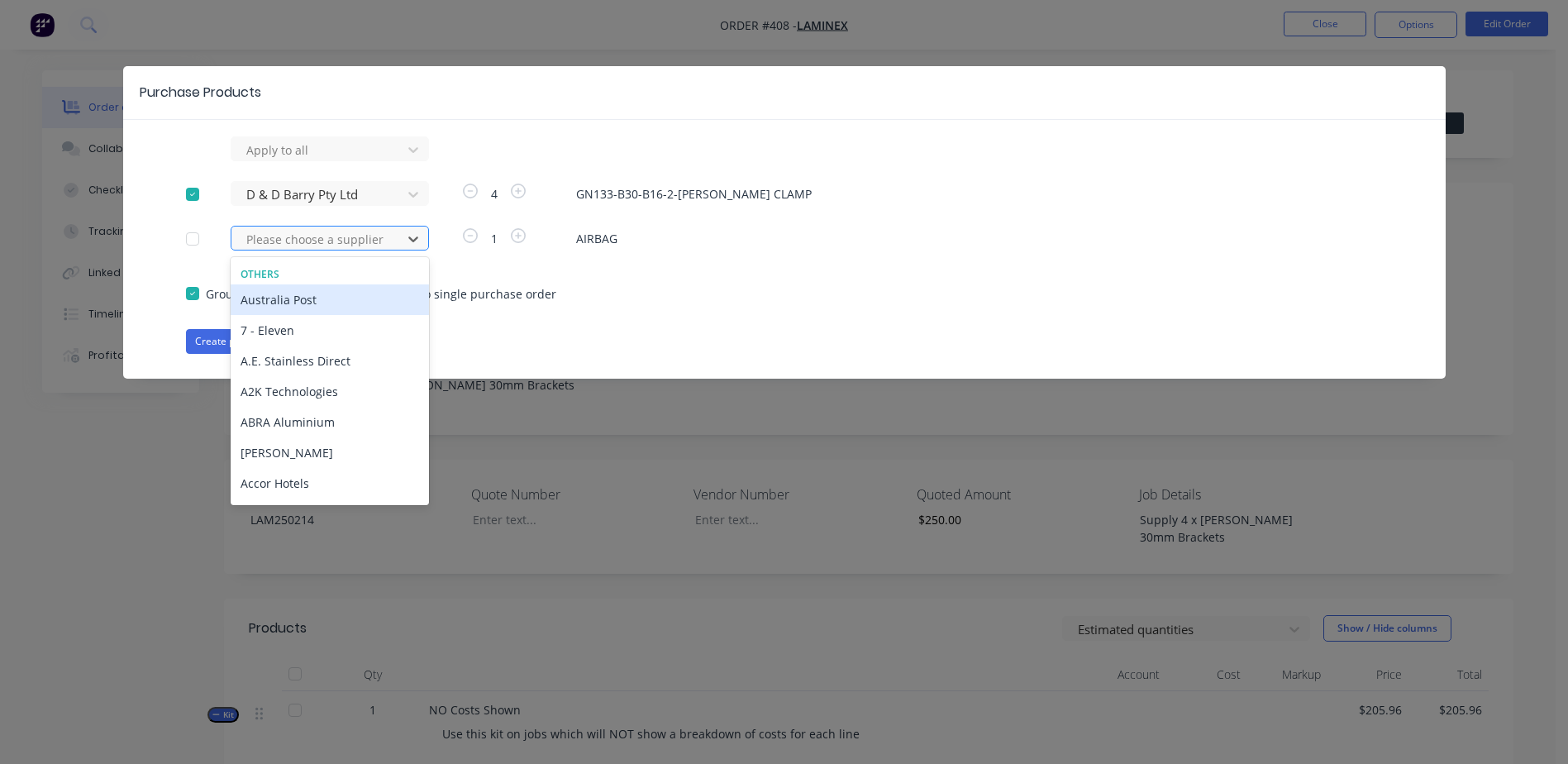
click at [295, 246] on div at bounding box center [319, 239] width 149 height 21
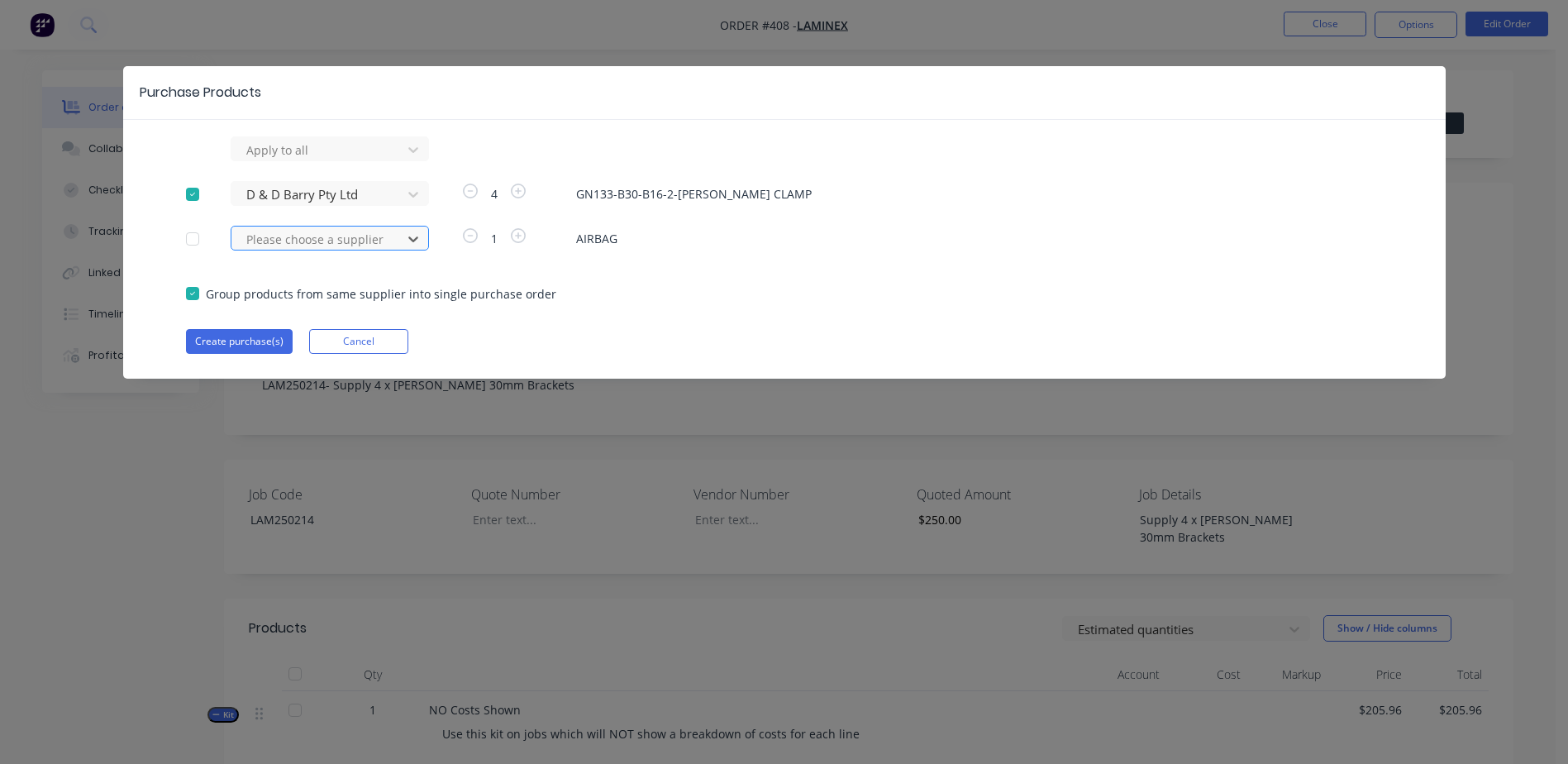
click at [295, 246] on div at bounding box center [319, 239] width 149 height 21
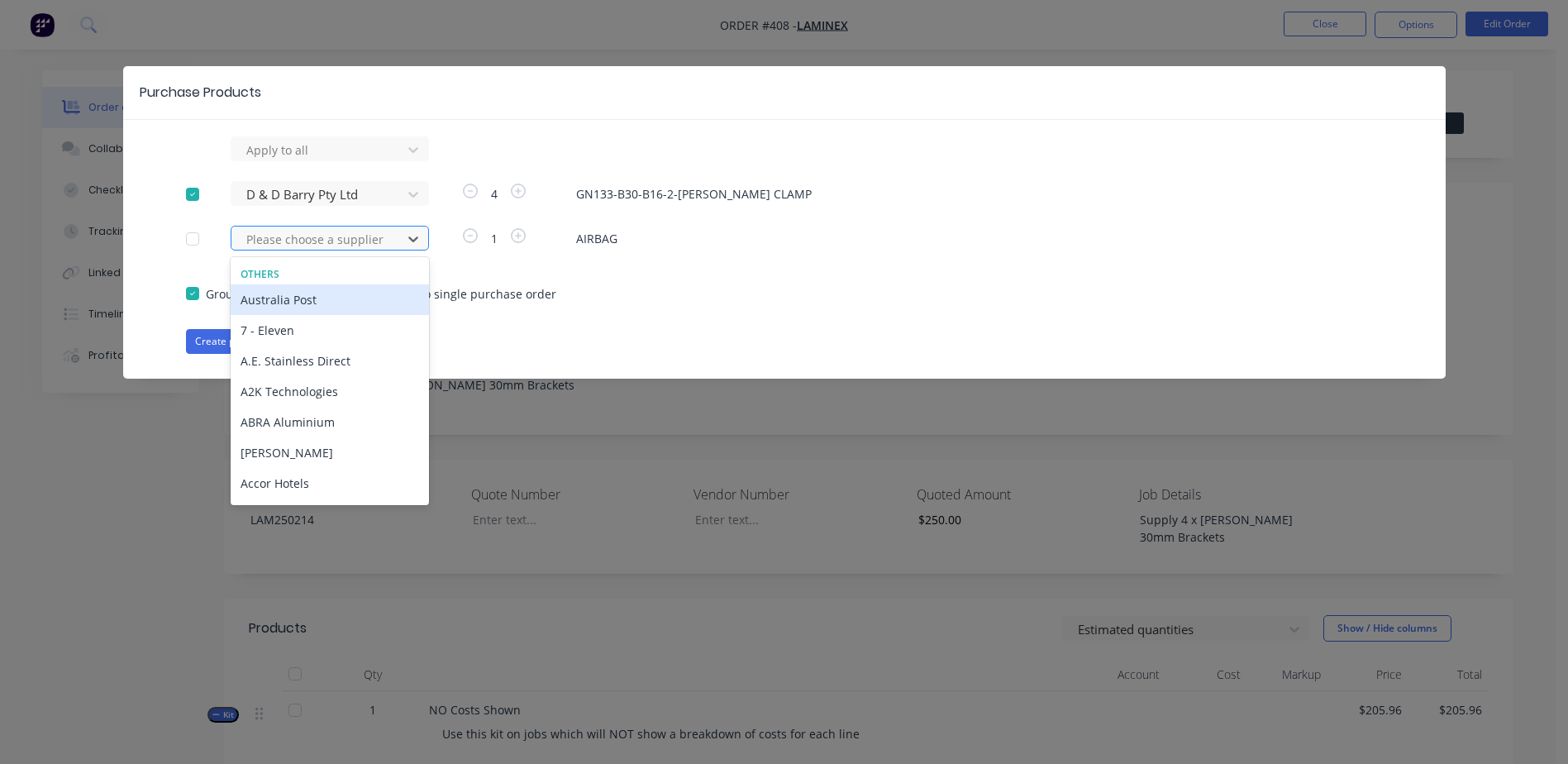
click at [305, 246] on div at bounding box center [319, 239] width 149 height 21
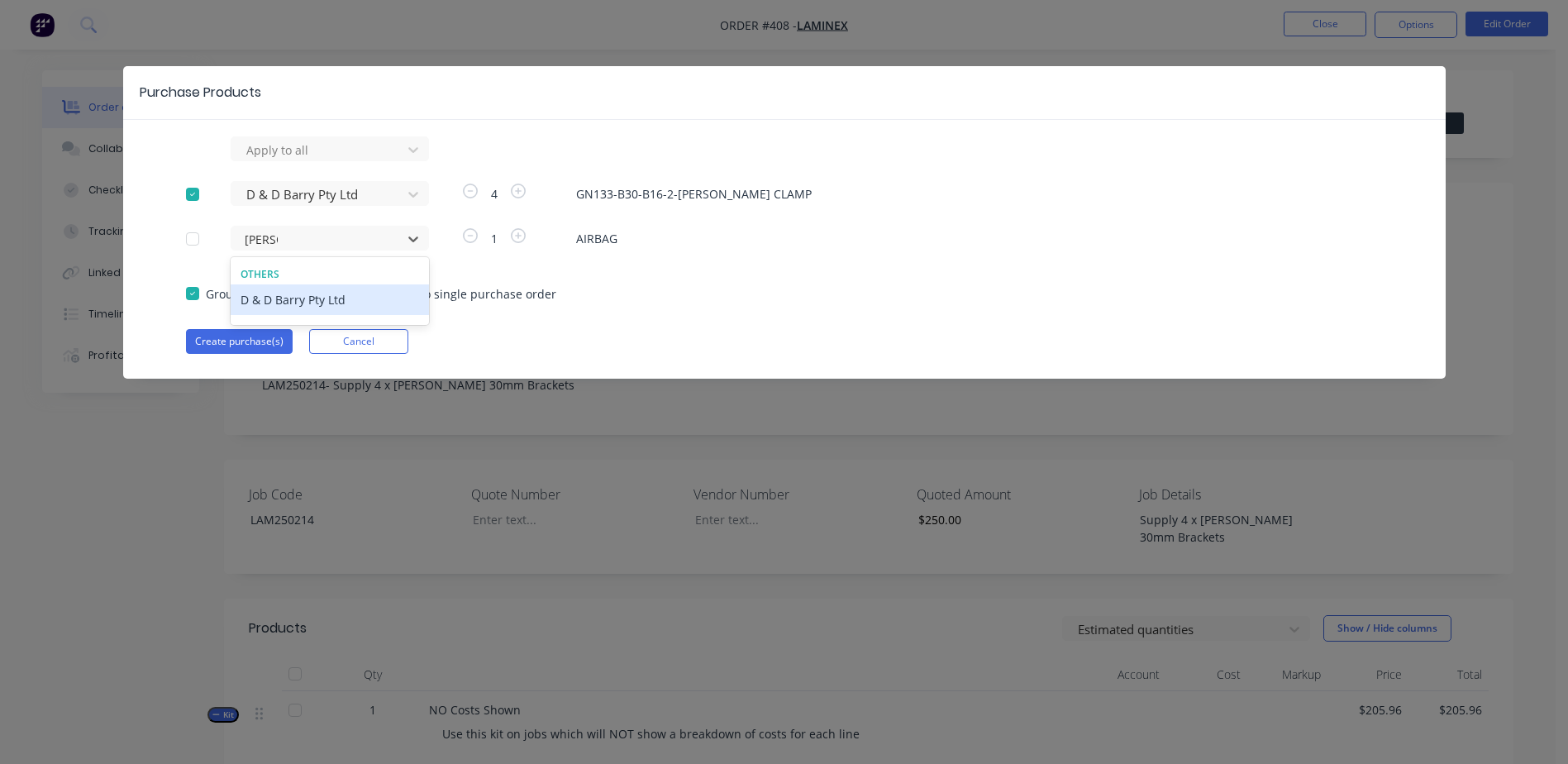
click at [329, 301] on div "D & D Barry Pty Ltd" at bounding box center [330, 299] width 198 height 31
click at [221, 347] on button "Create purchase(s)" at bounding box center [239, 342] width 107 height 25
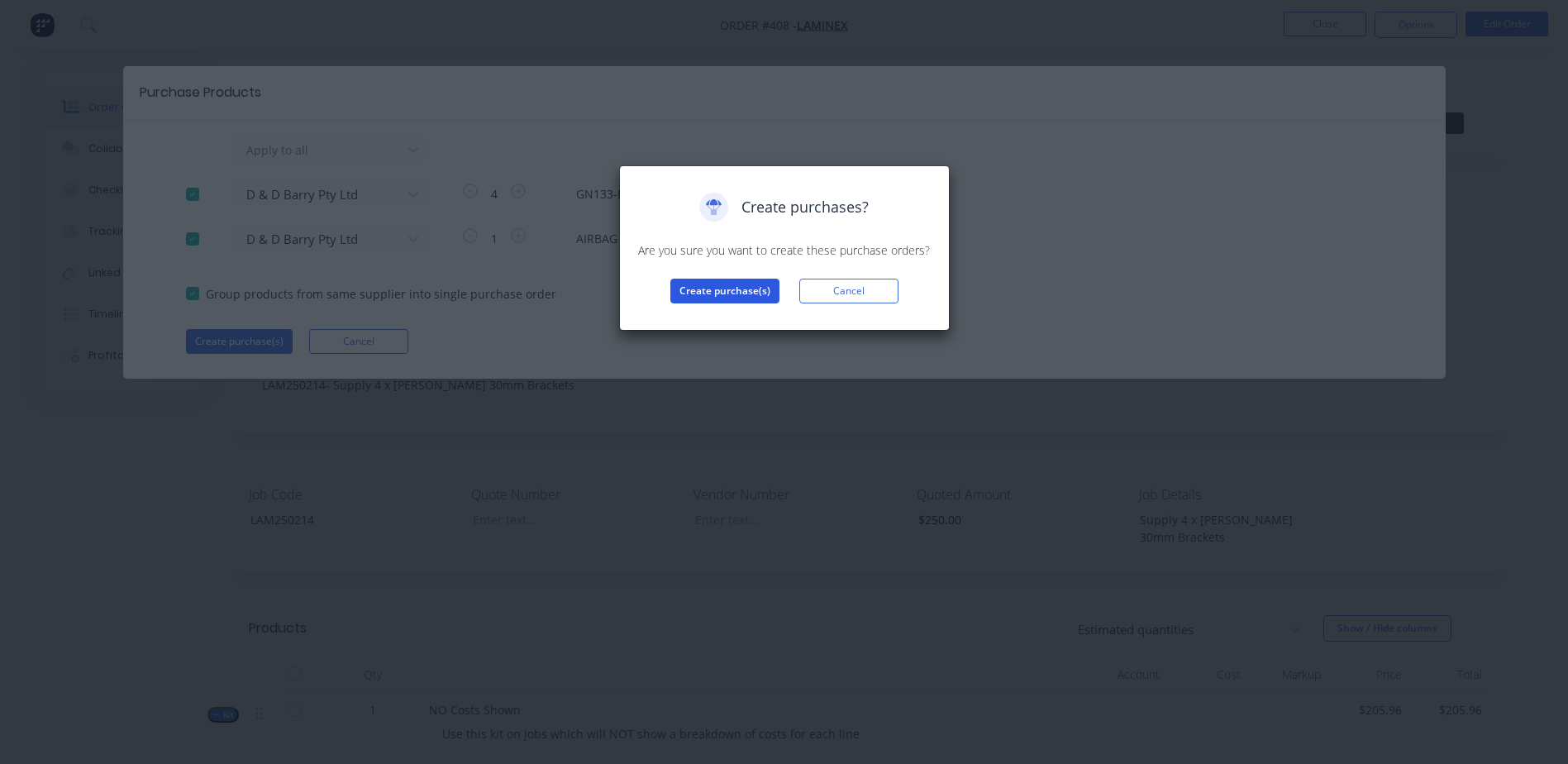
click at [717, 283] on button "Create purchase(s)" at bounding box center [725, 291] width 109 height 25
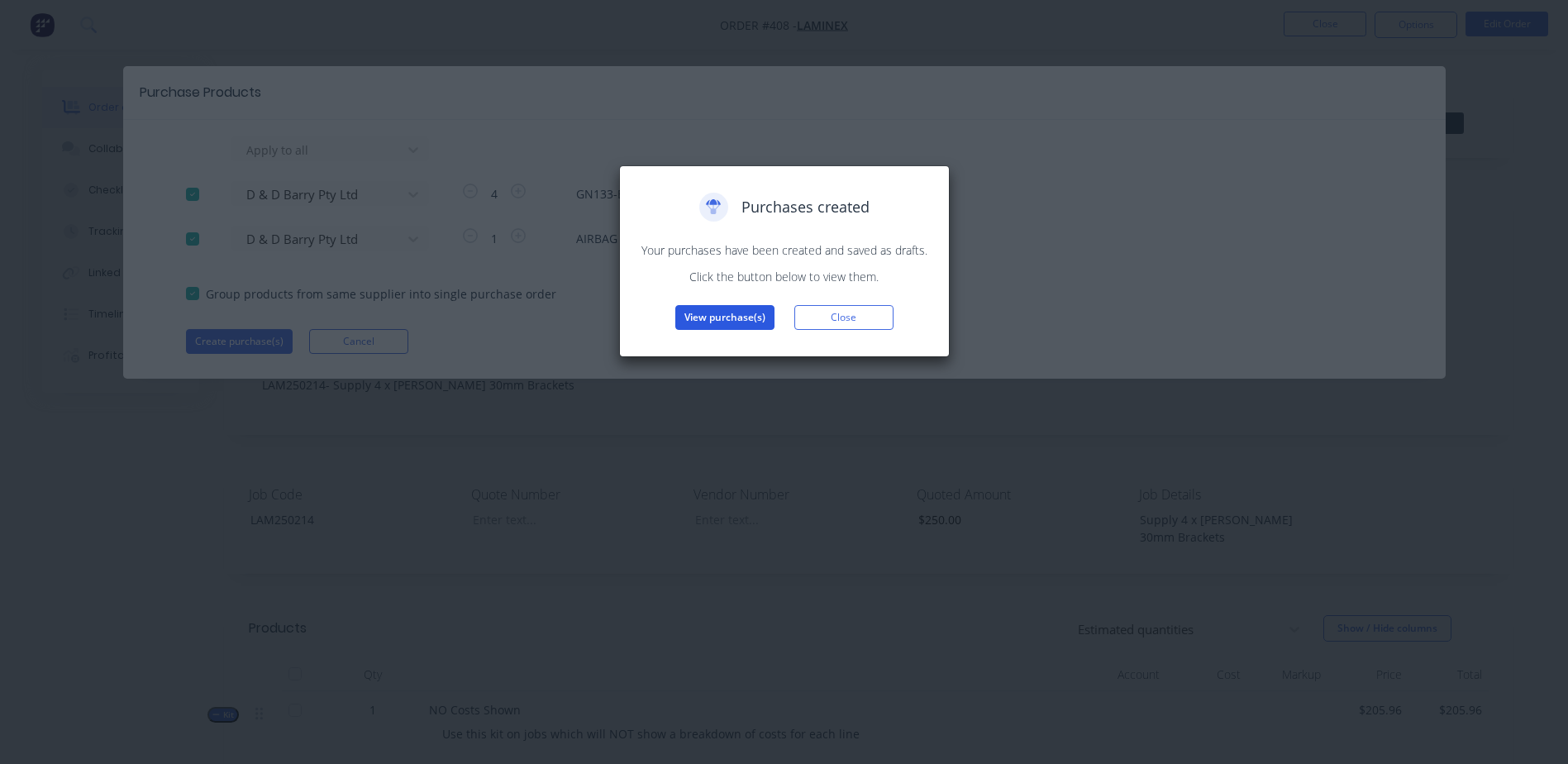
click at [739, 320] on button "View purchase(s)" at bounding box center [724, 317] width 99 height 25
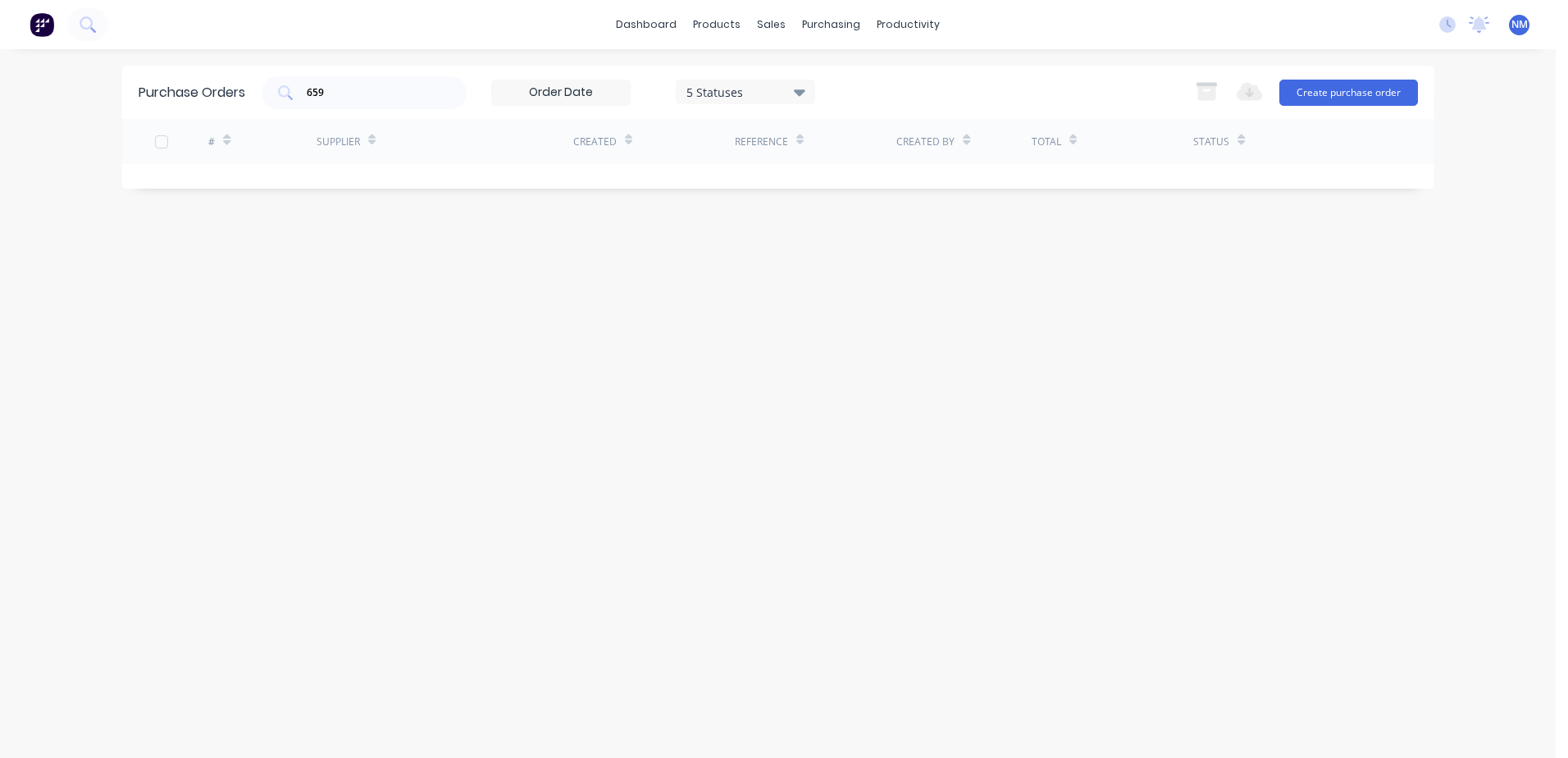
drag, startPoint x: 331, startPoint y: 94, endPoint x: 152, endPoint y: 102, distance: 179.2
click at [152, 102] on div "Purchase Orders 659 5 Statuses 5 Statuses Export to Excel (XLSX) Create purchas…" at bounding box center [778, 92] width 1312 height 53
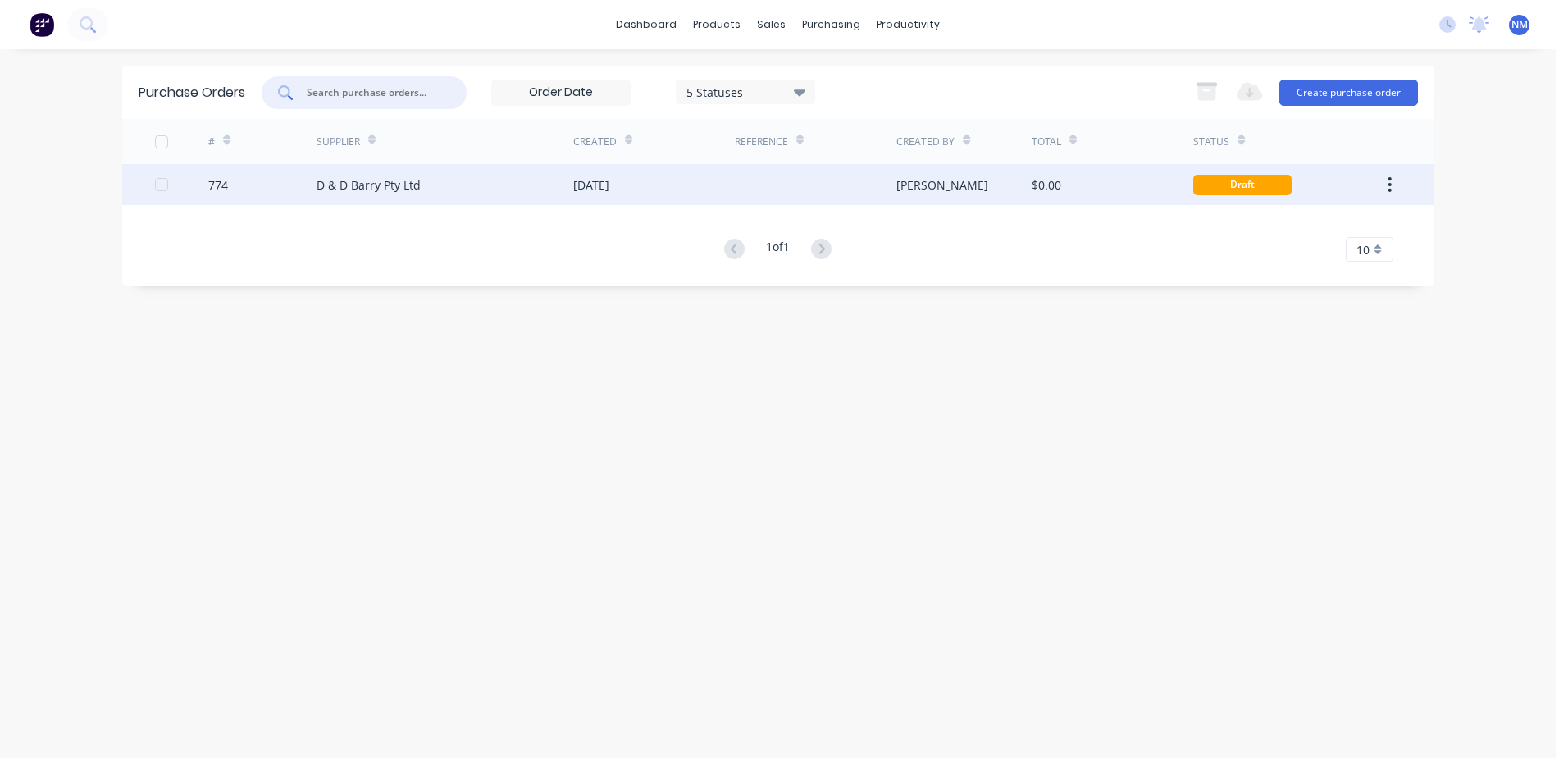
click at [1129, 179] on div "$0.00" at bounding box center [1112, 184] width 161 height 41
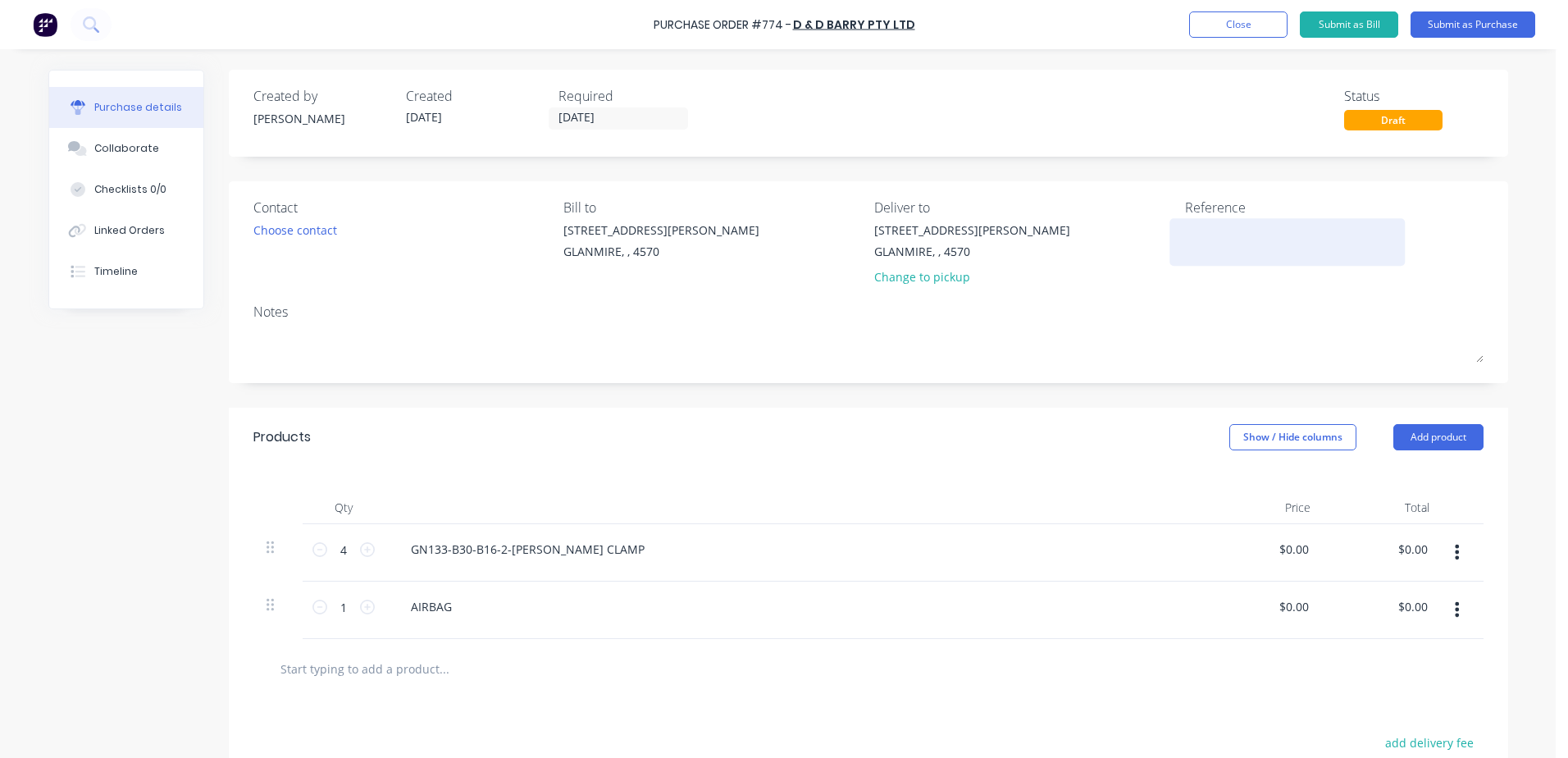
click at [1184, 250] on textarea at bounding box center [1287, 240] width 205 height 37
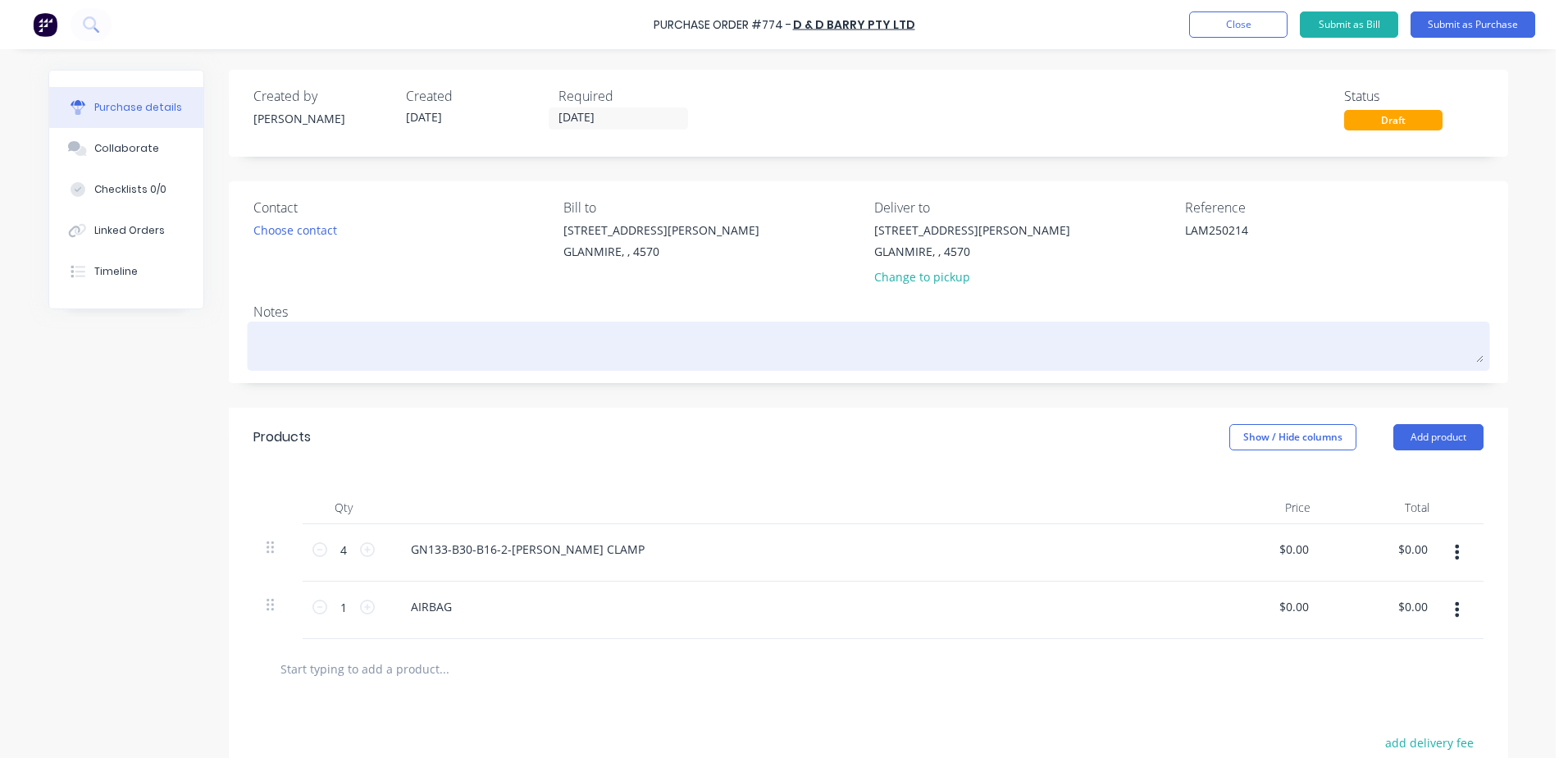
click at [300, 336] on textarea at bounding box center [869, 344] width 1230 height 37
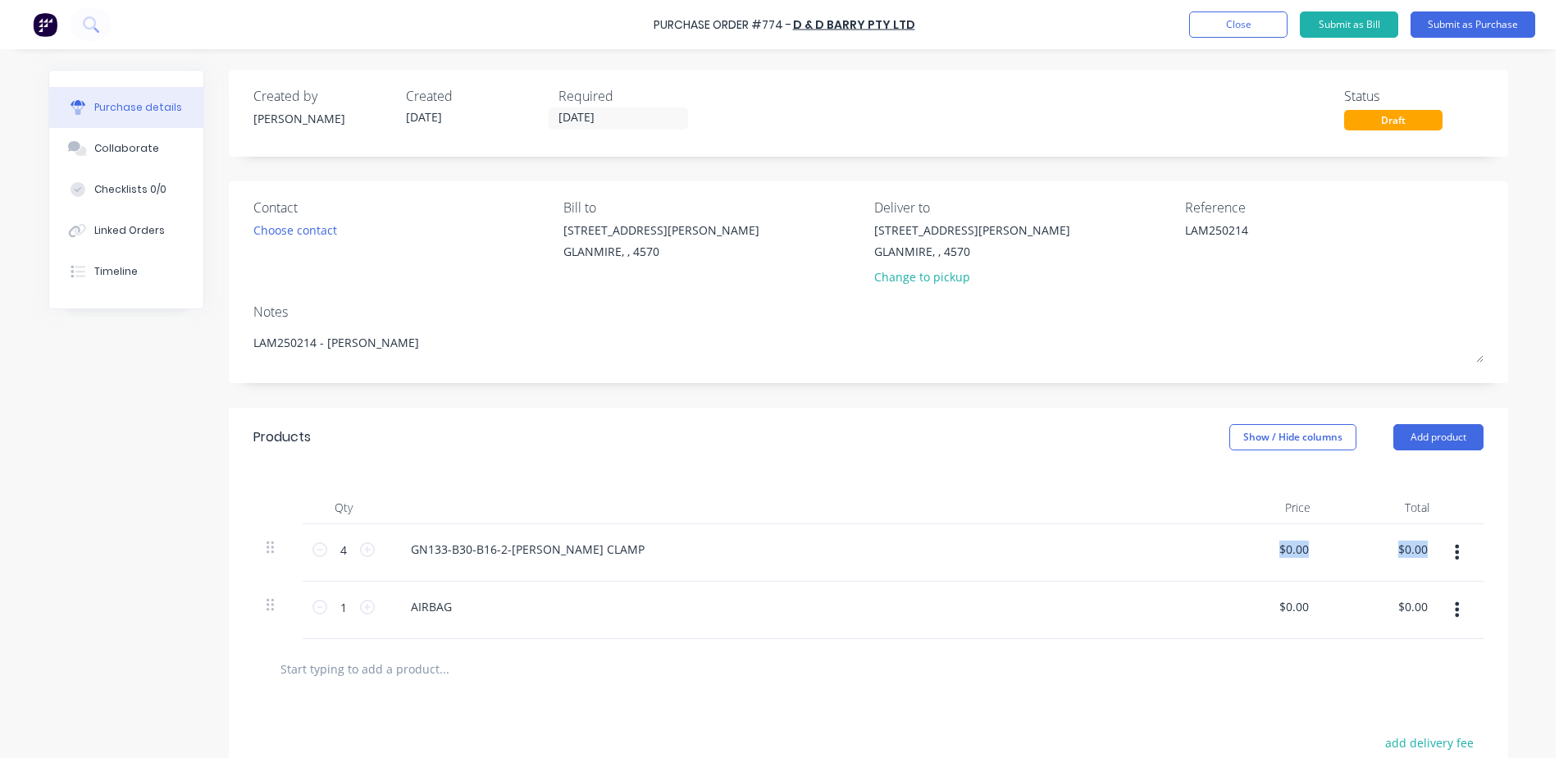
drag, startPoint x: 1265, startPoint y: 548, endPoint x: 1529, endPoint y: 559, distance: 264.2
click at [1529, 559] on div "Purchase Order #774 - D & D Barry Pty Ltd Add product Close Submit as Bill Subm…" at bounding box center [778, 379] width 1556 height 758
click at [1285, 555] on input "0.00" at bounding box center [1294, 549] width 38 height 24
drag, startPoint x: 1272, startPoint y: 552, endPoint x: 1567, endPoint y: 548, distance: 295.0
click at [1567, 548] on html "Purchase Order #774 - D & D Barry Pty Ltd Add product Close Submit as Bill Subm…" at bounding box center [784, 379] width 1568 height 758
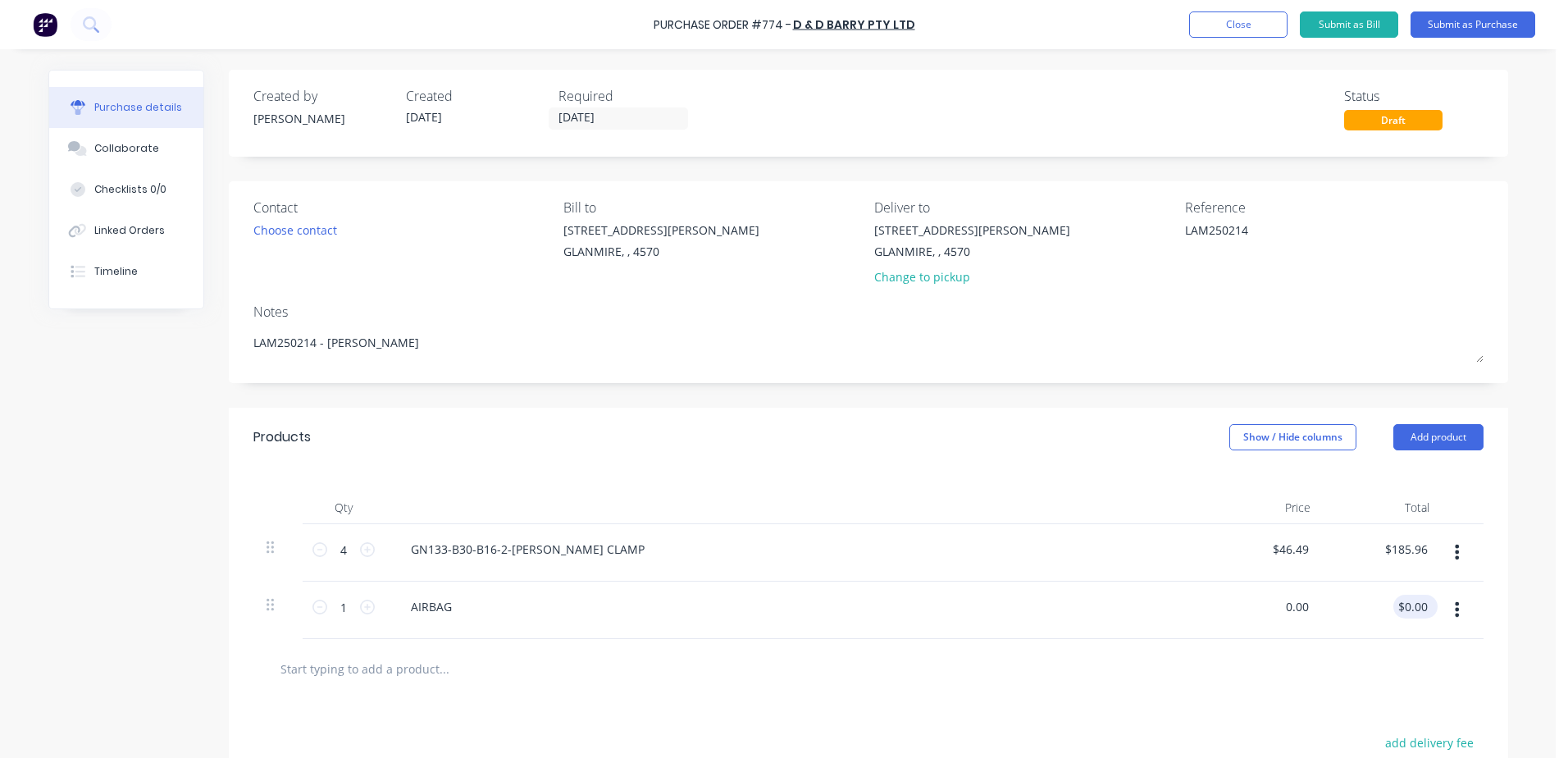
drag, startPoint x: 1270, startPoint y: 612, endPoint x: 1426, endPoint y: 612, distance: 156.0
click at [1426, 612] on div "1 1 AIRBAG 0.00 0.00 $0.00 $0.00" at bounding box center [869, 609] width 1230 height 57
click at [721, 625] on div "AIRBAG" at bounding box center [794, 609] width 820 height 57
click at [1467, 24] on button "Submit as Purchase" at bounding box center [1472, 25] width 125 height 26
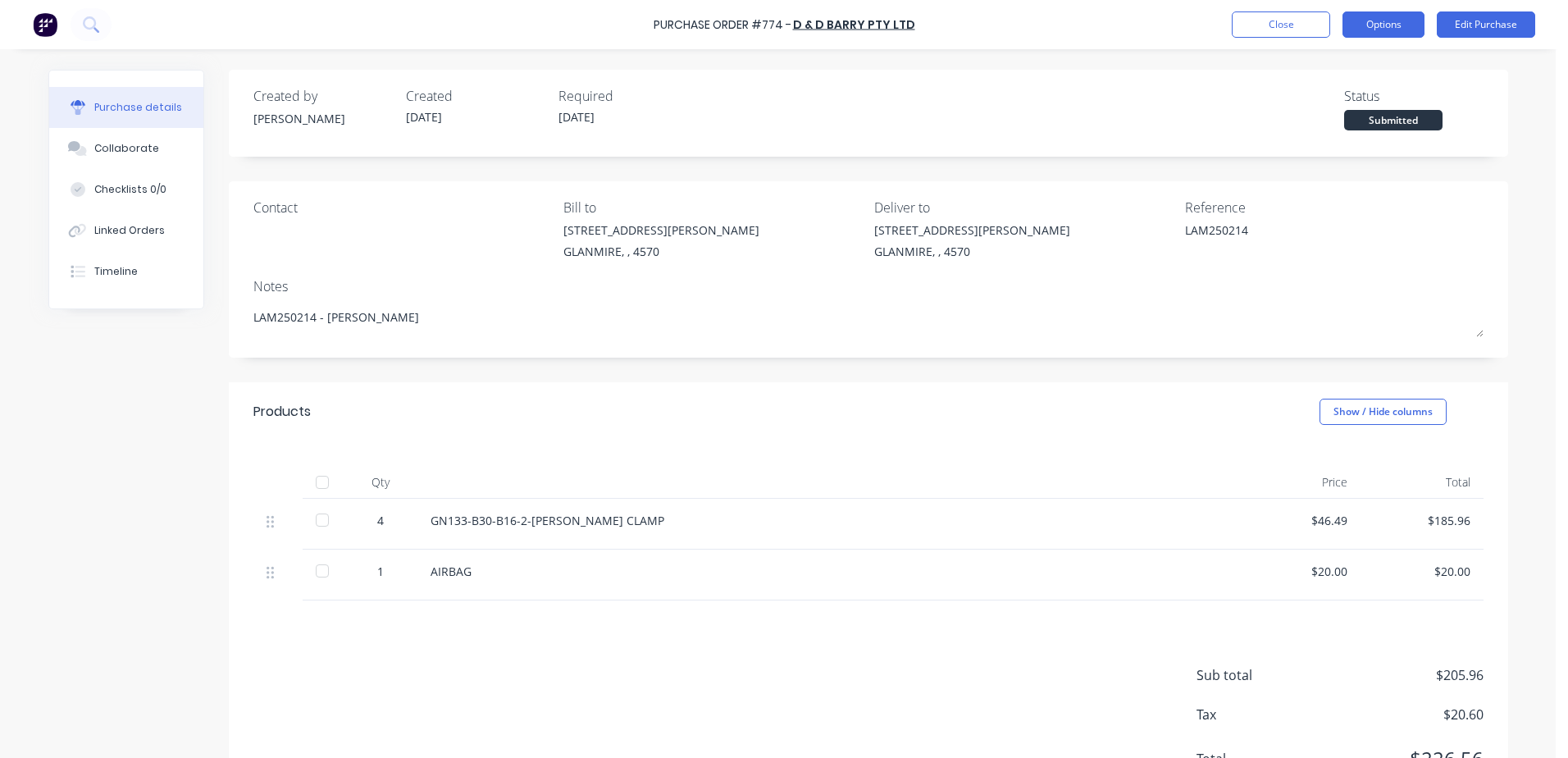
click at [1404, 30] on button "Options" at bounding box center [1383, 25] width 82 height 26
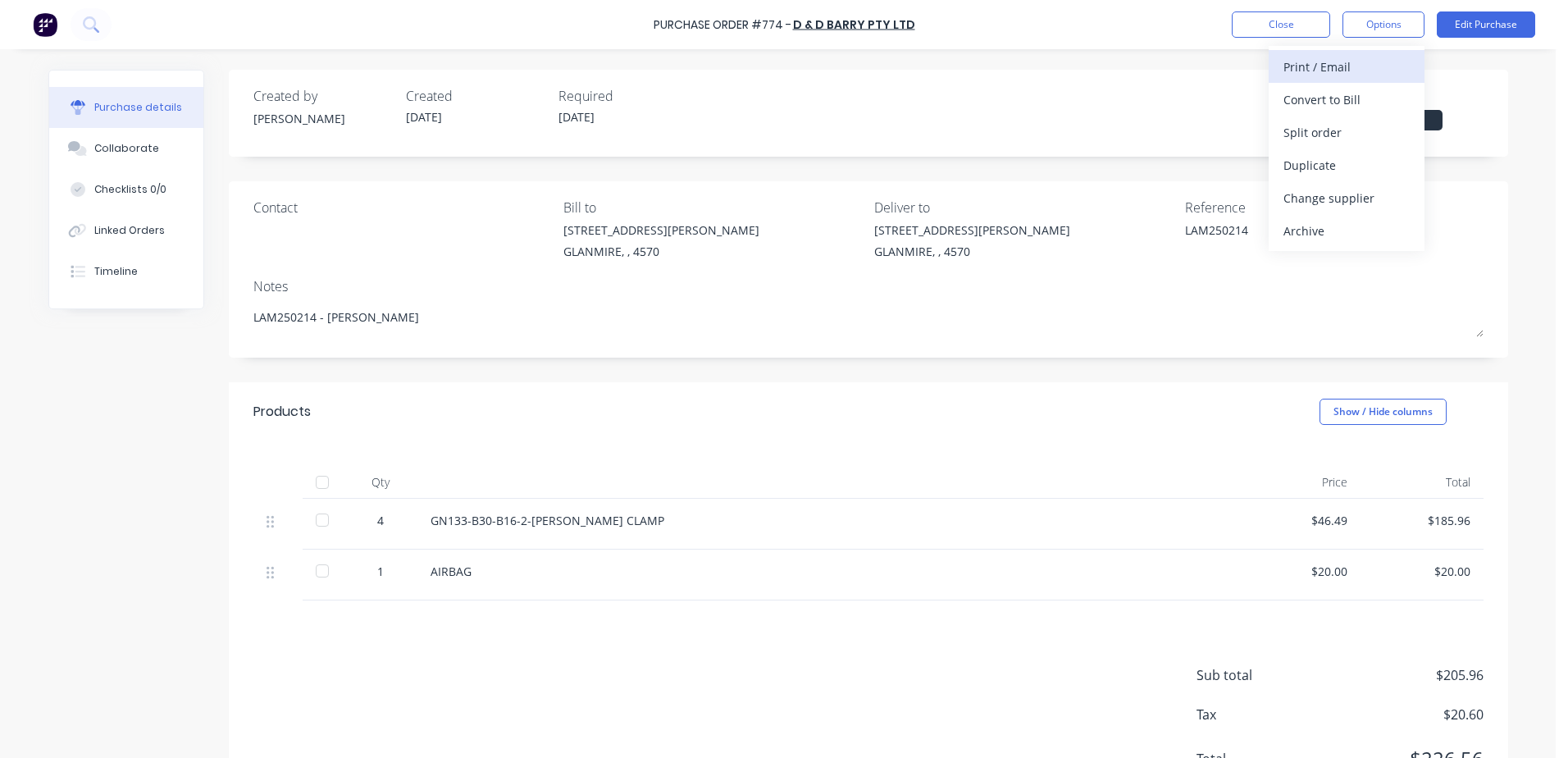
click at [1364, 67] on div "Print / Email" at bounding box center [1346, 66] width 126 height 24
click at [1343, 94] on div "With pricing" at bounding box center [1346, 99] width 126 height 24
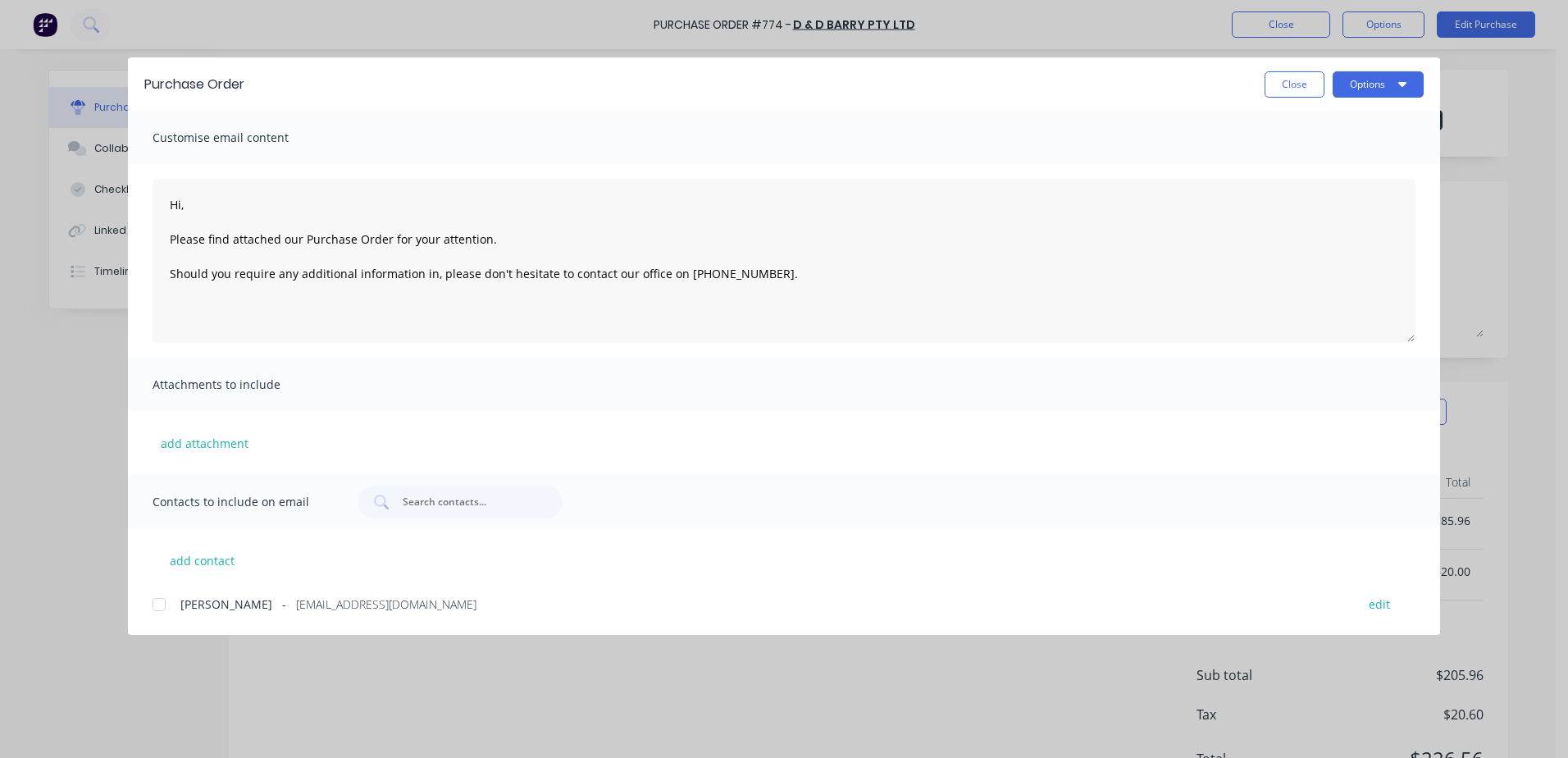
click at [153, 608] on div at bounding box center [160, 604] width 33 height 33
click at [1385, 84] on button "Options" at bounding box center [1378, 84] width 91 height 26
click at [1335, 183] on div "Email" at bounding box center [1345, 191] width 126 height 24
click at [1385, 76] on button "Options" at bounding box center [1378, 84] width 91 height 26
click at [1310, 155] on div "Print" at bounding box center [1345, 159] width 126 height 24
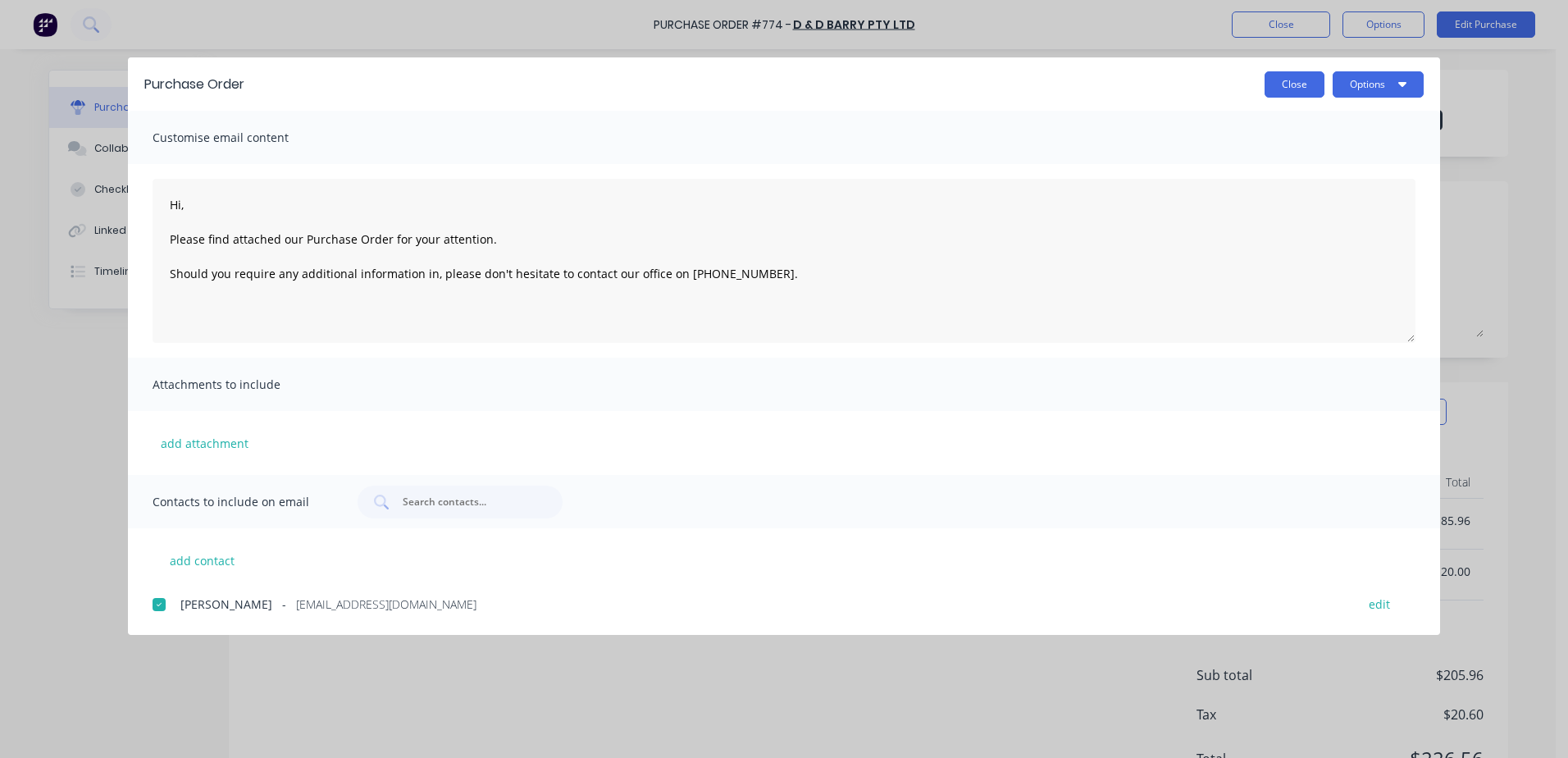
click at [1296, 91] on button "Close" at bounding box center [1294, 84] width 60 height 26
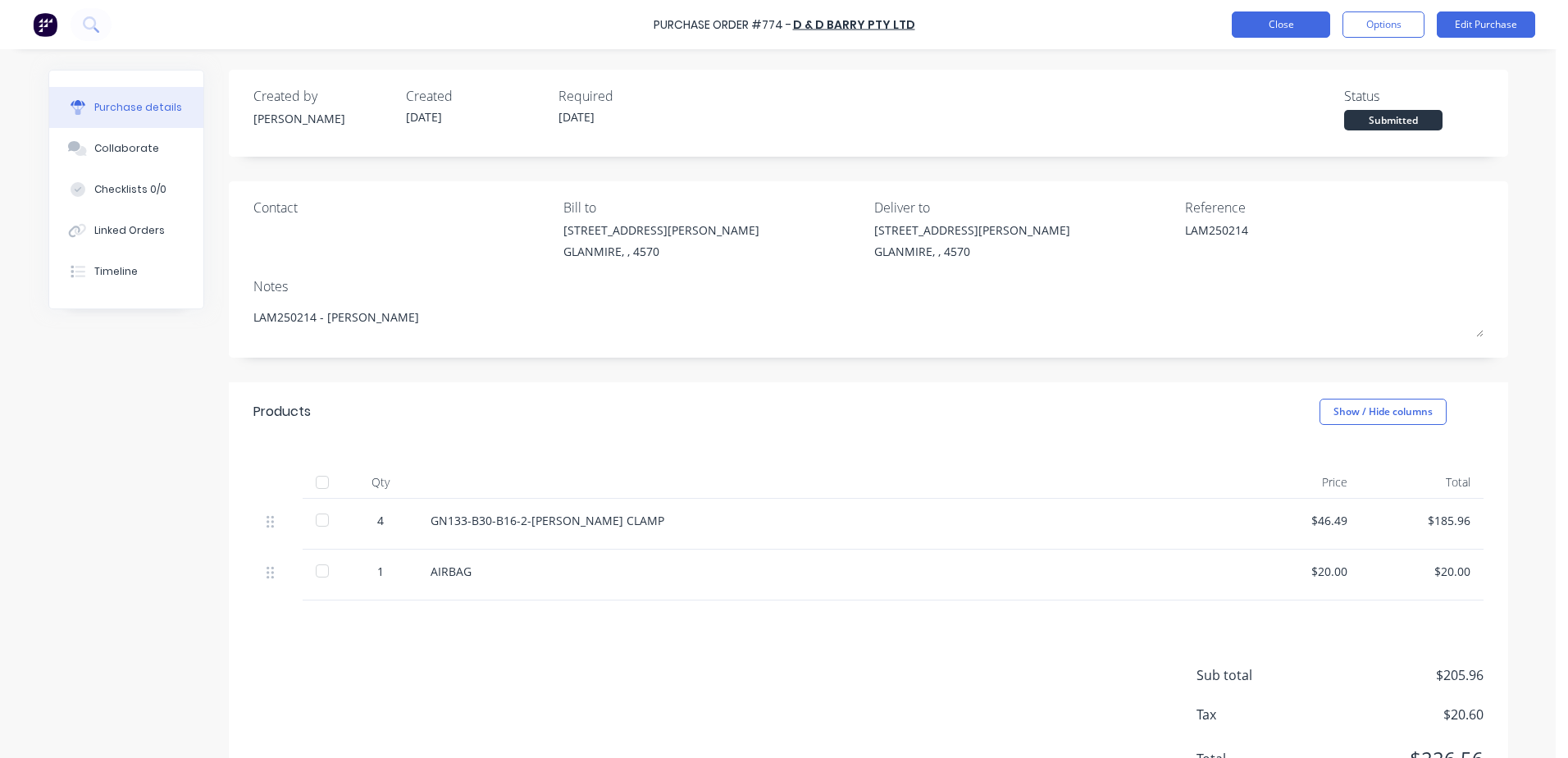
click at [1270, 31] on button "Close" at bounding box center [1280, 25] width 98 height 26
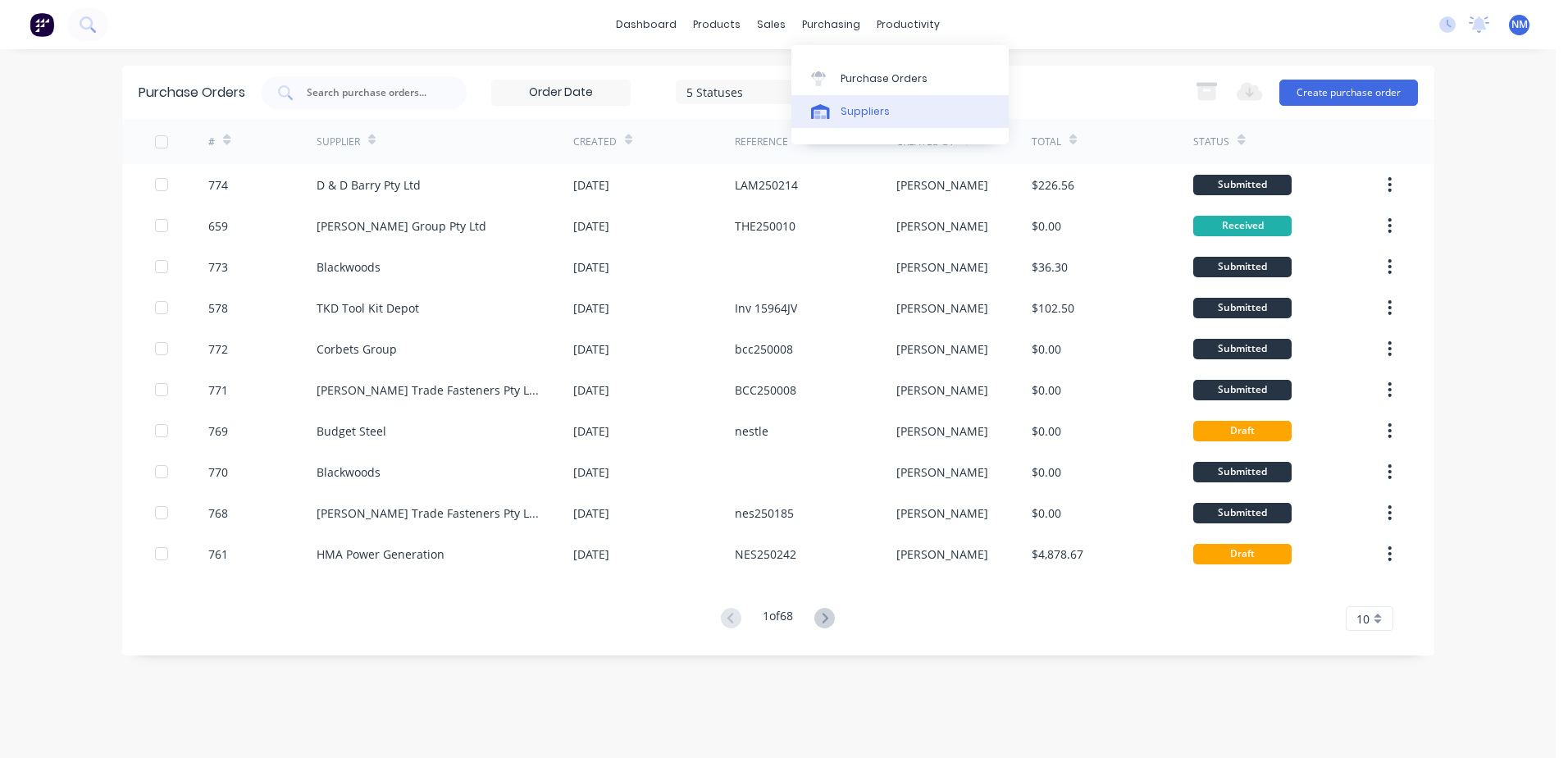
click at [850, 111] on div "Suppliers" at bounding box center [865, 112] width 50 height 15
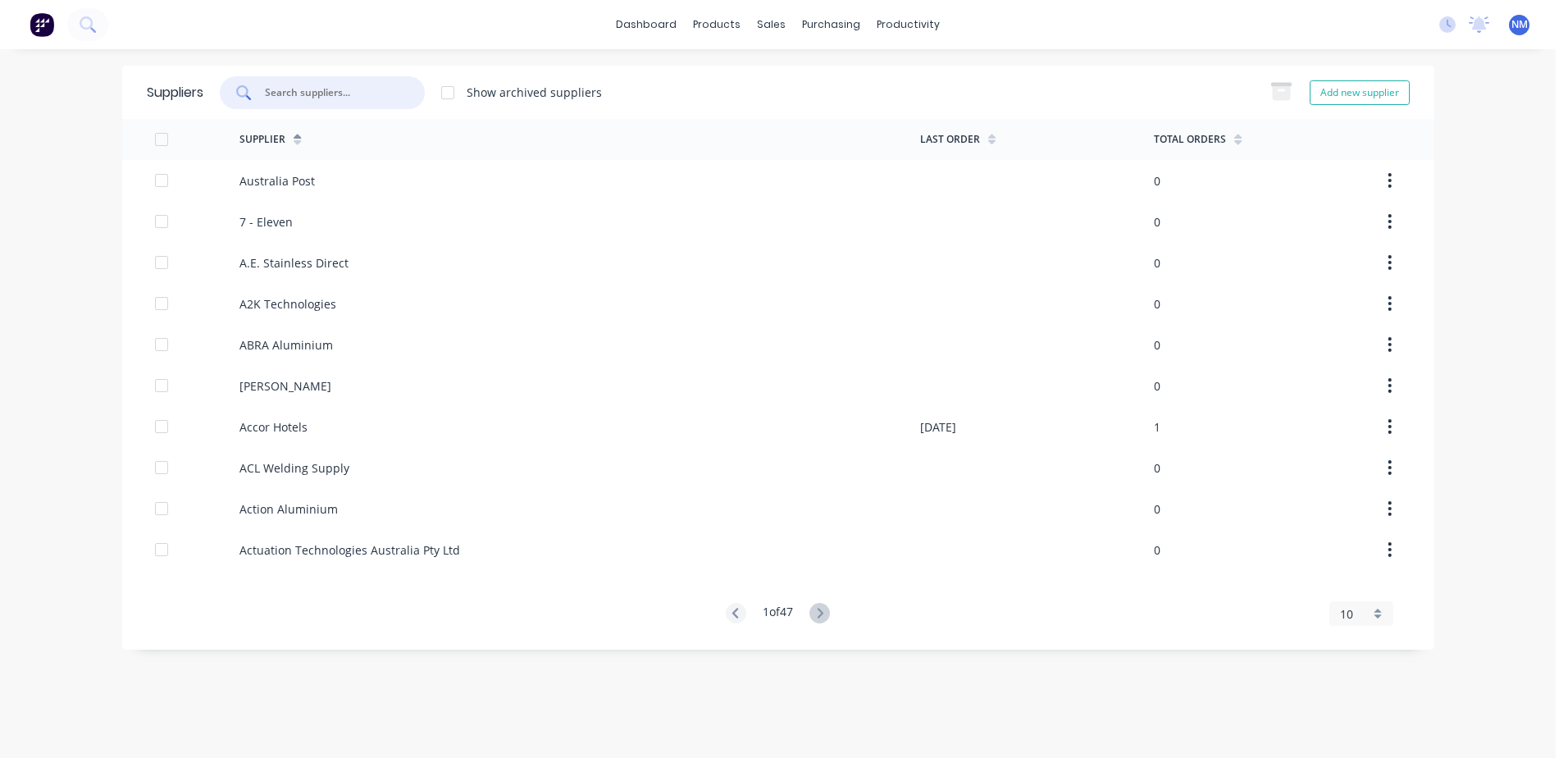
click at [330, 95] on input "text" at bounding box center [331, 93] width 136 height 17
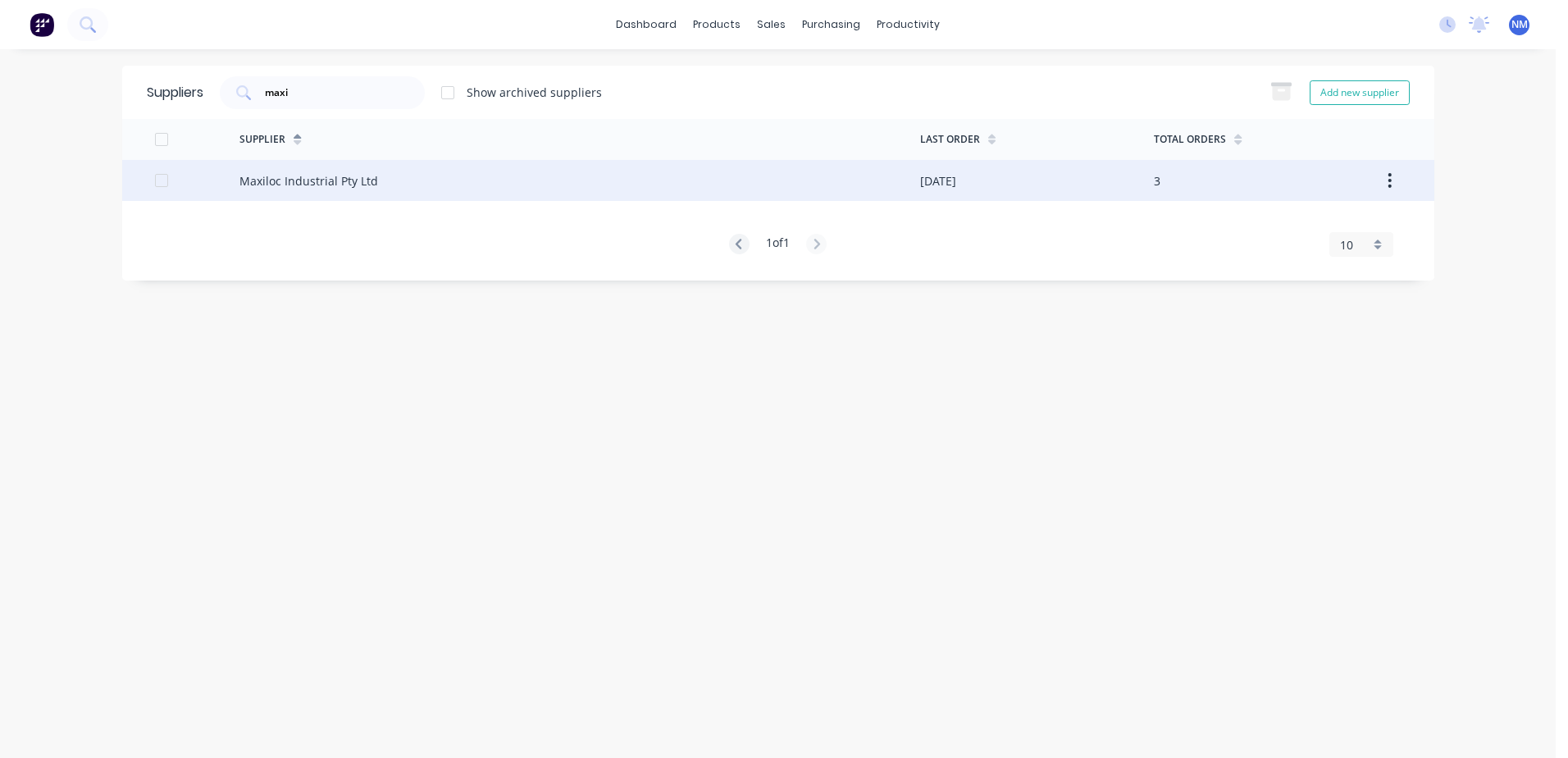
click at [841, 181] on div "Maxiloc Industrial Pty Ltd" at bounding box center [579, 180] width 680 height 41
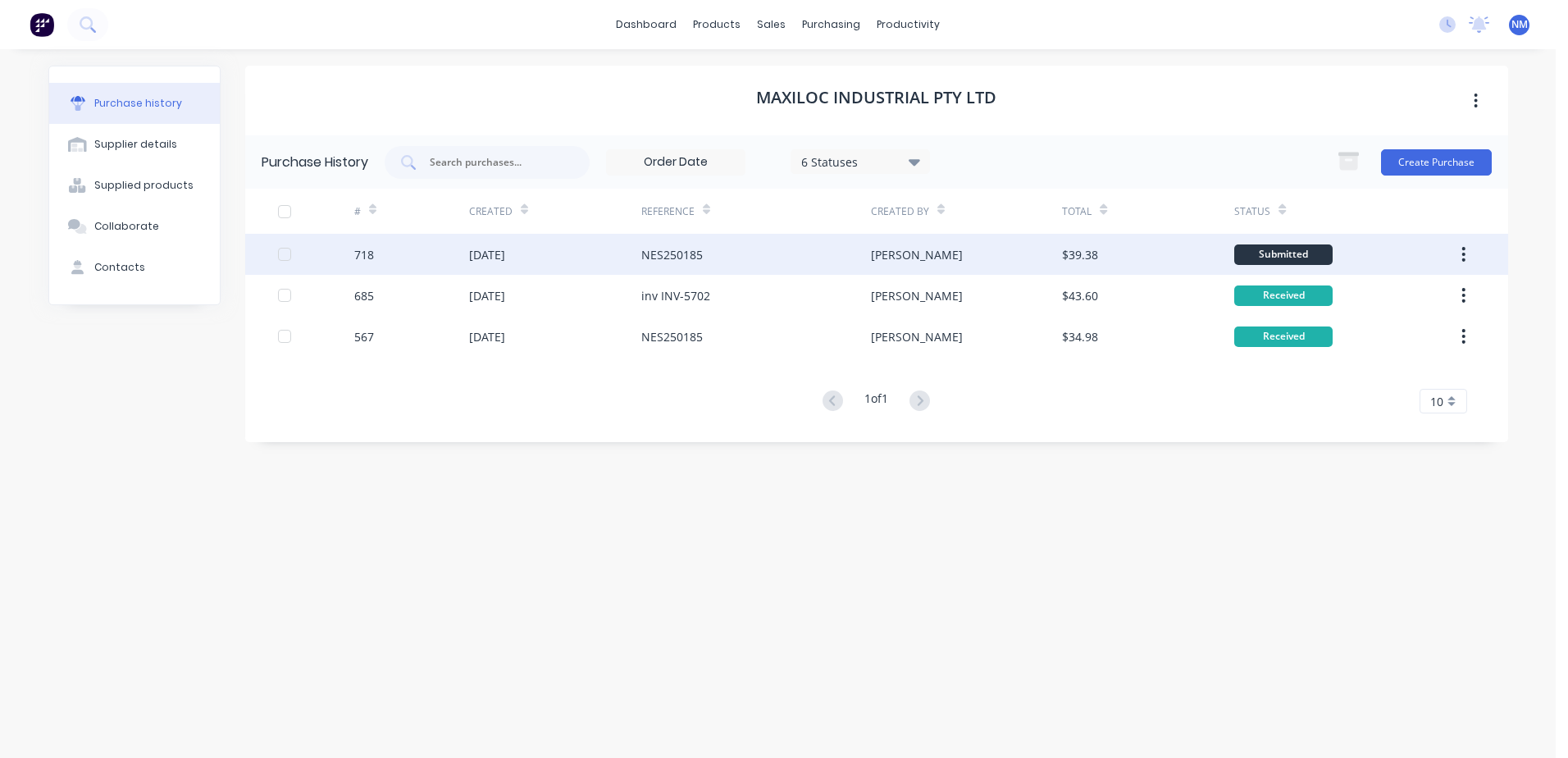
click at [1138, 250] on div "$39.38" at bounding box center [1148, 255] width 172 height 41
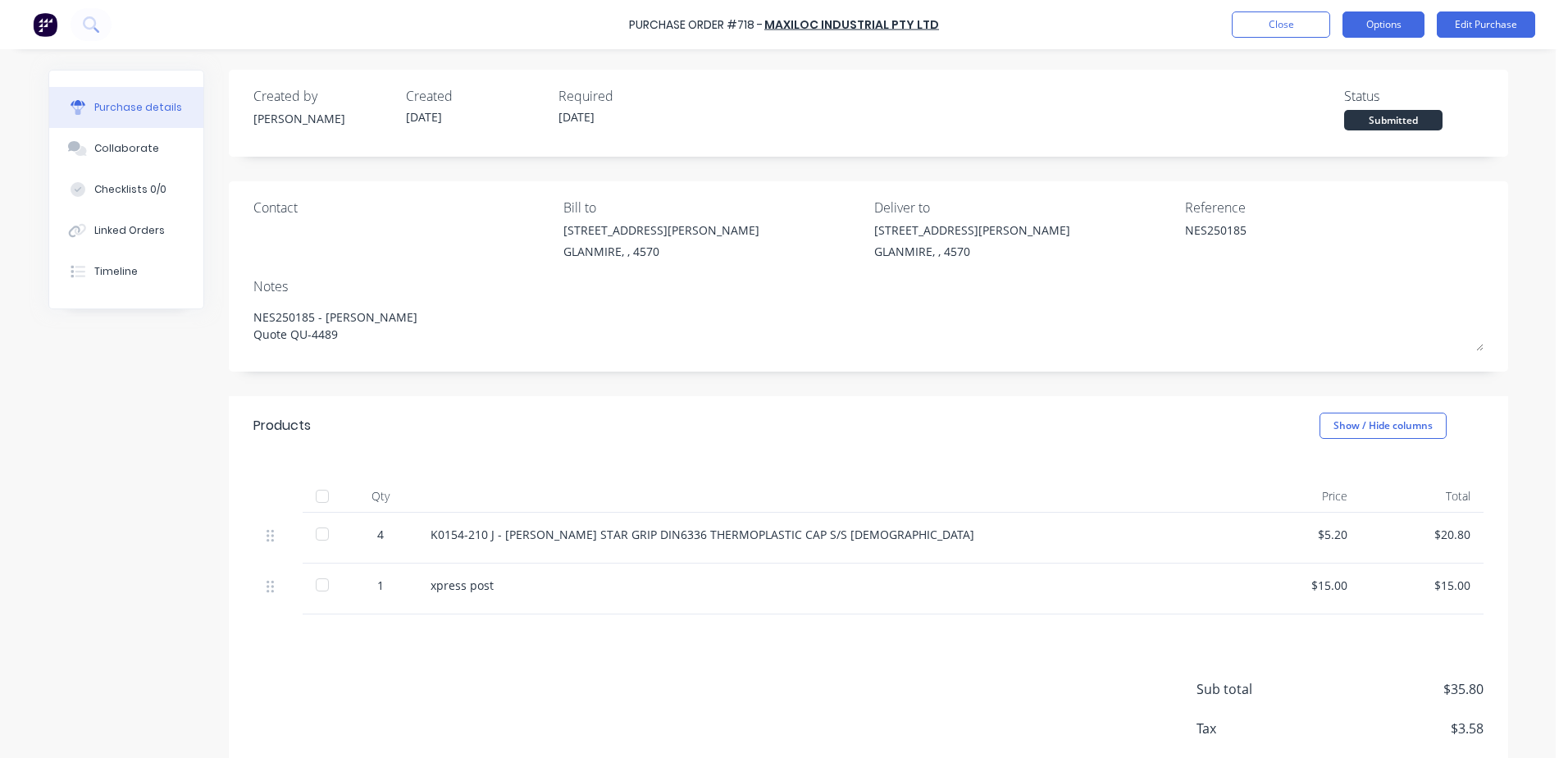
click at [1410, 17] on button "Options" at bounding box center [1383, 25] width 82 height 26
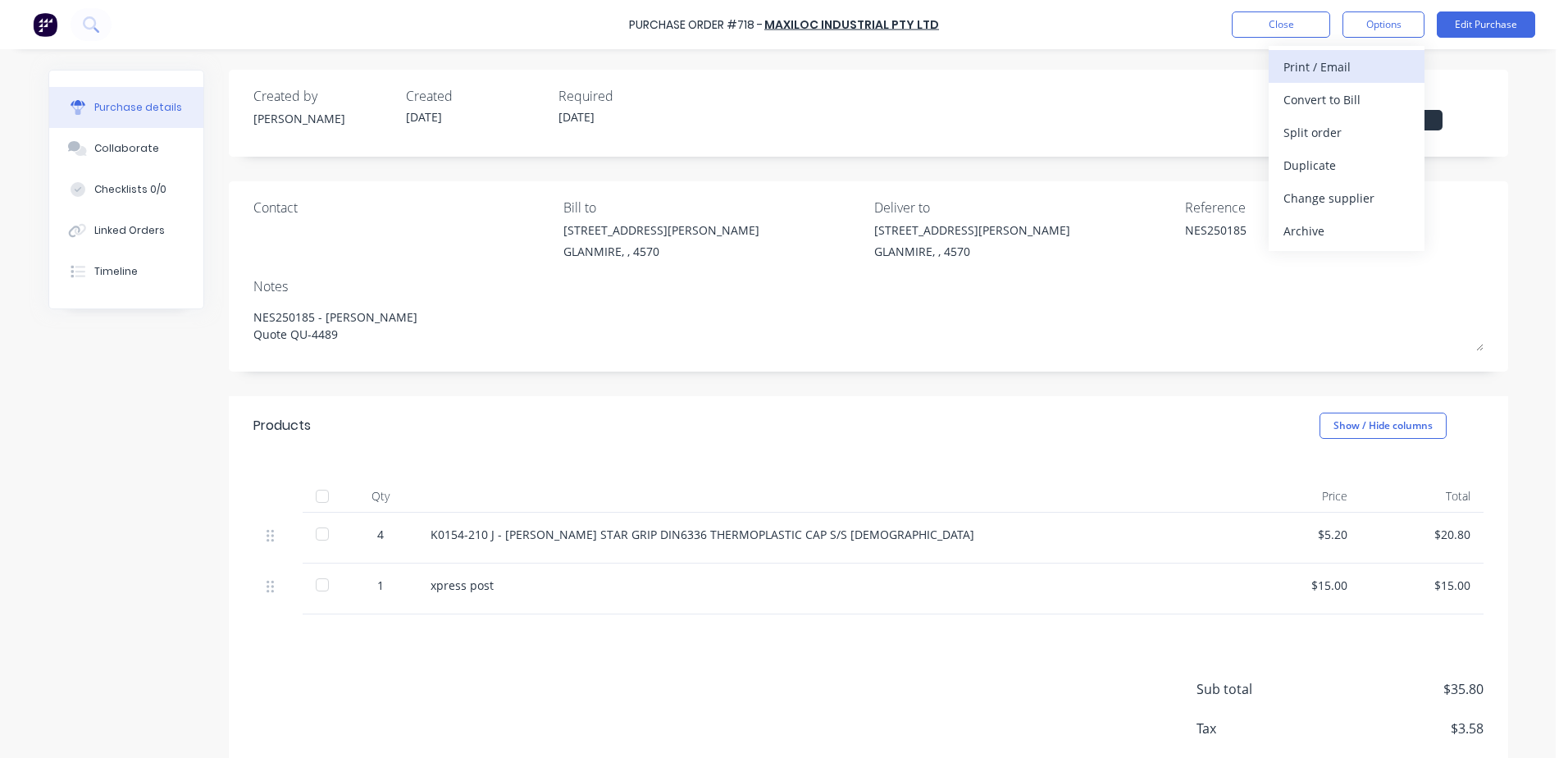
click at [1289, 65] on div "Print / Email" at bounding box center [1346, 66] width 126 height 24
click at [1303, 91] on div "With pricing" at bounding box center [1346, 99] width 126 height 24
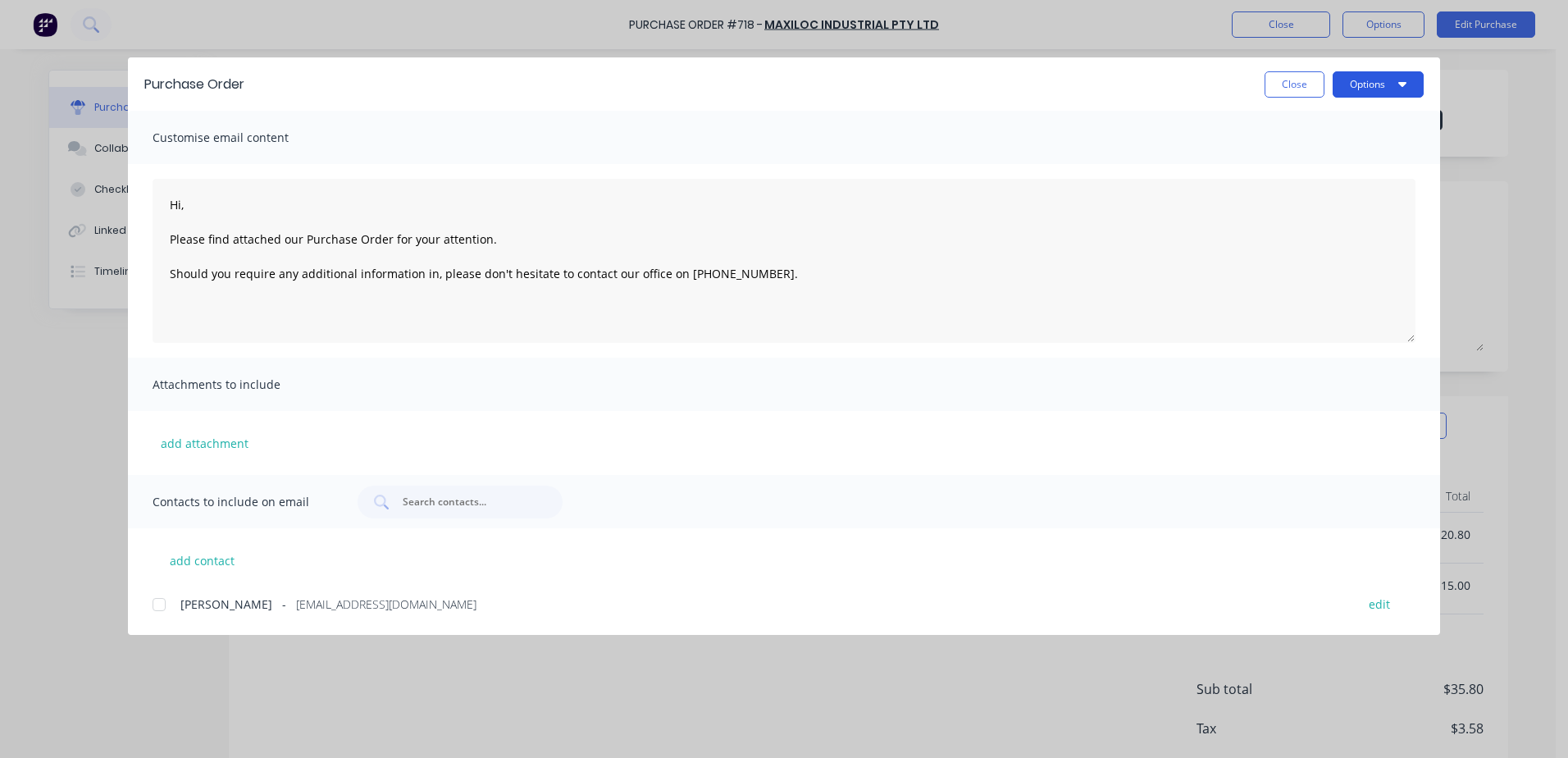
click at [1372, 74] on button "Options" at bounding box center [1378, 84] width 91 height 26
click at [1294, 154] on div "Print" at bounding box center [1345, 159] width 126 height 24
click at [1283, 82] on button "Close" at bounding box center [1294, 84] width 60 height 26
